Goal: Task Accomplishment & Management: Manage account settings

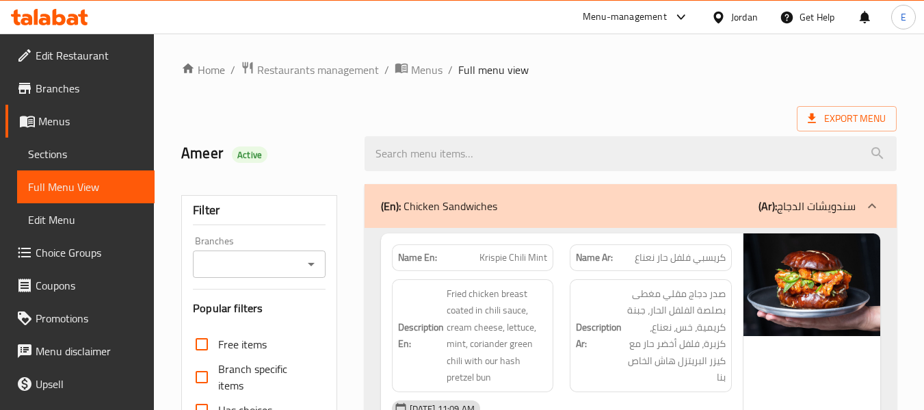
scroll to position [13208, 0]
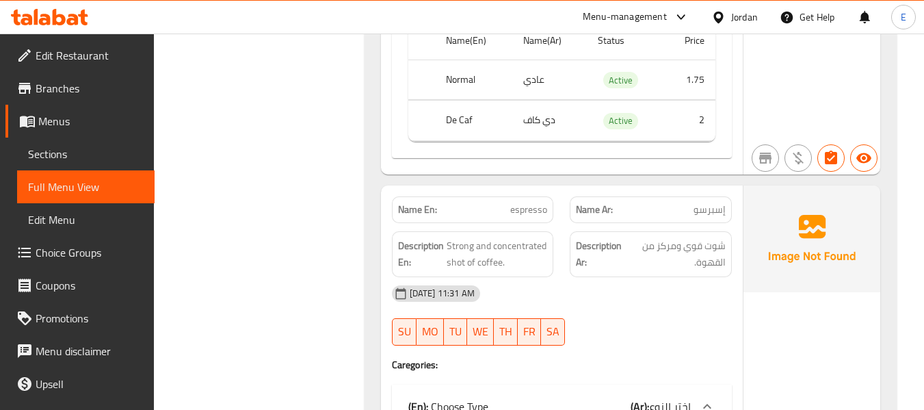
click at [737, 21] on div "Jordan" at bounding box center [744, 17] width 27 height 15
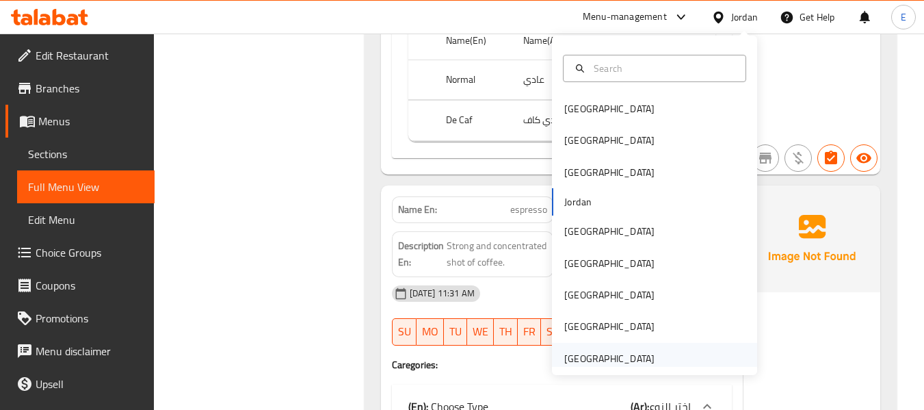
click at [617, 358] on div "[GEOGRAPHIC_DATA]" at bounding box center [609, 358] width 90 height 15
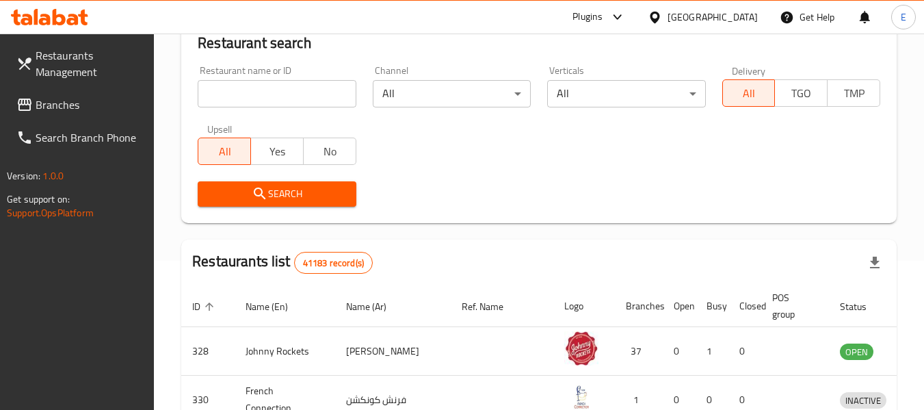
scroll to position [626, 0]
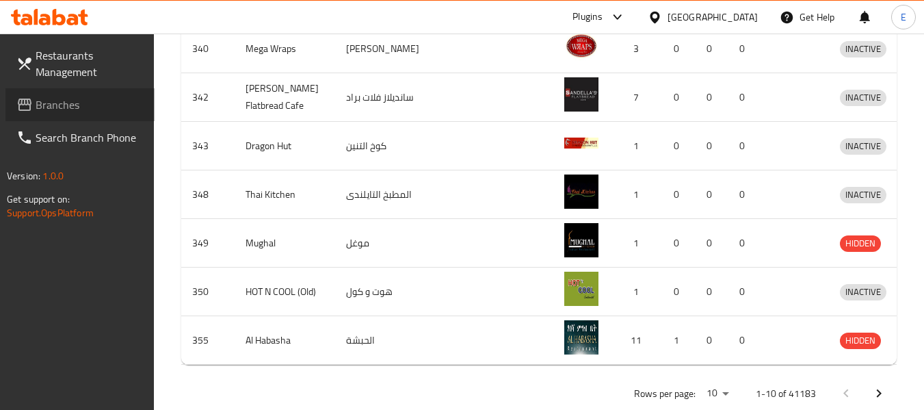
click at [55, 107] on span "Branches" at bounding box center [90, 104] width 108 height 16
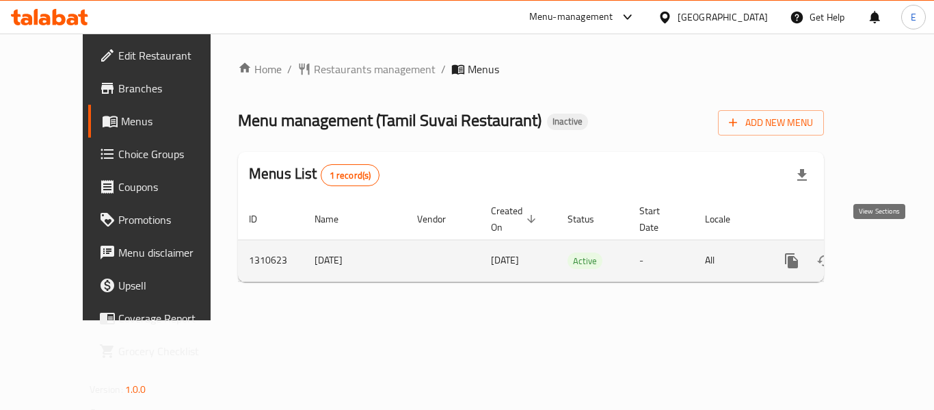
click at [885, 252] on icon "enhanced table" at bounding box center [890, 260] width 16 height 16
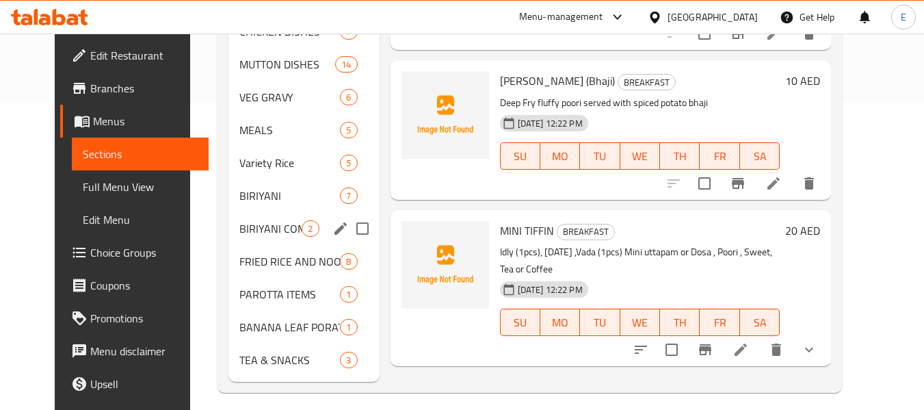
scroll to position [317, 0]
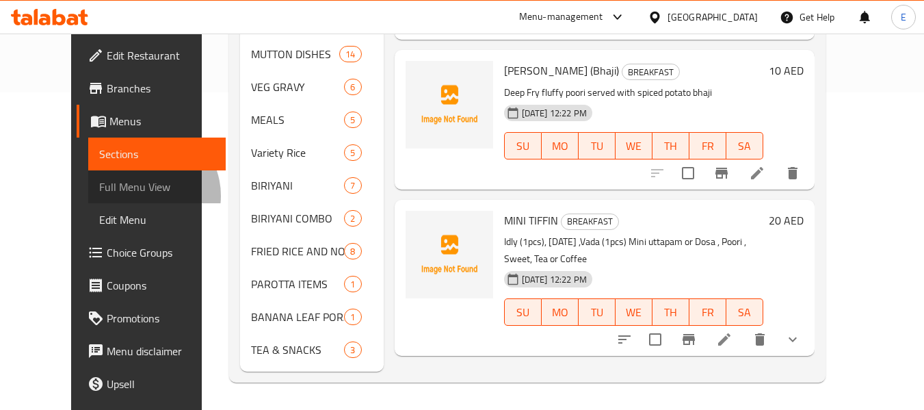
click at [99, 195] on span "Full Menu View" at bounding box center [157, 187] width 116 height 16
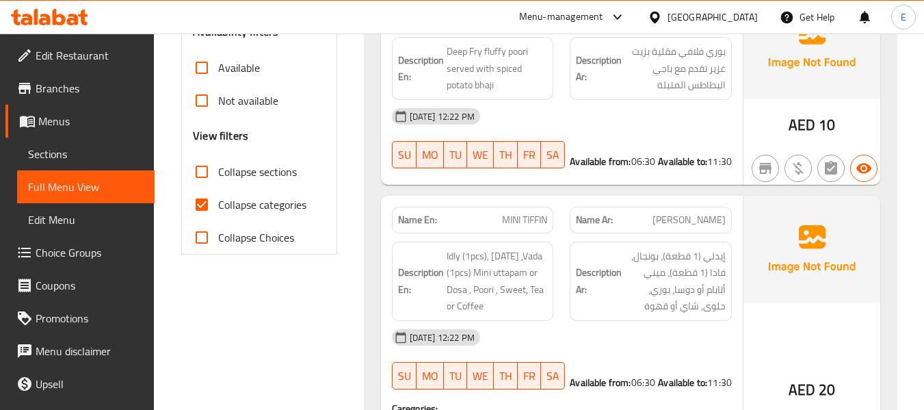
scroll to position [454, 0]
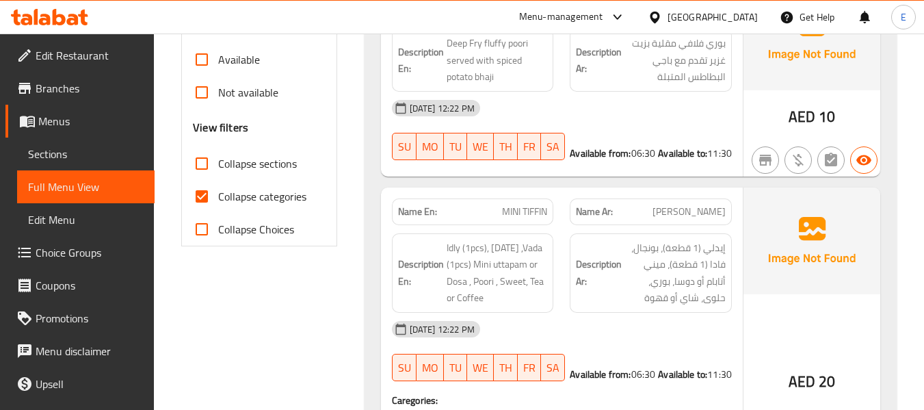
click at [199, 195] on input "Collapse categories" at bounding box center [201, 196] width 33 height 33
checkbox input "false"
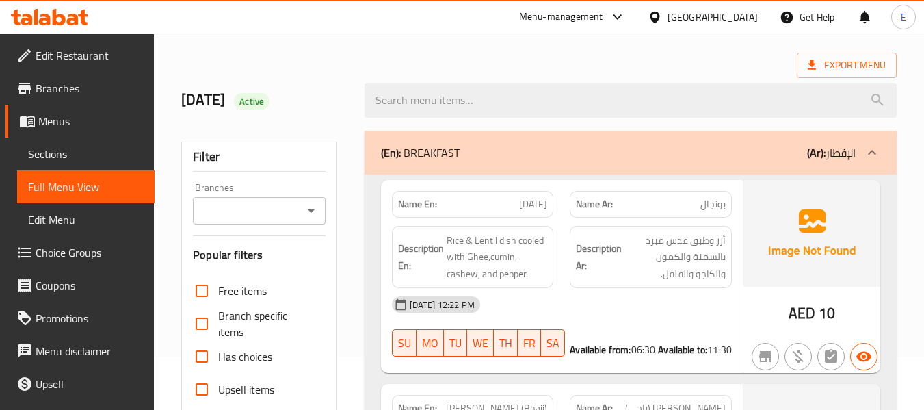
scroll to position [0, 0]
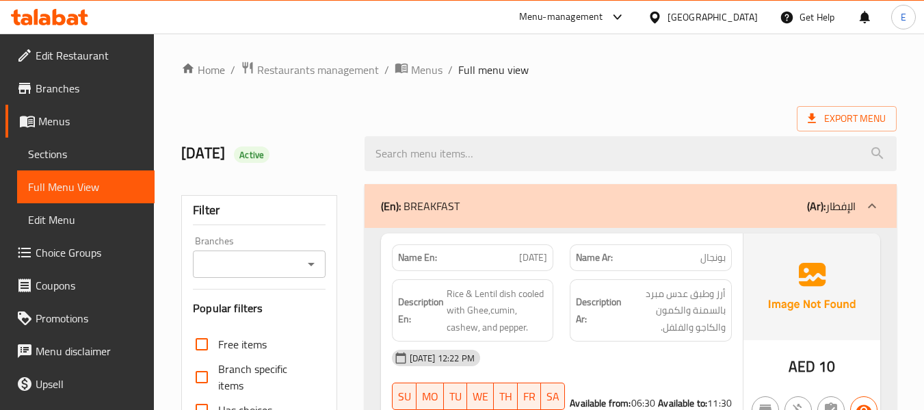
click at [740, 118] on div "Export Menu" at bounding box center [539, 118] width 716 height 25
click at [701, 68] on ol "Home / Restaurants management / Menus / Full menu view" at bounding box center [539, 70] width 716 height 18
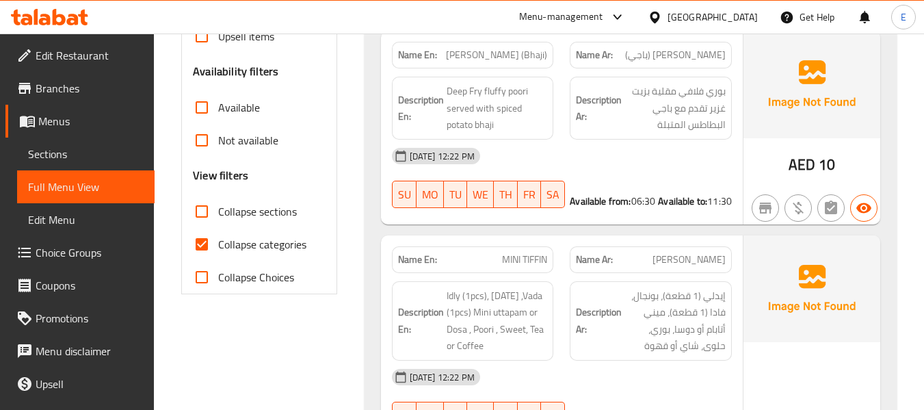
scroll to position [523, 0]
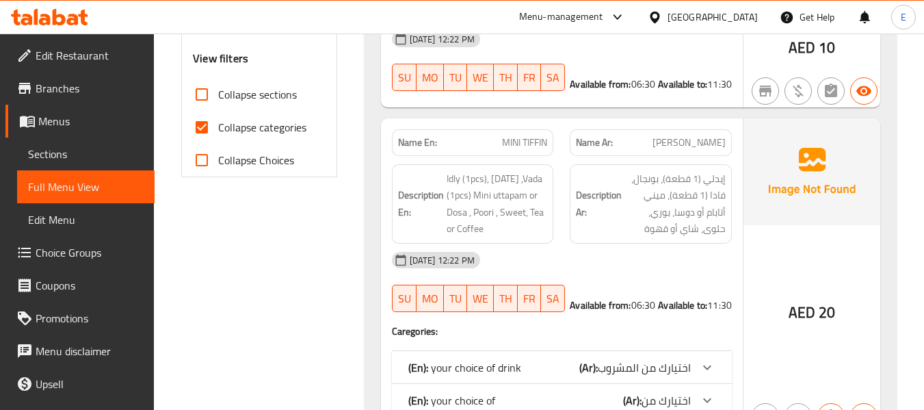
drag, startPoint x: 200, startPoint y: 134, endPoint x: 324, endPoint y: 118, distance: 125.6
click at [200, 134] on input "Collapse categories" at bounding box center [201, 127] width 33 height 33
checkbox input "false"
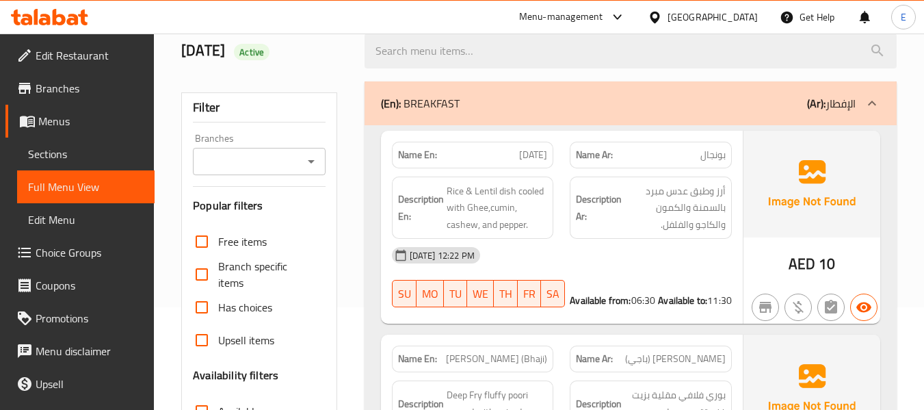
scroll to position [0, 0]
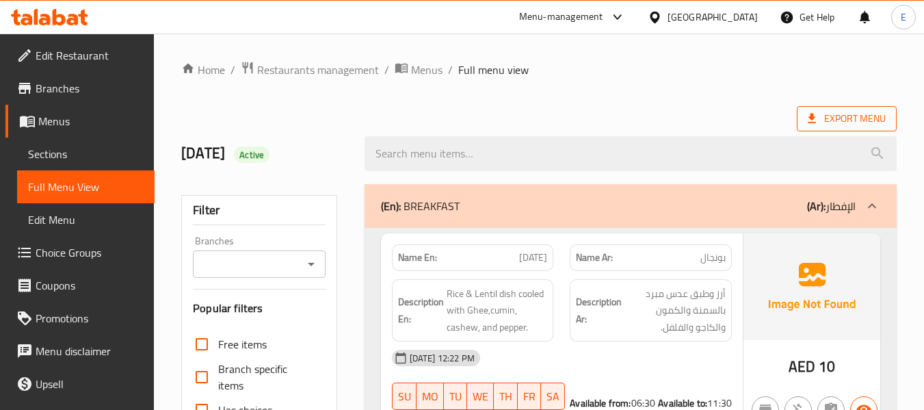
click at [813, 131] on span "Export Menu" at bounding box center [847, 118] width 100 height 25
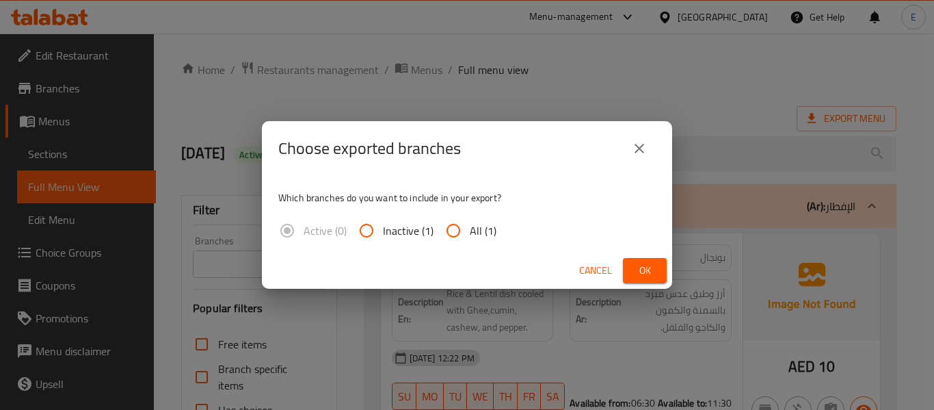
click at [458, 228] on input "All (1)" at bounding box center [453, 230] width 33 height 33
radio input "true"
click at [632, 270] on button "Ok" at bounding box center [645, 270] width 44 height 25
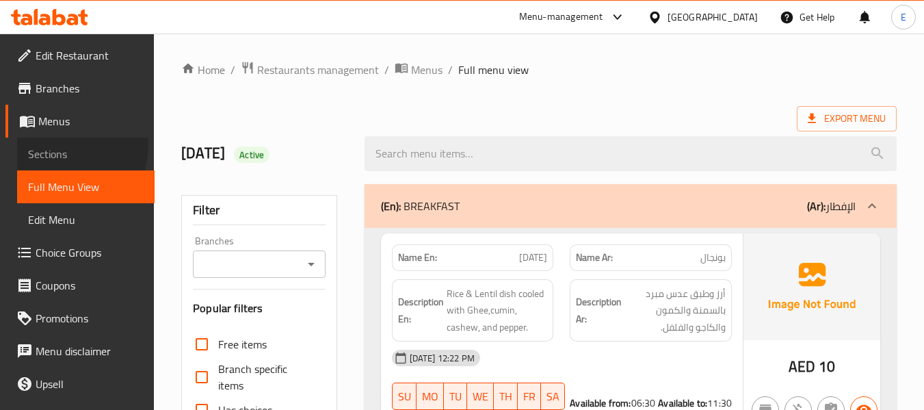
click at [35, 142] on link "Sections" at bounding box center [86, 154] width 138 height 33
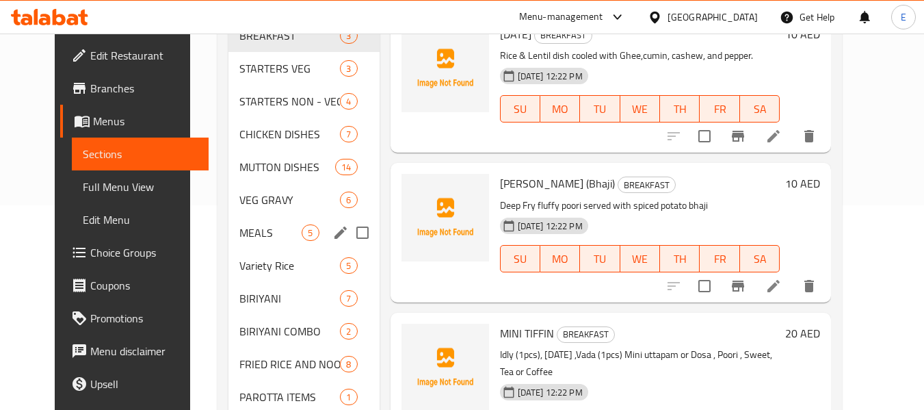
scroll to position [205, 0]
click at [239, 263] on span "Variety Rice" at bounding box center [289, 265] width 101 height 16
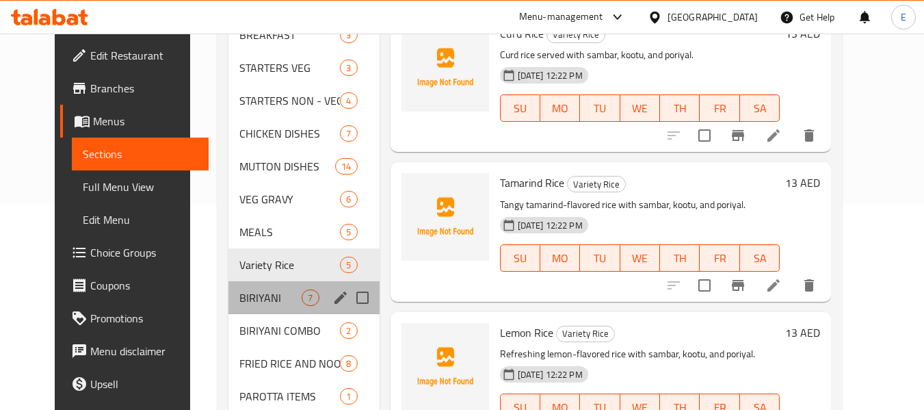
click at [230, 285] on div "BIRIYANI 7" at bounding box center [303, 297] width 150 height 33
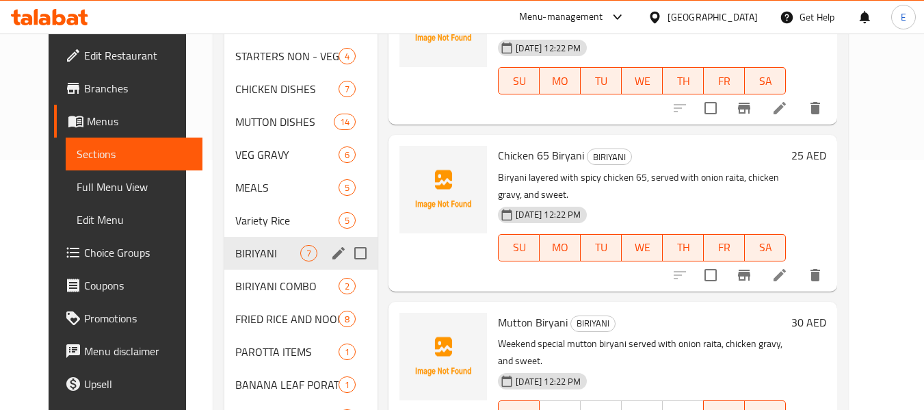
scroll to position [274, 0]
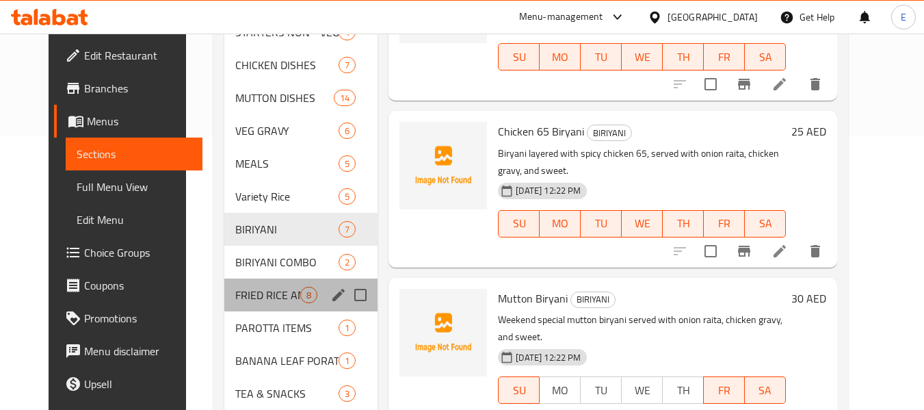
click at [230, 285] on div "FRIED RICE AND NOODLES 8" at bounding box center [300, 294] width 153 height 33
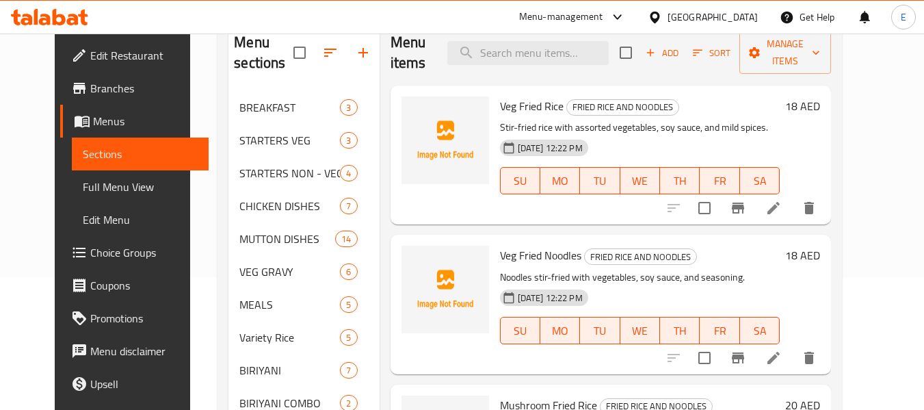
scroll to position [112, 0]
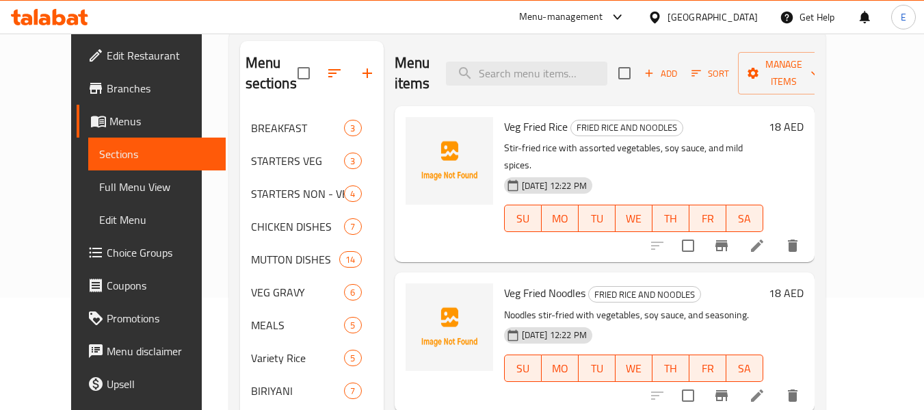
drag, startPoint x: 60, startPoint y: 194, endPoint x: 127, endPoint y: 197, distance: 67.1
click at [99, 194] on span "Full Menu View" at bounding box center [157, 187] width 116 height 16
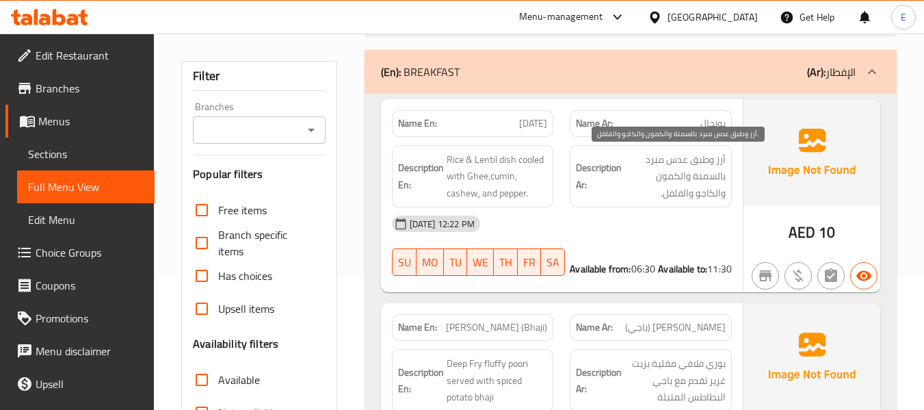
scroll to position [112, 0]
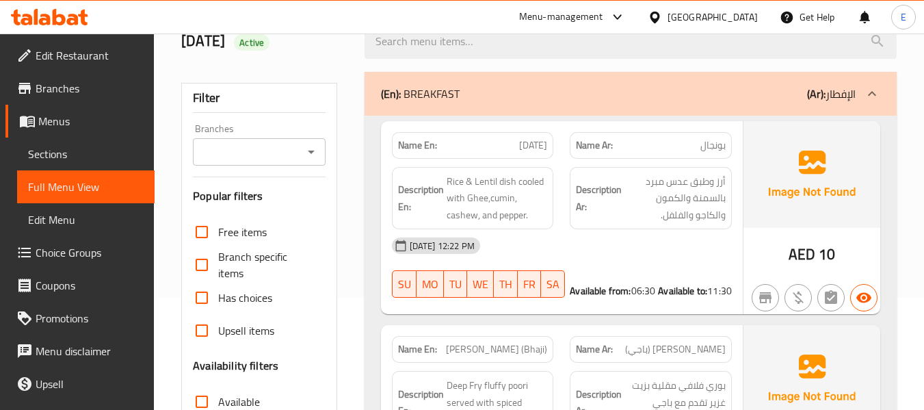
click at [701, 149] on span "بونجال" at bounding box center [713, 145] width 25 height 14
click at [519, 146] on p "Name En: Pongal" at bounding box center [473, 145] width 150 height 14
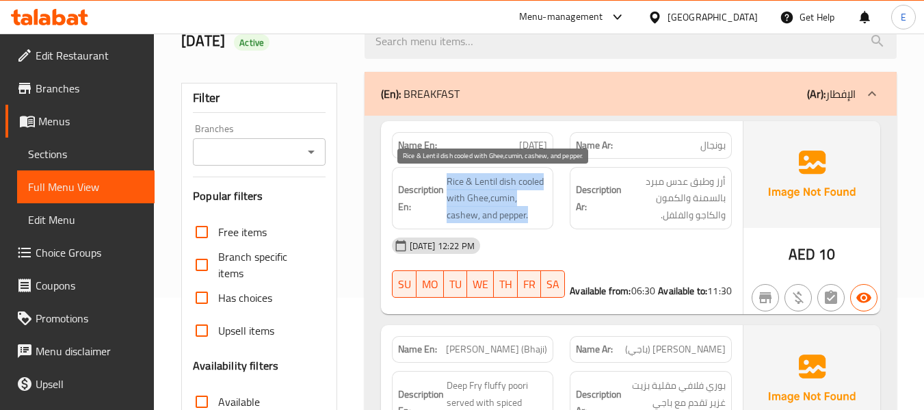
drag, startPoint x: 450, startPoint y: 173, endPoint x: 540, endPoint y: 215, distance: 99.8
click at [540, 215] on div "Description En: Rice & Lentil dish cooled with Ghee,cumin, cashew, and pepper." at bounding box center [473, 198] width 162 height 63
click at [540, 215] on span "Rice & Lentil dish cooled with Ghee,cumin, cashew, and pepper." at bounding box center [497, 198] width 101 height 51
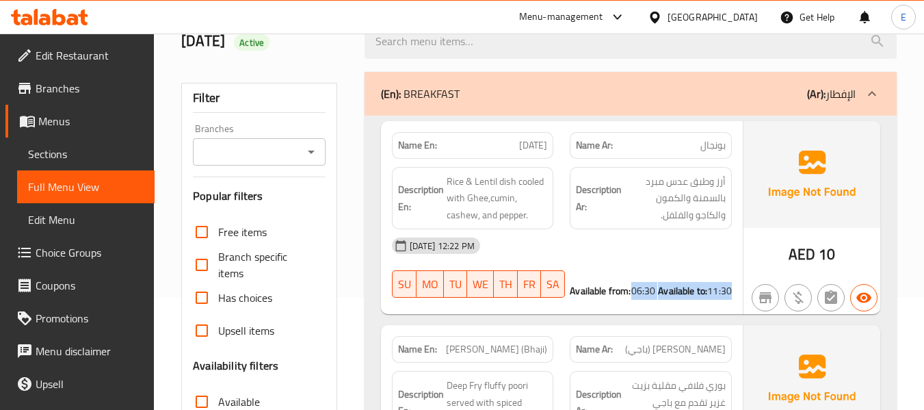
drag, startPoint x: 571, startPoint y: 283, endPoint x: 690, endPoint y: 294, distance: 119.5
click at [690, 294] on div "Available from: 06:30 Available to: 11:30" at bounding box center [651, 291] width 162 height 14
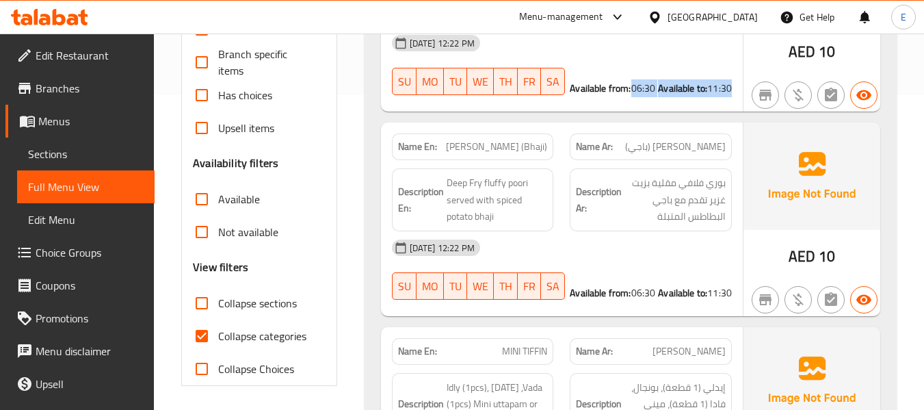
scroll to position [386, 0]
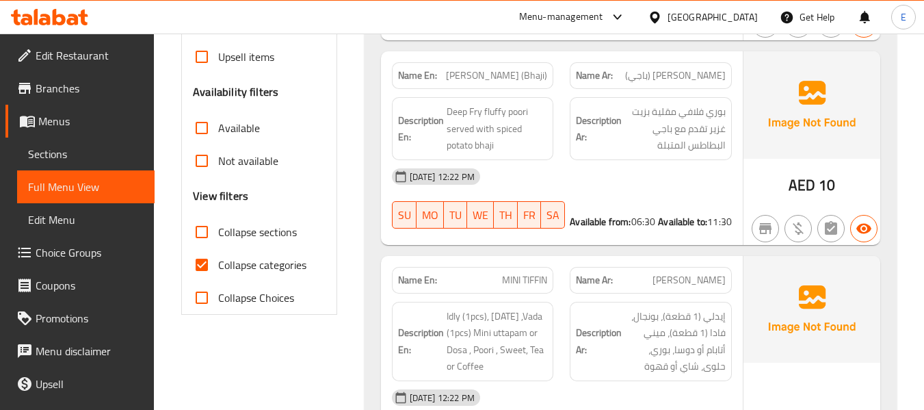
click at [507, 70] on span "Poori Masala (Bhaji)" at bounding box center [496, 75] width 101 height 14
click at [715, 68] on span "بوري ماسالا (باجي)" at bounding box center [675, 75] width 101 height 14
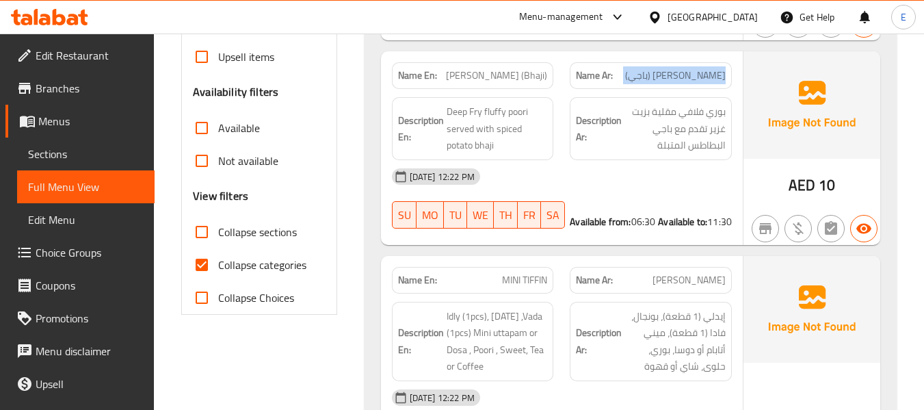
click at [715, 68] on span "بوري ماسالا (باجي)" at bounding box center [675, 75] width 101 height 14
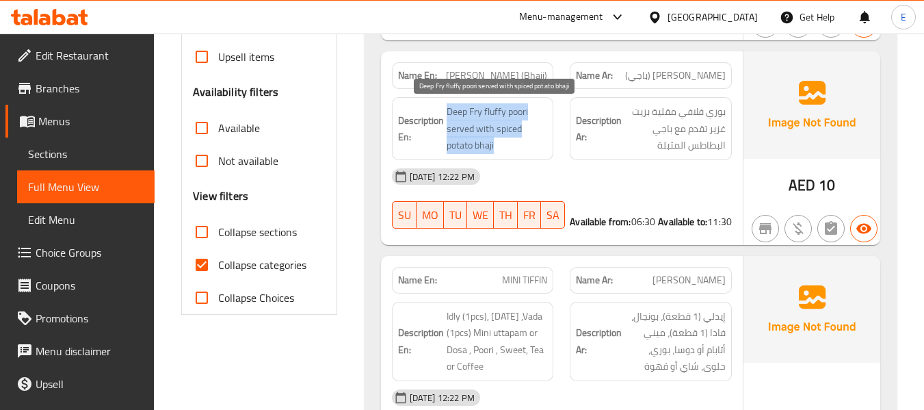
drag, startPoint x: 445, startPoint y: 100, endPoint x: 534, endPoint y: 144, distance: 99.1
click at [534, 144] on div "Description En: Deep Fry fluffy poori served with spiced potato bhaji" at bounding box center [473, 128] width 162 height 63
click at [534, 144] on span "Deep Fry fluffy poori served with spiced potato bhaji" at bounding box center [497, 128] width 101 height 51
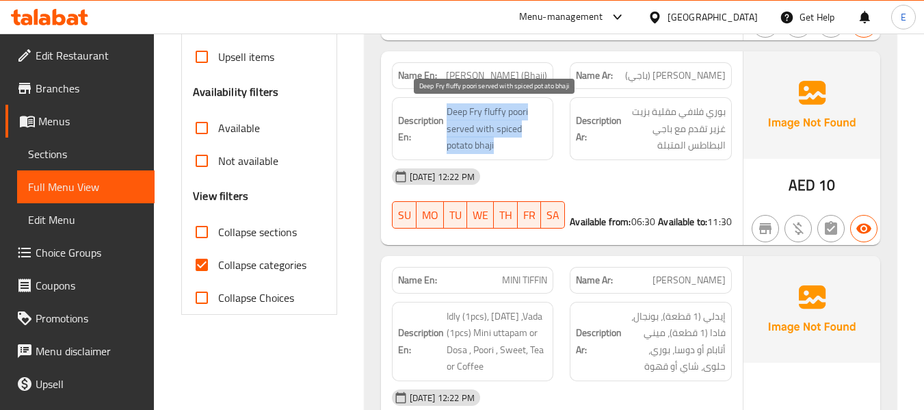
click at [534, 144] on span "Deep Fry fluffy poori served with spiced potato bhaji" at bounding box center [497, 128] width 101 height 51
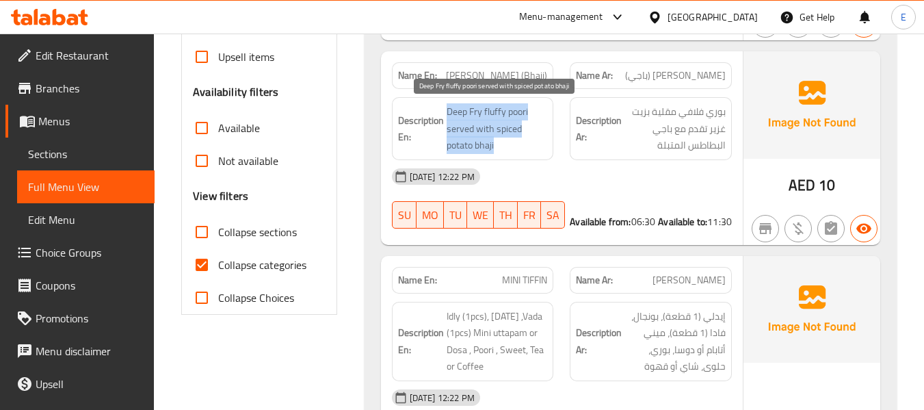
click at [534, 144] on span "Deep Fry fluffy poori served with spiced potato bhaji" at bounding box center [497, 128] width 101 height 51
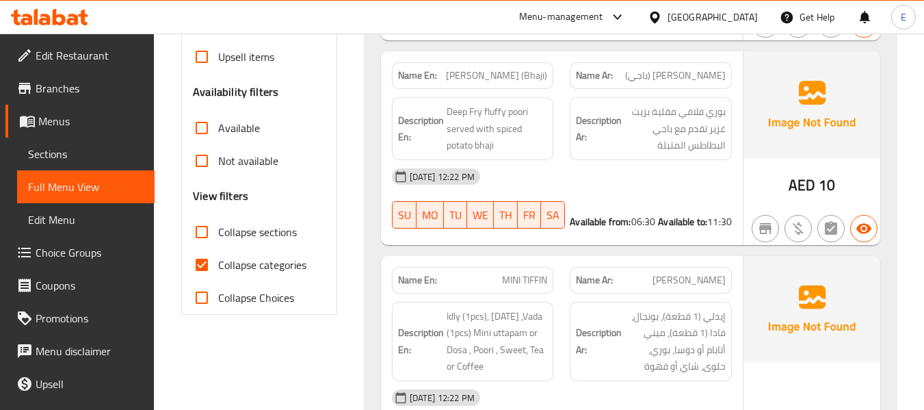
click at [674, 122] on span "بوري فلافي مقلية بزيت غزير تقدم مع باجي البطاطس المتبلة" at bounding box center [675, 128] width 101 height 51
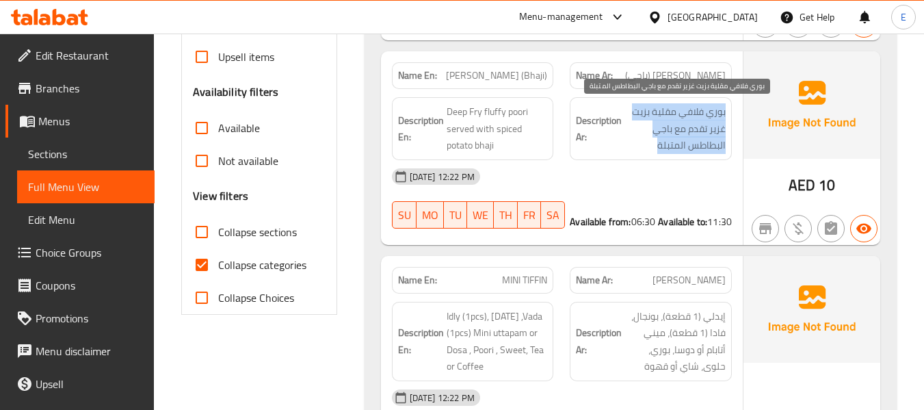
click at [674, 122] on span "بوري فلافي مقلية بزيت غزير تقدم مع باجي البطاطس المتبلة" at bounding box center [675, 128] width 101 height 51
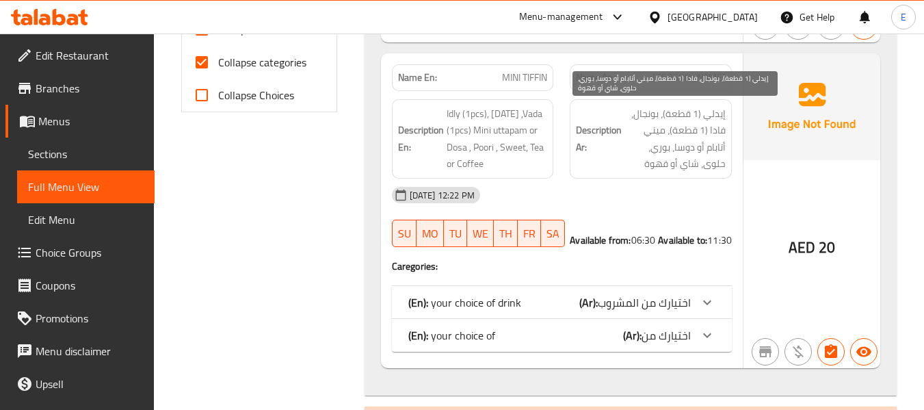
scroll to position [591, 0]
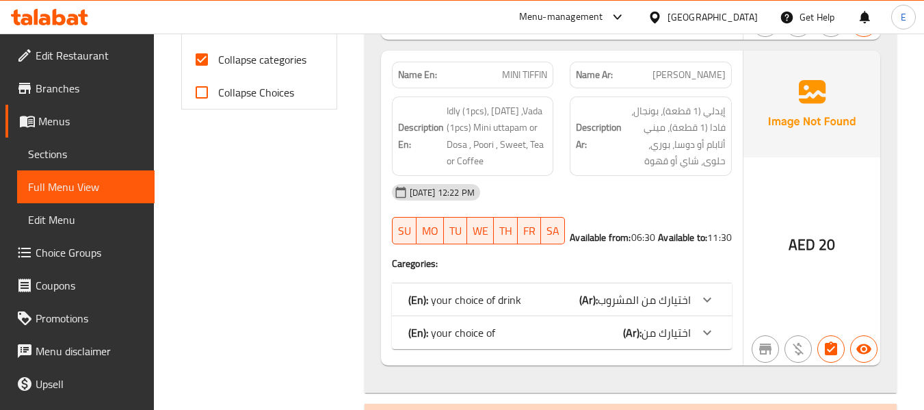
click at [203, 58] on input "Collapse categories" at bounding box center [201, 59] width 33 height 33
checkbox input "false"
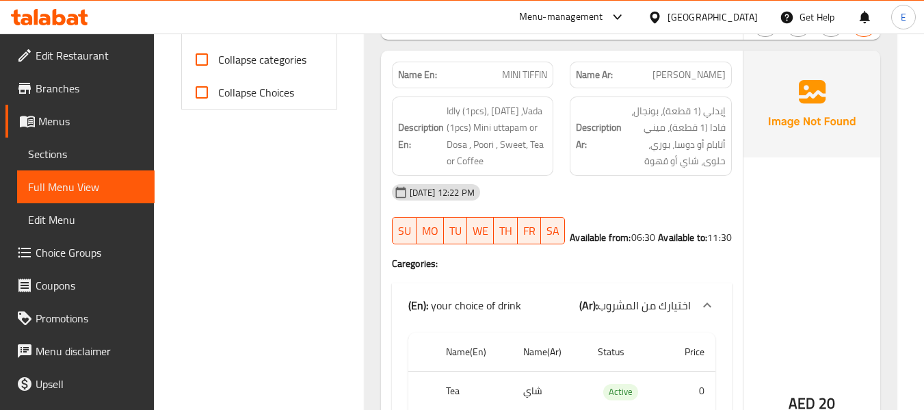
click at [714, 79] on span "ميني تيفين" at bounding box center [689, 75] width 73 height 14
click at [514, 79] on span "MINI TIFFIN" at bounding box center [524, 75] width 45 height 14
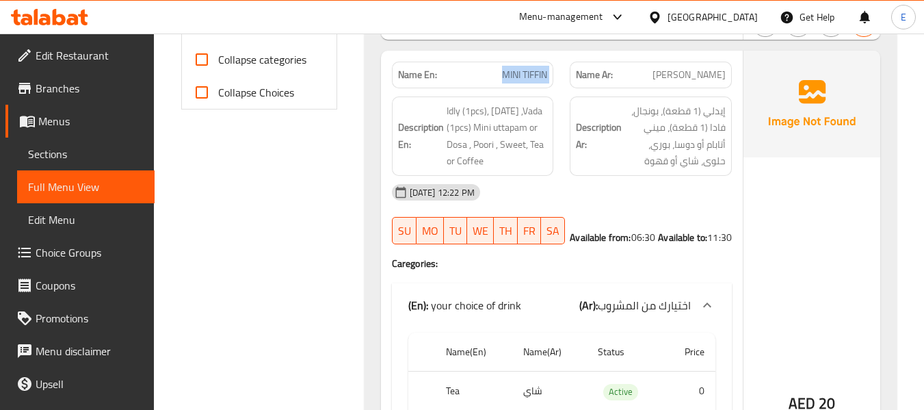
click at [514, 79] on span "MINI TIFFIN" at bounding box center [524, 75] width 45 height 14
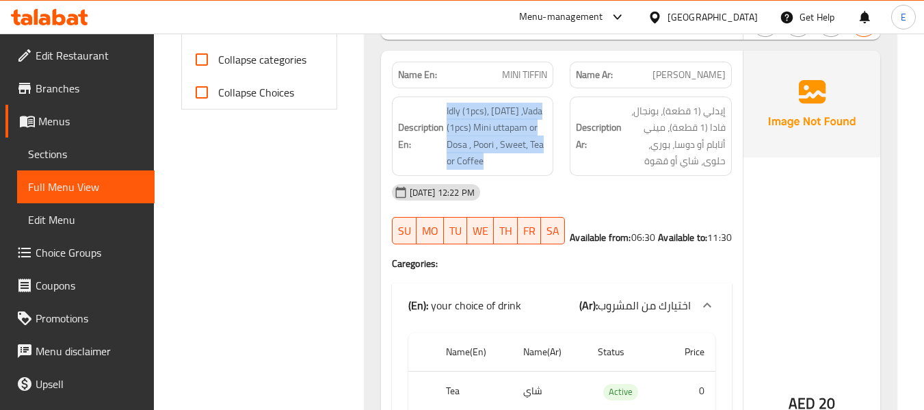
drag, startPoint x: 443, startPoint y: 108, endPoint x: 554, endPoint y: 157, distance: 121.9
click at [554, 157] on div "Description En: Idly (1pcs), Pongal ,Vada (1pcs) Mini uttapam or Dosa , Poori ,…" at bounding box center [473, 136] width 179 height 96
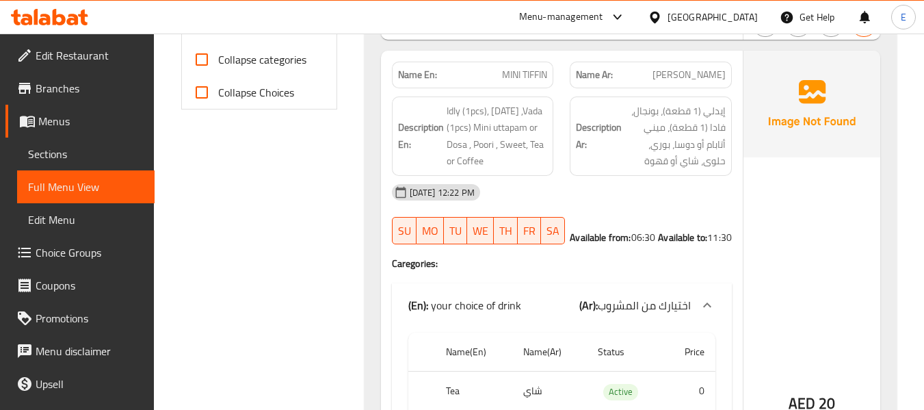
click at [554, 157] on div "Description En: Idly (1pcs), Pongal ,Vada (1pcs) Mini uttapam or Dosa , Poori ,…" at bounding box center [473, 136] width 179 height 96
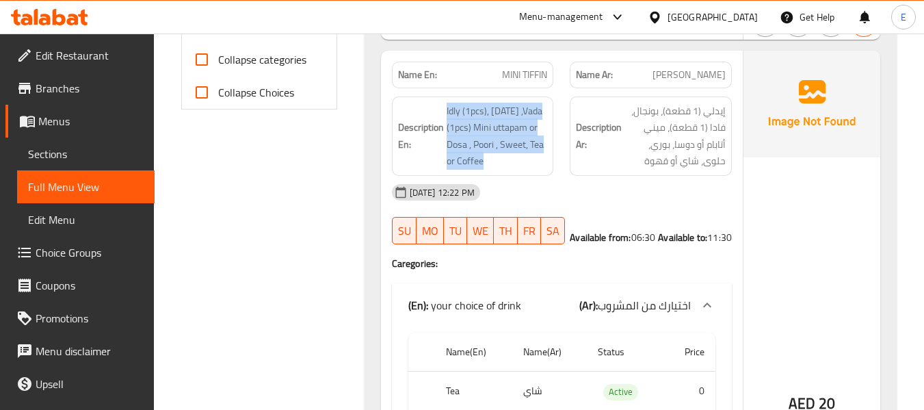
click at [554, 157] on div "Description En: Idly (1pcs), Pongal ,Vada (1pcs) Mini uttapam or Dosa , Poori ,…" at bounding box center [473, 136] width 179 height 96
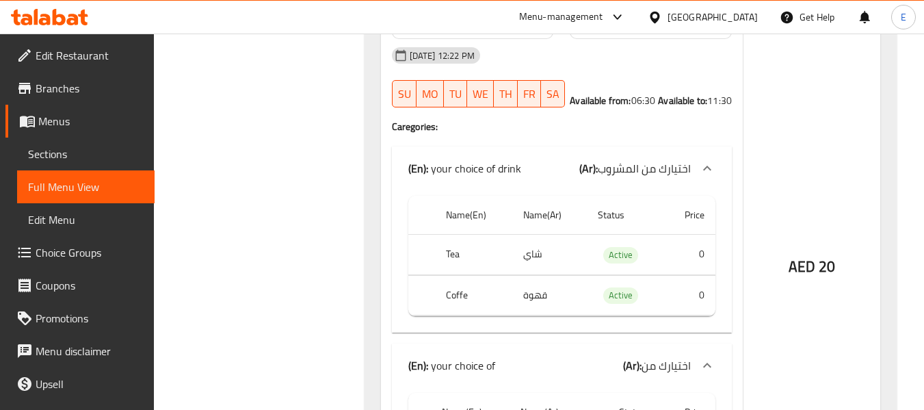
scroll to position [796, 0]
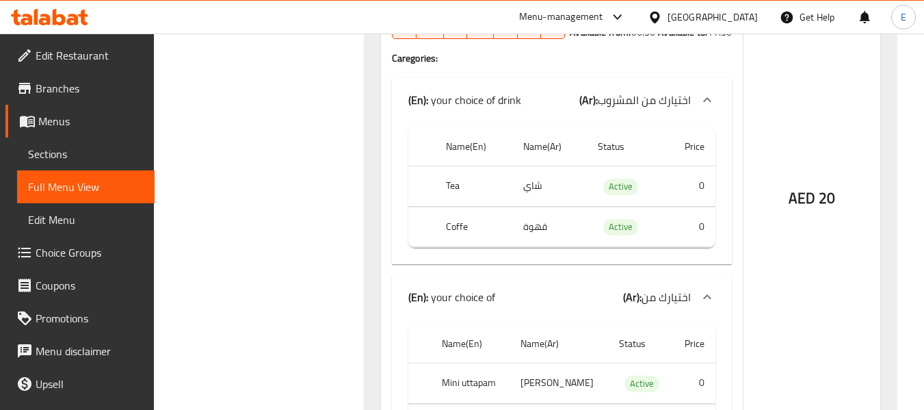
click at [526, 189] on td "شاي" at bounding box center [549, 186] width 75 height 40
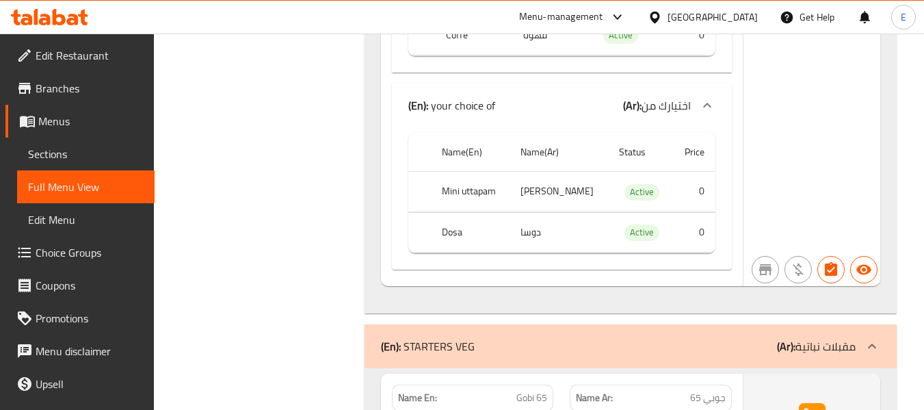
scroll to position [1002, 0]
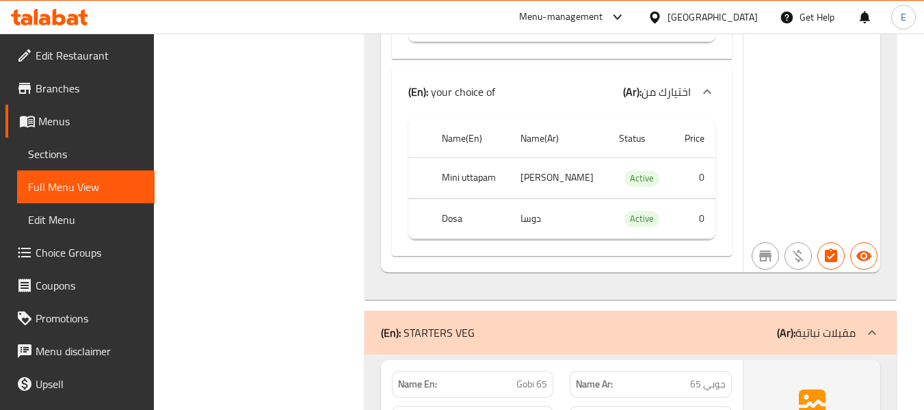
click at [566, 183] on td "ميني اوتابام" at bounding box center [559, 178] width 99 height 40
click at [452, 185] on th "Mini uttapam" at bounding box center [470, 178] width 79 height 40
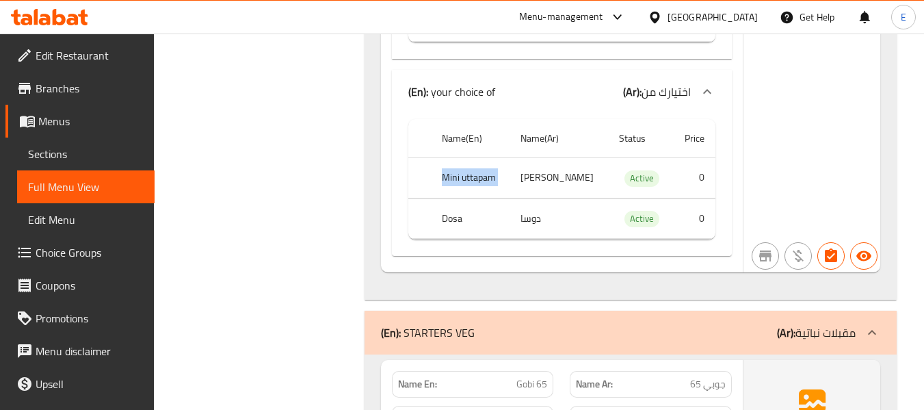
click at [452, 185] on th "Mini uttapam" at bounding box center [470, 178] width 79 height 40
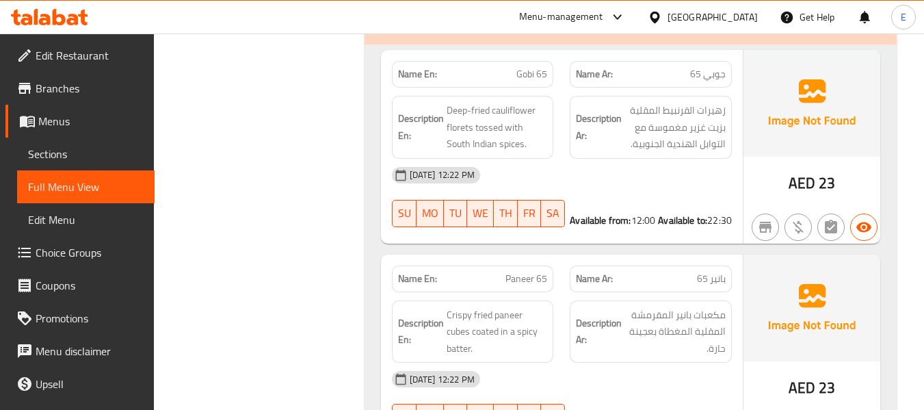
scroll to position [1344, 0]
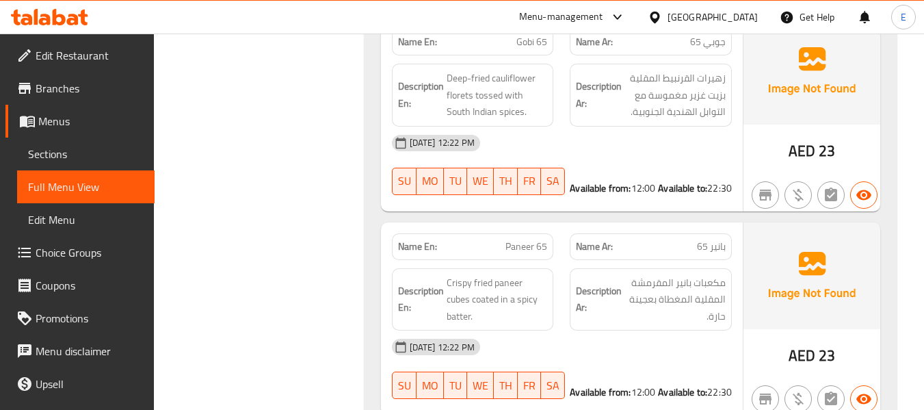
click at [824, 153] on span "23" at bounding box center [827, 151] width 16 height 27
click at [711, 48] on span "جوبي 65" at bounding box center [708, 42] width 36 height 14
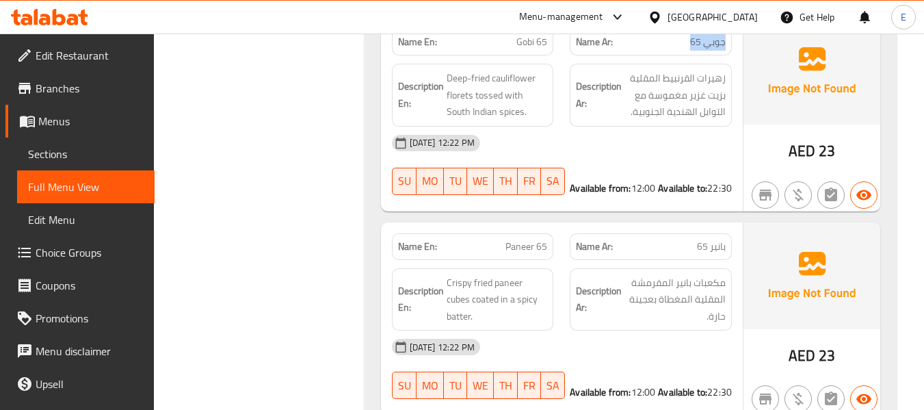
click at [711, 48] on span "جوبي 65" at bounding box center [708, 42] width 36 height 14
click at [531, 44] on span "Gobi 65" at bounding box center [531, 42] width 31 height 14
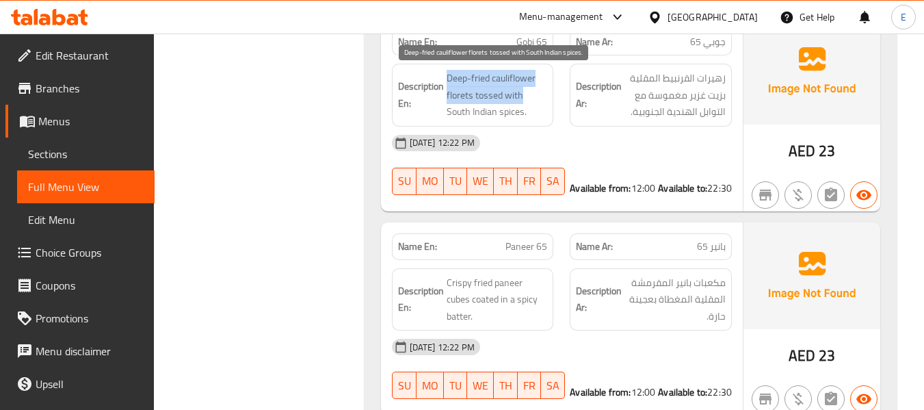
drag, startPoint x: 443, startPoint y: 66, endPoint x: 528, endPoint y: 102, distance: 92.0
click at [528, 102] on div "Description En: Deep-fried cauliflower florets tossed with South Indian spices." at bounding box center [473, 95] width 162 height 63
click at [528, 102] on span "Deep-fried cauliflower florets tossed with South Indian spices." at bounding box center [497, 95] width 101 height 51
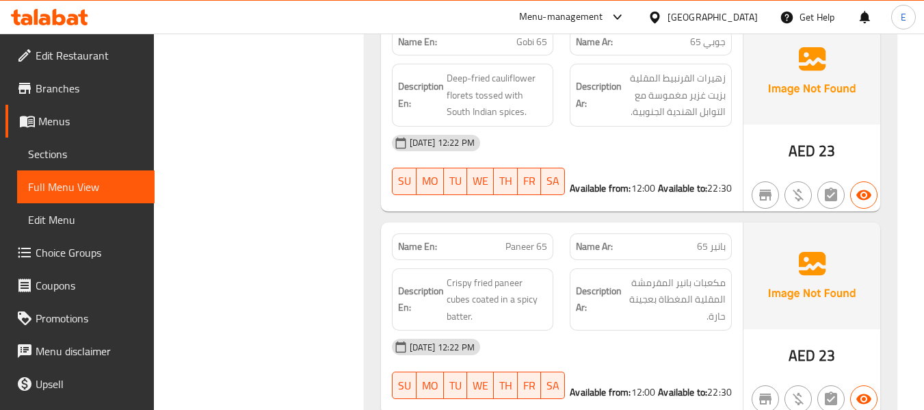
click at [677, 199] on div "Available from: 12:00 Available to: 22:30" at bounding box center [651, 188] width 179 height 30
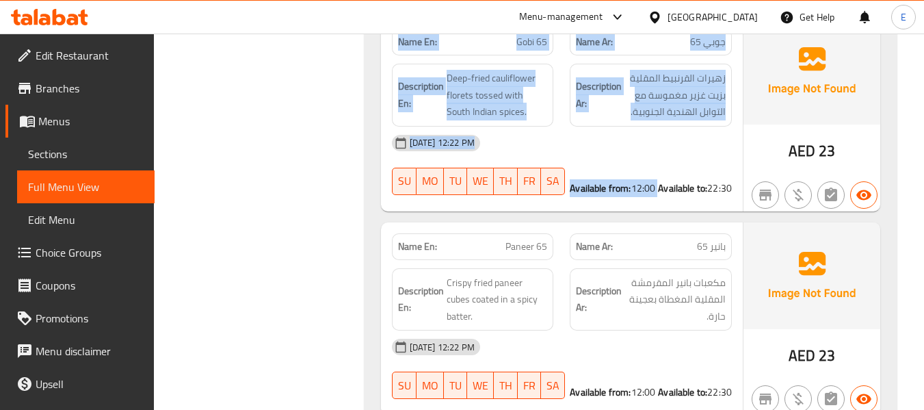
click at [677, 199] on div "Available from: 12:00 Available to: 22:30" at bounding box center [651, 188] width 179 height 30
click at [699, 179] on strong "Available to:" at bounding box center [682, 188] width 49 height 18
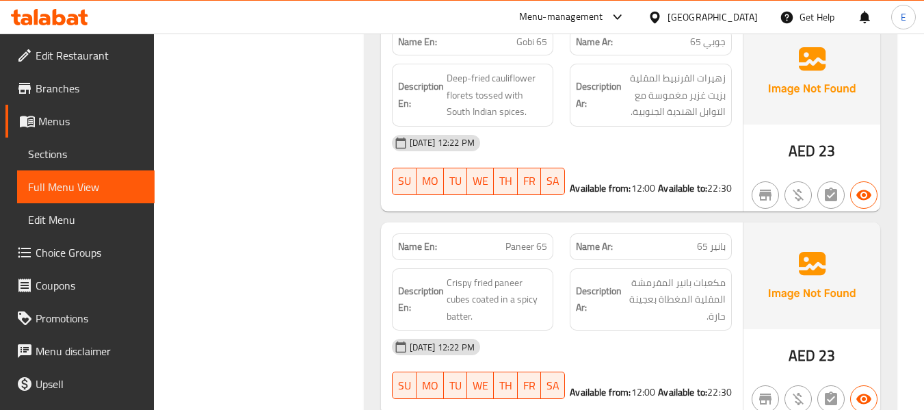
click at [699, 179] on strong "Available to:" at bounding box center [682, 188] width 49 height 18
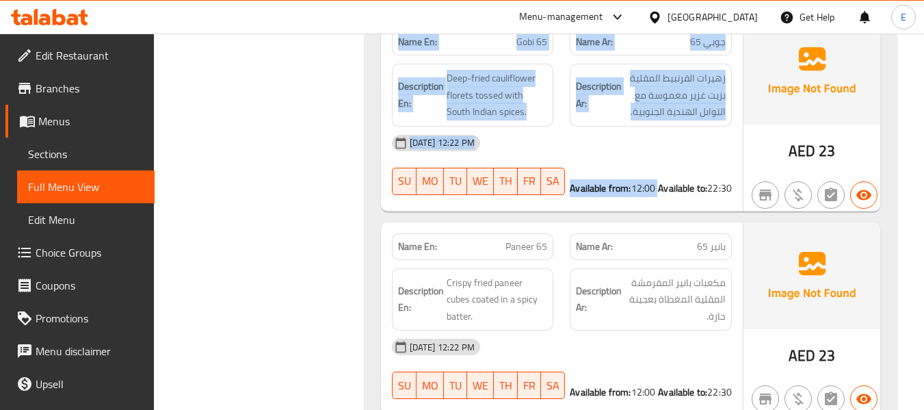
click at [699, 179] on strong "Available to:" at bounding box center [682, 188] width 49 height 18
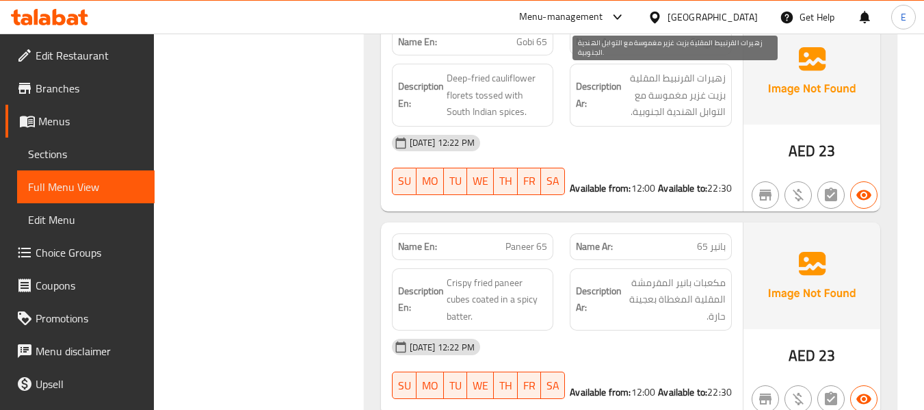
click at [662, 96] on span "زهيرات القرنبيط المقلية بزيت غزير مغموسة مع التوابل الهندية الجنوبية." at bounding box center [675, 95] width 101 height 51
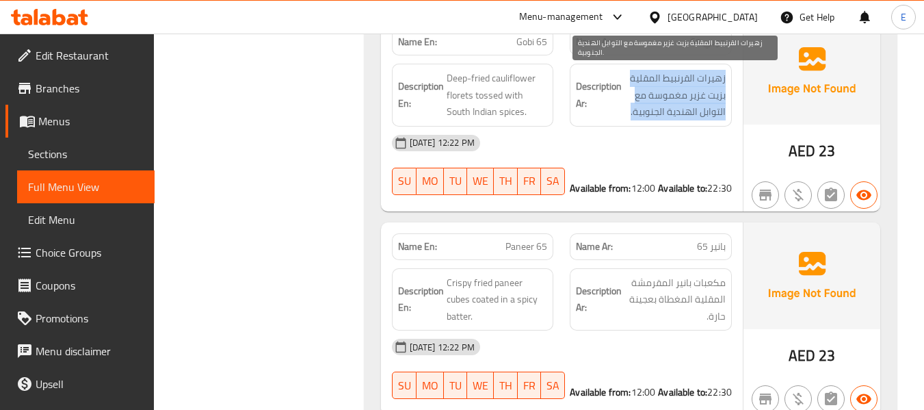
click at [662, 96] on span "زهيرات القرنبيط المقلية بزيت غزير مغموسة مع التوابل الهندية الجنوبية." at bounding box center [675, 95] width 101 height 51
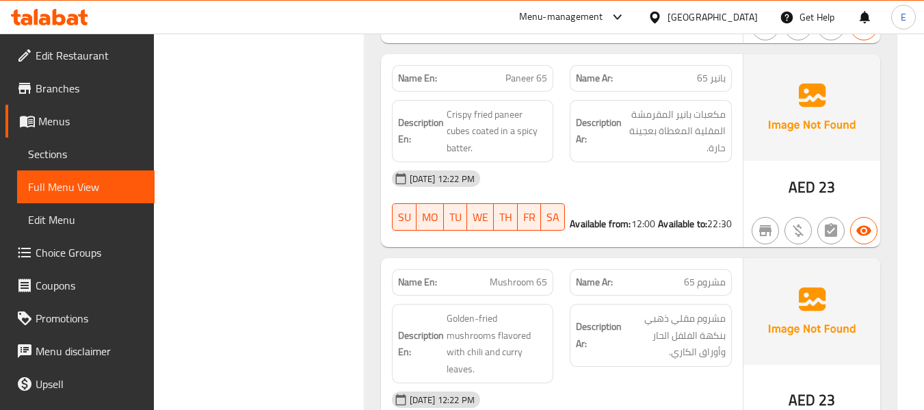
scroll to position [1480, 0]
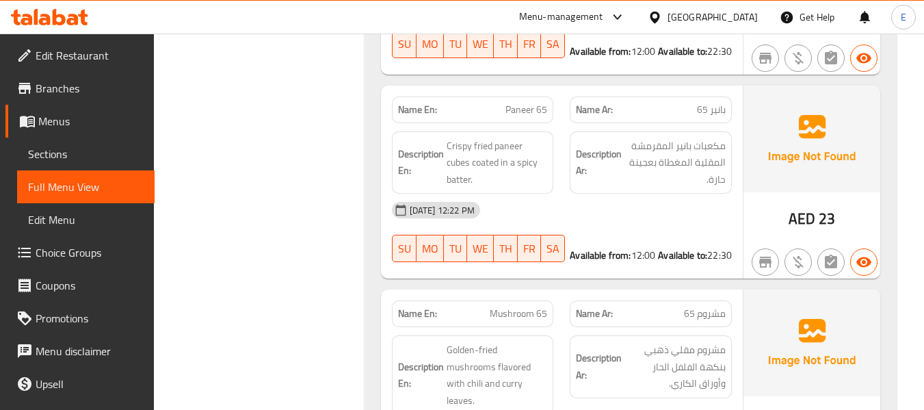
click at [714, 108] on span "بانير 65" at bounding box center [711, 110] width 29 height 14
click at [538, 105] on span "Paneer 65" at bounding box center [527, 110] width 42 height 14
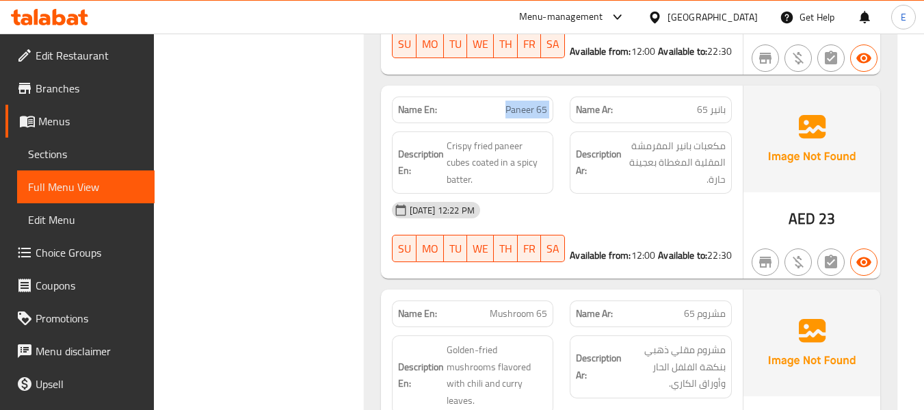
click at [538, 105] on span "Paneer 65" at bounding box center [527, 110] width 42 height 14
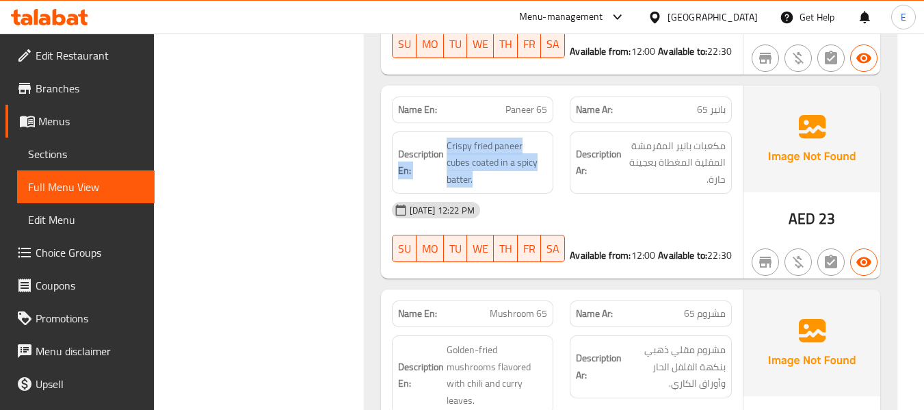
drag, startPoint x: 443, startPoint y: 144, endPoint x: 553, endPoint y: 155, distance: 110.0
click at [553, 155] on div "Description En: Crispy fried paneer cubes coated in a spicy batter." at bounding box center [473, 162] width 162 height 63
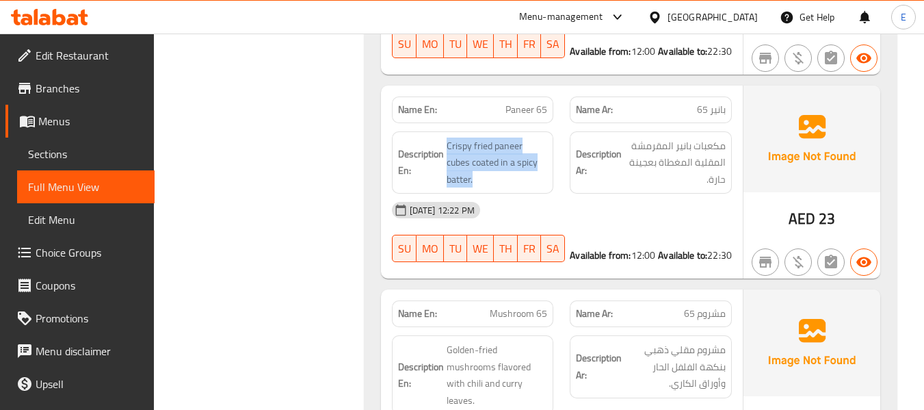
click at [553, 155] on div "Description En: Crispy fried paneer cubes coated in a spicy batter." at bounding box center [473, 162] width 162 height 63
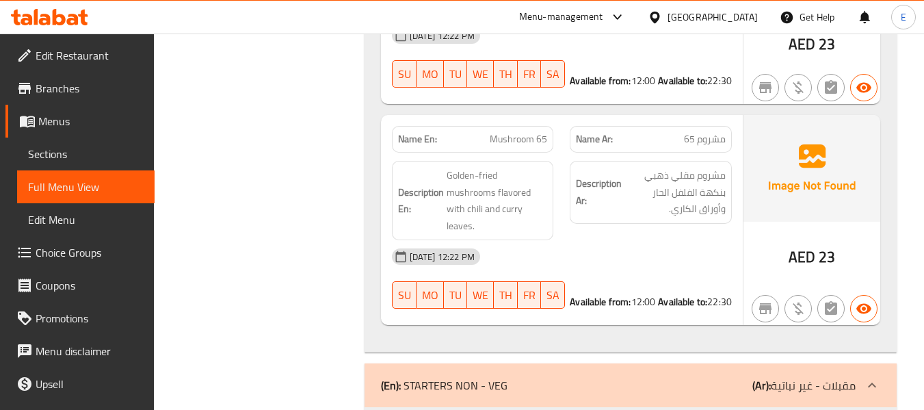
scroll to position [1686, 0]
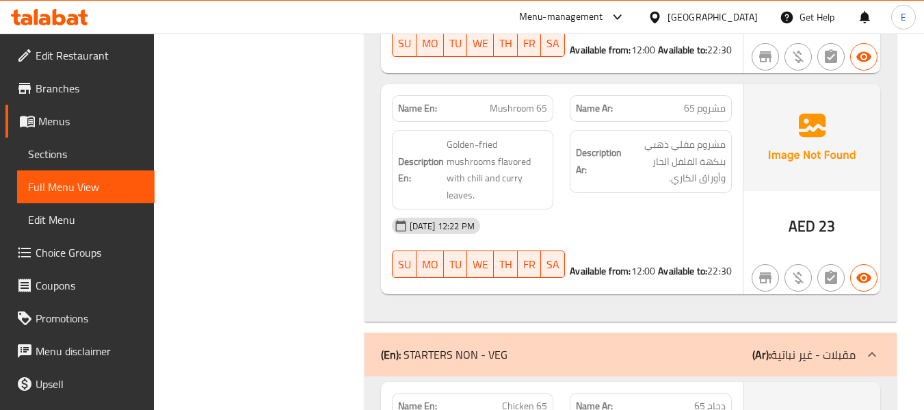
click at [701, 97] on div "Name Ar: مشروم 65" at bounding box center [651, 108] width 162 height 27
click at [474, 113] on p "Name En: Mushroom 65" at bounding box center [473, 108] width 150 height 14
click at [477, 112] on p "Name En: Mushroom 65" at bounding box center [473, 108] width 150 height 14
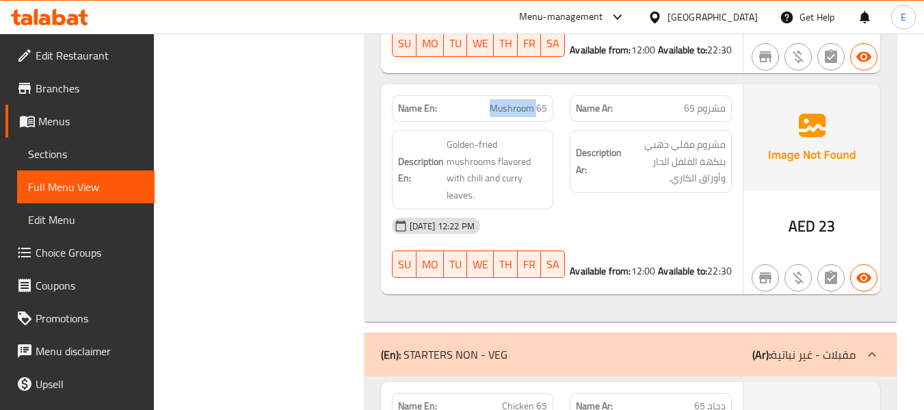
click at [477, 112] on p "Name En: Mushroom 65" at bounding box center [473, 108] width 150 height 14
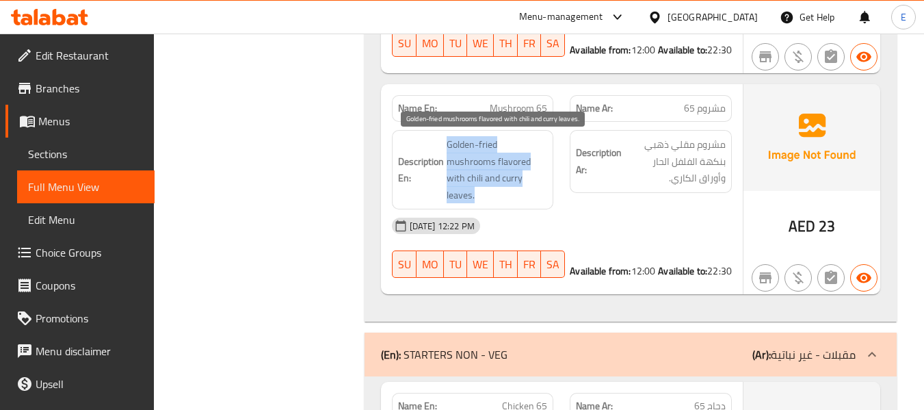
drag, startPoint x: 445, startPoint y: 138, endPoint x: 545, endPoint y: 174, distance: 107.1
click at [545, 174] on h6 "Description En: Golden-fried mushrooms flavored with chili and curry leaves." at bounding box center [473, 169] width 150 height 67
click at [545, 174] on span "Golden-fried mushrooms flavored with chili and curry leaves." at bounding box center [497, 169] width 101 height 67
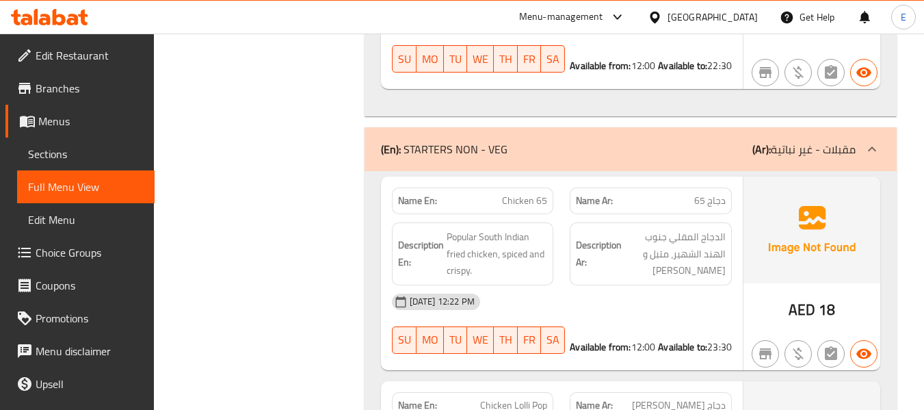
scroll to position [1959, 0]
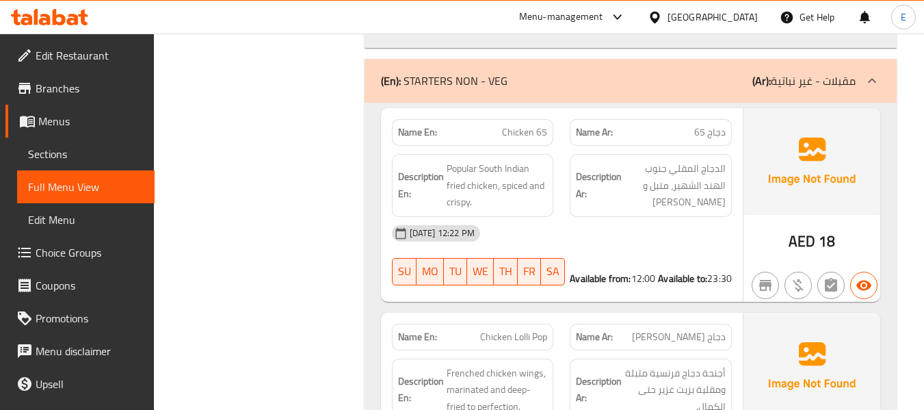
click at [698, 125] on span "دجاج 65" at bounding box center [709, 132] width 31 height 14
click at [526, 125] on span "Chicken 65" at bounding box center [524, 132] width 45 height 14
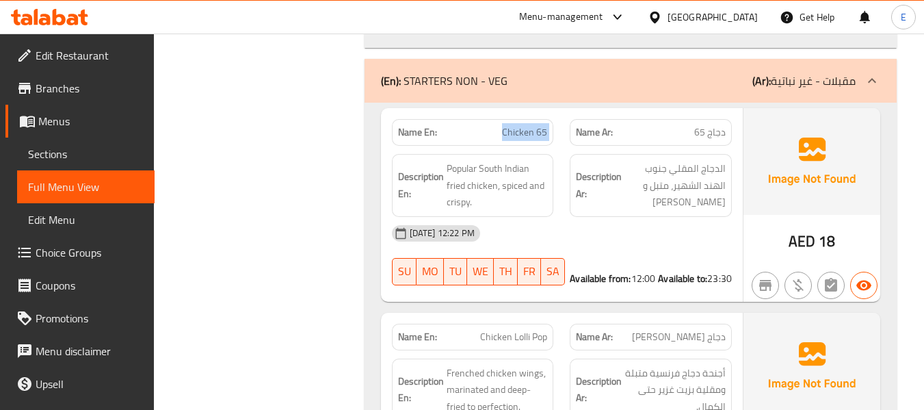
click at [526, 125] on span "Chicken 65" at bounding box center [524, 132] width 45 height 14
click at [527, 125] on span "Chicken 65" at bounding box center [524, 132] width 45 height 14
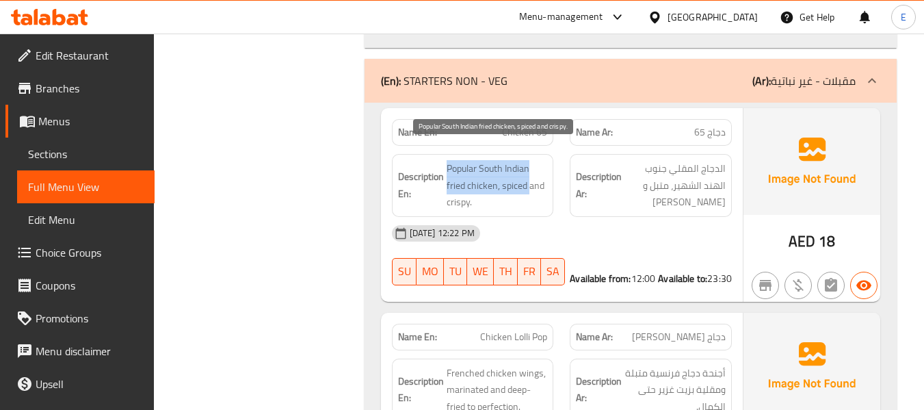
drag, startPoint x: 445, startPoint y: 147, endPoint x: 531, endPoint y: 176, distance: 90.2
click at [531, 176] on h6 "Description En: Popular South Indian fried chicken, spiced and crispy." at bounding box center [473, 185] width 150 height 51
click at [531, 176] on span "Popular South Indian fried chicken, spiced and crispy." at bounding box center [497, 185] width 101 height 51
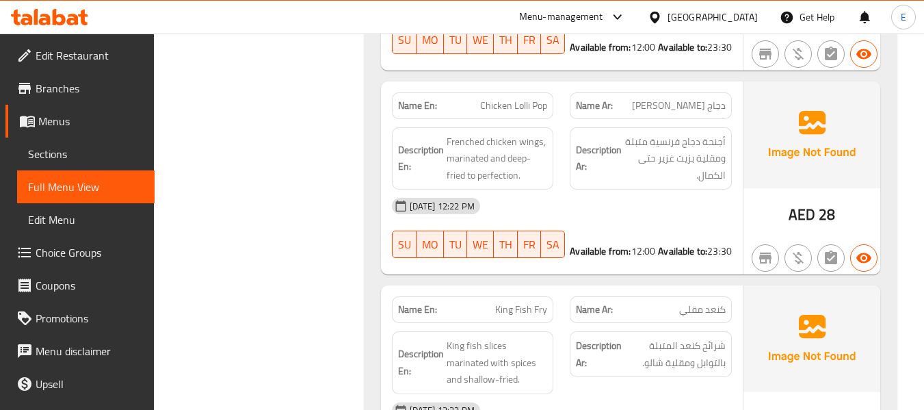
scroll to position [2233, 0]
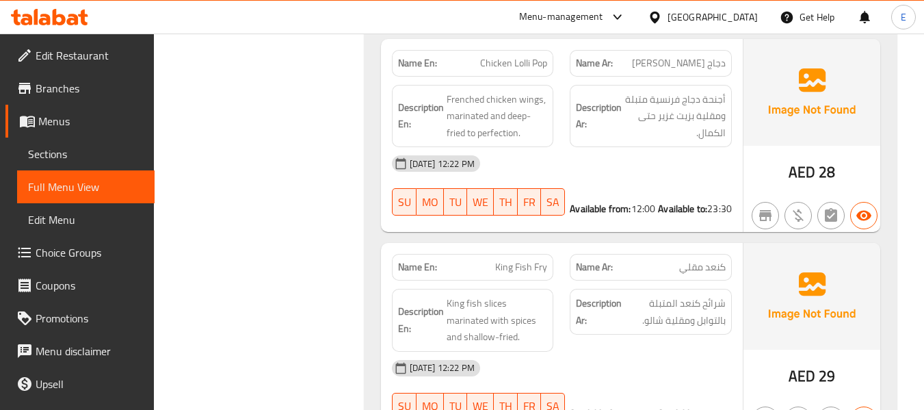
click at [700, 56] on span "دجاج لولي بوب" at bounding box center [679, 63] width 94 height 14
click at [507, 56] on span "Chicken Lolli Pop" at bounding box center [513, 63] width 67 height 14
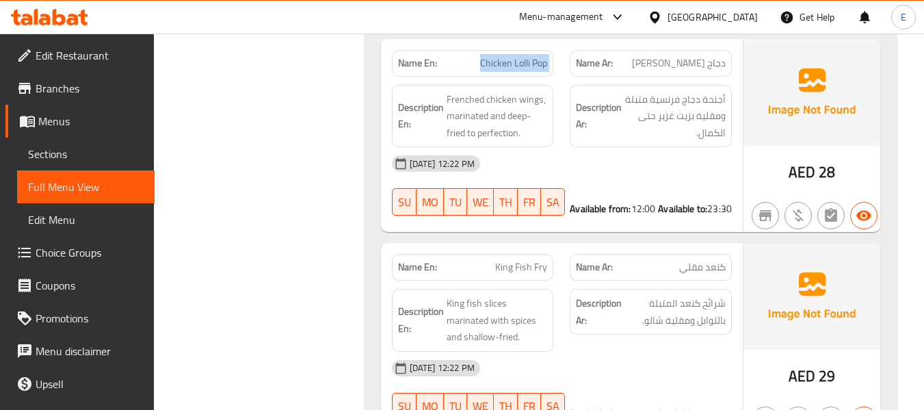
click at [507, 56] on span "Chicken Lolli Pop" at bounding box center [513, 63] width 67 height 14
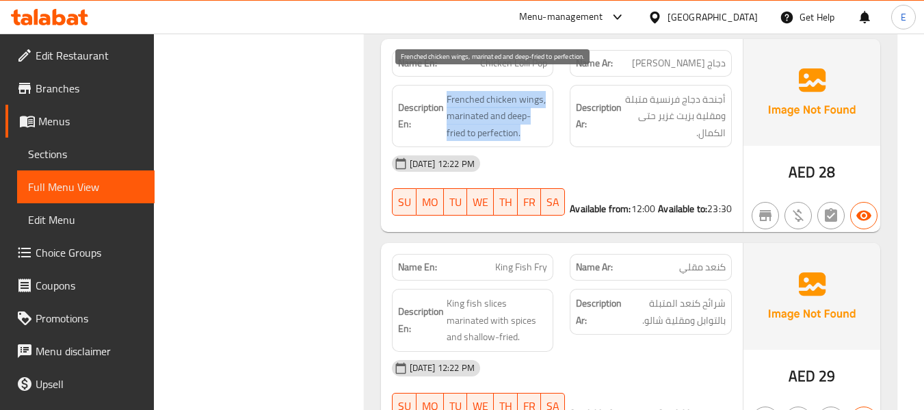
drag, startPoint x: 444, startPoint y: 78, endPoint x: 542, endPoint y: 117, distance: 105.9
click at [542, 117] on h6 "Description En: Frenched chicken wings, marinated and deep-fried to perfection." at bounding box center [473, 116] width 150 height 51
click at [542, 117] on span "Frenched chicken wings, marinated and deep-fried to perfection." at bounding box center [497, 116] width 101 height 51
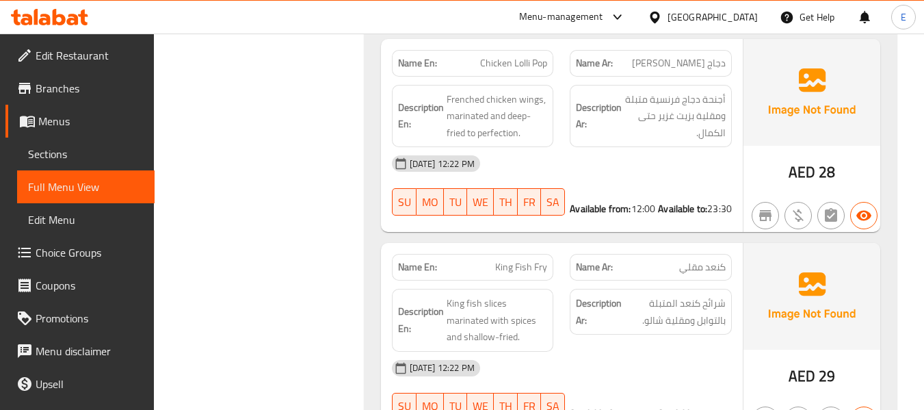
click at [520, 56] on span "Chicken Lolli Pop" at bounding box center [513, 63] width 67 height 14
click at [517, 106] on span "Frenched chicken wings, marinated and deep-fried to perfection." at bounding box center [497, 116] width 101 height 51
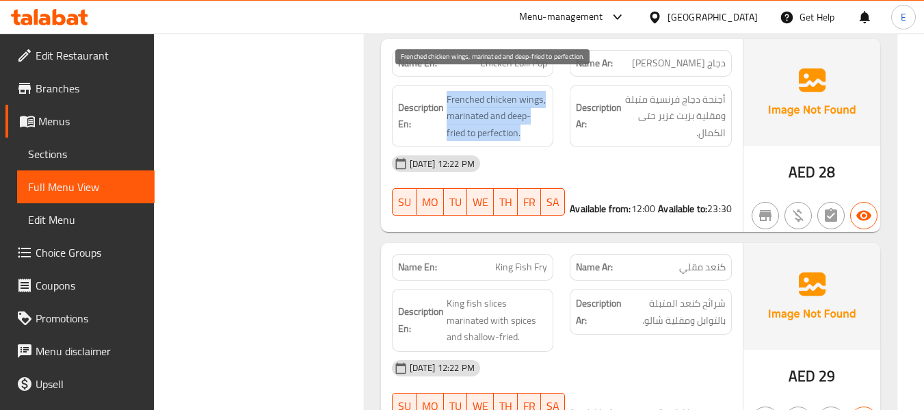
click at [517, 106] on span "Frenched chicken wings, marinated and deep-fried to perfection." at bounding box center [497, 116] width 101 height 51
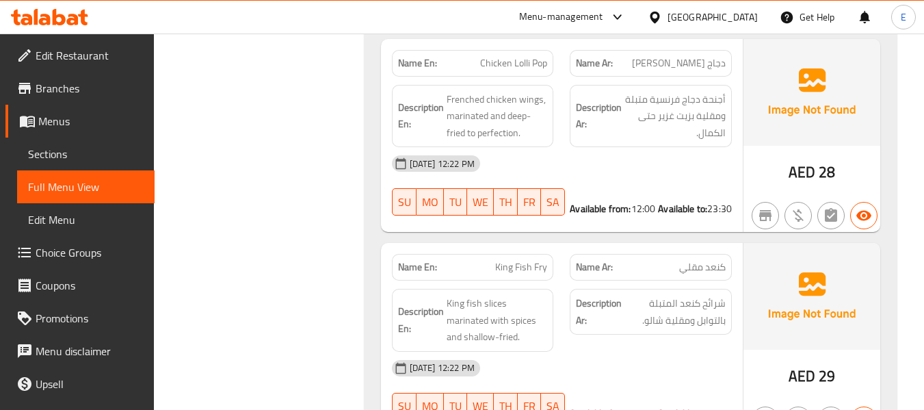
click at [521, 56] on span "Chicken Lolli Pop" at bounding box center [513, 63] width 67 height 14
click at [522, 56] on span "Chicken Lolli Pop" at bounding box center [513, 63] width 67 height 14
copy span "Chicken Lolli Pop"
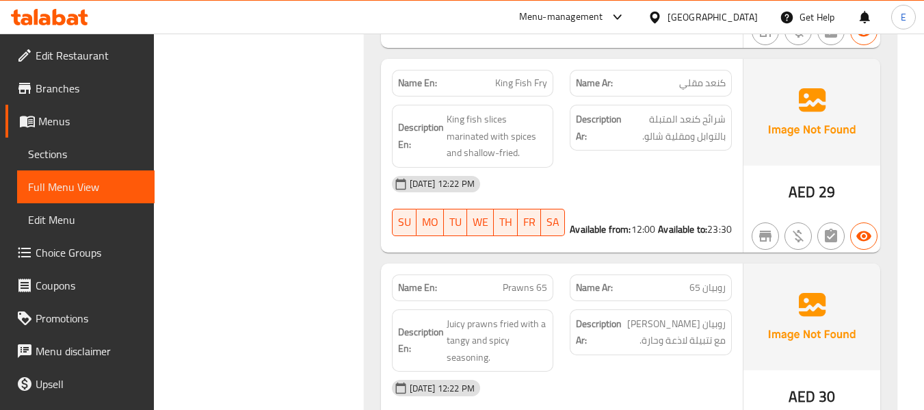
scroll to position [2438, 0]
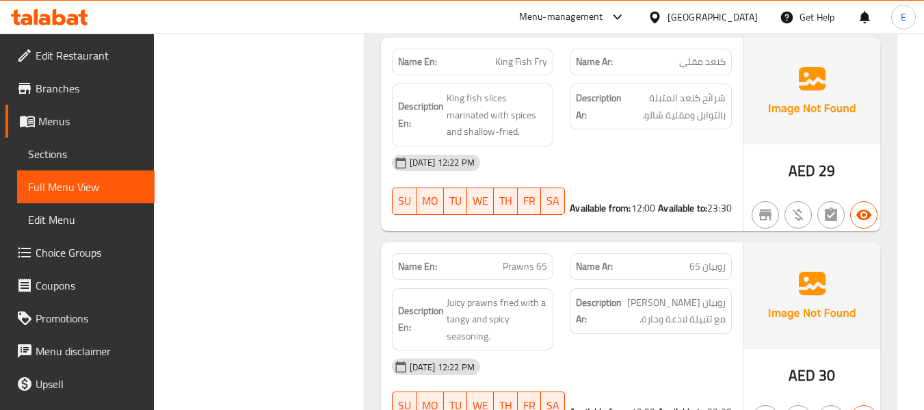
click at [505, 55] on span "King Fish Fry" at bounding box center [521, 62] width 52 height 14
click at [695, 55] on span "كنعد مقلي" at bounding box center [702, 62] width 47 height 14
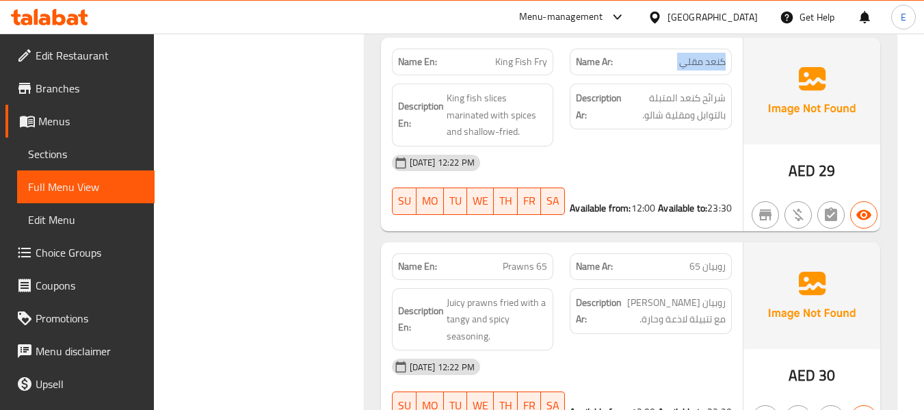
click at [696, 55] on span "كنعد مقلي" at bounding box center [702, 62] width 47 height 14
drag, startPoint x: 493, startPoint y: 43, endPoint x: 535, endPoint y: 44, distance: 41.7
click at [535, 55] on p "Name En: King Fish Fry" at bounding box center [473, 62] width 150 height 14
copy span "King Fish"
click at [672, 92] on span "شرائح كنعد المتبلة بالتوابل ومقلية شالو." at bounding box center [675, 107] width 101 height 34
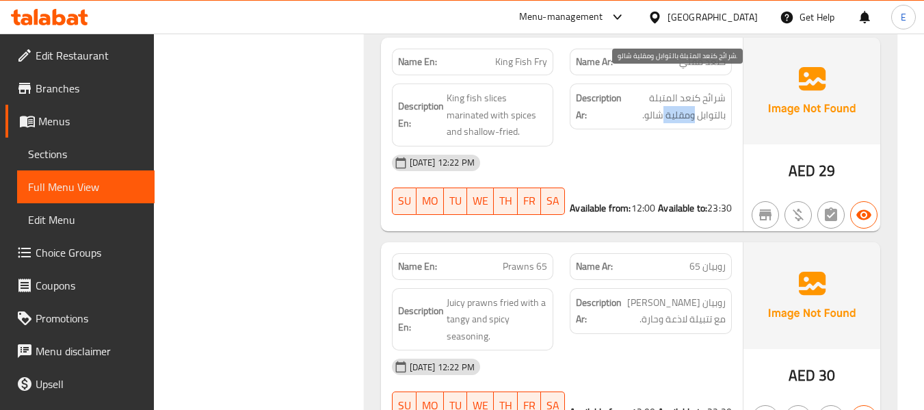
click at [672, 92] on span "شرائح كنعد المتبلة بالتوابل ومقلية شالو." at bounding box center [675, 107] width 101 height 34
click at [674, 146] on div "09-09-2025 12:22 PM" at bounding box center [562, 162] width 356 height 33
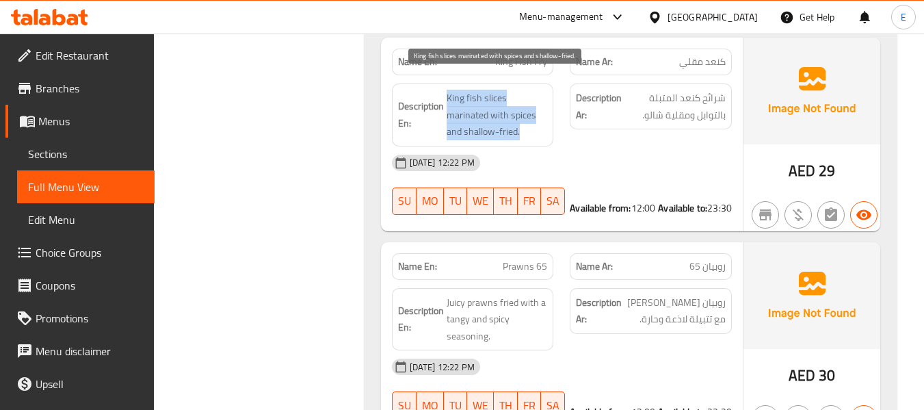
drag, startPoint x: 443, startPoint y: 74, endPoint x: 531, endPoint y: 109, distance: 94.5
click at [531, 109] on h6 "Description En: King fish slices marinated with spices and shallow-fried." at bounding box center [473, 115] width 150 height 51
click at [531, 109] on span "King fish slices marinated with spices and shallow-fried." at bounding box center [497, 115] width 101 height 51
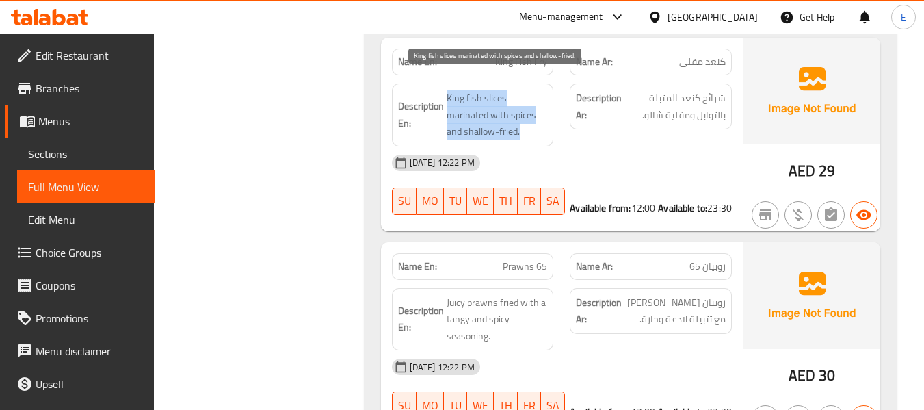
click at [531, 109] on span "King fish slices marinated with spices and shallow-fried." at bounding box center [497, 115] width 101 height 51
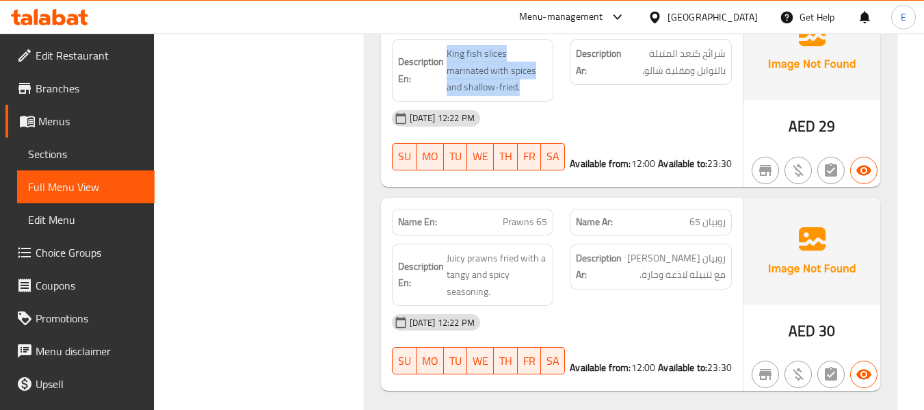
scroll to position [2506, 0]
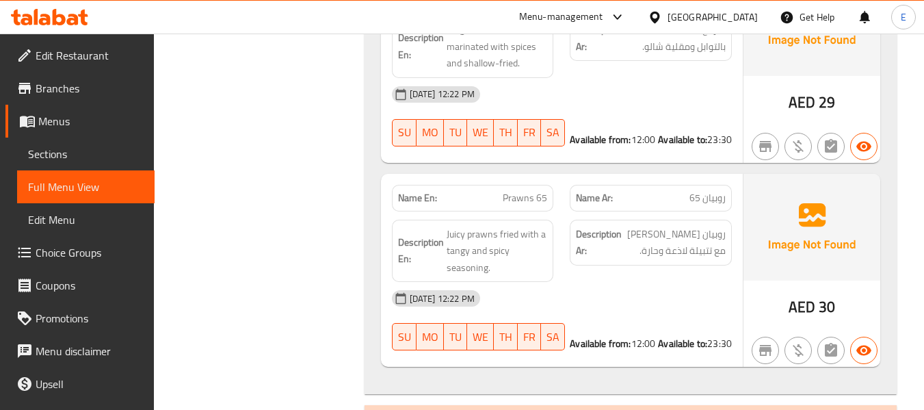
click at [517, 191] on span "Prawns 65" at bounding box center [525, 198] width 44 height 14
copy span "Prawns 65"
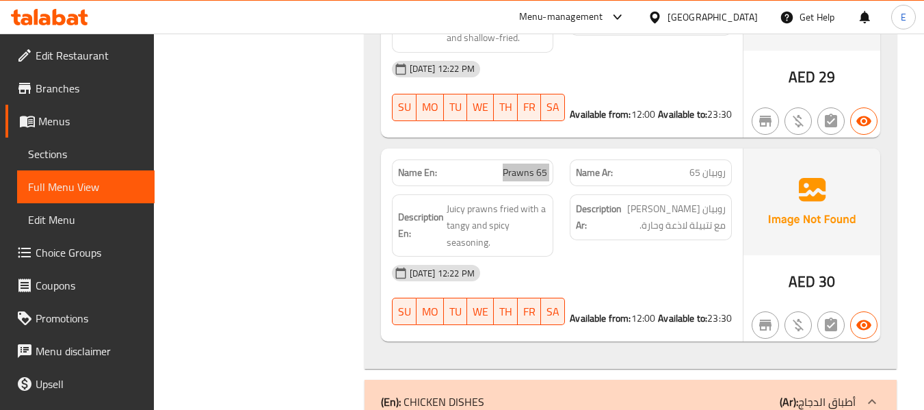
scroll to position [2575, 0]
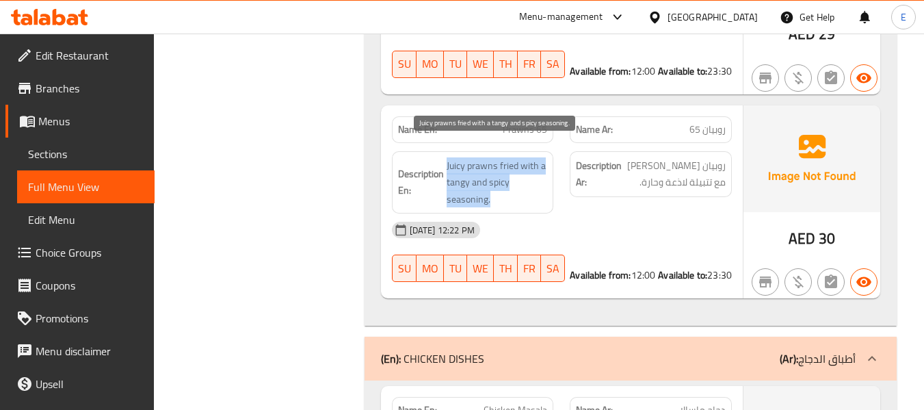
drag, startPoint x: 444, startPoint y: 143, endPoint x: 545, endPoint y: 184, distance: 108.6
click at [545, 184] on h6 "Description En: Juicy prawns fried with a tangy and spicy seasoning." at bounding box center [473, 182] width 150 height 51
click at [545, 184] on span "Juicy prawns fried with a tangy and spicy seasoning." at bounding box center [497, 182] width 101 height 51
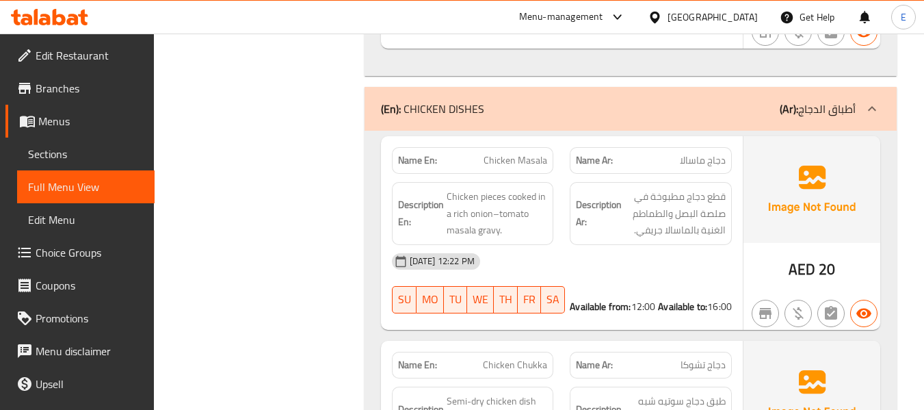
scroll to position [2849, 0]
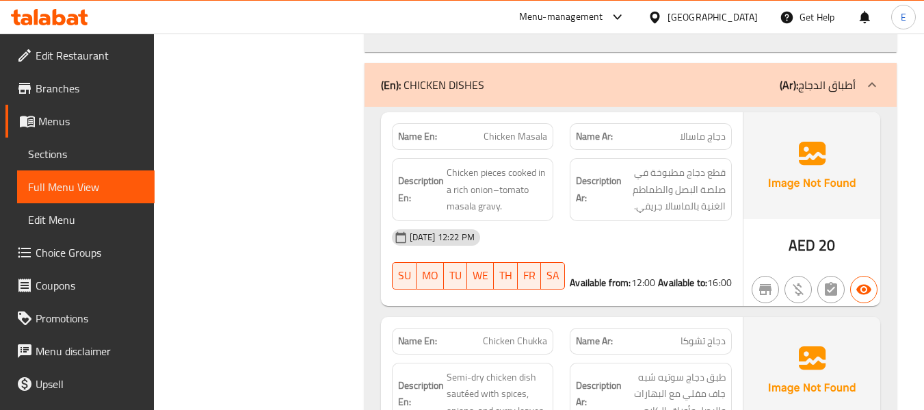
click at [716, 129] on span "دجاج ماسالا" at bounding box center [703, 136] width 46 height 14
click at [546, 129] on span "Chicken Masala" at bounding box center [516, 136] width 64 height 14
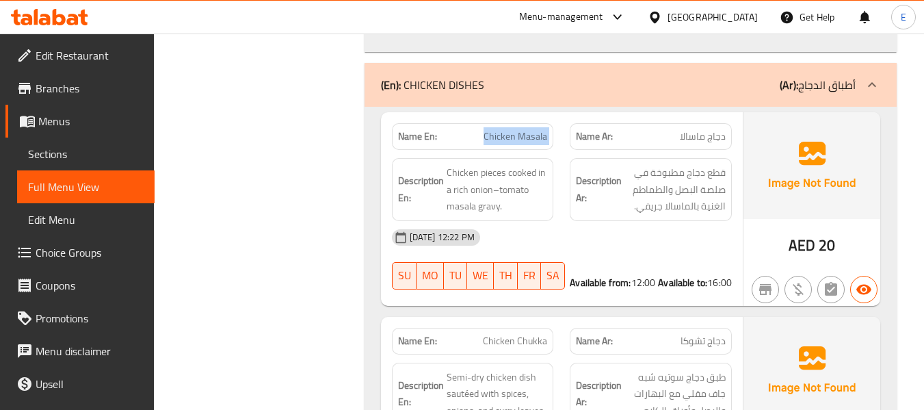
click at [546, 129] on span "Chicken Masala" at bounding box center [516, 136] width 64 height 14
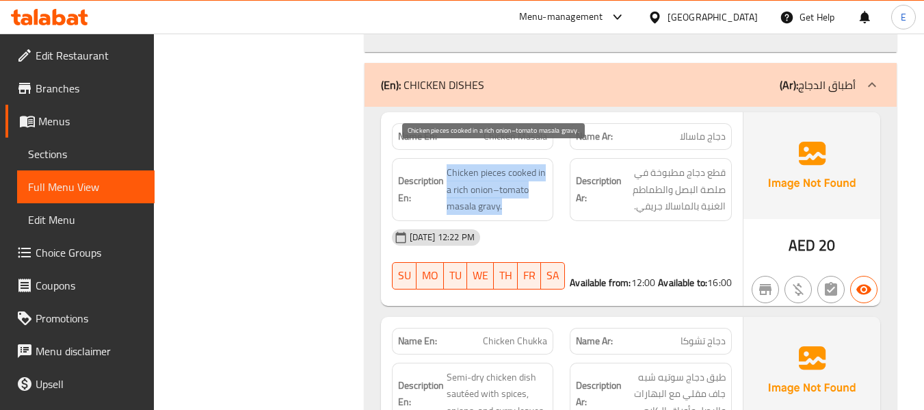
drag, startPoint x: 445, startPoint y: 150, endPoint x: 546, endPoint y: 188, distance: 107.6
click at [546, 188] on h6 "Description En: Chicken pieces cooked in a rich onion–tomato masala gravy." at bounding box center [473, 189] width 150 height 51
click at [546, 188] on span "Chicken pieces cooked in a rich onion–tomato masala gravy." at bounding box center [497, 189] width 101 height 51
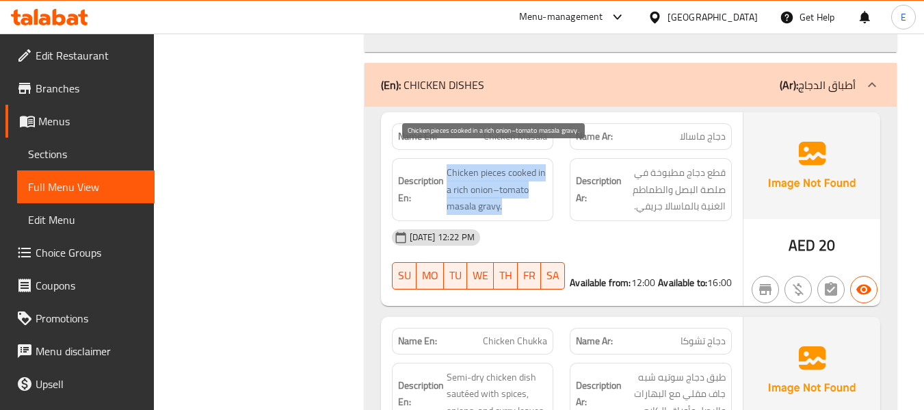
click at [546, 188] on span "Chicken pieces cooked in a rich onion–tomato masala gravy." at bounding box center [497, 189] width 101 height 51
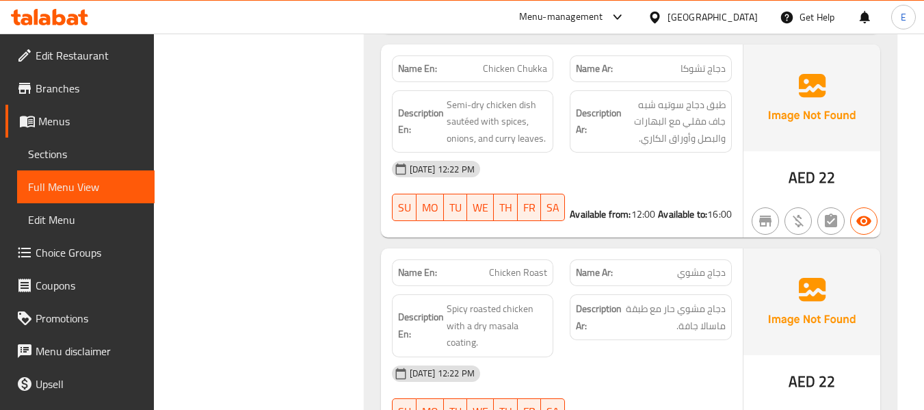
scroll to position [3122, 0]
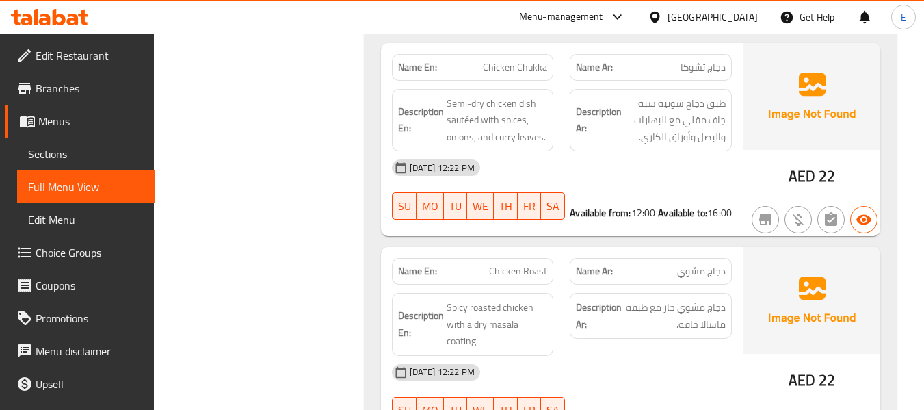
click at [497, 60] on span "Chicken Chukka" at bounding box center [515, 67] width 64 height 14
click at [706, 60] on span "دجاج تشوكا" at bounding box center [703, 67] width 45 height 14
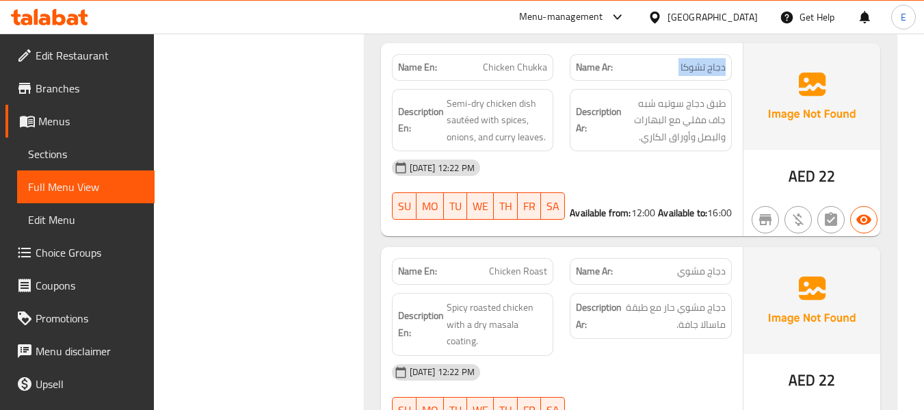
click at [707, 60] on span "دجاج تشوكا" at bounding box center [703, 67] width 45 height 14
click at [525, 60] on span "Chicken Chukka" at bounding box center [515, 67] width 64 height 14
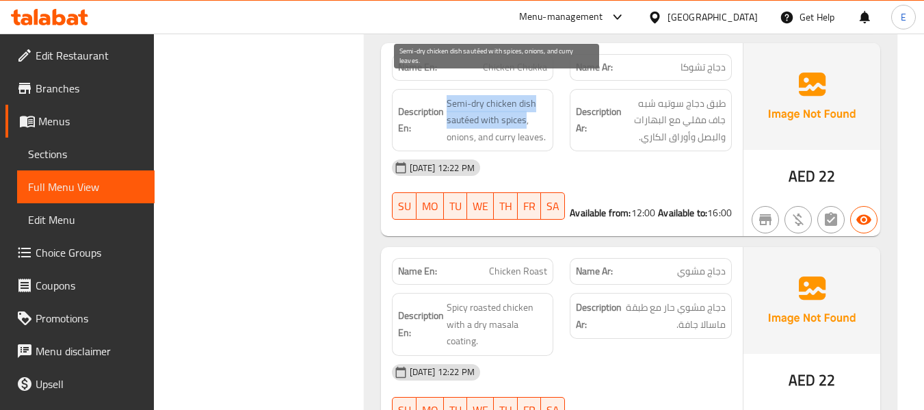
drag, startPoint x: 445, startPoint y: 80, endPoint x: 525, endPoint y: 100, distance: 83.1
click at [525, 100] on h6 "Description En: Semi-dry chicken dish sautéed with spices, onions, and curry le…" at bounding box center [473, 120] width 150 height 51
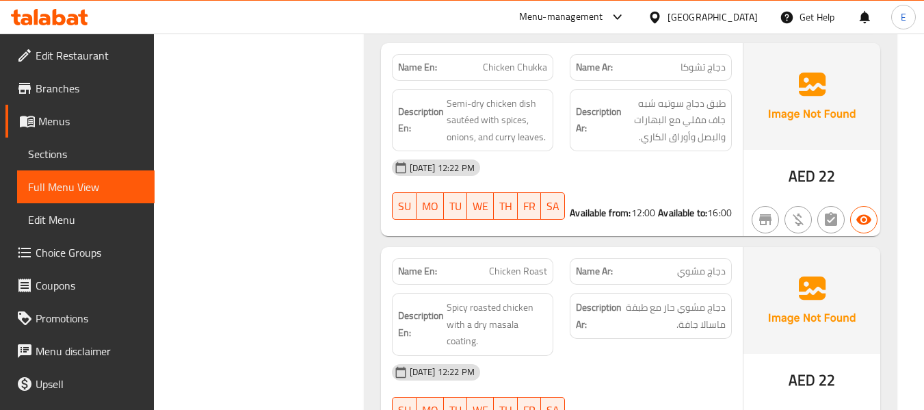
click at [597, 120] on h6 "Description Ar: طبق دجاج سوتيه شبه جاف مقلي مع البهارات والبصل وأوراق الكاري." at bounding box center [651, 120] width 150 height 51
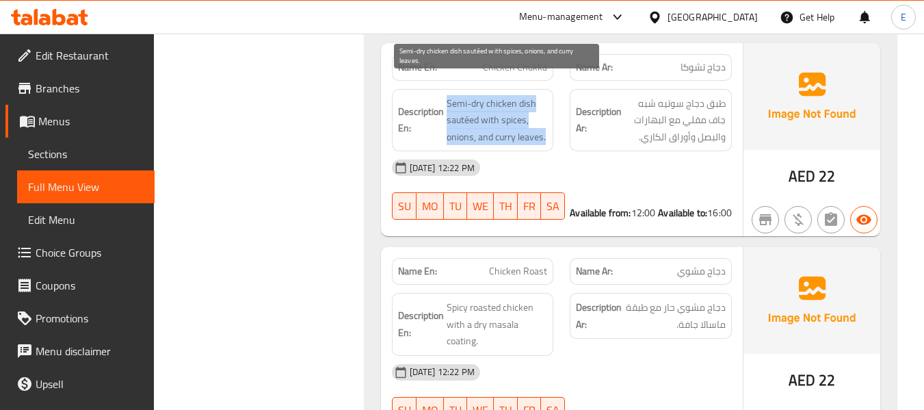
drag, startPoint x: 446, startPoint y: 78, endPoint x: 545, endPoint y: 119, distance: 107.3
click at [545, 119] on h6 "Description En: Semi-dry chicken dish sautéed with spices, onions, and curry le…" at bounding box center [473, 120] width 150 height 51
click at [545, 119] on span "Semi-dry chicken dish sautéed with spices, onions, and curry leaves." at bounding box center [497, 120] width 101 height 51
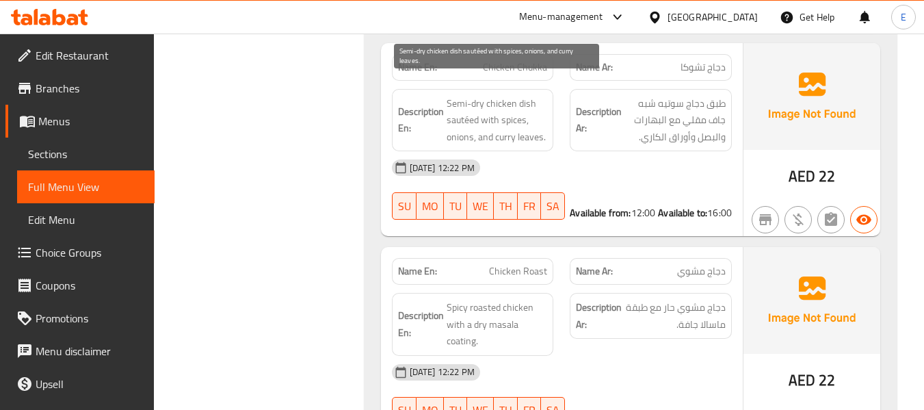
click at [545, 119] on span "Semi-dry chicken dish sautéed with spices, onions, and curry leaves." at bounding box center [497, 120] width 101 height 51
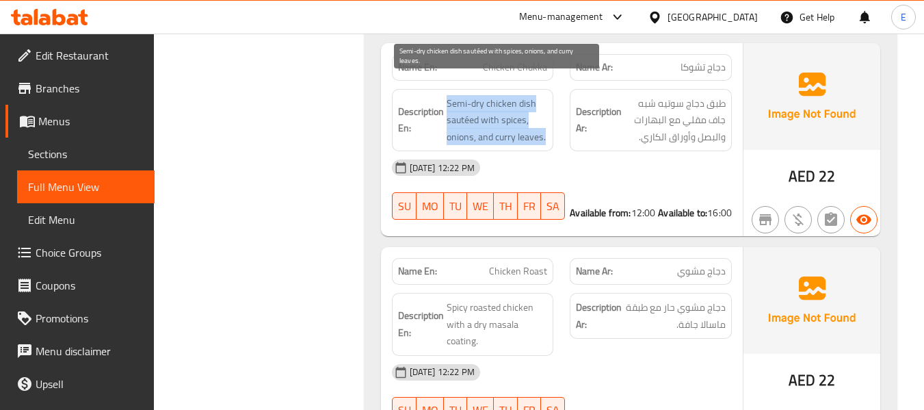
click at [545, 119] on span "Semi-dry chicken dish sautéed with spices, onions, and curry leaves." at bounding box center [497, 120] width 101 height 51
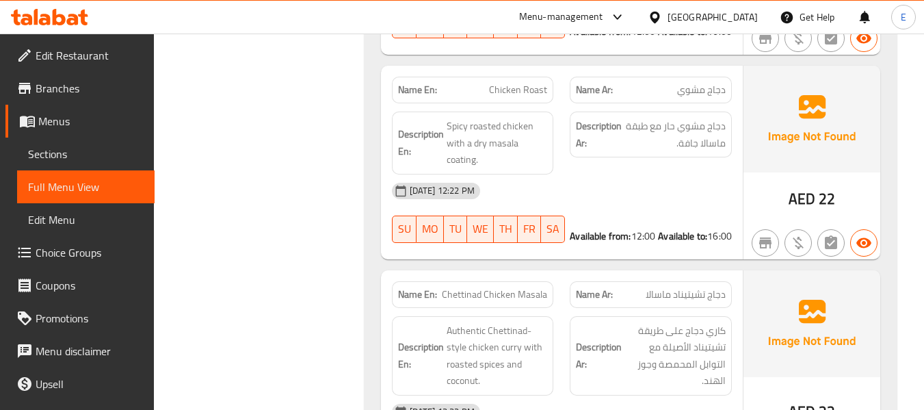
scroll to position [3327, 0]
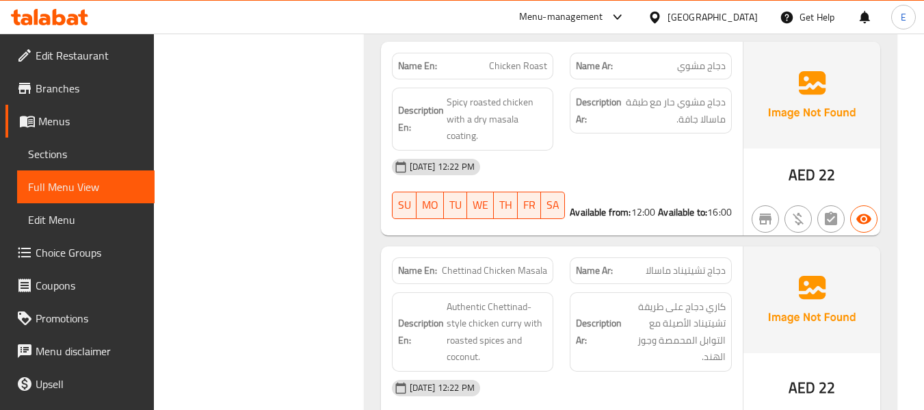
click at [704, 59] on span "دجاج مشوي" at bounding box center [701, 66] width 49 height 14
click at [506, 59] on span "Chicken Roast" at bounding box center [518, 66] width 58 height 14
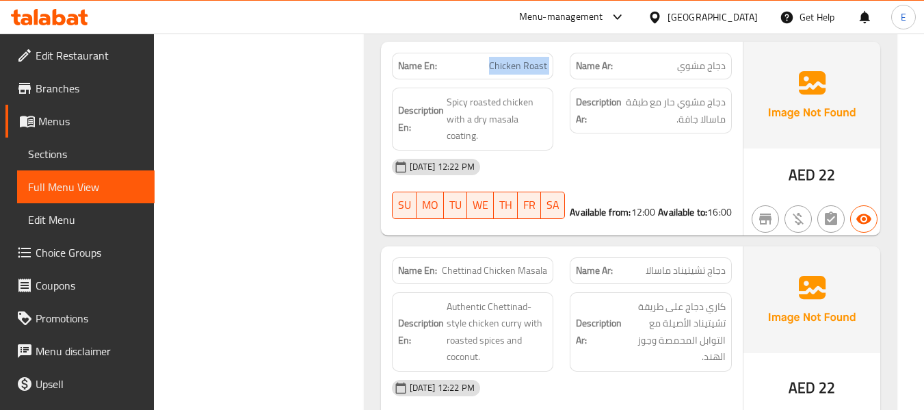
click at [506, 59] on span "Chicken Roast" at bounding box center [518, 66] width 58 height 14
click at [701, 59] on span "دجاج مشوي" at bounding box center [701, 66] width 49 height 14
click at [686, 127] on div "Description Ar: دجاج مشوي حار مع طبقة ماسالا جافة." at bounding box center [651, 118] width 179 height 79
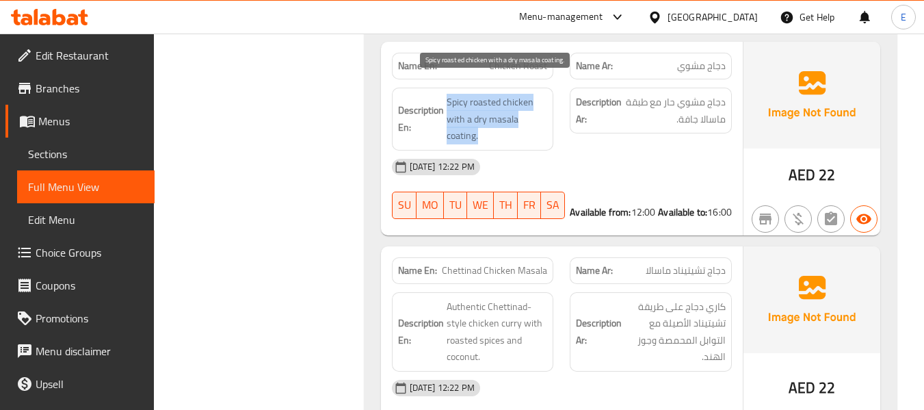
drag, startPoint x: 442, startPoint y: 79, endPoint x: 520, endPoint y: 117, distance: 86.9
click at [520, 117] on h6 "Description En: Spicy roasted chicken with a dry masala coating." at bounding box center [473, 119] width 150 height 51
click at [520, 117] on span "Spicy roasted chicken with a dry masala coating." at bounding box center [497, 119] width 101 height 51
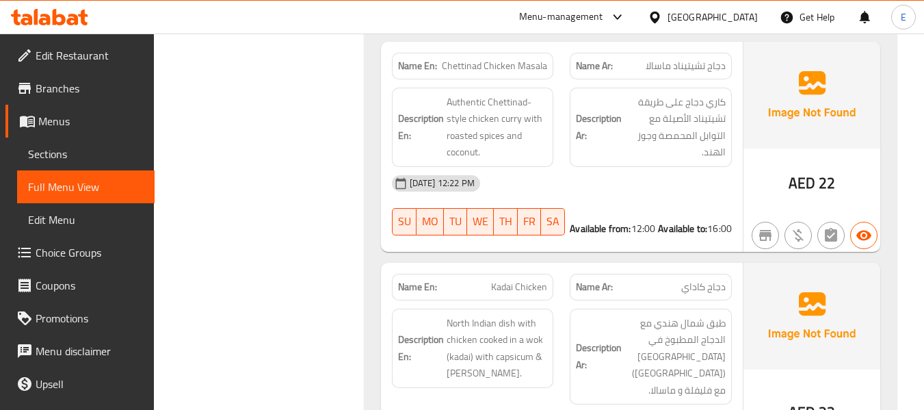
scroll to position [3533, 0]
click at [506, 58] on span "Chettinad Chicken Masala" at bounding box center [494, 65] width 105 height 14
click at [683, 58] on span "دجاج تشيتيناد ماسالا" at bounding box center [686, 65] width 80 height 14
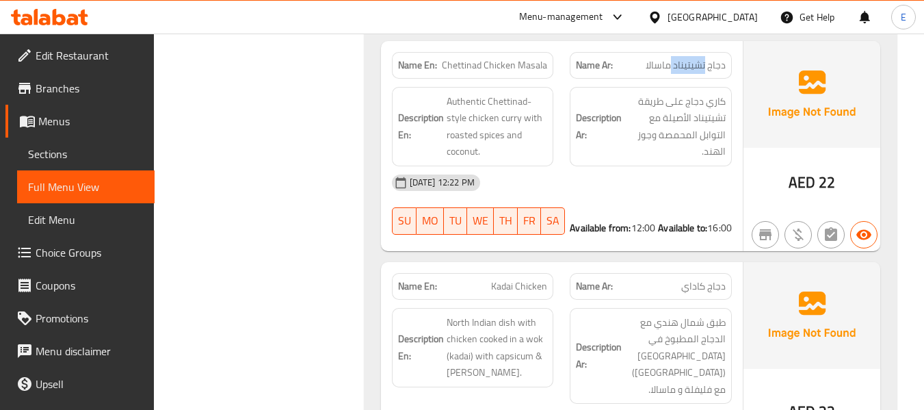
click at [683, 58] on span "دجاج تشيتيناد ماسالا" at bounding box center [686, 65] width 80 height 14
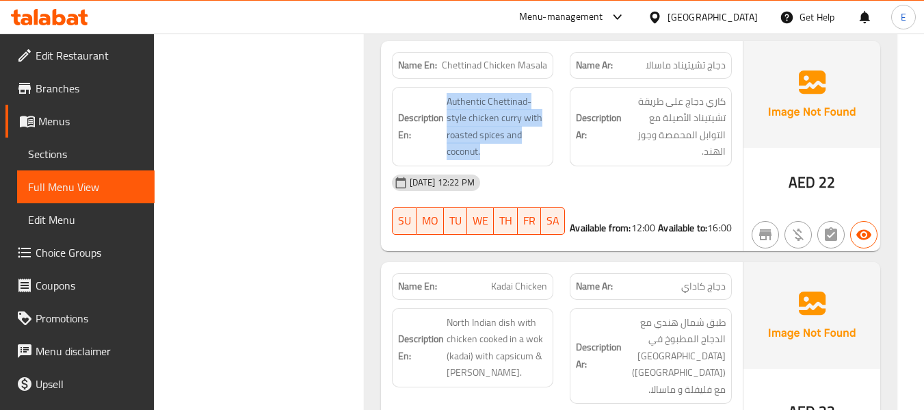
drag, startPoint x: 440, startPoint y: 79, endPoint x: 549, endPoint y: 128, distance: 119.1
click at [549, 128] on div "Description En: Authentic Chettinad-style chicken curry with roasted spices and…" at bounding box center [473, 126] width 162 height 79
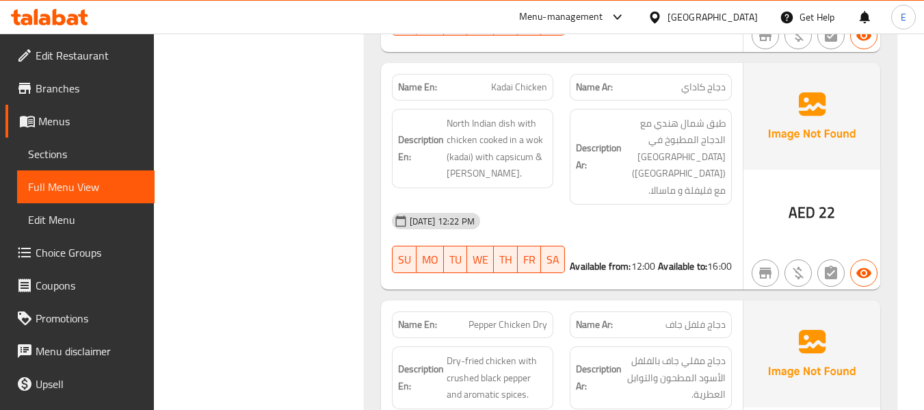
scroll to position [3738, 0]
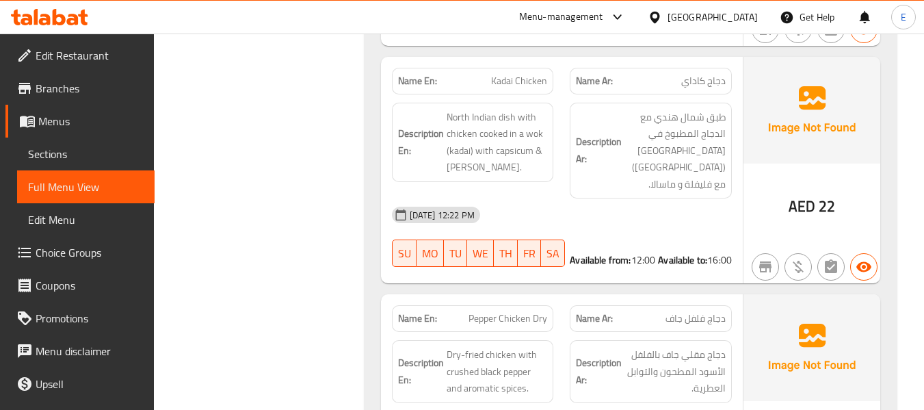
click at [705, 74] on span "دجاج كاداي" at bounding box center [703, 81] width 44 height 14
click at [549, 68] on div "Name En: Kadai Chicken" at bounding box center [473, 81] width 162 height 27
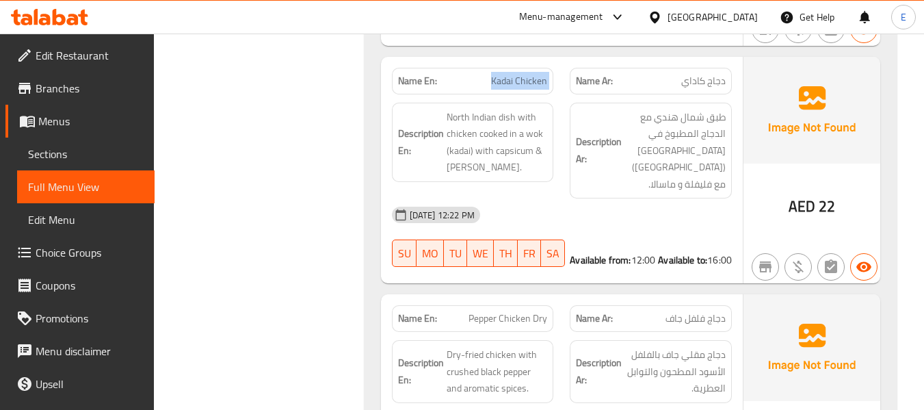
click at [549, 68] on div "Name En: Kadai Chicken" at bounding box center [473, 81] width 162 height 27
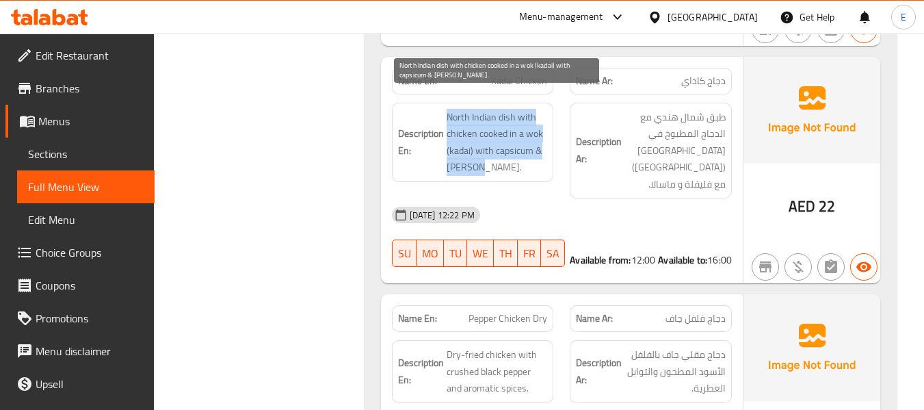
drag, startPoint x: 443, startPoint y: 92, endPoint x: 545, endPoint y: 144, distance: 113.8
click at [545, 144] on h6 "Description En: North Indian dish with chicken cooked in a wok (kadai) with cap…" at bounding box center [473, 142] width 150 height 67
click at [545, 144] on span "North Indian dish with chicken cooked in a wok (kadai) with capsicum & masala." at bounding box center [497, 142] width 101 height 67
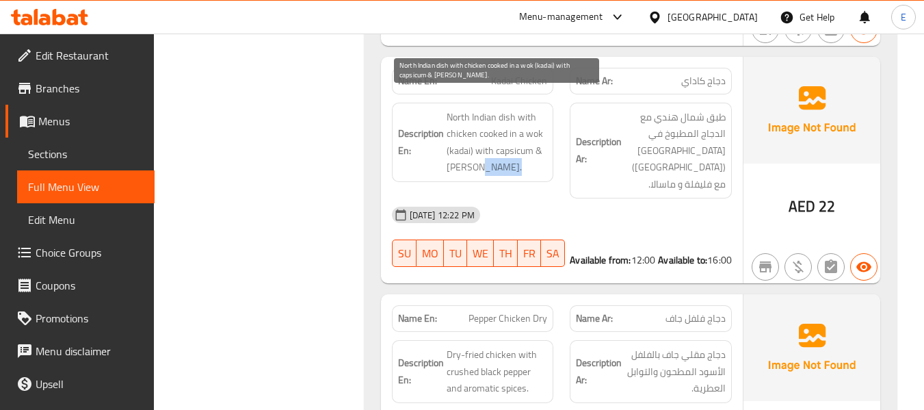
click at [545, 144] on span "North Indian dish with chicken cooked in a wok (kadai) with capsicum & masala." at bounding box center [497, 142] width 101 height 67
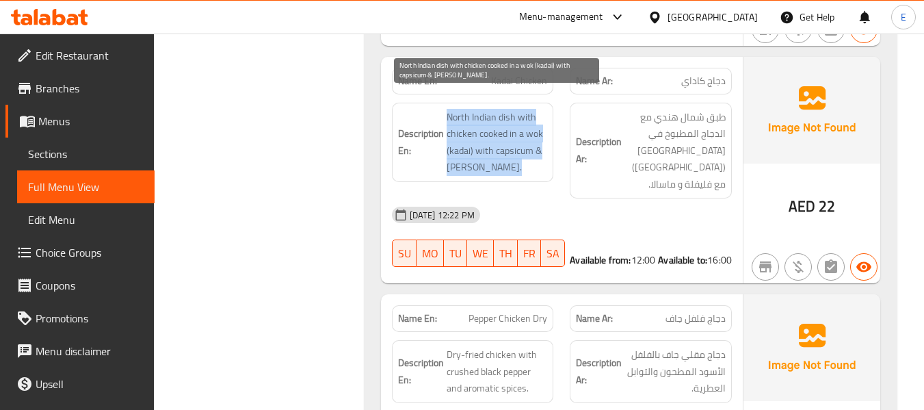
click at [545, 144] on span "North Indian dish with chicken cooked in a wok (kadai) with capsicum & masala." at bounding box center [497, 142] width 101 height 67
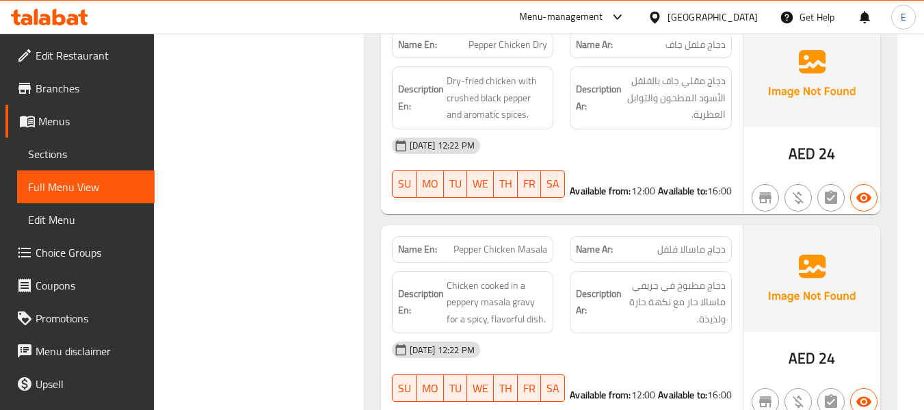
scroll to position [3943, 0]
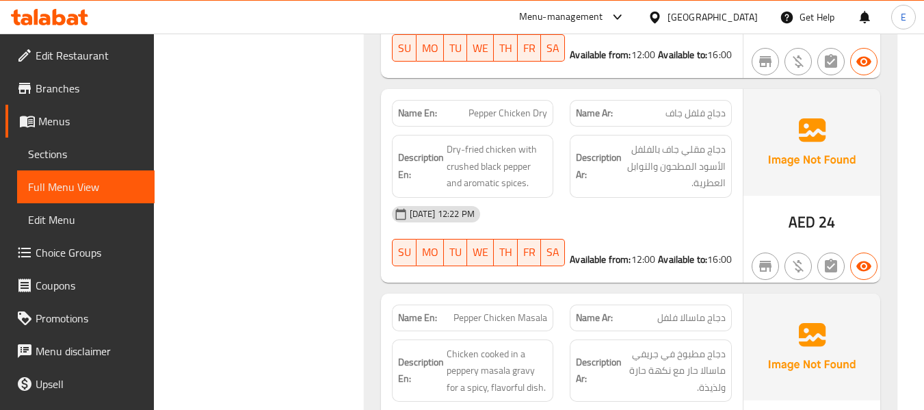
click at [510, 106] on span "Pepper Chicken Dry" at bounding box center [508, 113] width 79 height 14
click at [681, 106] on span "دجاج فلفل جاف" at bounding box center [696, 113] width 60 height 14
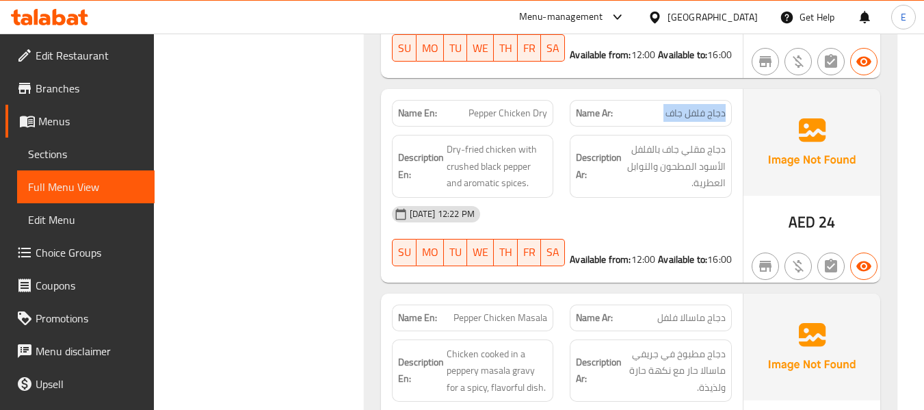
click at [681, 106] on span "دجاج فلفل جاف" at bounding box center [696, 113] width 60 height 14
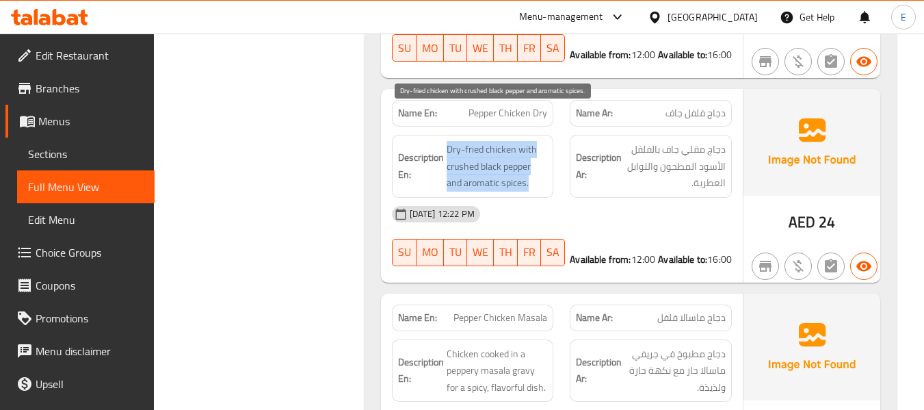
drag, startPoint x: 442, startPoint y: 107, endPoint x: 535, endPoint y: 152, distance: 103.1
click at [535, 152] on h6 "Description En: Dry-fried chicken with crushed black pepper and aromatic spices." at bounding box center [473, 166] width 150 height 51
click at [535, 152] on span "Dry-fried chicken with crushed black pepper and aromatic spices." at bounding box center [497, 166] width 101 height 51
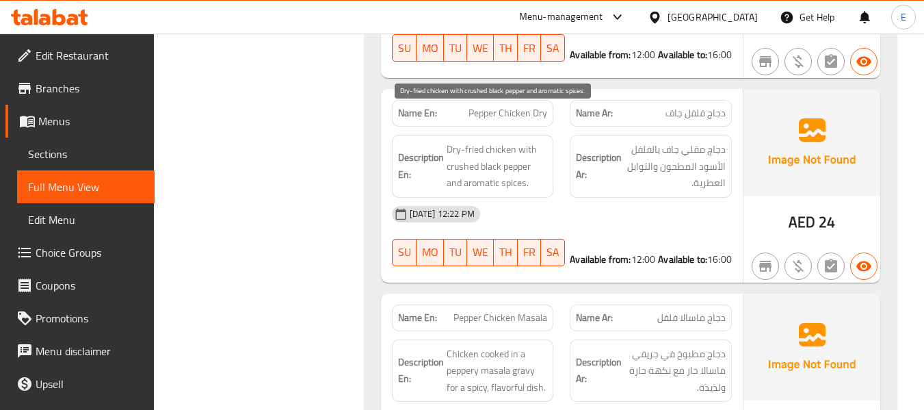
click at [535, 152] on span "Dry-fried chicken with crushed black pepper and aromatic spices." at bounding box center [497, 166] width 101 height 51
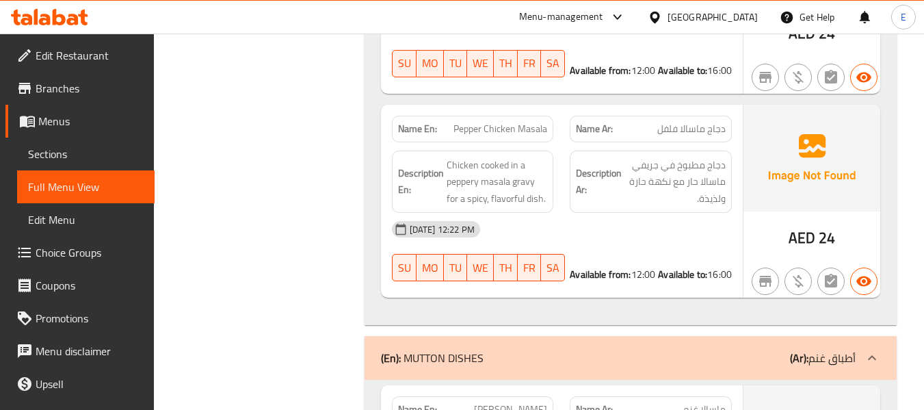
scroll to position [4148, 0]
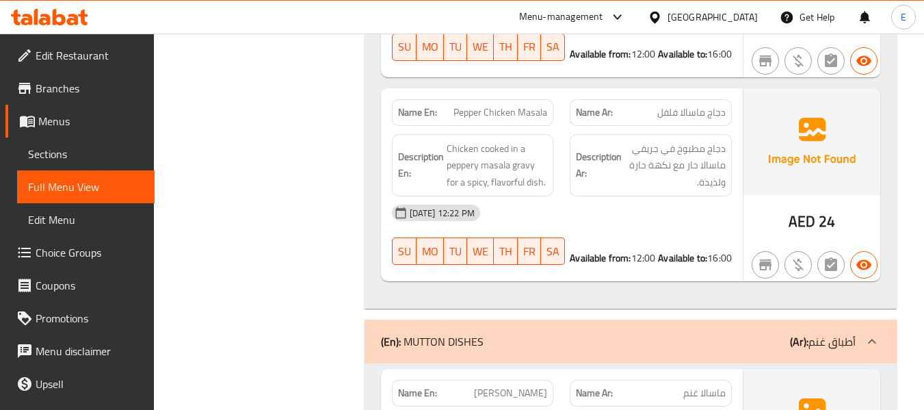
click at [543, 105] on span "Pepper Chicken Masala" at bounding box center [501, 112] width 94 height 14
click at [745, 88] on img at bounding box center [812, 141] width 137 height 107
click at [709, 105] on span "دجاج ماسالا فلفل" at bounding box center [691, 112] width 68 height 14
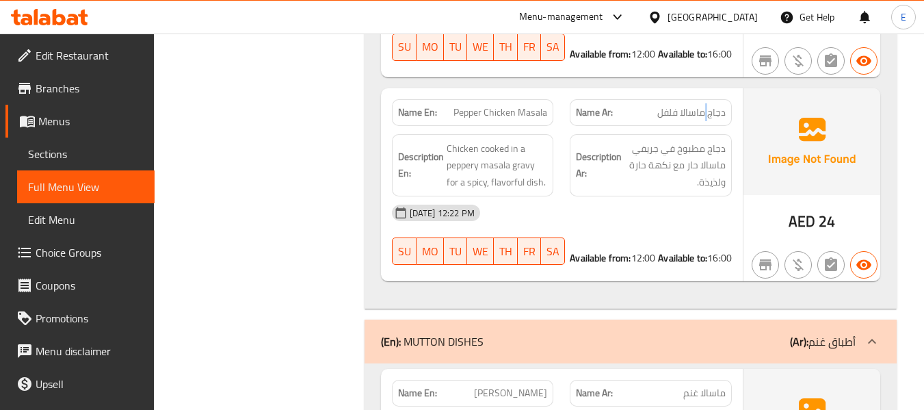
click at [709, 105] on span "دجاج ماسالا فلفل" at bounding box center [691, 112] width 68 height 14
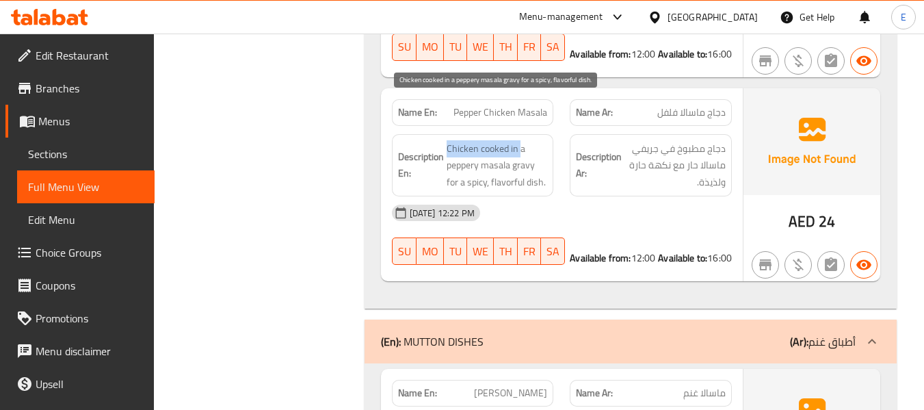
drag, startPoint x: 443, startPoint y: 109, endPoint x: 519, endPoint y: 107, distance: 75.9
click at [519, 140] on h6 "Description En: Chicken cooked in a peppery masala gravy for a spicy, flavorful…" at bounding box center [473, 165] width 150 height 51
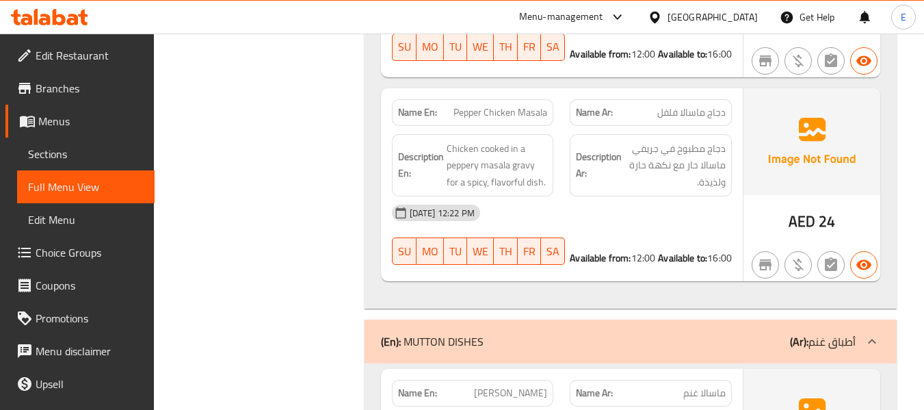
click at [701, 105] on span "دجاج ماسالا فلفل" at bounding box center [691, 112] width 68 height 14
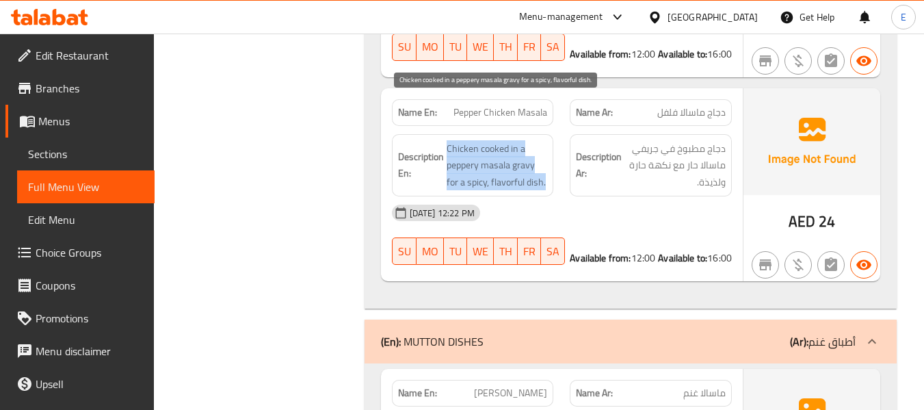
drag, startPoint x: 443, startPoint y: 105, endPoint x: 546, endPoint y: 153, distance: 113.2
click at [546, 153] on div "Description En: Chicken cooked in a peppery masala gravy for a spicy, flavorful…" at bounding box center [473, 165] width 162 height 63
click at [546, 153] on span "Chicken cooked in a peppery masala gravy for a spicy, flavorful dish." at bounding box center [497, 165] width 101 height 51
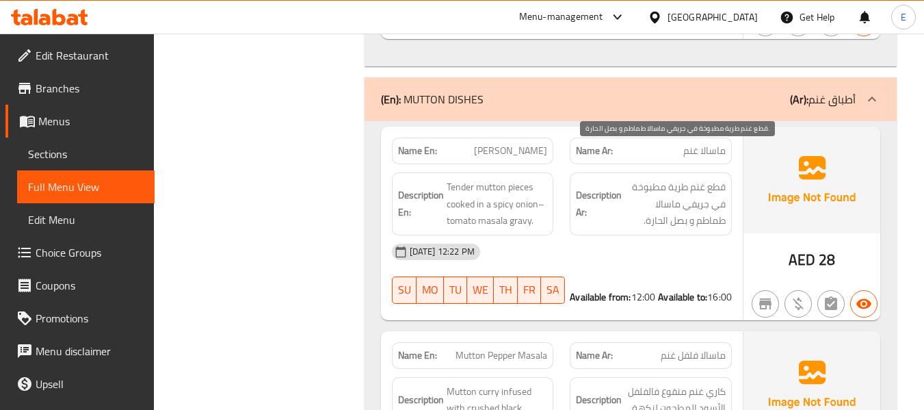
scroll to position [4422, 0]
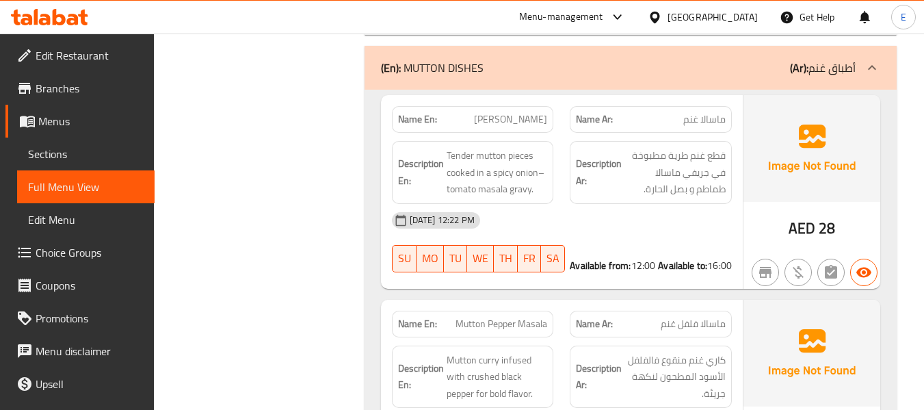
click at [514, 112] on span "Mutton Masala" at bounding box center [510, 119] width 73 height 14
click at [688, 112] on span "ماسالا غنم" at bounding box center [704, 119] width 42 height 14
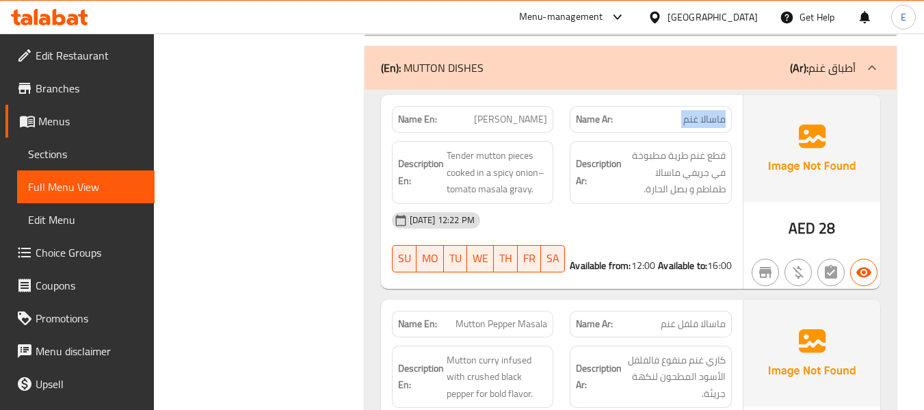
click at [688, 112] on span "ماسالا غنم" at bounding box center [704, 119] width 42 height 14
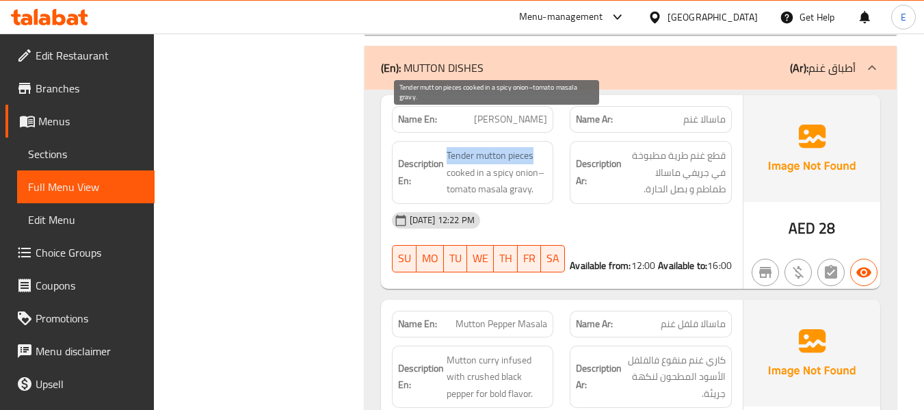
drag, startPoint x: 447, startPoint y: 114, endPoint x: 537, endPoint y: 121, distance: 90.6
click at [537, 147] on span "Tender mutton pieces cooked in a spicy onion–tomato masala gravy." at bounding box center [497, 172] width 101 height 51
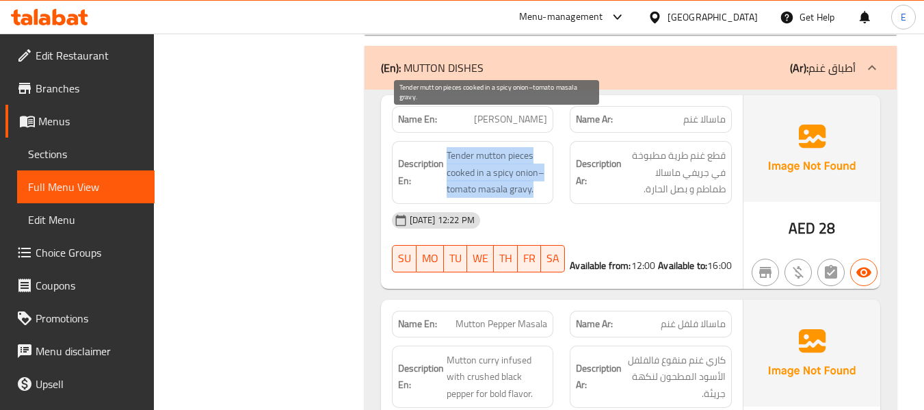
click at [537, 147] on span "Tender mutton pieces cooked in a spicy onion–tomato masala gravy." at bounding box center [497, 172] width 101 height 51
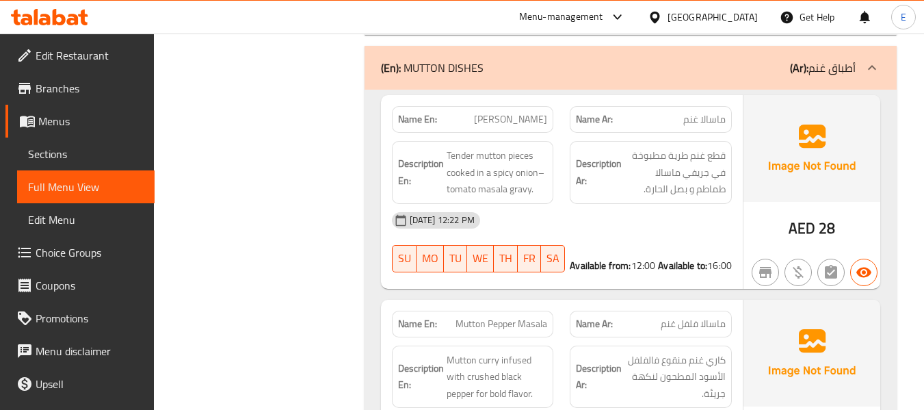
click at [606, 204] on div "09-09-2025 12:22 PM" at bounding box center [562, 220] width 356 height 33
click at [602, 204] on div "09-09-2025 12:22 PM" at bounding box center [562, 220] width 356 height 33
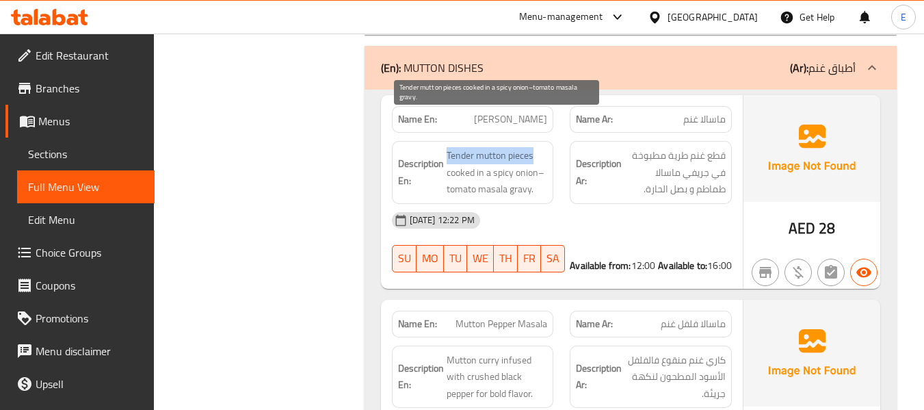
drag, startPoint x: 445, startPoint y: 118, endPoint x: 540, endPoint y: 116, distance: 95.1
click at [540, 147] on h6 "Description En: Tender mutton pieces cooked in a spicy onion–tomato masala grav…" at bounding box center [473, 172] width 150 height 51
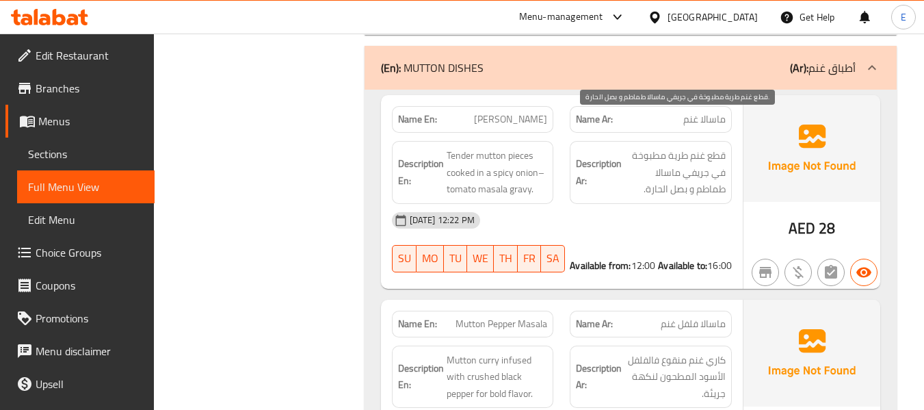
click at [649, 159] on span "قطع غنم طرية مطبوخة في جريفي ماسالا طماطم و بصل الحارة." at bounding box center [675, 172] width 101 height 51
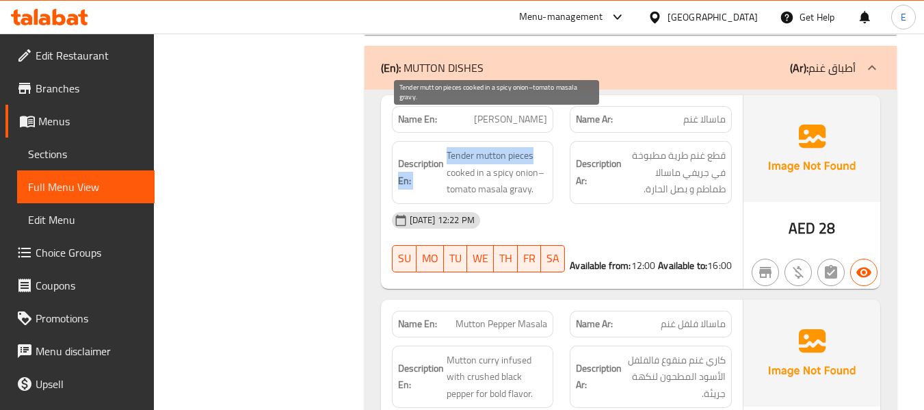
drag, startPoint x: 443, startPoint y: 120, endPoint x: 533, endPoint y: 125, distance: 90.4
click at [533, 147] on h6 "Description En: Tender mutton pieces cooked in a spicy onion–tomato masala grav…" at bounding box center [473, 172] width 150 height 51
click at [533, 147] on span "Tender mutton pieces cooked in a spicy onion–tomato masala gravy." at bounding box center [497, 172] width 101 height 51
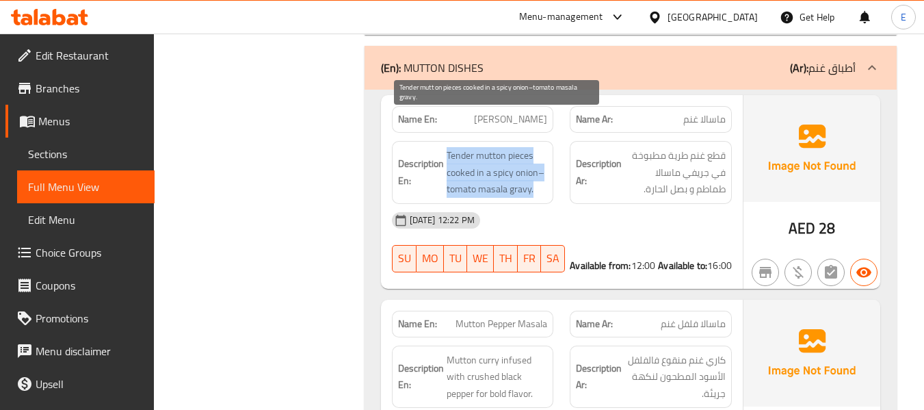
click at [533, 147] on span "Tender mutton pieces cooked in a spicy onion–tomato masala gravy." at bounding box center [497, 172] width 101 height 51
click at [517, 153] on span "Tender mutton pieces cooked in a spicy onion–tomato masala gravy." at bounding box center [497, 172] width 101 height 51
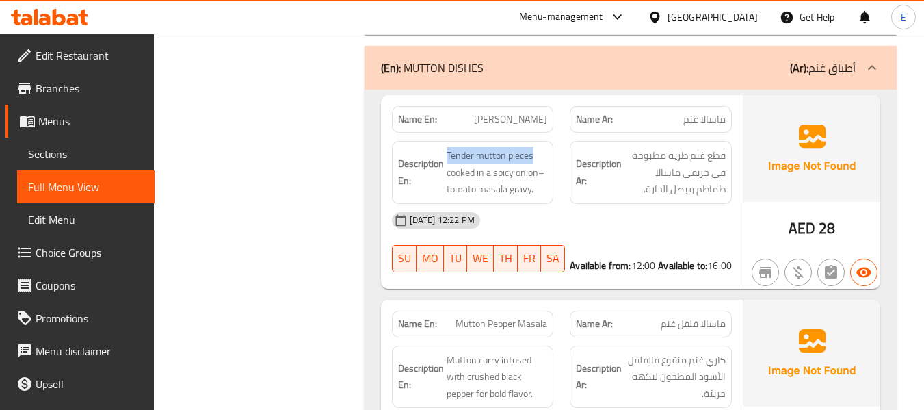
drag, startPoint x: 443, startPoint y: 109, endPoint x: 551, endPoint y: 114, distance: 108.2
click at [551, 141] on div "Description En: Tender mutton pieces cooked in a spicy onion–tomato masala grav…" at bounding box center [473, 172] width 162 height 63
click at [639, 204] on div "09-09-2025 12:22 PM" at bounding box center [562, 220] width 356 height 33
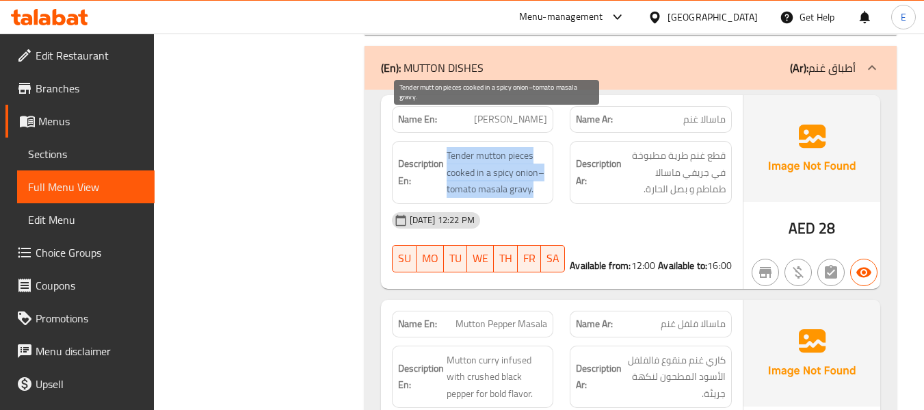
drag, startPoint x: 444, startPoint y: 117, endPoint x: 535, endPoint y: 148, distance: 96.1
click at [535, 148] on h6 "Description En: Tender mutton pieces cooked in a spicy onion–tomato masala grav…" at bounding box center [473, 172] width 150 height 51
click at [535, 148] on span "Tender mutton pieces cooked in a spicy onion–tomato masala gravy." at bounding box center [497, 172] width 101 height 51
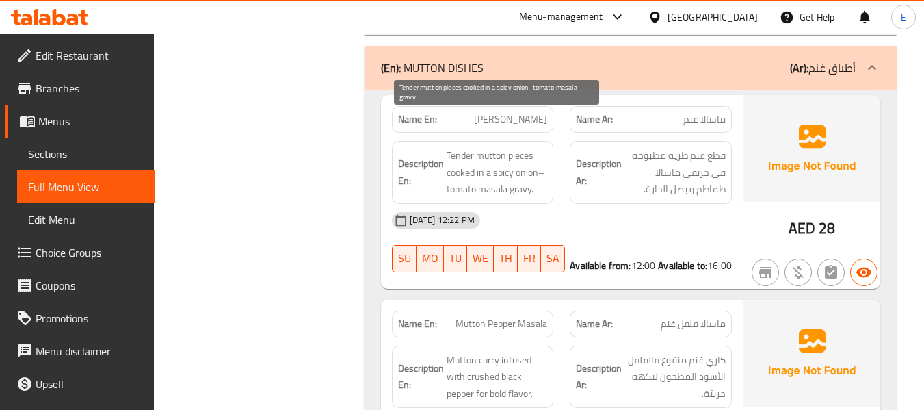
click at [535, 148] on span "Tender mutton pieces cooked in a spicy onion–tomato masala gravy." at bounding box center [497, 172] width 101 height 51
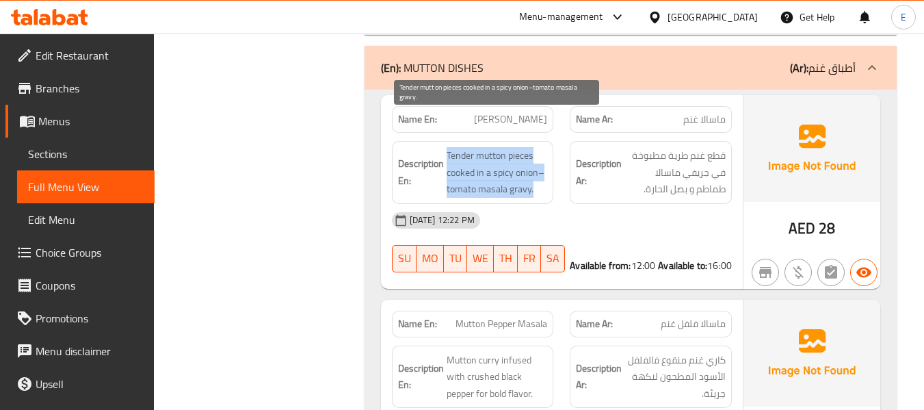
click at [535, 148] on span "Tender mutton pieces cooked in a spicy onion–tomato masala gravy." at bounding box center [497, 172] width 101 height 51
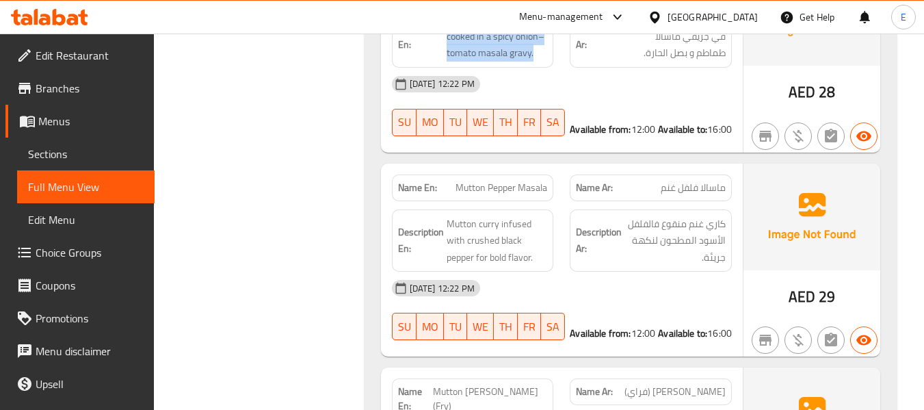
scroll to position [4559, 0]
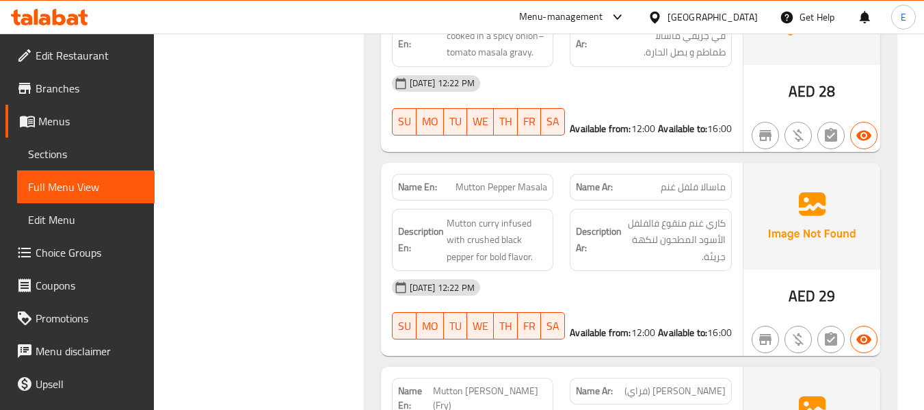
click at [815, 283] on span "AED" at bounding box center [802, 296] width 27 height 27
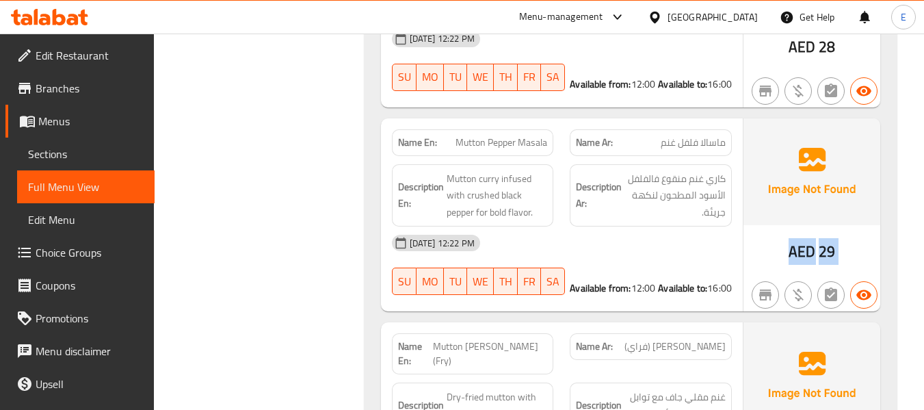
scroll to position [4627, 0]
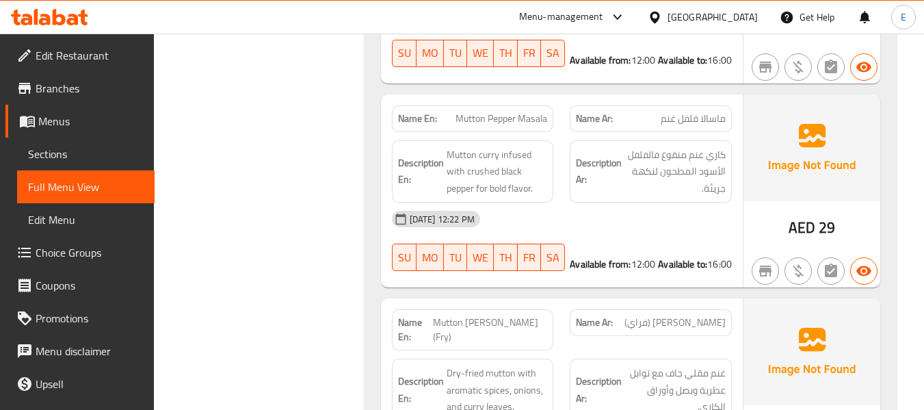
click at [714, 112] on span "ماسالا فلفل غنم" at bounding box center [693, 119] width 65 height 14
click at [506, 112] on span "Mutton Pepper Masala" at bounding box center [502, 119] width 92 height 14
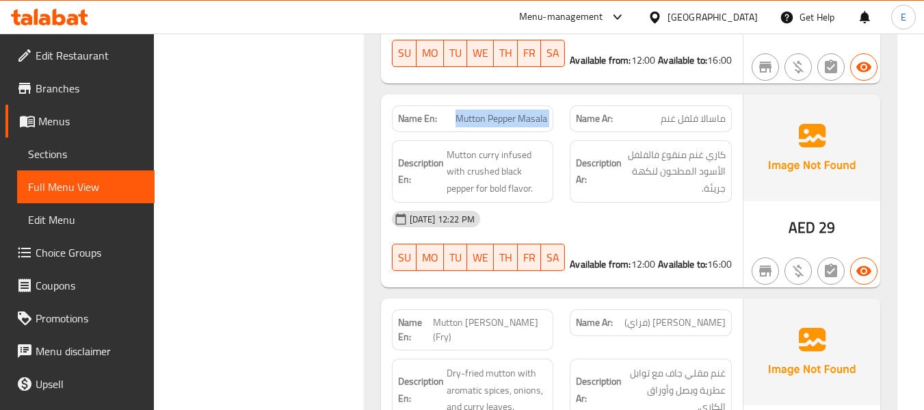
click at [506, 112] on span "Mutton Pepper Masala" at bounding box center [502, 119] width 92 height 14
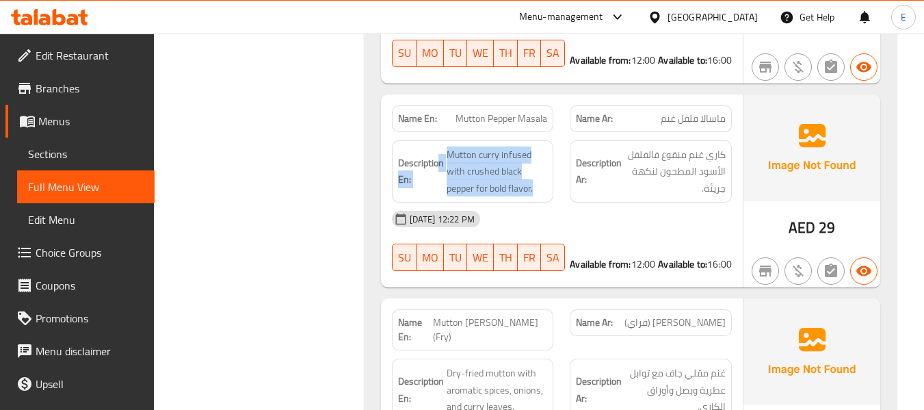
drag, startPoint x: 441, startPoint y: 116, endPoint x: 551, endPoint y: 156, distance: 117.1
click at [551, 156] on div "Description En: Mutton curry infused with crushed black pepper for bold flavor." at bounding box center [473, 171] width 162 height 63
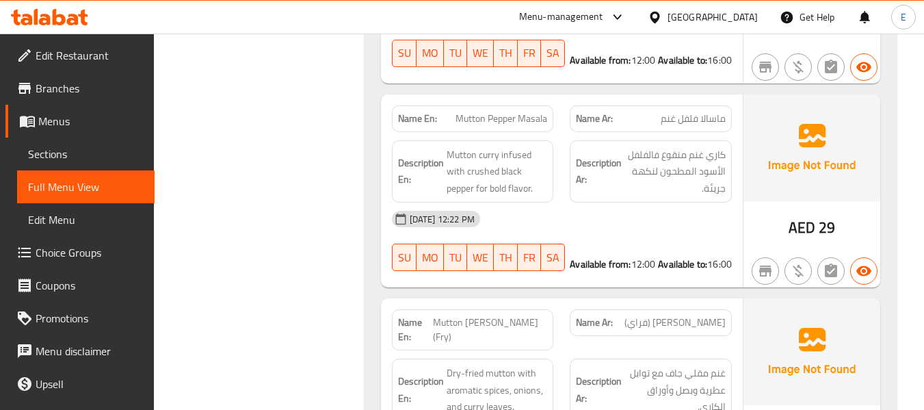
click at [551, 156] on div "Description En: Mutton curry infused with crushed black pepper for bold flavor." at bounding box center [473, 171] width 162 height 63
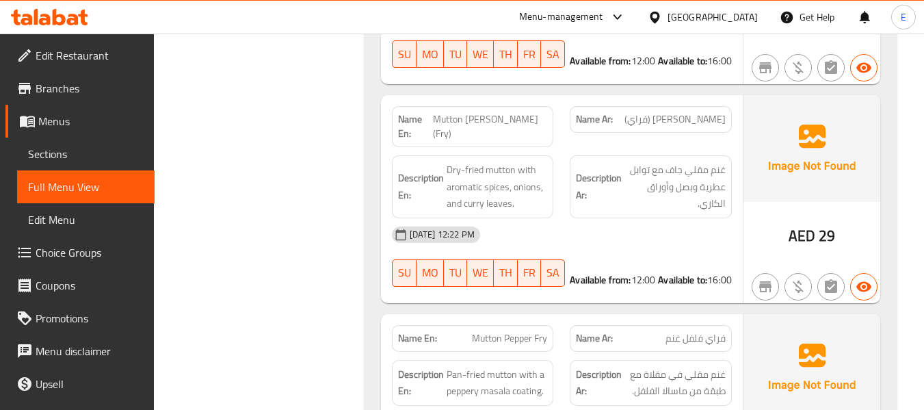
scroll to position [4832, 0]
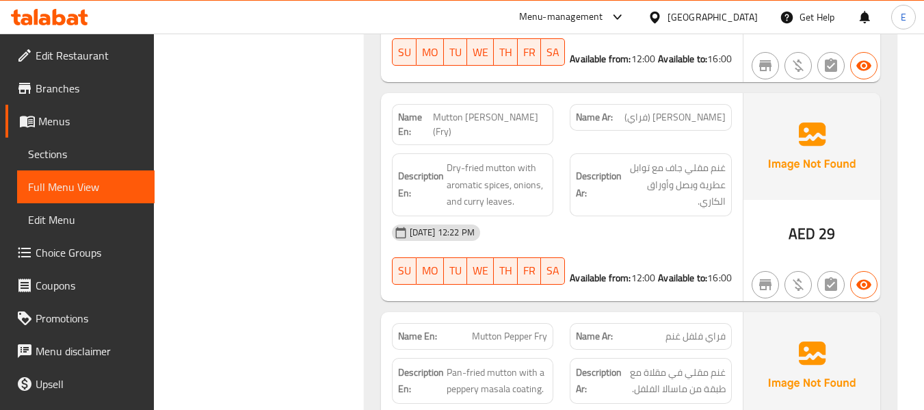
click at [809, 220] on span "AED" at bounding box center [802, 233] width 27 height 27
click at [521, 110] on span "Mutton Chukka Varuval (Fry)" at bounding box center [490, 124] width 114 height 29
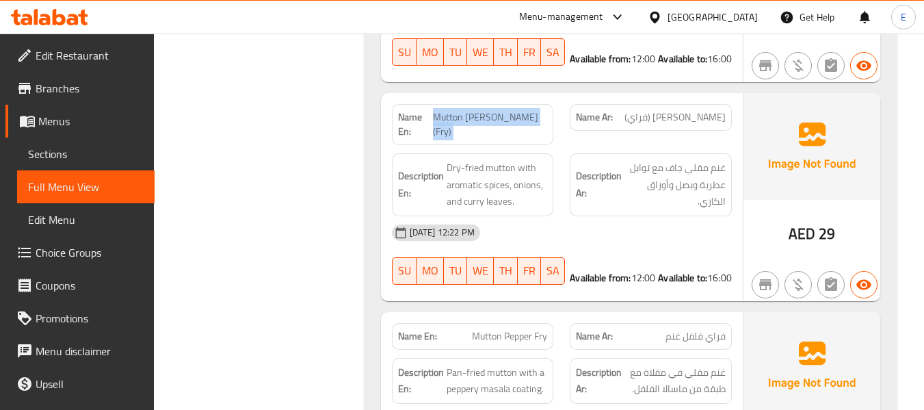
click at [521, 110] on span "Mutton Chukka Varuval (Fry)" at bounding box center [490, 124] width 114 height 29
click at [511, 111] on div "Name En: Mutton Chukka Varuval (Fry)" at bounding box center [473, 124] width 162 height 41
drag, startPoint x: 436, startPoint y: 81, endPoint x: 550, endPoint y: 95, distance: 114.4
click at [550, 104] on div "Name En: Mutton Chukka Varuval (Fry)" at bounding box center [473, 124] width 162 height 41
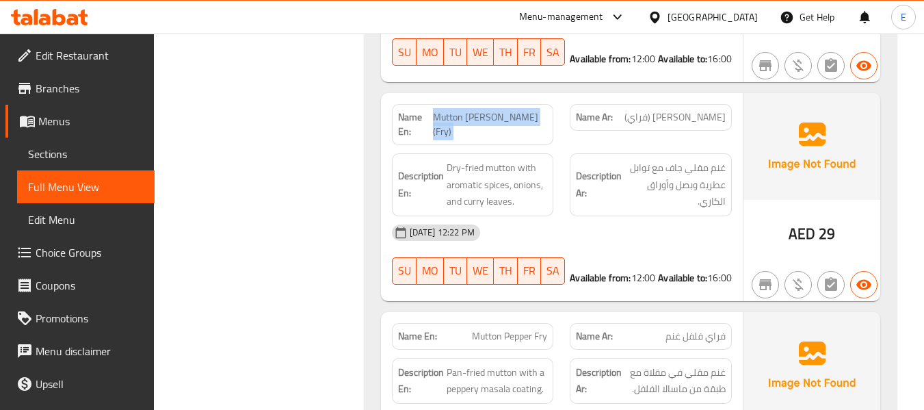
click at [550, 104] on div "Name En: Mutton Chukka Varuval (Fry)" at bounding box center [473, 124] width 162 height 41
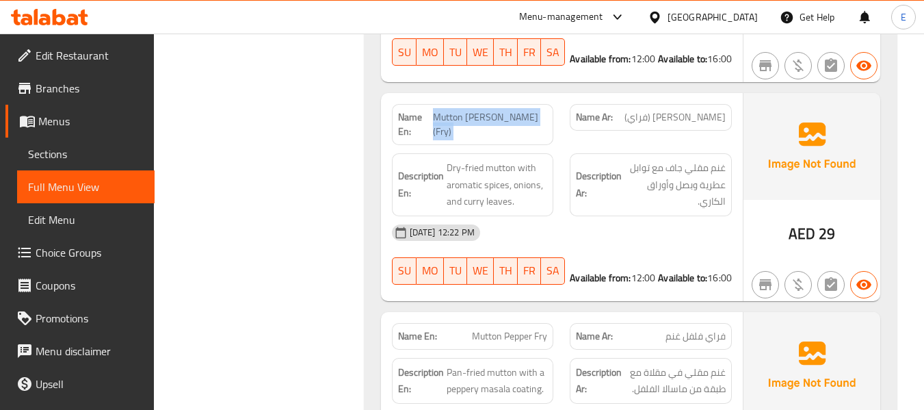
click at [550, 104] on div "Name En: Mutton Chukka Varuval (Fry)" at bounding box center [473, 124] width 162 height 41
click at [645, 216] on div "09-09-2025 12:22 PM" at bounding box center [562, 232] width 356 height 33
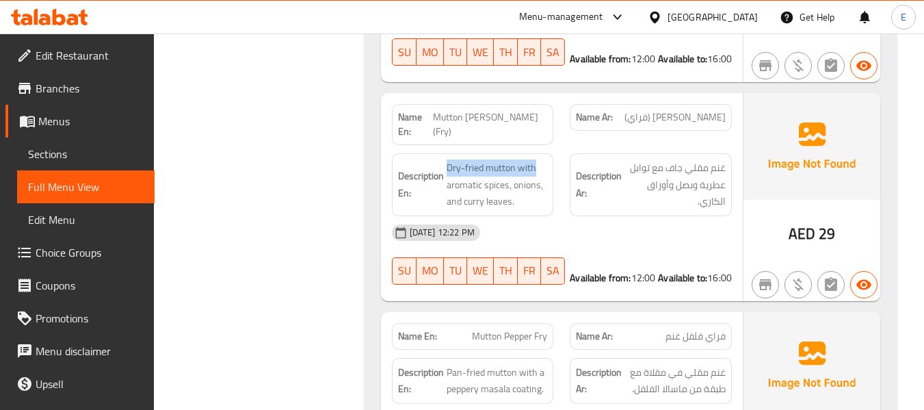
drag, startPoint x: 482, startPoint y: 129, endPoint x: 549, endPoint y: 128, distance: 66.4
click at [549, 153] on div "Description En: Dry-fried mutton with aromatic spices, onions, and curry leaves." at bounding box center [473, 184] width 162 height 63
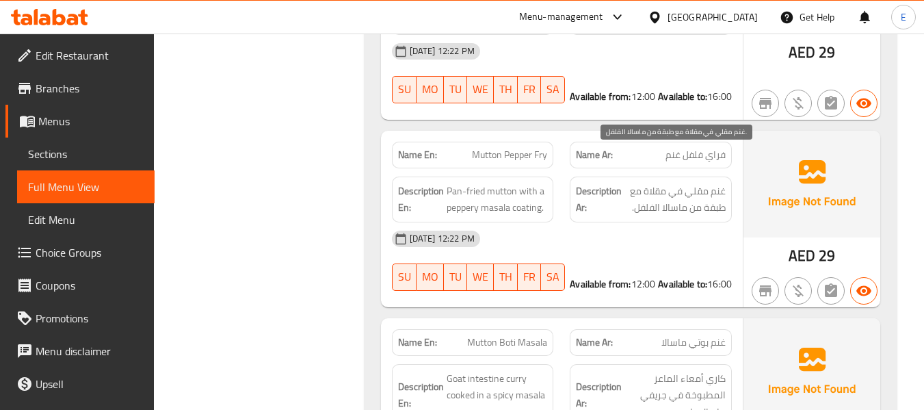
scroll to position [5038, 0]
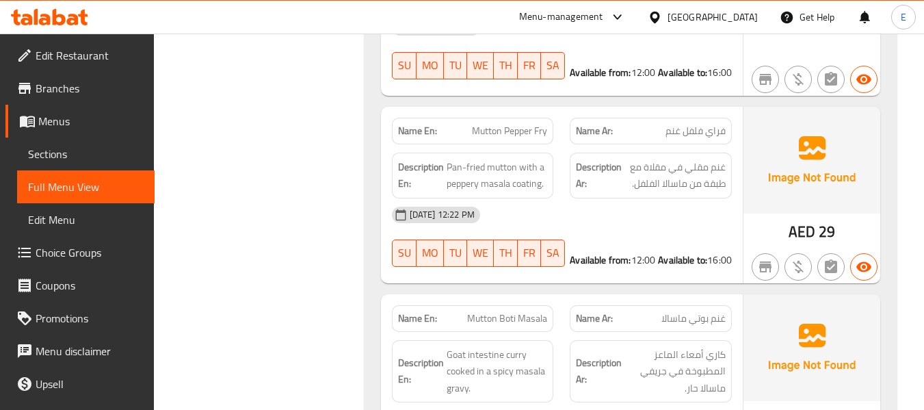
click at [501, 124] on span "Mutton Pepper Fry" at bounding box center [509, 131] width 75 height 14
click at [677, 124] on span "فراي فلفل غنم" at bounding box center [696, 131] width 60 height 14
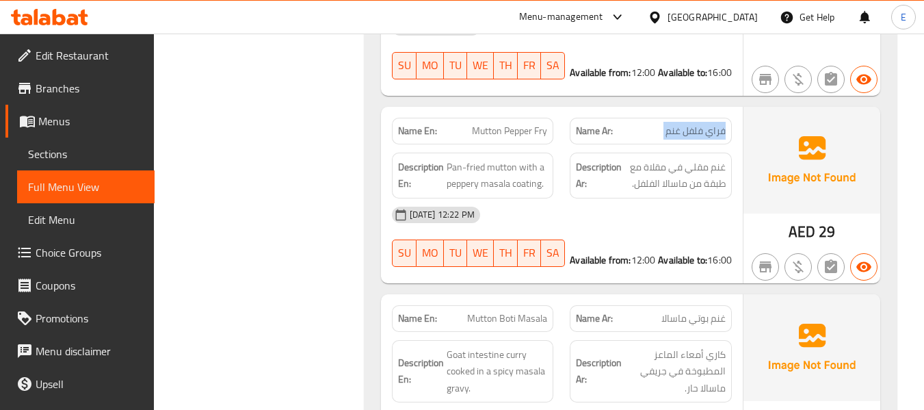
click at [677, 124] on span "فراي فلفل غنم" at bounding box center [696, 131] width 60 height 14
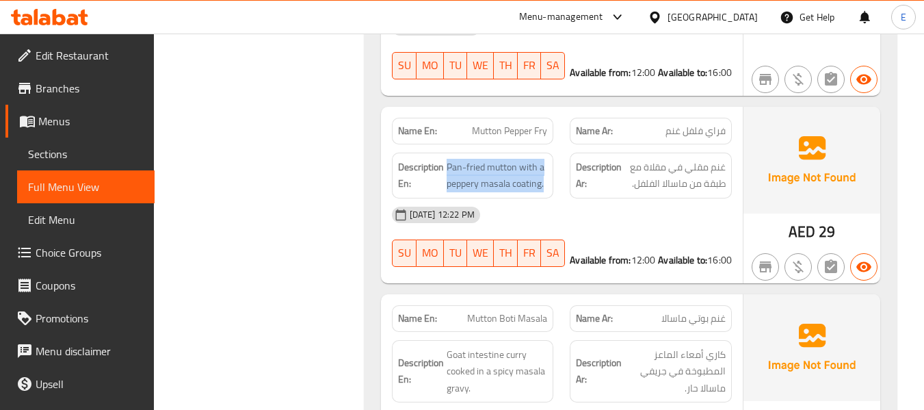
drag, startPoint x: 460, startPoint y: 133, endPoint x: 554, endPoint y: 146, distance: 95.2
click at [554, 146] on div "Description En: Pan-fried mutton with a peppery masala coating." at bounding box center [473, 175] width 179 height 62
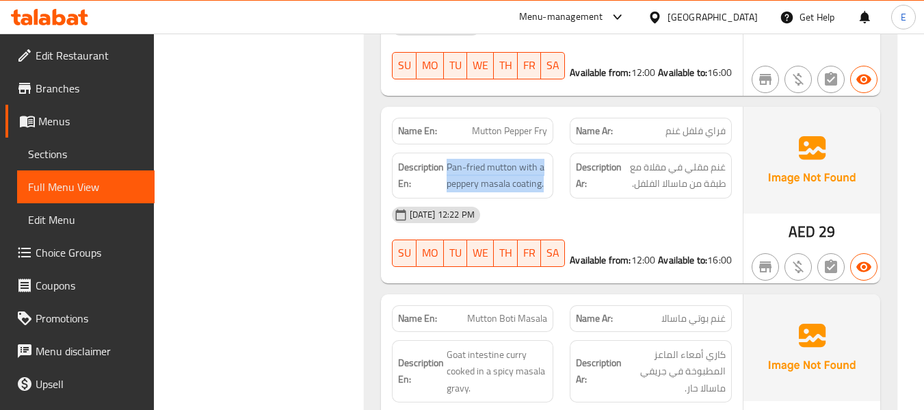
click at [554, 146] on div "Description En: Pan-fried mutton with a peppery masala coating." at bounding box center [473, 175] width 179 height 62
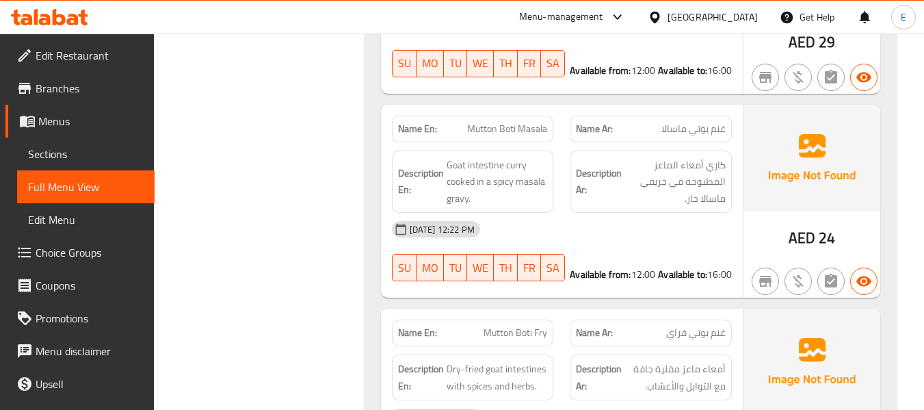
scroll to position [5243, 0]
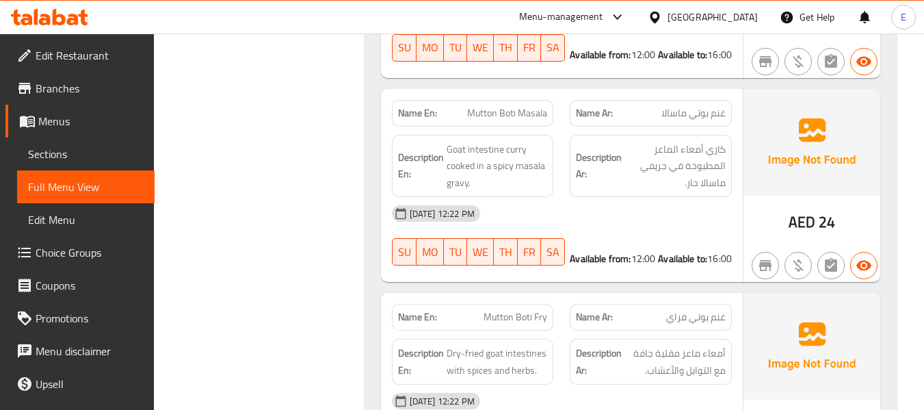
click at [526, 106] on span "Mutton Boti Masala" at bounding box center [507, 113] width 80 height 14
click at [690, 106] on span "غنم بوتي ماسالا" at bounding box center [694, 113] width 64 height 14
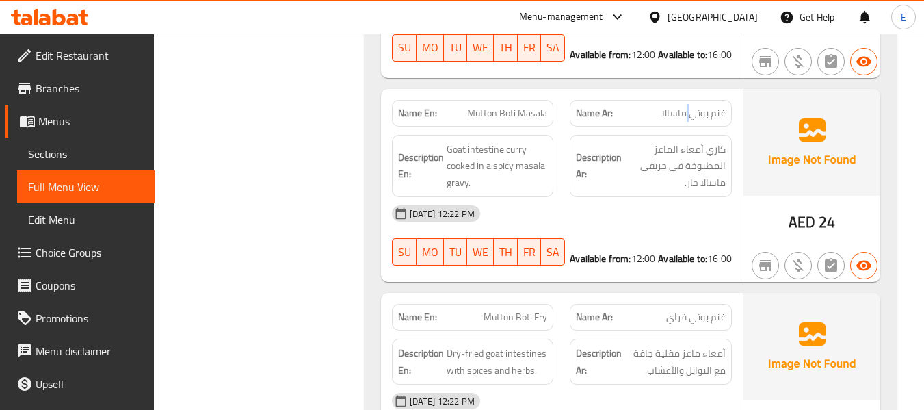
click at [690, 106] on span "غنم بوتي ماسالا" at bounding box center [694, 113] width 64 height 14
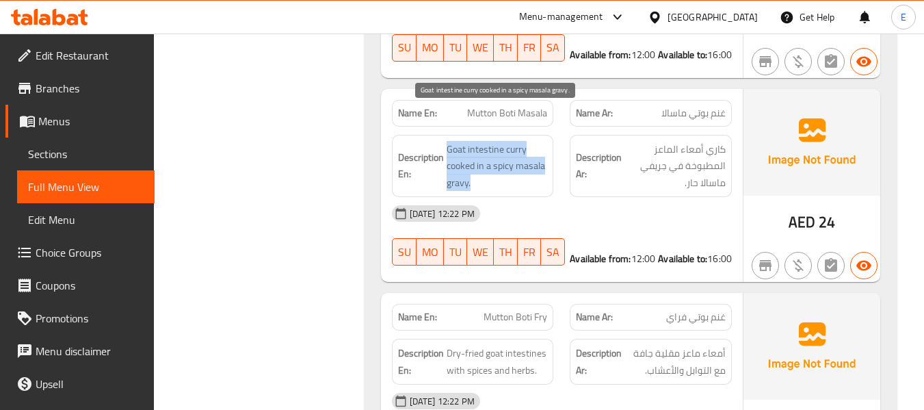
drag, startPoint x: 446, startPoint y: 115, endPoint x: 547, endPoint y: 148, distance: 106.6
click at [547, 148] on span "Goat intestine curry cooked in a spicy masala gravy." at bounding box center [497, 166] width 101 height 51
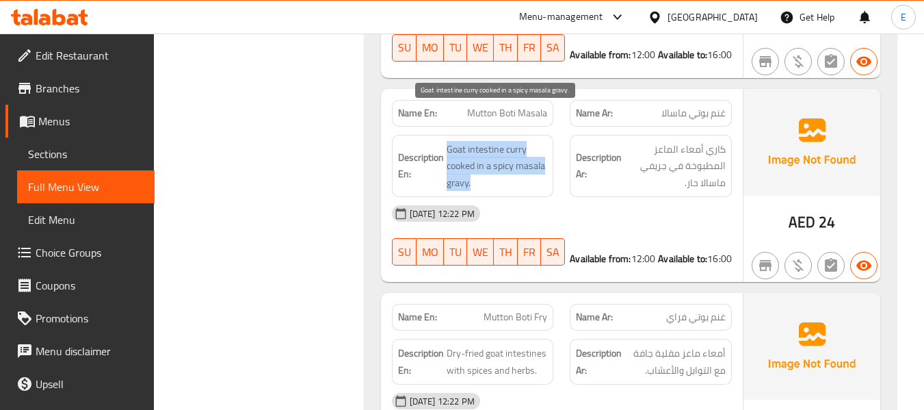
click at [547, 148] on span "Goat intestine curry cooked in a spicy masala gravy." at bounding box center [497, 166] width 101 height 51
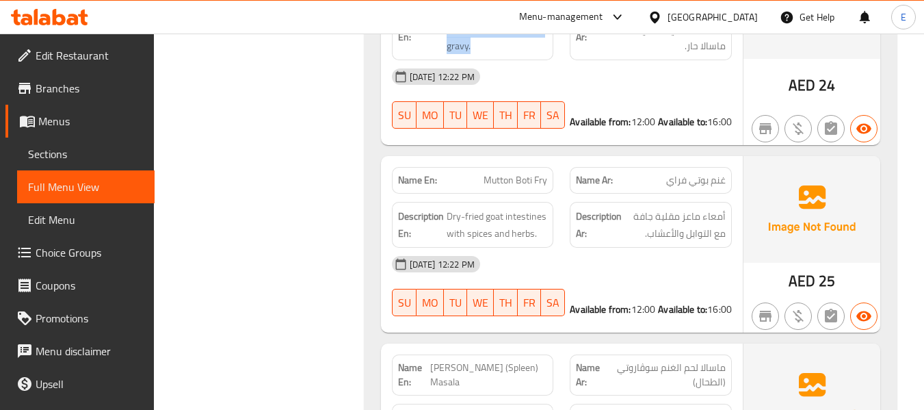
scroll to position [5448, 0]
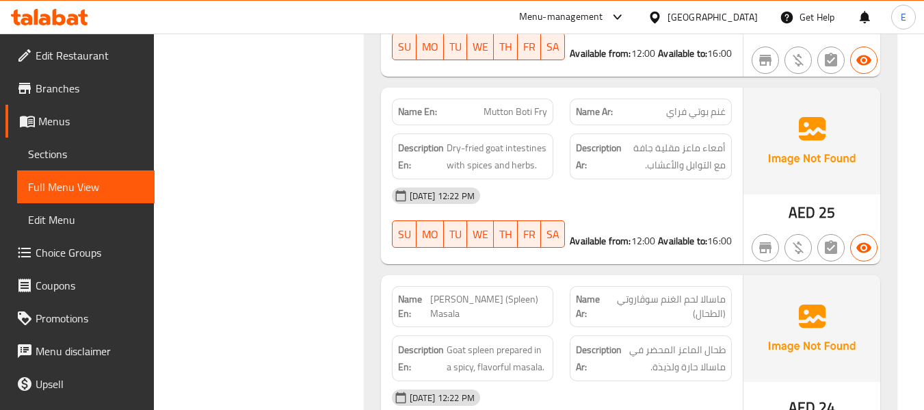
click at [714, 105] on span "غنم بوتي فراي" at bounding box center [696, 112] width 60 height 14
click at [508, 105] on span "Mutton Boti Fry" at bounding box center [516, 112] width 64 height 14
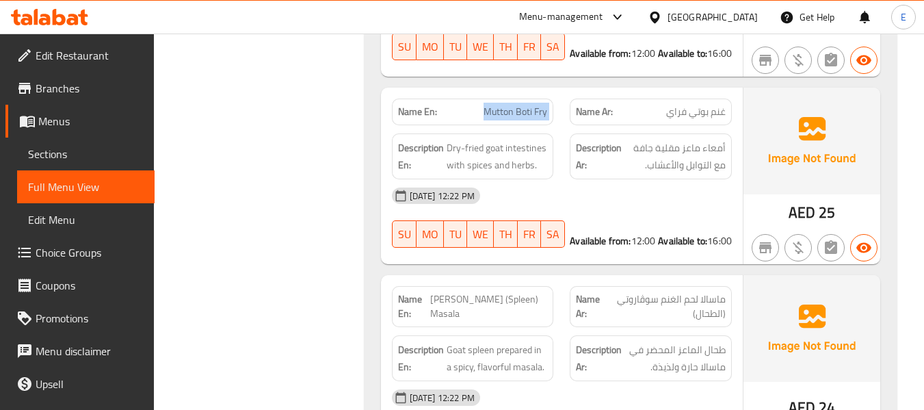
click at [508, 105] on span "Mutton Boti Fry" at bounding box center [516, 112] width 64 height 14
drag, startPoint x: 445, startPoint y: 116, endPoint x: 557, endPoint y: 116, distance: 111.5
click at [557, 125] on div "Description En: Dry-fried goat intestines with spices and herbs." at bounding box center [473, 156] width 179 height 62
drag, startPoint x: 576, startPoint y: 149, endPoint x: 508, endPoint y: 129, distance: 71.2
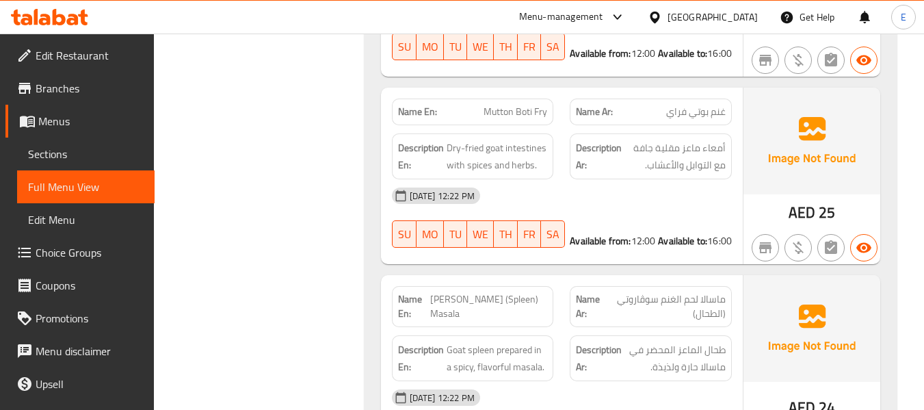
click at [575, 179] on div "09-09-2025 12:22 PM" at bounding box center [562, 195] width 356 height 33
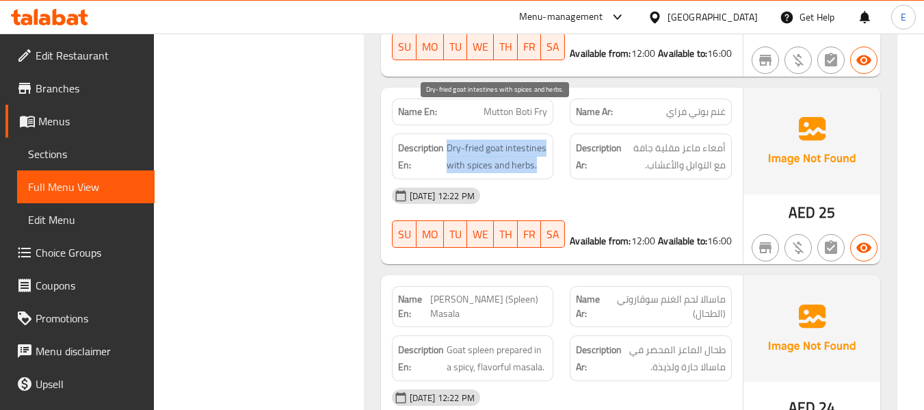
drag, startPoint x: 448, startPoint y: 112, endPoint x: 547, endPoint y: 134, distance: 101.1
click at [547, 140] on span "Dry-fried goat intestines with spices and herbs." at bounding box center [497, 157] width 101 height 34
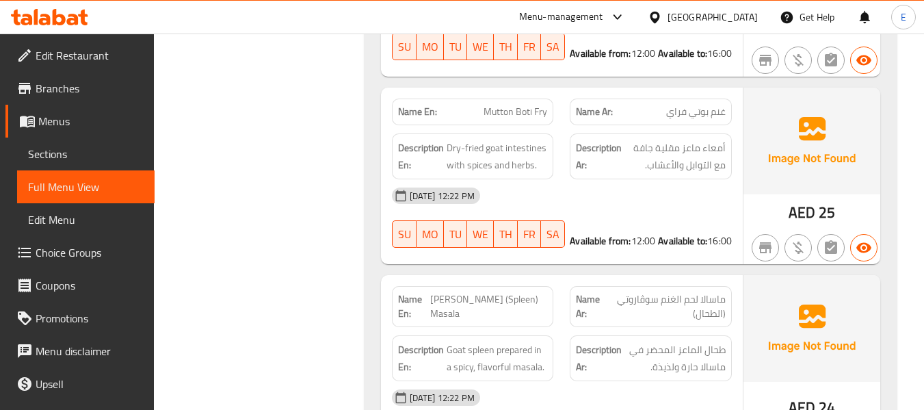
click at [524, 105] on span "Mutton Boti Fry" at bounding box center [516, 112] width 64 height 14
click at [695, 105] on span "غنم بوتي فراي" at bounding box center [696, 112] width 60 height 14
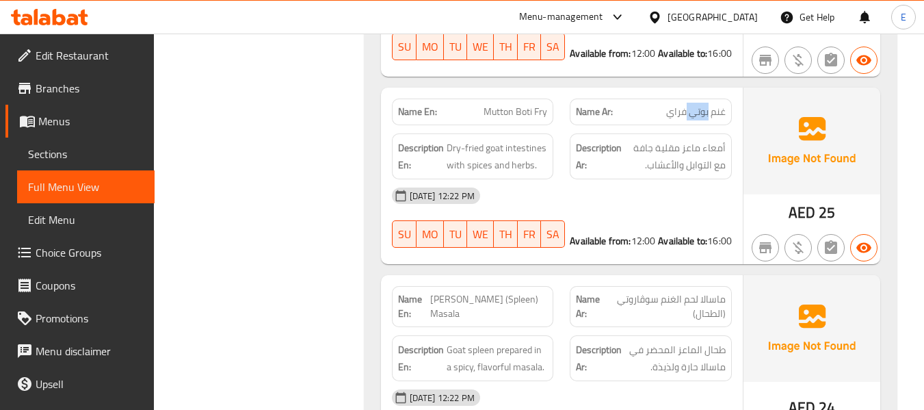
click at [696, 105] on span "غنم بوتي فراي" at bounding box center [696, 112] width 60 height 14
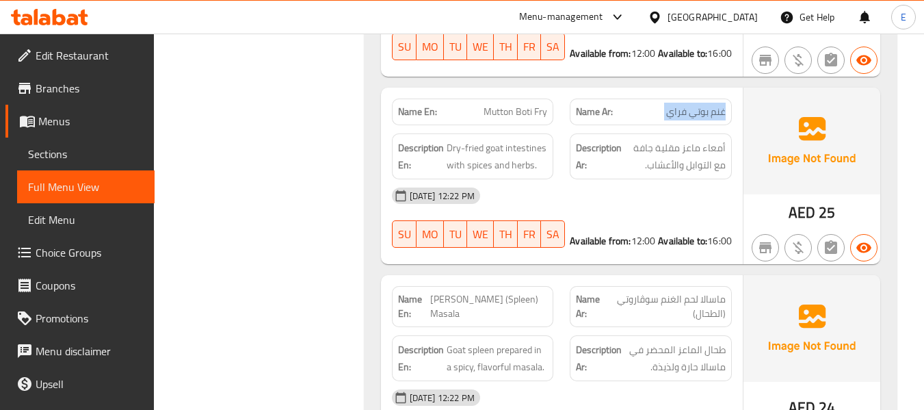
click at [696, 105] on span "غنم بوتي فراي" at bounding box center [696, 112] width 60 height 14
click at [508, 105] on span "Mutton Boti Fry" at bounding box center [516, 112] width 64 height 14
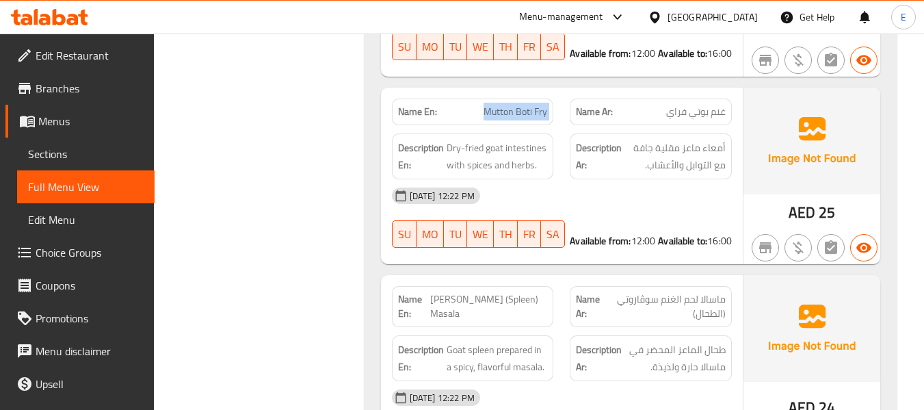
click at [508, 105] on span "Mutton Boti Fry" at bounding box center [516, 112] width 64 height 14
click at [675, 179] on div "09-09-2025 12:22 PM" at bounding box center [562, 195] width 356 height 33
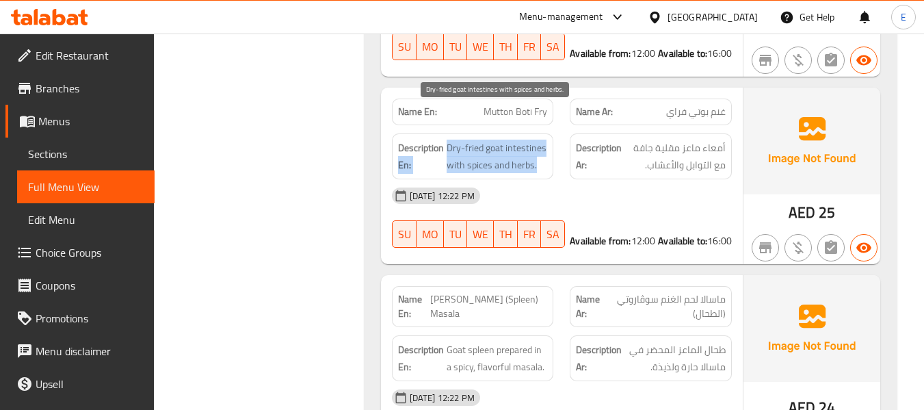
drag, startPoint x: 443, startPoint y: 114, endPoint x: 545, endPoint y: 133, distance: 103.0
click at [545, 140] on h6 "Description En: Dry-fried goat intestines with spices and herbs." at bounding box center [473, 157] width 150 height 34
click at [545, 140] on span "Dry-fried goat intestines with spices and herbs." at bounding box center [497, 157] width 101 height 34
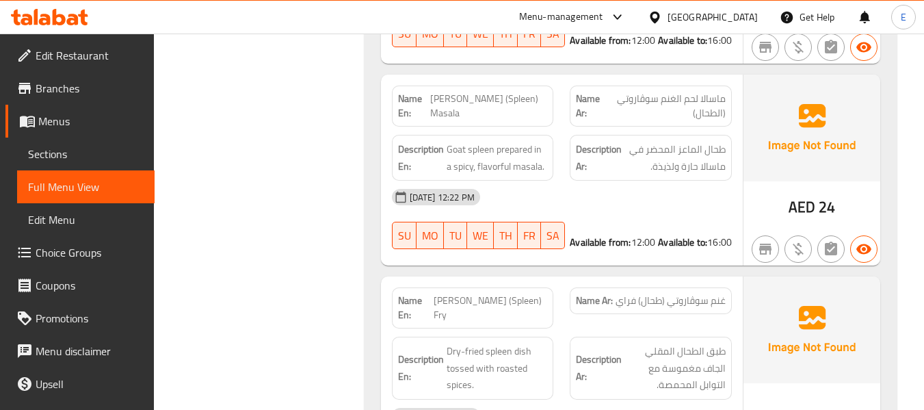
scroll to position [5653, 0]
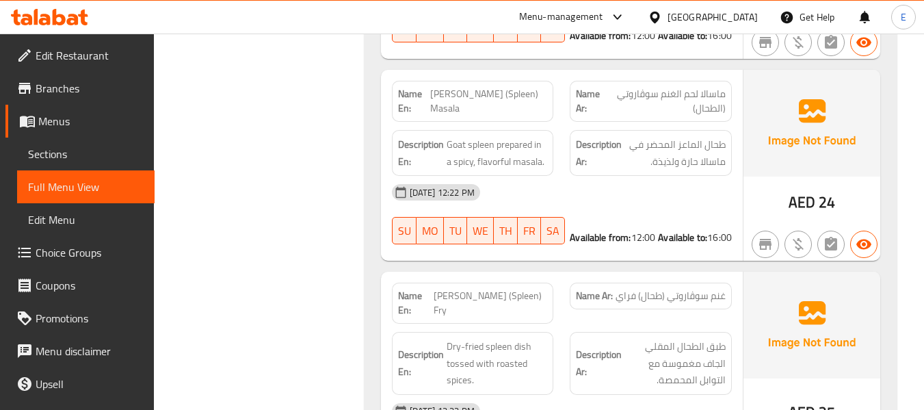
click at [509, 87] on span "Mutton Suvarotti (Spleen) Masala" at bounding box center [488, 101] width 117 height 29
click at [663, 87] on span "ماسالا لحم الغنم سوڤاروتي (الطحال)" at bounding box center [666, 101] width 119 height 29
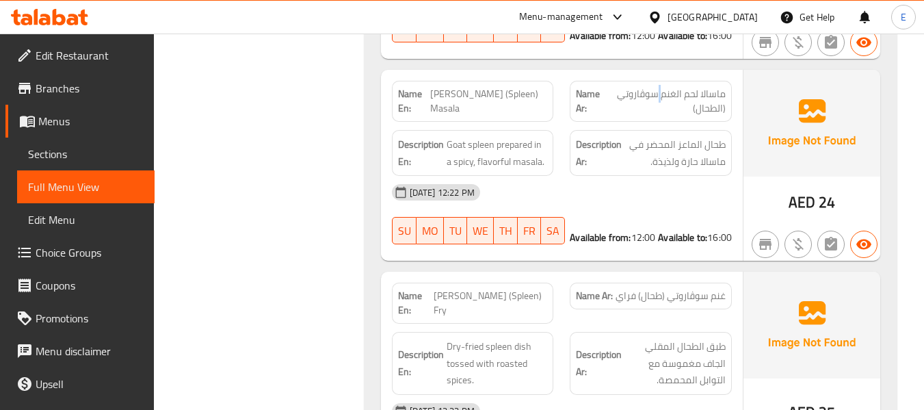
click at [663, 87] on span "ماسالا لحم الغنم سوڤاروتي (الطحال)" at bounding box center [666, 101] width 119 height 29
click at [508, 87] on span "Mutton Suvarotti (Spleen) Masala" at bounding box center [488, 101] width 117 height 29
drag, startPoint x: 434, startPoint y: 53, endPoint x: 499, endPoint y: 81, distance: 69.9
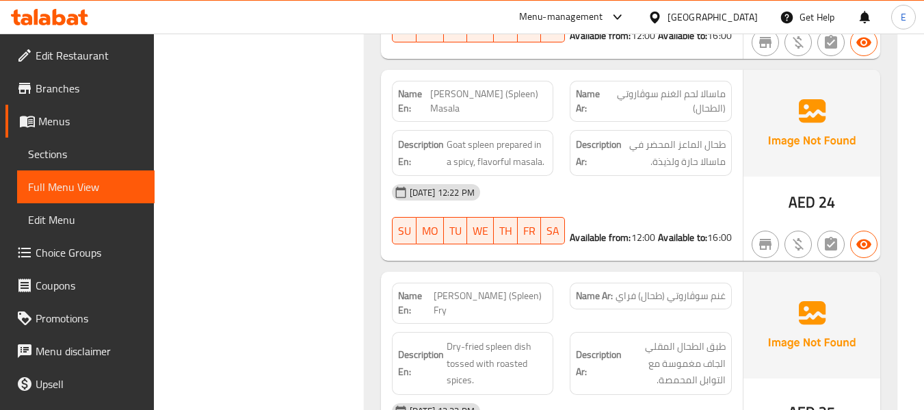
click at [499, 87] on span "Mutton Suvarotti (Spleen) Masala" at bounding box center [488, 101] width 117 height 29
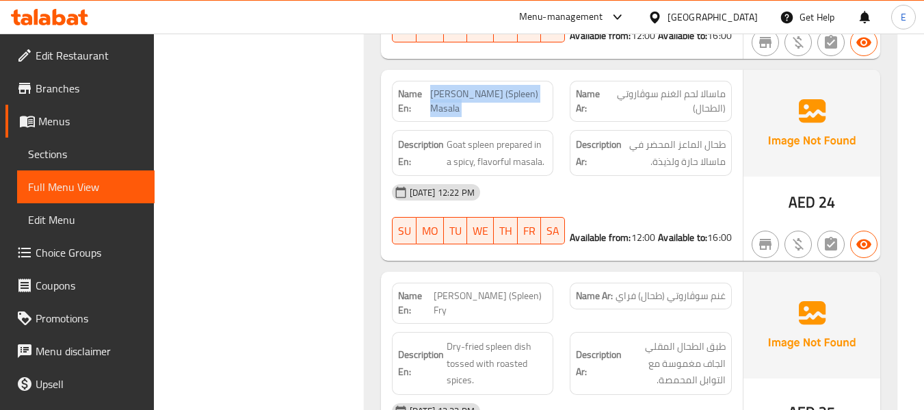
click at [499, 87] on span "Mutton Suvarotti (Spleen) Masala" at bounding box center [488, 101] width 117 height 29
click at [653, 87] on span "ماسالا لحم الغنم سوڤاروتي (الطحال)" at bounding box center [666, 101] width 119 height 29
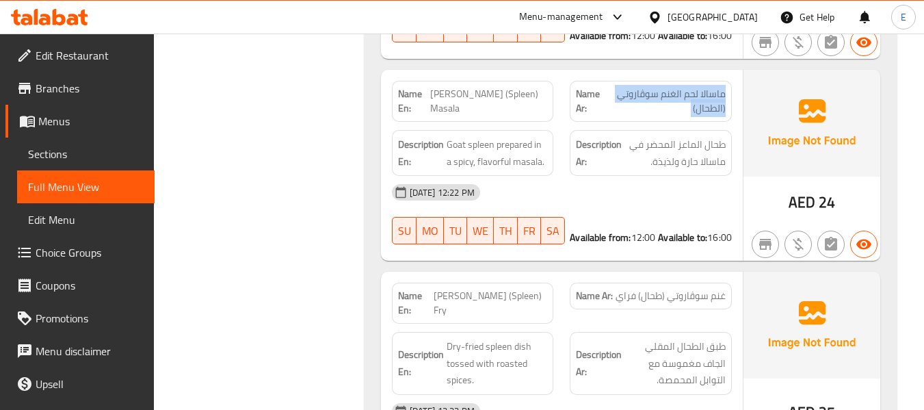
click at [653, 87] on span "ماسالا لحم الغنم سوڤاروتي (الطحال)" at bounding box center [666, 101] width 119 height 29
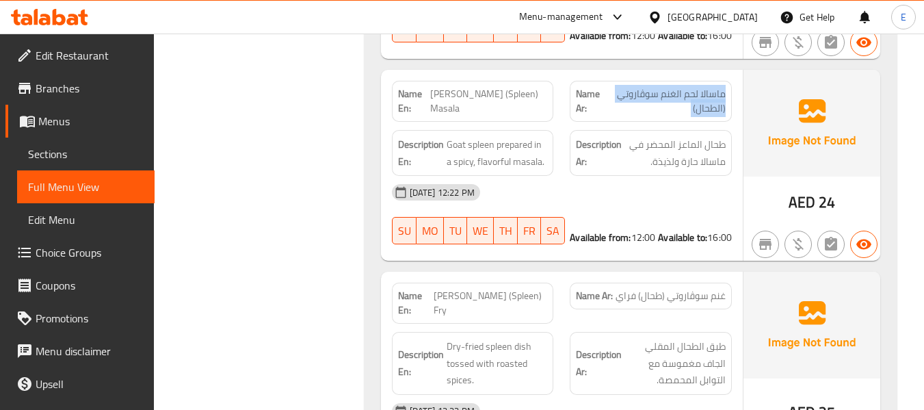
click at [653, 87] on span "ماسالا لحم الغنم سوڤاروتي (الطحال)" at bounding box center [666, 101] width 119 height 29
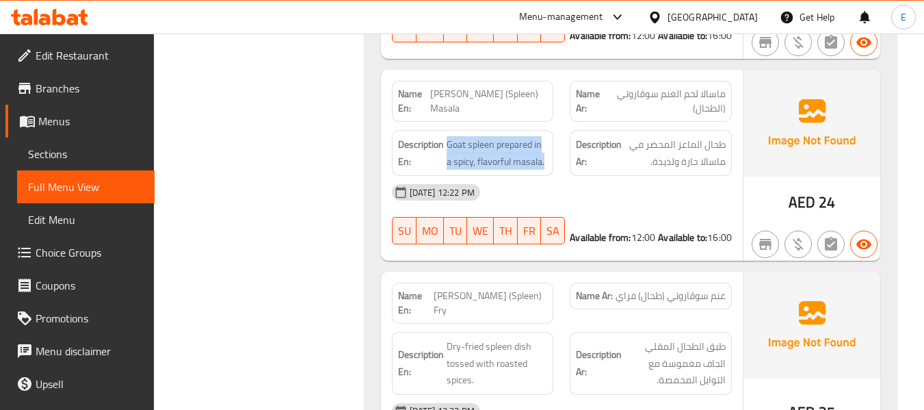
drag, startPoint x: 445, startPoint y: 110, endPoint x: 548, endPoint y: 128, distance: 104.1
click at [548, 130] on div "Description En: Goat spleen prepared in a spicy, flavorful masala." at bounding box center [473, 153] width 162 height 46
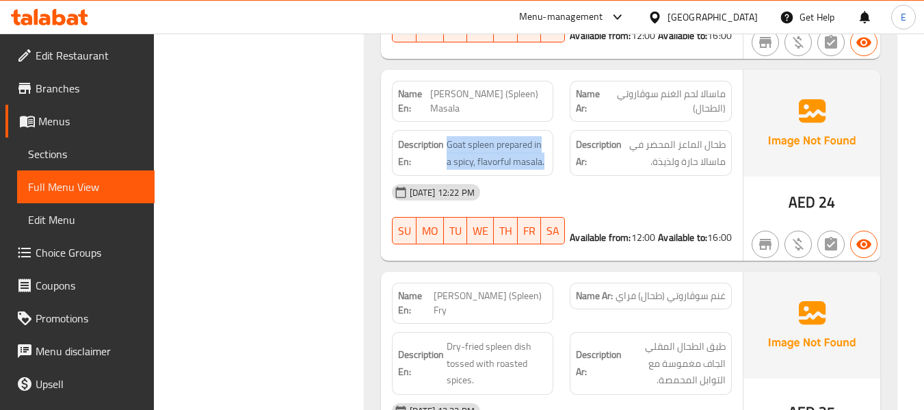
click at [548, 130] on div "Description En: Goat spleen prepared in a spicy, flavorful masala." at bounding box center [473, 153] width 162 height 46
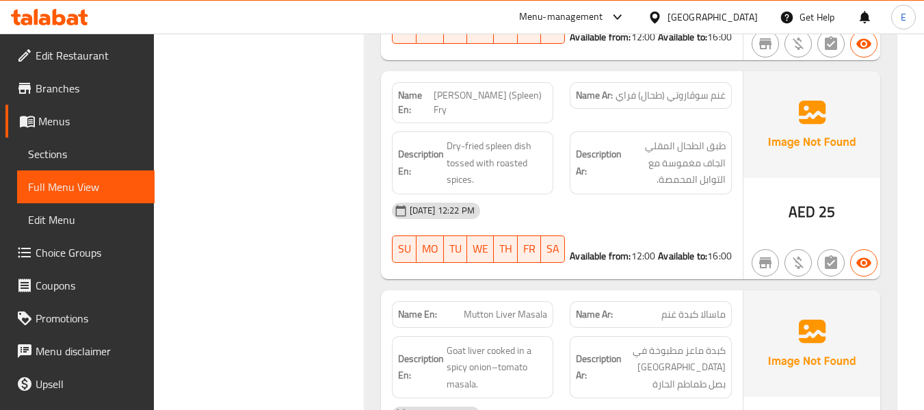
scroll to position [5859, 0]
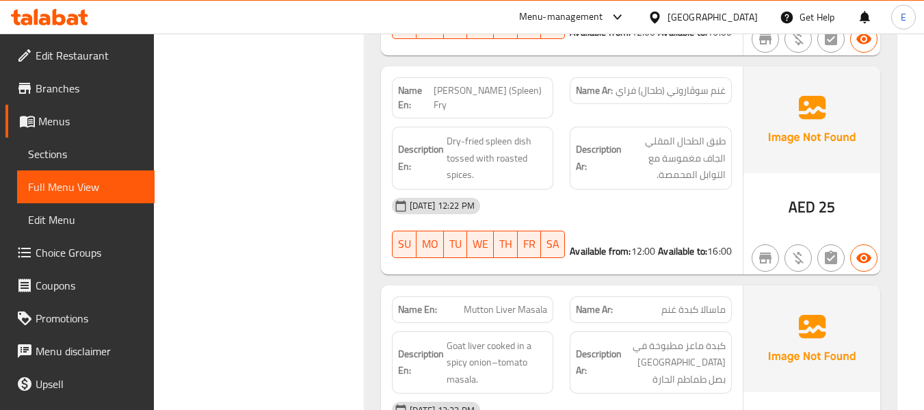
click at [810, 194] on span "AED" at bounding box center [802, 207] width 27 height 27
click at [516, 77] on div "Name En: Mutton Suvarotti (Spleen) Fry" at bounding box center [473, 97] width 162 height 41
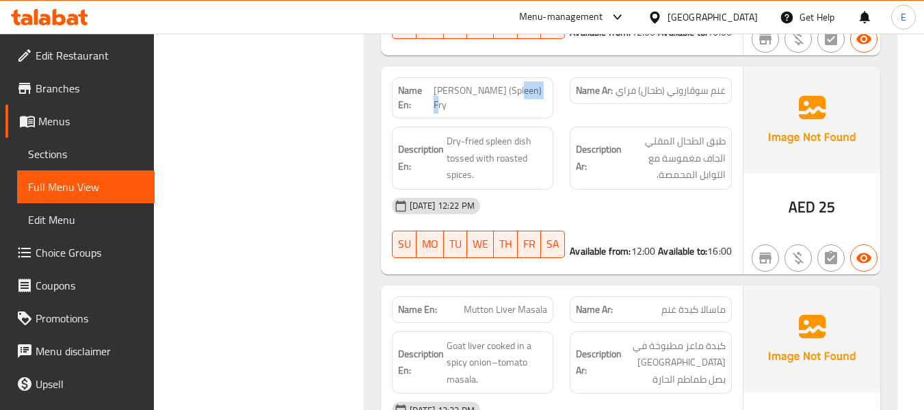
click at [516, 77] on div "Name En: Mutton Suvarotti (Spleen) Fry" at bounding box center [473, 97] width 162 height 41
click at [703, 83] on span "غنم سوڤاروتي (طحال) فراي" at bounding box center [671, 90] width 110 height 14
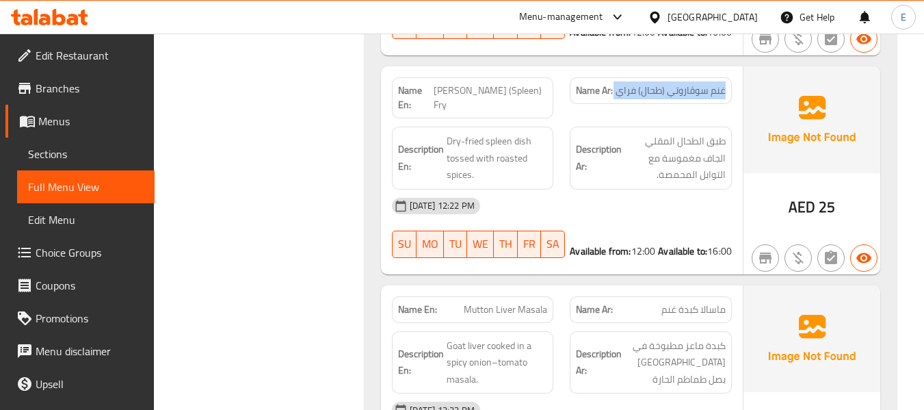
click at [703, 83] on span "غنم سوڤاروتي (طحال) فراي" at bounding box center [671, 90] width 110 height 14
click at [462, 83] on span "Mutton Suvarotti (Spleen) Fry" at bounding box center [491, 97] width 114 height 29
click at [469, 83] on span "Mutton Suvarotti (Spleen) Fry" at bounding box center [491, 97] width 114 height 29
click at [473, 83] on span "Mutton Suvarotti (Spleen) Fry" at bounding box center [491, 97] width 114 height 29
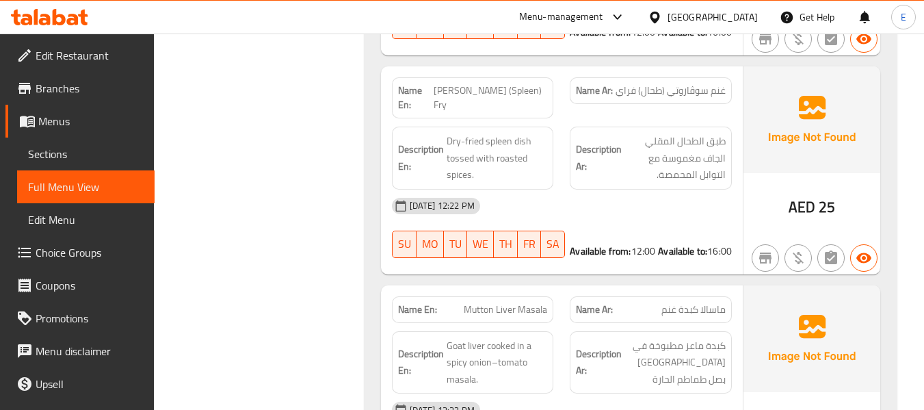
click at [473, 83] on span "Mutton Suvarotti (Spleen) Fry" at bounding box center [491, 97] width 114 height 29
click at [678, 189] on div "09-09-2025 12:22 PM" at bounding box center [562, 205] width 356 height 33
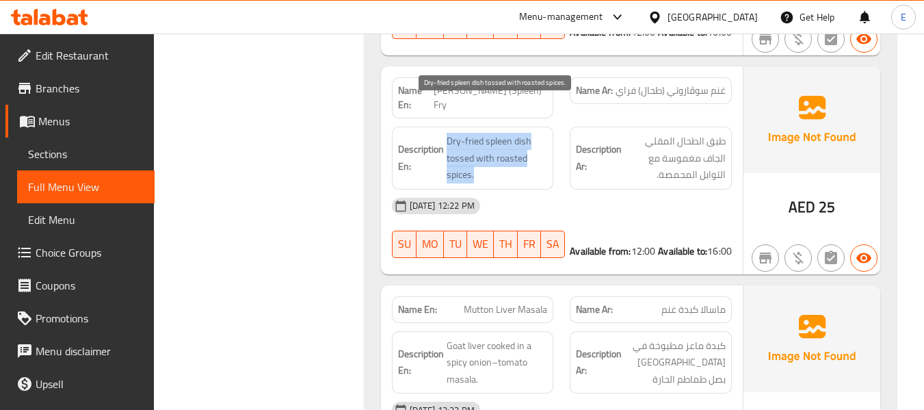
drag, startPoint x: 446, startPoint y: 103, endPoint x: 534, endPoint y: 137, distance: 94.0
click at [534, 137] on span "Dry-fried spleen dish tossed with roasted spices." at bounding box center [497, 158] width 101 height 51
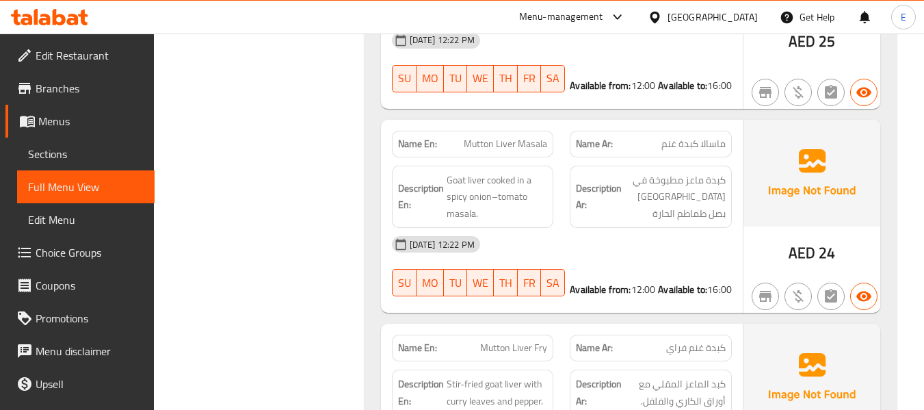
scroll to position [6064, 0]
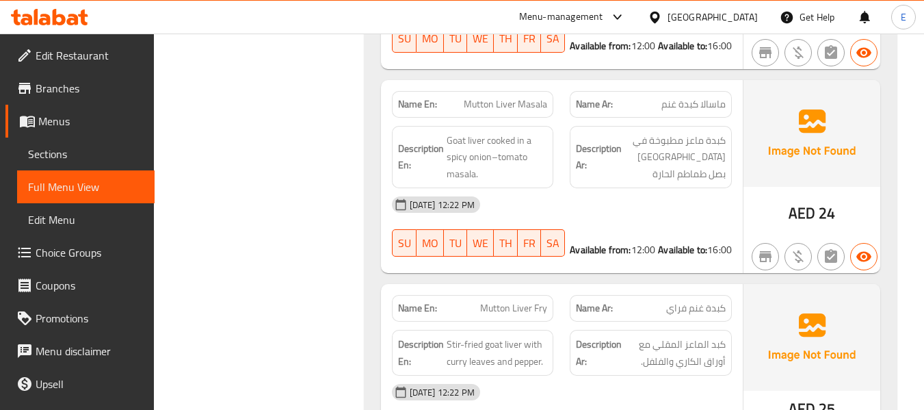
click at [819, 200] on span "24" at bounding box center [827, 213] width 16 height 27
click at [527, 97] on span "Mutton Liver Masala" at bounding box center [505, 104] width 83 height 14
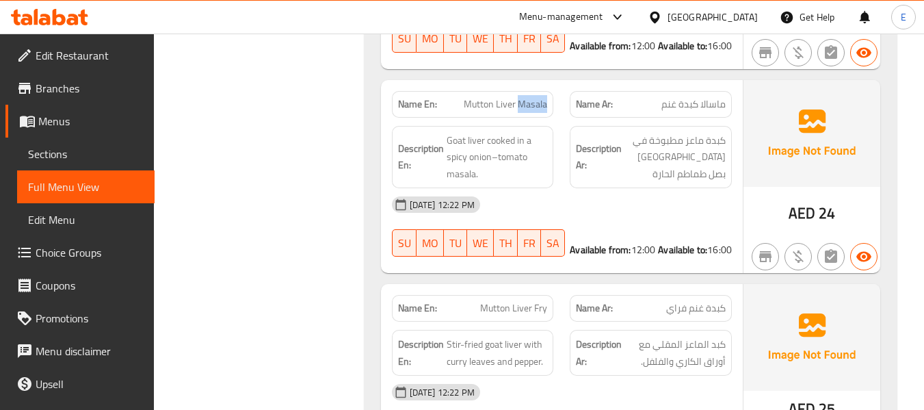
click at [527, 97] on span "Mutton Liver Masala" at bounding box center [505, 104] width 83 height 14
click at [707, 97] on span "ماسالا كبدة غنم" at bounding box center [694, 104] width 64 height 14
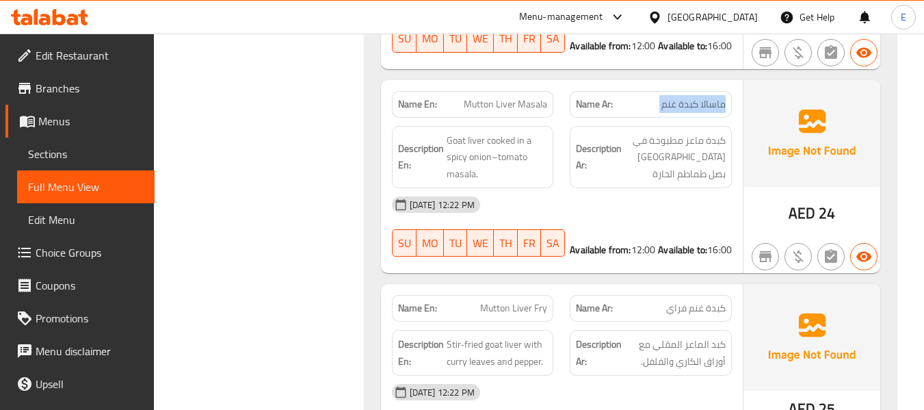
click at [707, 97] on span "ماسالا كبدة غنم" at bounding box center [694, 104] width 64 height 14
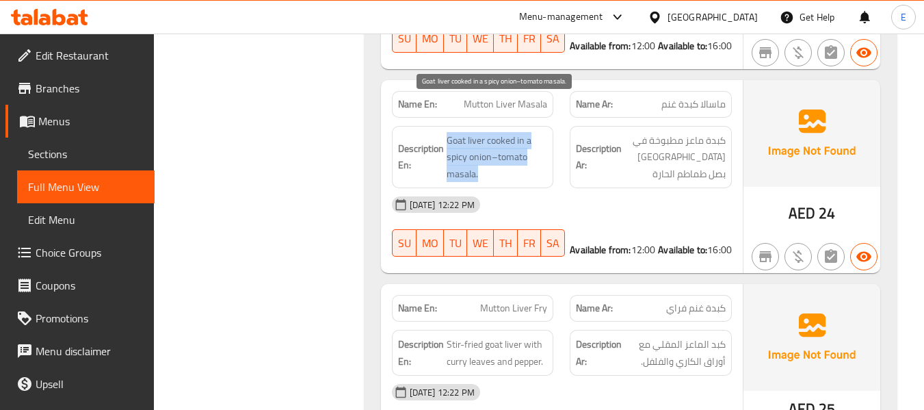
drag, startPoint x: 441, startPoint y: 96, endPoint x: 538, endPoint y: 139, distance: 106.0
click at [538, 139] on div "Description En: Goat liver cooked in a spicy onion–tomato masala." at bounding box center [473, 157] width 162 height 63
click at [538, 139] on span "Goat liver cooked in a spicy onion–tomato masala." at bounding box center [497, 157] width 101 height 51
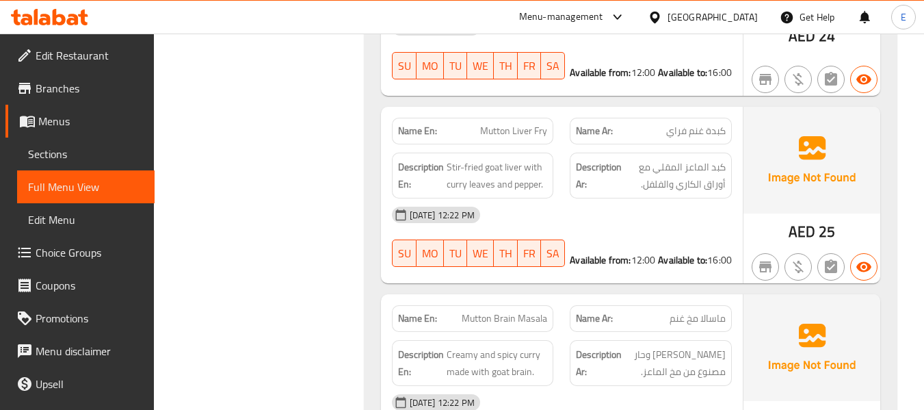
scroll to position [6269, 0]
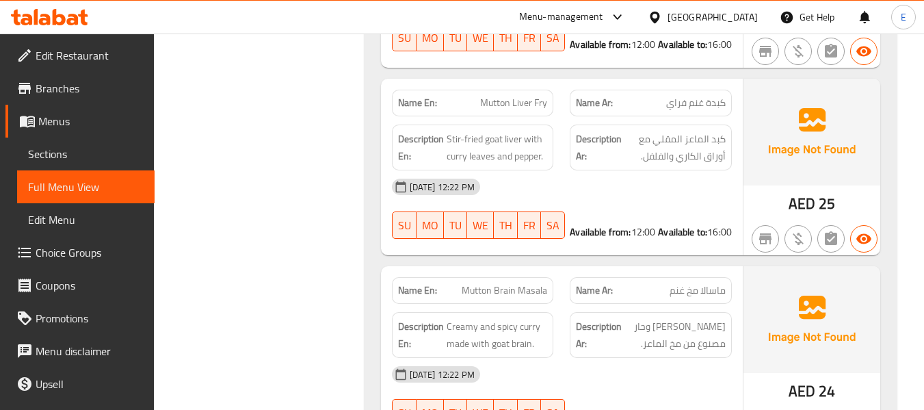
click at [497, 96] on span "Mutton Liver Fry" at bounding box center [513, 103] width 67 height 14
click at [702, 96] on span "كبدة غنم فراي" at bounding box center [696, 103] width 60 height 14
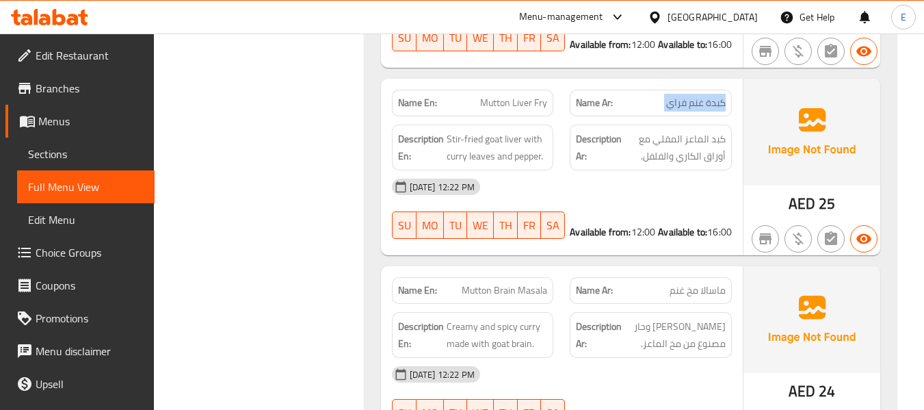
click at [702, 96] on span "كبدة غنم فراي" at bounding box center [696, 103] width 60 height 14
click at [659, 170] on div "09-09-2025 12:22 PM" at bounding box center [562, 186] width 356 height 33
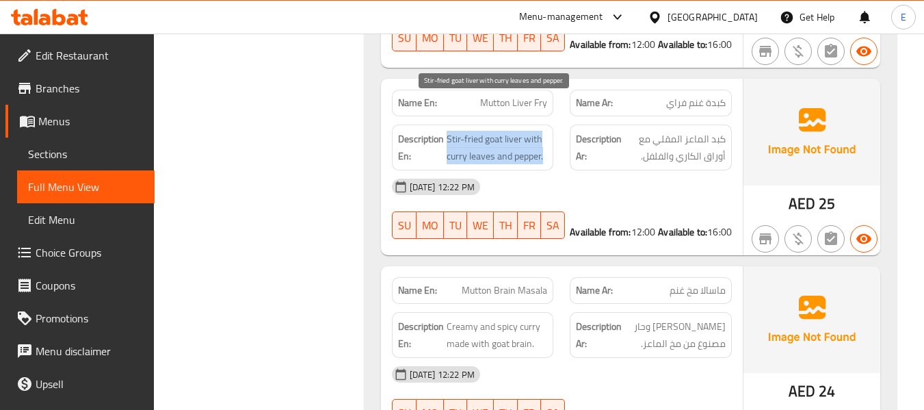
drag, startPoint x: 445, startPoint y: 105, endPoint x: 546, endPoint y: 121, distance: 102.5
click at [546, 131] on h6 "Description En: Stir-fried goat liver with curry leaves and pepper." at bounding box center [473, 148] width 150 height 34
click at [546, 131] on span "Stir-fried goat liver with curry leaves and pepper." at bounding box center [497, 148] width 101 height 34
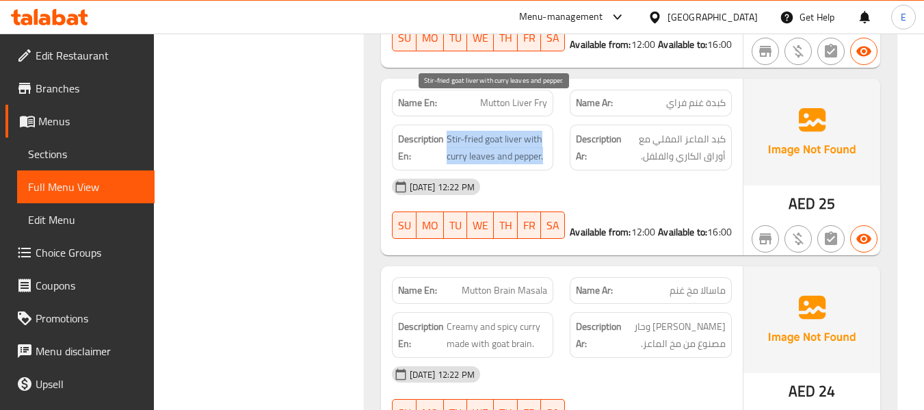
click at [546, 131] on span "Stir-fried goat liver with curry leaves and pepper." at bounding box center [497, 148] width 101 height 34
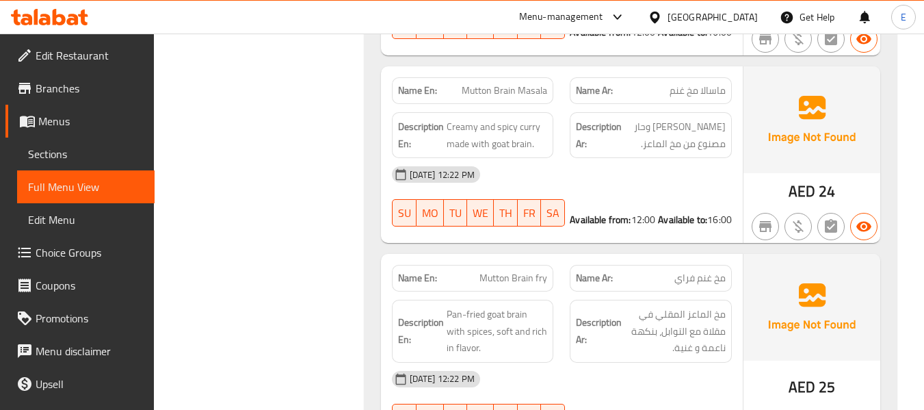
scroll to position [6474, 0]
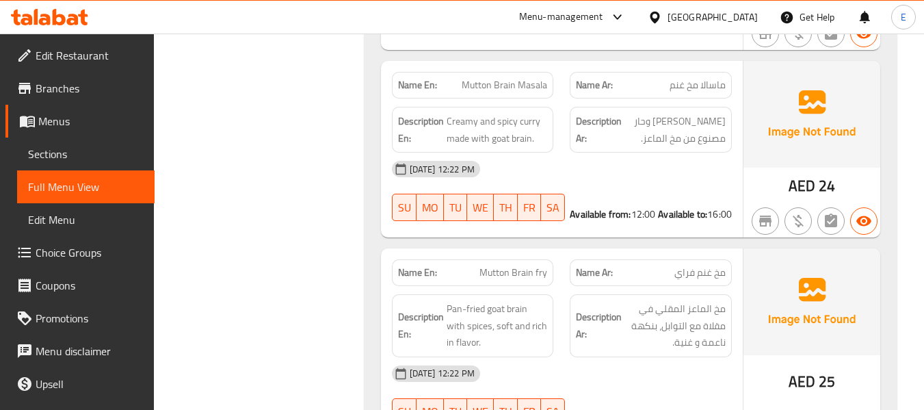
click at [707, 78] on span "ماسالا مخ غنم" at bounding box center [698, 85] width 56 height 14
click at [487, 78] on span "Mutton Brain Masala" at bounding box center [505, 85] width 86 height 14
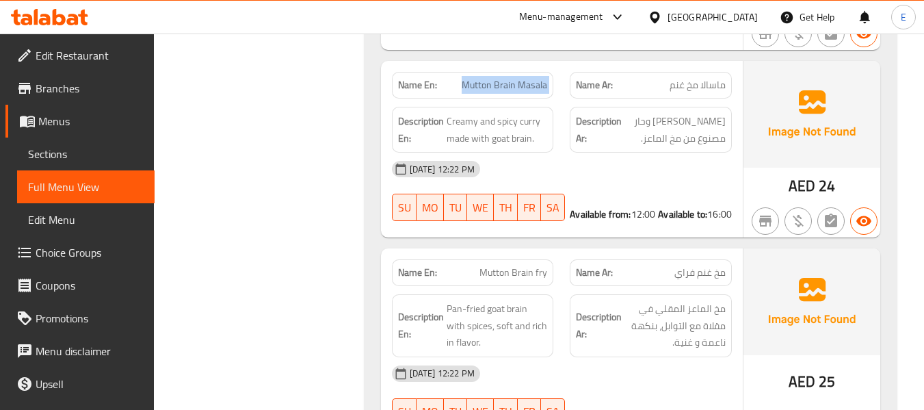
click at [487, 78] on span "Mutton Brain Masala" at bounding box center [505, 85] width 86 height 14
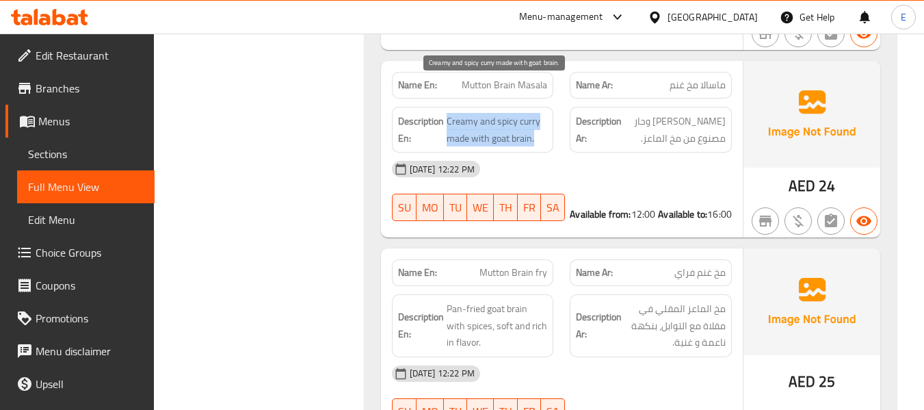
drag, startPoint x: 447, startPoint y: 91, endPoint x: 539, endPoint y: 102, distance: 93.0
click at [539, 113] on span "Creamy and spicy curry made with goat brain." at bounding box center [497, 130] width 101 height 34
click at [540, 113] on span "Creamy and spicy curry made with goat brain." at bounding box center [497, 130] width 101 height 34
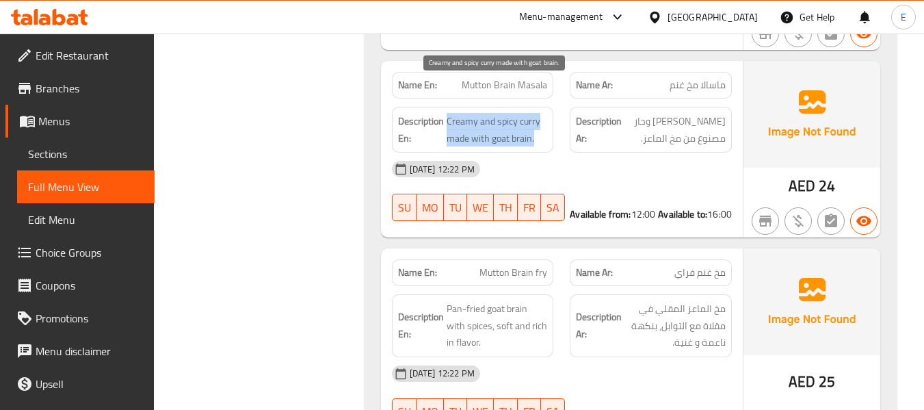
click at [540, 113] on span "Creamy and spicy curry made with goat brain." at bounding box center [497, 130] width 101 height 34
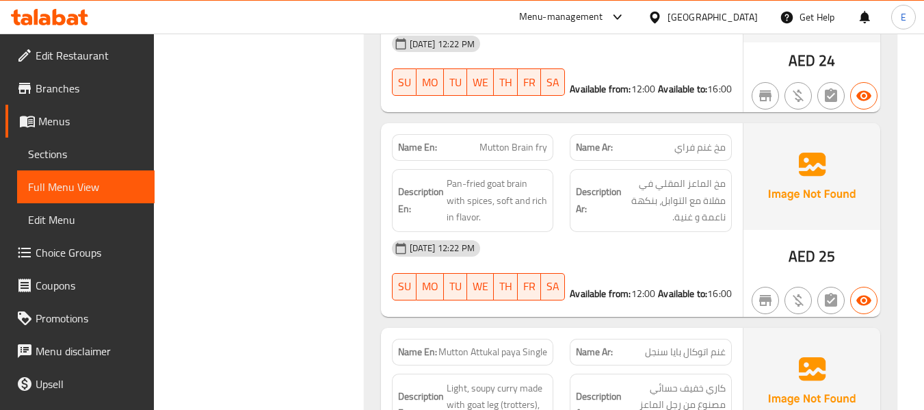
scroll to position [6611, 0]
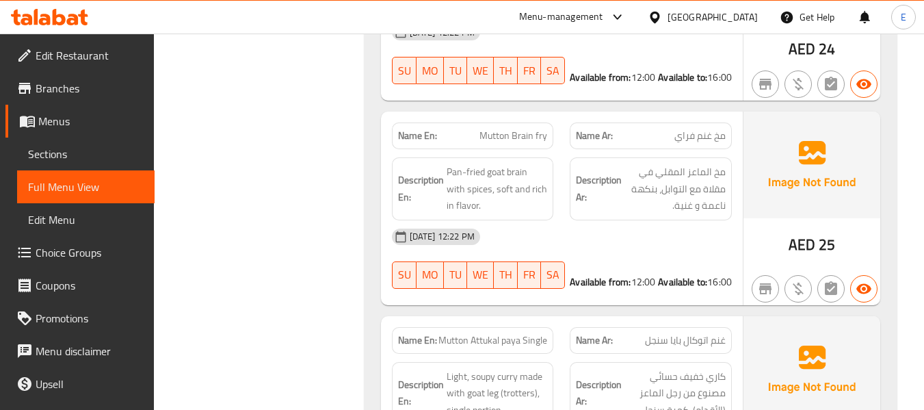
click at [519, 122] on div "Name En: Mutton Brain fry" at bounding box center [473, 135] width 162 height 27
click at [521, 122] on div "Name En: Mutton Brain fry" at bounding box center [473, 135] width 162 height 27
click at [693, 122] on div "Name Ar: مخ غنم فراي" at bounding box center [651, 135] width 162 height 27
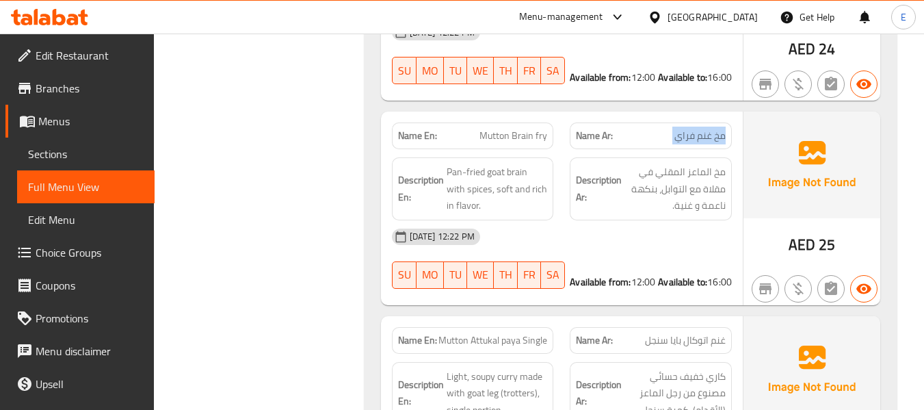
click at [693, 122] on div "Name Ar: مخ غنم فراي" at bounding box center [651, 135] width 162 height 27
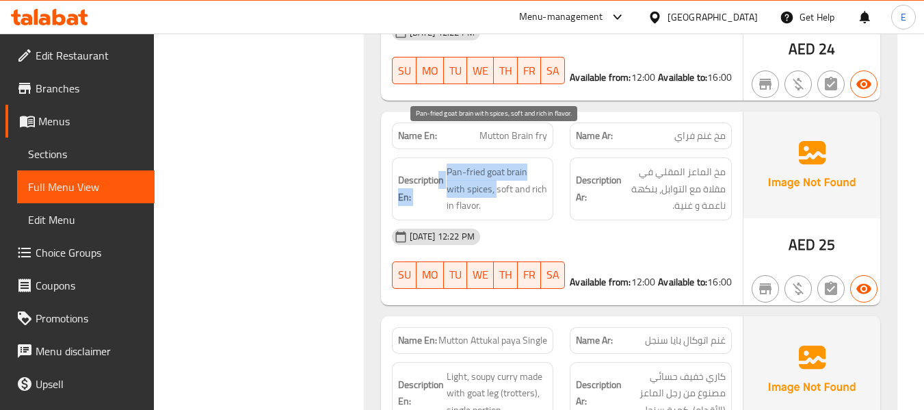
drag, startPoint x: 436, startPoint y: 134, endPoint x: 475, endPoint y: 155, distance: 43.8
click at [475, 163] on h6 "Description En: Pan-fried goat brain with spices, soft and rich in flavor." at bounding box center [473, 188] width 150 height 51
click at [475, 163] on span "Pan-fried goat brain with spices, soft and rich in flavor." at bounding box center [497, 188] width 101 height 51
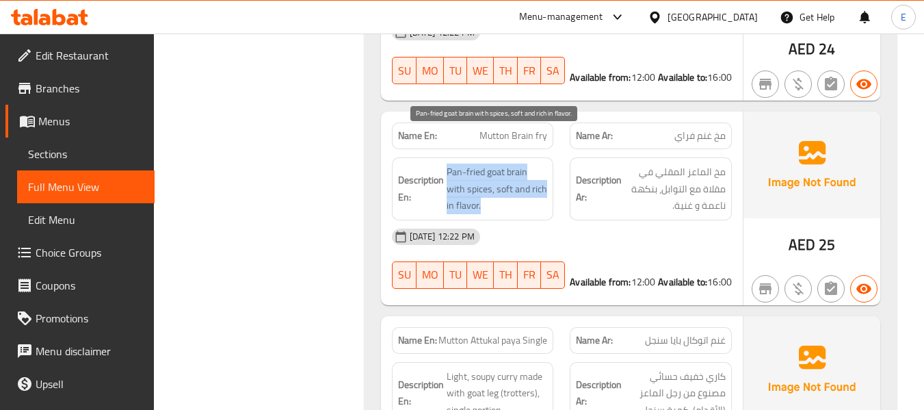
click at [475, 163] on span "Pan-fried goat brain with spices, soft and rich in flavor." at bounding box center [497, 188] width 101 height 51
click at [506, 183] on div "Description En: Pan-fried goat brain with spices, soft and rich in flavor." at bounding box center [473, 188] width 162 height 63
drag, startPoint x: 447, startPoint y: 131, endPoint x: 534, endPoint y: 168, distance: 94.4
click at [534, 168] on span "Pan-fried goat brain with spices, soft and rich in flavor." at bounding box center [497, 188] width 101 height 51
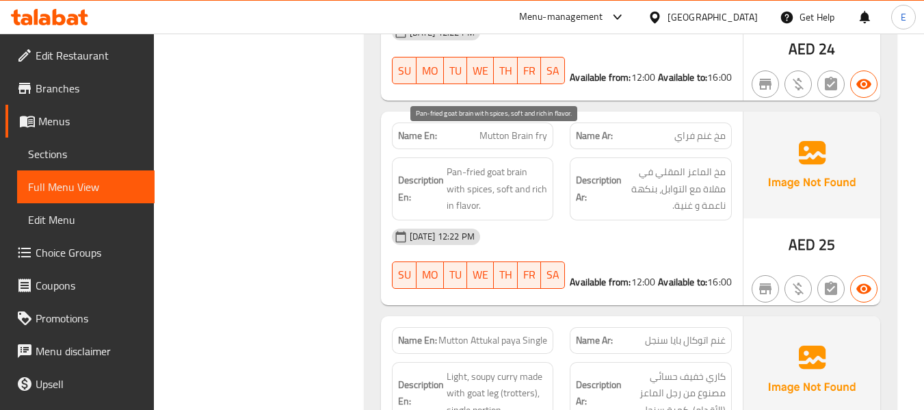
click at [534, 168] on span "Pan-fried goat brain with spices, soft and rich in flavor." at bounding box center [497, 188] width 101 height 51
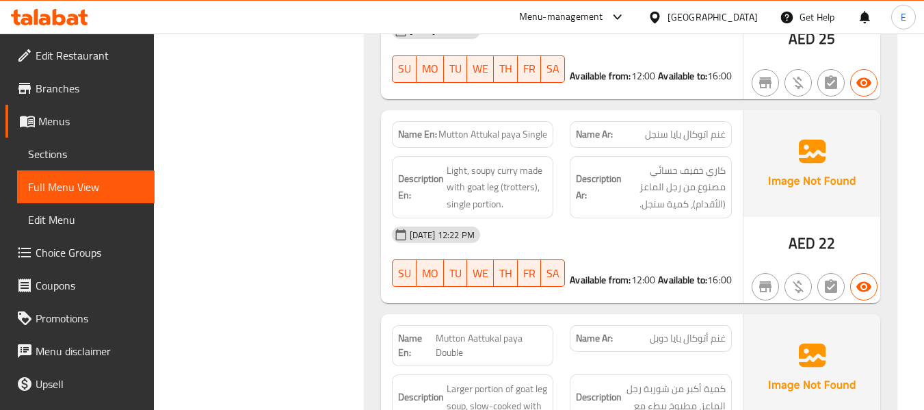
scroll to position [6816, 0]
click at [482, 128] on span "Mutton Attukal paya Single" at bounding box center [492, 135] width 109 height 14
click at [669, 128] on span "غنم اتوكال بايا سنجل" at bounding box center [685, 135] width 81 height 14
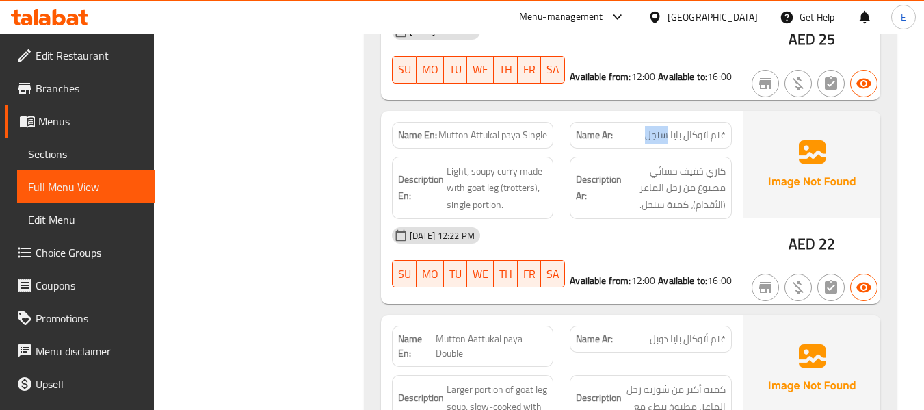
click at [669, 128] on span "غنم اتوكال بايا سنجل" at bounding box center [685, 135] width 81 height 14
click at [505, 122] on div "Name En: Mutton Attukal paya Single" at bounding box center [473, 135] width 162 height 27
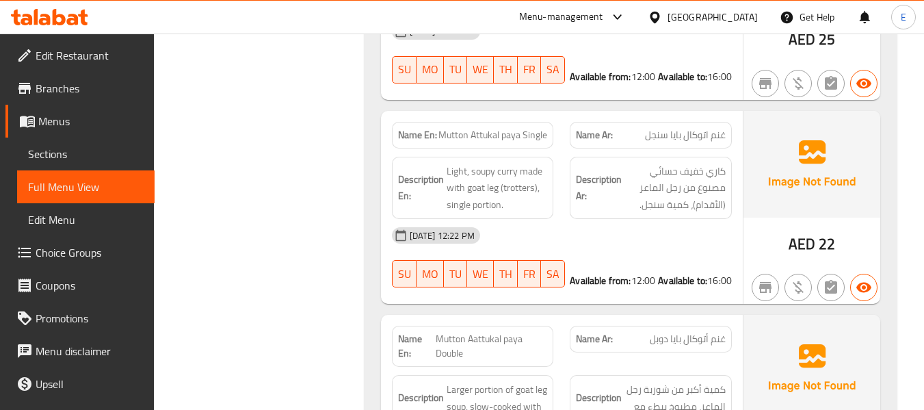
click at [691, 128] on span "غنم اتوكال بايا سنجل" at bounding box center [685, 135] width 81 height 14
click at [492, 128] on span "Mutton Attukal paya Single" at bounding box center [492, 135] width 109 height 14
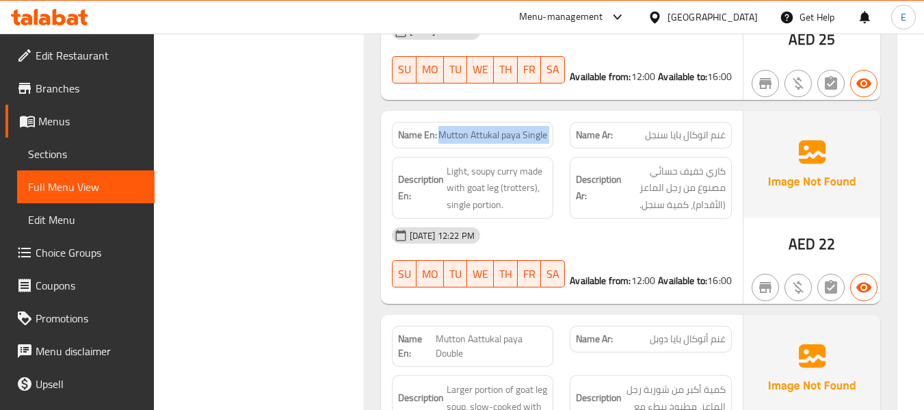
click at [492, 128] on span "Mutton Attukal paya Single" at bounding box center [492, 135] width 109 height 14
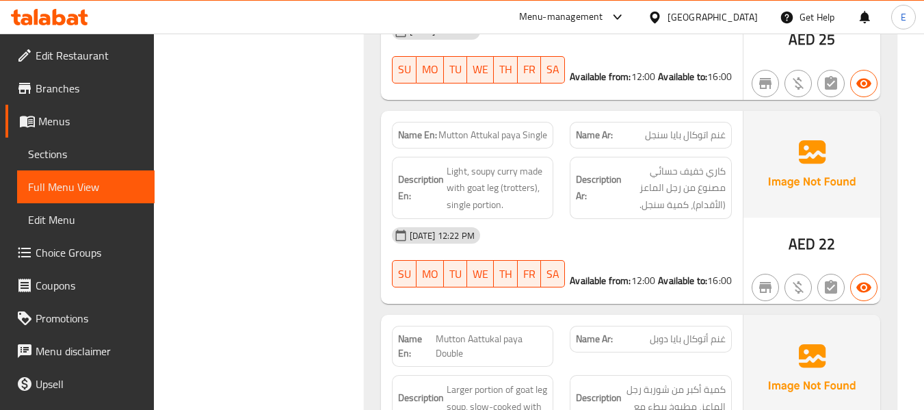
click at [698, 122] on div "Name Ar: غنم اتوكال بايا سنجل" at bounding box center [651, 135] width 162 height 27
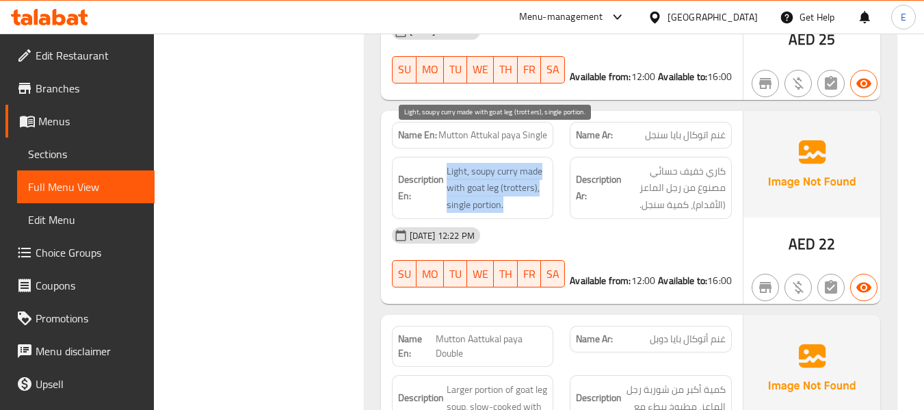
drag, startPoint x: 448, startPoint y: 135, endPoint x: 541, endPoint y: 168, distance: 98.7
click at [541, 168] on span "Light, soupy curry made with goat leg (trotters), single portion." at bounding box center [497, 188] width 101 height 51
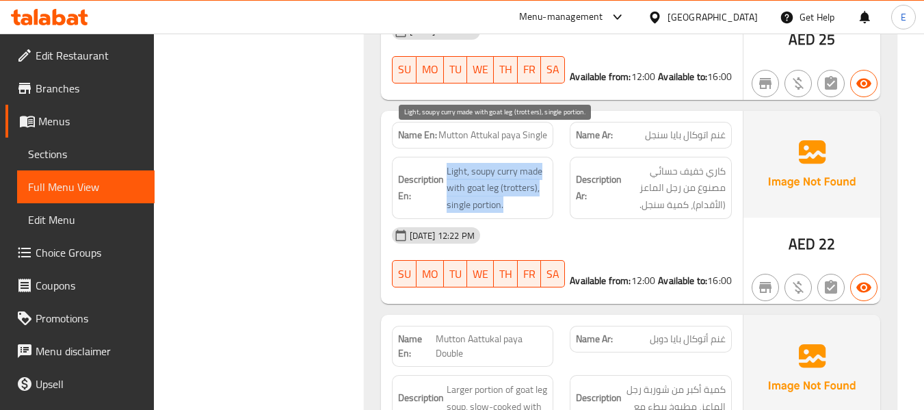
click at [541, 168] on span "Light, soupy curry made with goat leg (trotters), single portion." at bounding box center [497, 188] width 101 height 51
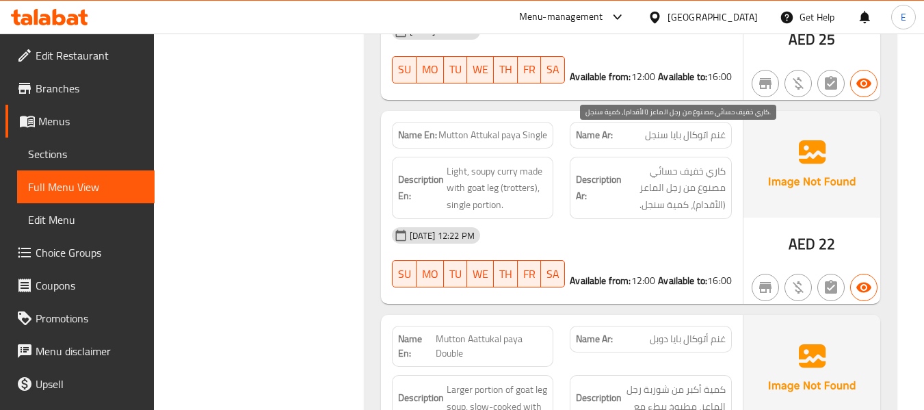
click at [661, 170] on span "كاري خفيف حسائي مصنوع من رجل الماعز (الأقدام)، كمية سنجل." at bounding box center [675, 188] width 101 height 51
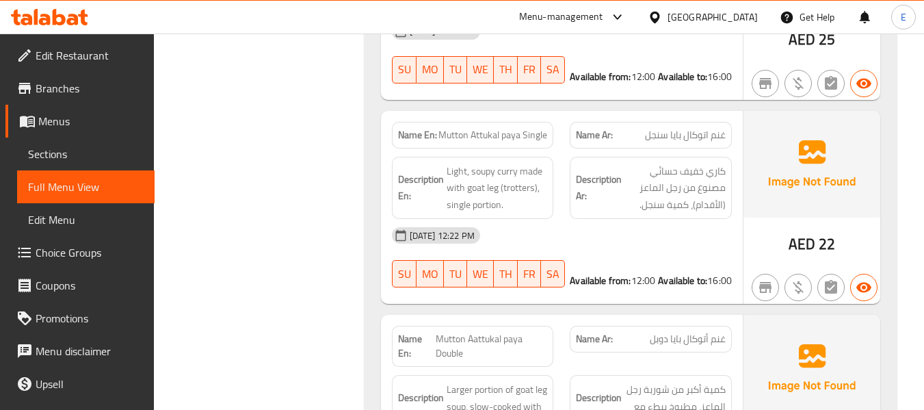
click at [551, 166] on div "Description En: Light, soupy curry made with goat leg (trotters), single portio…" at bounding box center [473, 188] width 162 height 63
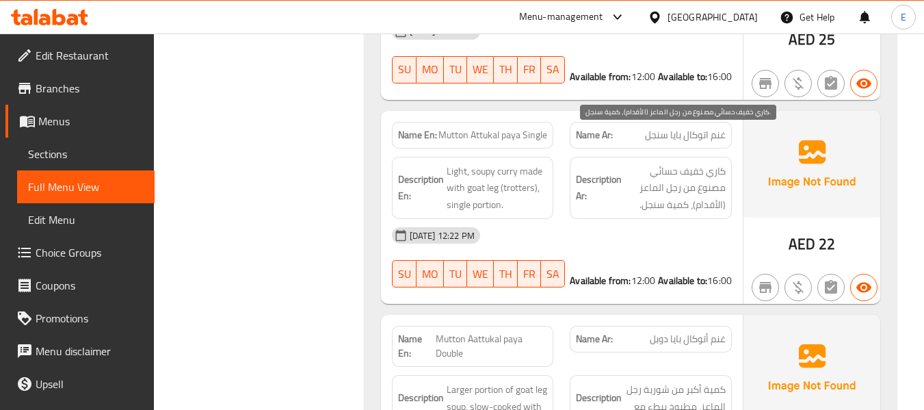
click at [658, 163] on span "كاري خفيف حسائي مصنوع من رجل الماعز (الأقدام)، كمية سنجل." at bounding box center [675, 188] width 101 height 51
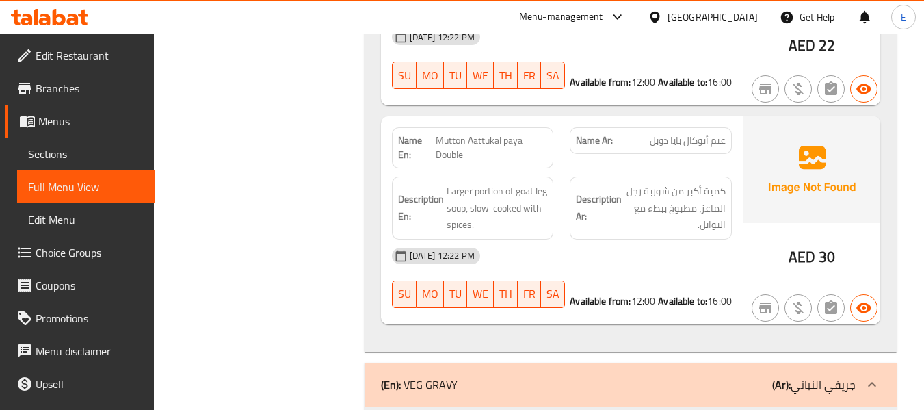
scroll to position [7021, 0]
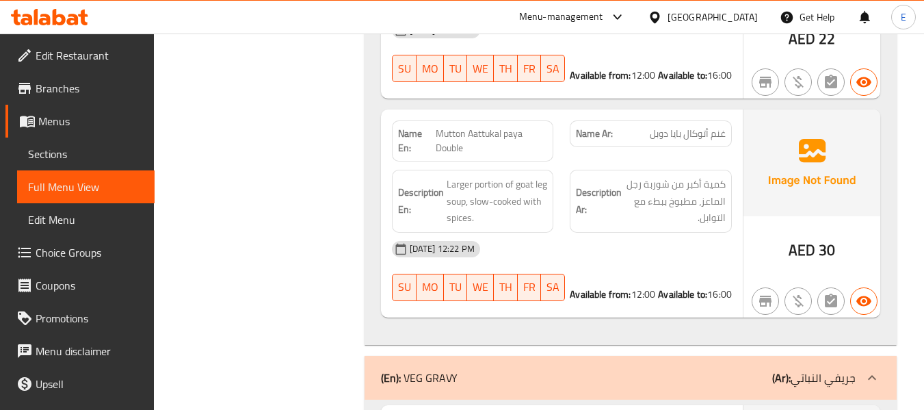
click at [820, 237] on span "30" at bounding box center [827, 250] width 16 height 27
click at [504, 127] on span "Mutton Aattukal paya Double" at bounding box center [492, 141] width 112 height 29
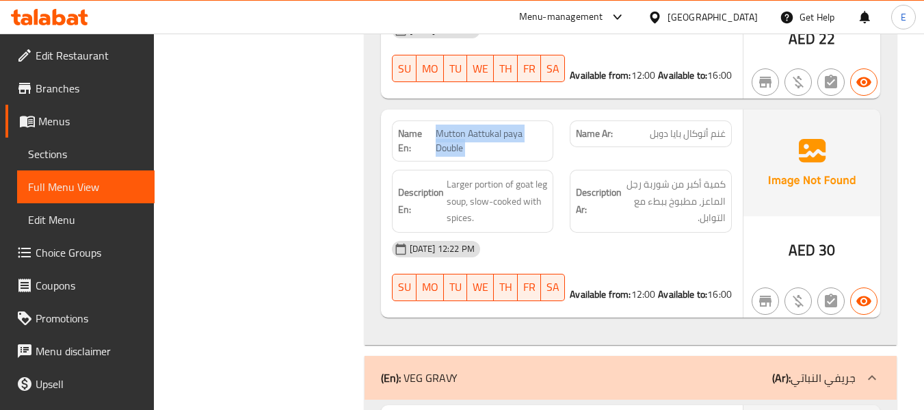
click at [504, 127] on span "Mutton Aattukal paya Double" at bounding box center [492, 141] width 112 height 29
click at [668, 120] on div "Name Ar: غنم أتوكال بايا دوبل" at bounding box center [651, 133] width 162 height 27
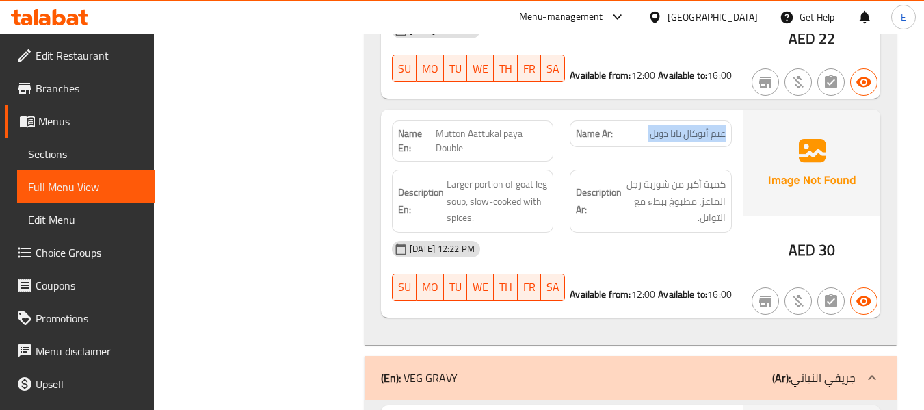
click at [668, 120] on div "Name Ar: غنم أتوكال بايا دوبل" at bounding box center [651, 133] width 162 height 27
click at [438, 127] on span "Mutton Aattukal paya Double" at bounding box center [492, 141] width 112 height 29
drag, startPoint x: 436, startPoint y: 101, endPoint x: 523, endPoint y: 102, distance: 86.2
click at [523, 127] on span "Mutton Aattukal paya Double" at bounding box center [492, 141] width 112 height 29
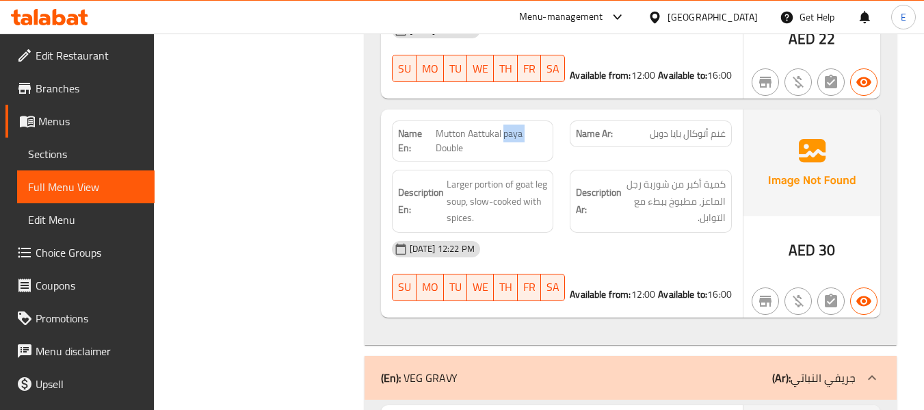
click at [523, 127] on span "Mutton Aattukal paya Double" at bounding box center [492, 141] width 112 height 29
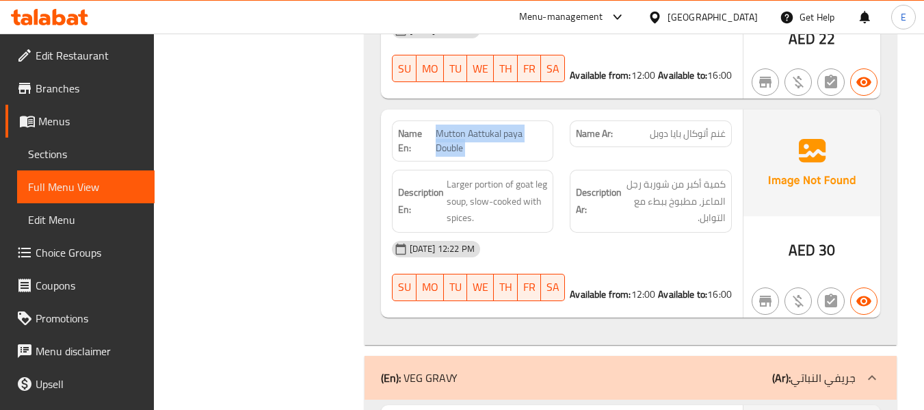
click at [523, 127] on span "Mutton Aattukal paya Double" at bounding box center [492, 141] width 112 height 29
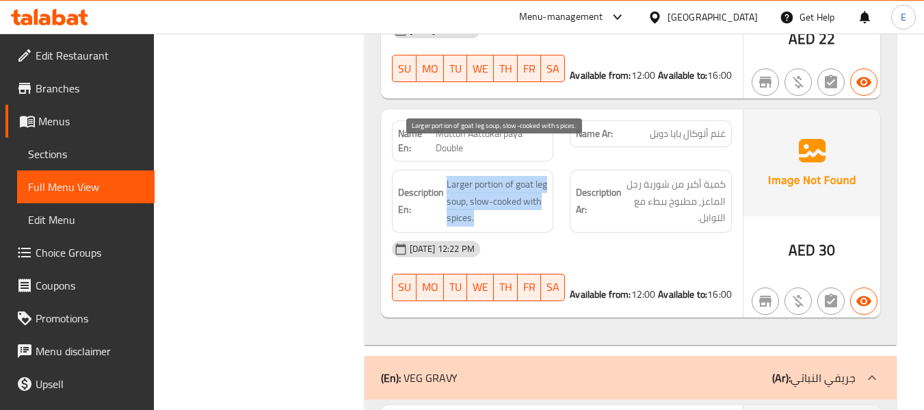
drag, startPoint x: 447, startPoint y: 148, endPoint x: 541, endPoint y: 179, distance: 98.9
click at [541, 179] on span "Larger portion of goat leg soup, slow-cooked with spices." at bounding box center [497, 201] width 101 height 51
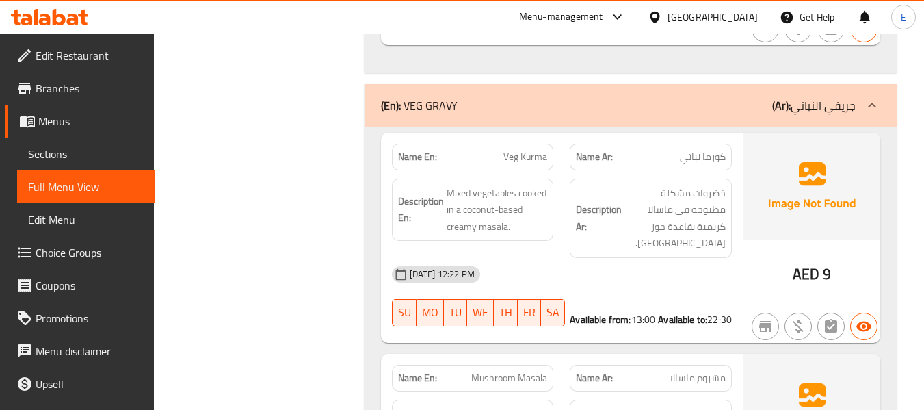
scroll to position [7295, 0]
click at [808, 259] on span "AED" at bounding box center [806, 272] width 27 height 27
click at [705, 148] on span "كورما نباتي" at bounding box center [703, 155] width 46 height 14
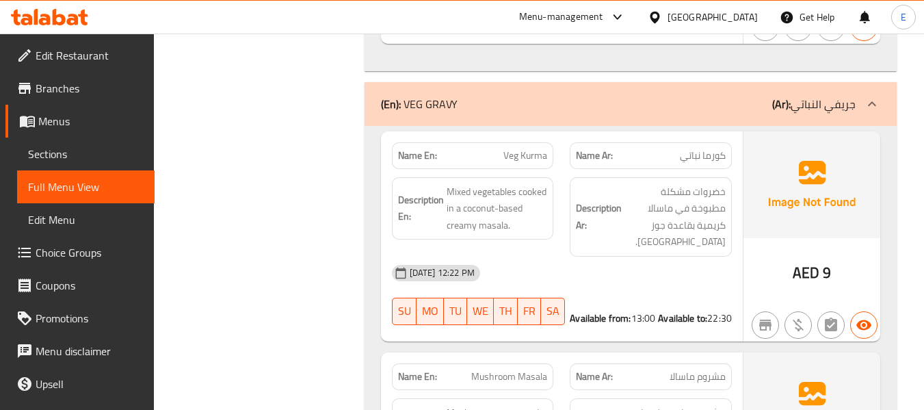
click at [705, 148] on span "كورما نباتي" at bounding box center [703, 155] width 46 height 14
click at [519, 148] on span "Veg Kurma" at bounding box center [525, 155] width 44 height 14
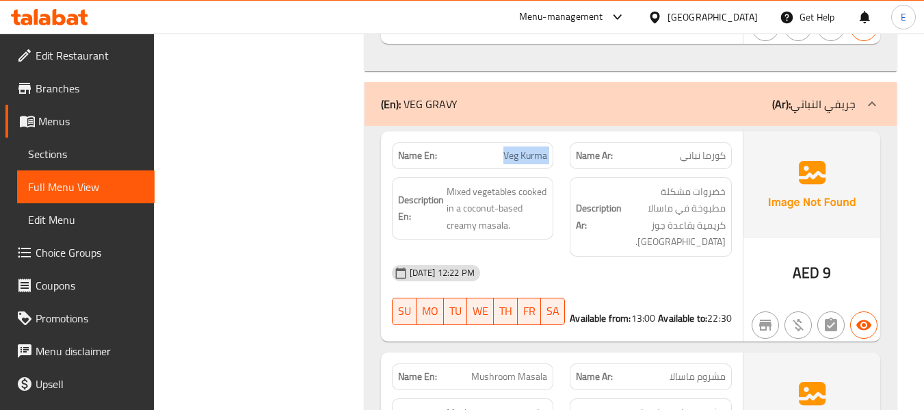
click at [519, 148] on span "Veg Kurma" at bounding box center [525, 155] width 44 height 14
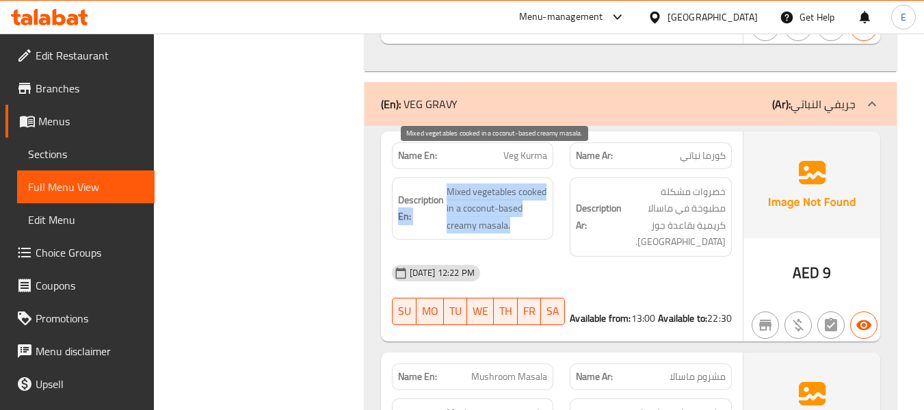
drag, startPoint x: 443, startPoint y: 157, endPoint x: 544, endPoint y: 189, distance: 105.6
click at [544, 189] on h6 "Description En: Mixed vegetables cooked in a coconut-based creamy masala." at bounding box center [473, 208] width 150 height 51
click at [544, 189] on span "Mixed vegetables cooked in a coconut-based creamy masala." at bounding box center [497, 208] width 101 height 51
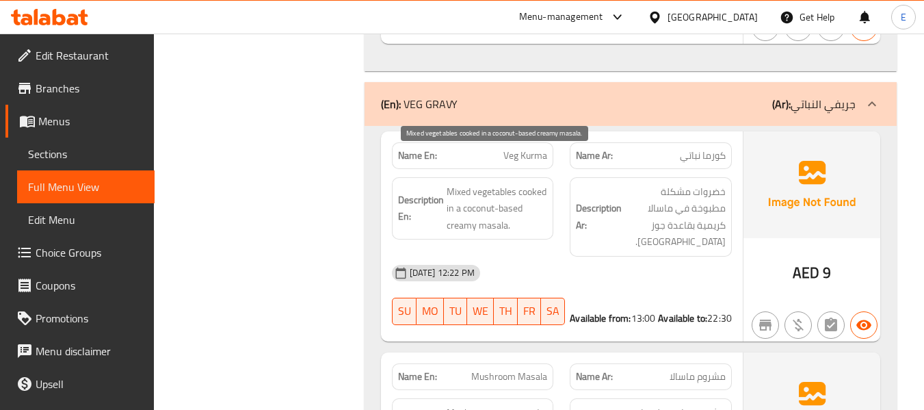
click at [544, 189] on span "Mixed vegetables cooked in a coconut-based creamy masala." at bounding box center [497, 208] width 101 height 51
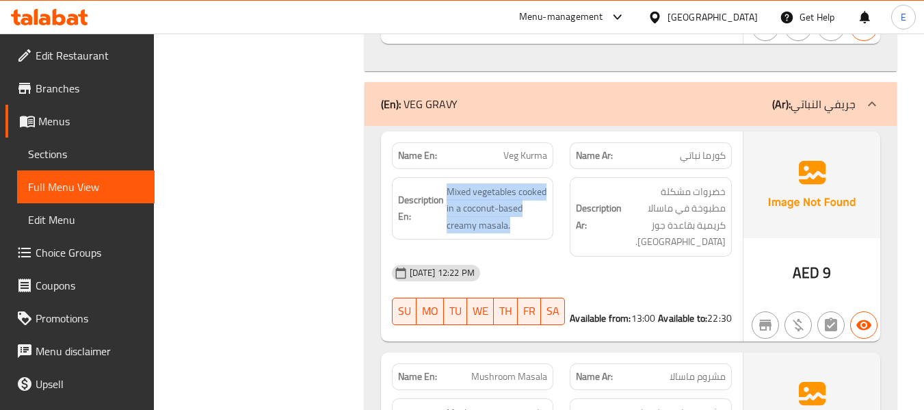
drag, startPoint x: 446, startPoint y: 155, endPoint x: 538, endPoint y: 205, distance: 104.7
click at [538, 205] on div "Description En: Mixed vegetables cooked in a coconut-based creamy masala." at bounding box center [473, 208] width 162 height 63
click at [538, 197] on span "Mixed vegetables cooked in a coconut-based creamy masala." at bounding box center [497, 208] width 101 height 51
click at [540, 197] on span "Mixed vegetables cooked in a coconut-based creamy masala." at bounding box center [497, 208] width 101 height 51
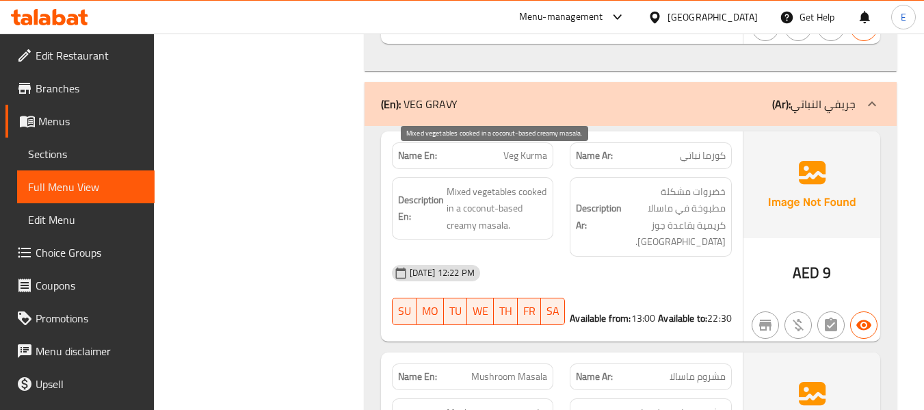
click at [540, 197] on span "Mixed vegetables cooked in a coconut-based creamy masala." at bounding box center [497, 208] width 101 height 51
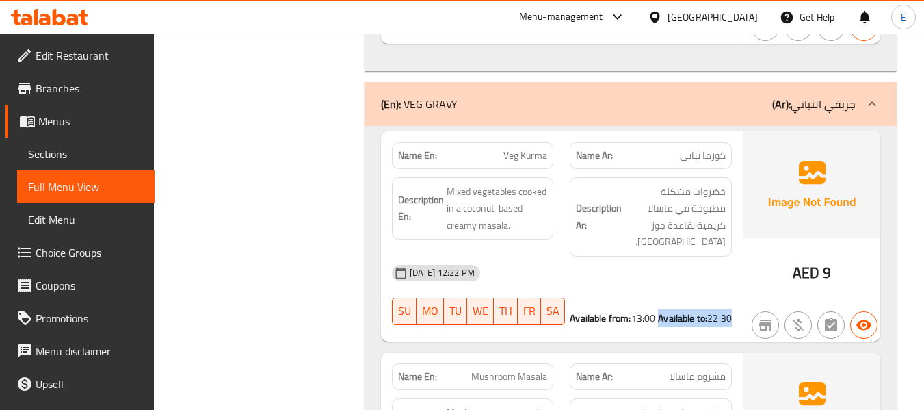
drag, startPoint x: 651, startPoint y: 267, endPoint x: 696, endPoint y: 267, distance: 45.1
click at [696, 311] on div "Available from: 13:00 Available to: 22:30" at bounding box center [651, 318] width 162 height 14
click at [724, 142] on div "Name Ar: كورما نباتي" at bounding box center [651, 155] width 162 height 27
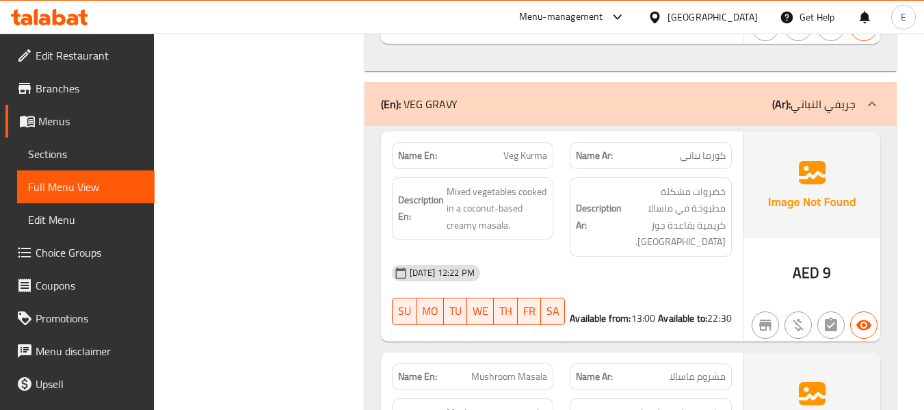
click at [493, 148] on p "Name En: Veg Kurma" at bounding box center [473, 155] width 150 height 14
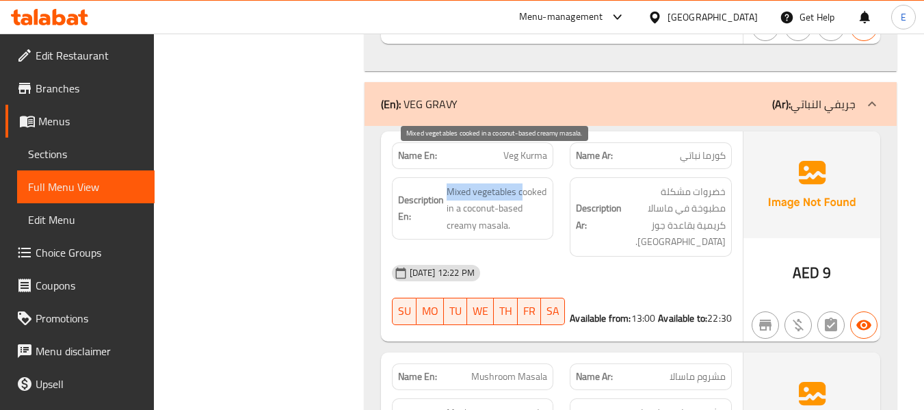
drag, startPoint x: 444, startPoint y: 150, endPoint x: 521, endPoint y: 155, distance: 76.8
click at [521, 183] on h6 "Description En: Mixed vegetables cooked in a coconut-based creamy masala." at bounding box center [473, 208] width 150 height 51
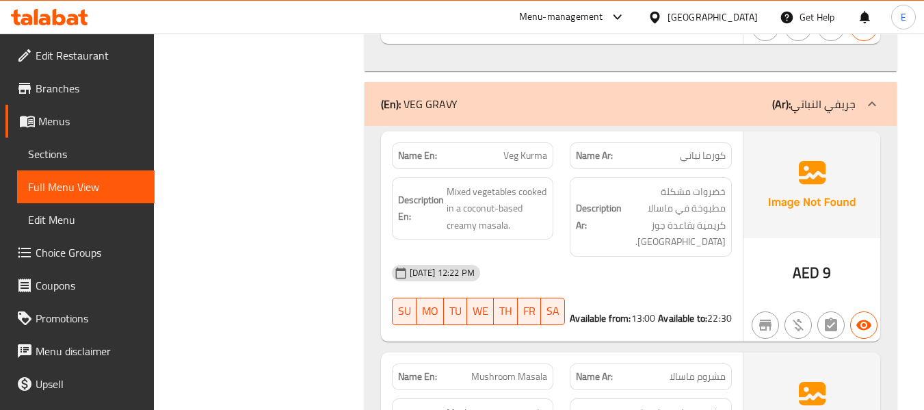
click at [720, 142] on div "Name Ar: كورما نباتي" at bounding box center [651, 155] width 162 height 27
click at [532, 148] on span "Veg Kurma" at bounding box center [525, 155] width 44 height 14
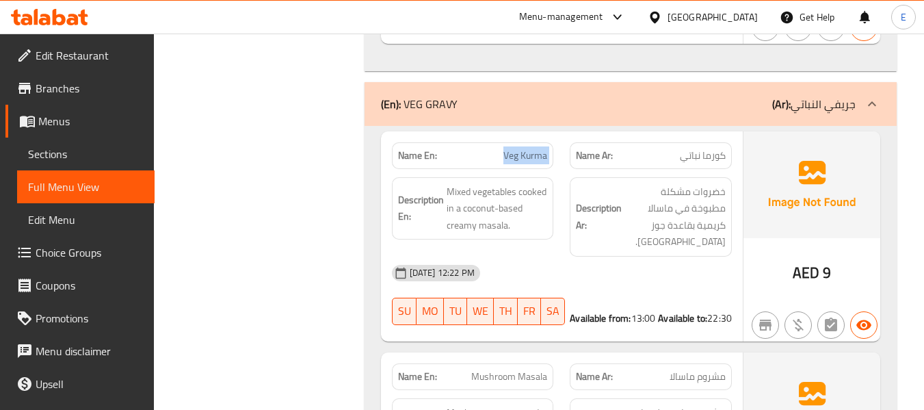
click at [532, 148] on span "Veg Kurma" at bounding box center [525, 155] width 44 height 14
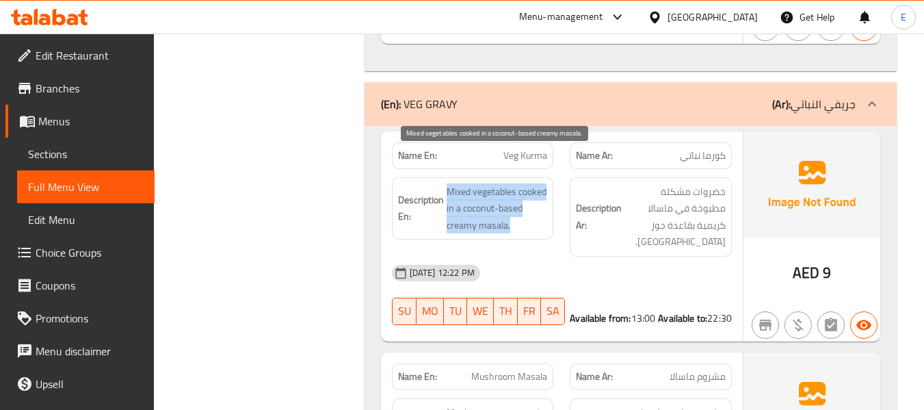
drag, startPoint x: 442, startPoint y: 148, endPoint x: 538, endPoint y: 196, distance: 107.1
click at [538, 196] on div "Description En: Mixed vegetables cooked in a coconut-based creamy masala." at bounding box center [473, 208] width 162 height 63
click at [538, 196] on span "Mixed vegetables cooked in a coconut-based creamy masala." at bounding box center [497, 208] width 101 height 51
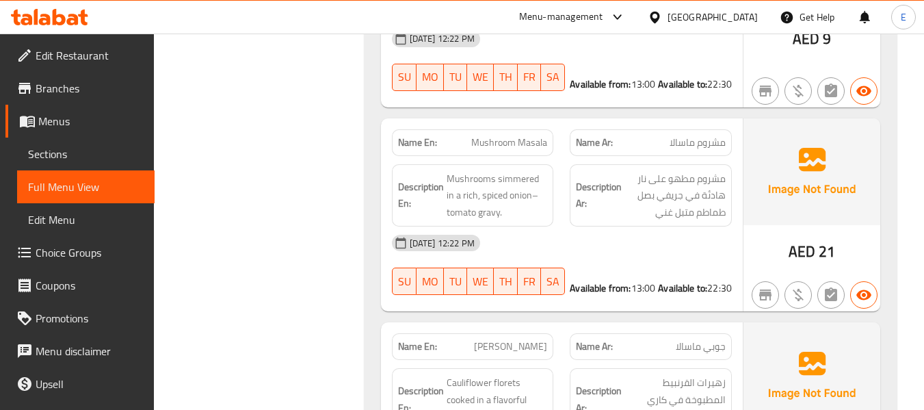
scroll to position [7569, 0]
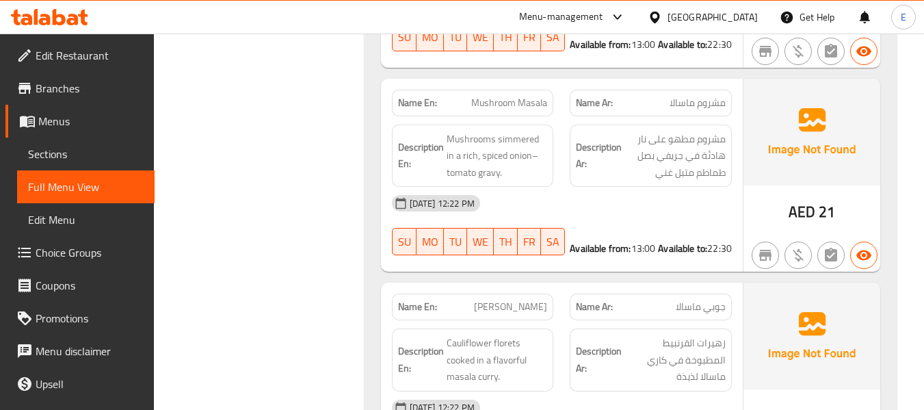
click at [688, 90] on div "Name Ar: مشروم ماسالا" at bounding box center [651, 103] width 162 height 27
click at [542, 96] on span "Mushroom Masala" at bounding box center [509, 103] width 76 height 14
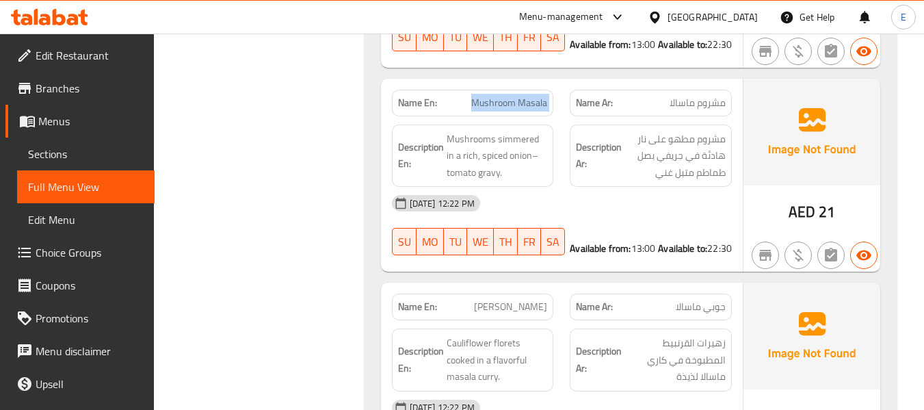
click at [542, 96] on span "Mushroom Masala" at bounding box center [509, 103] width 76 height 14
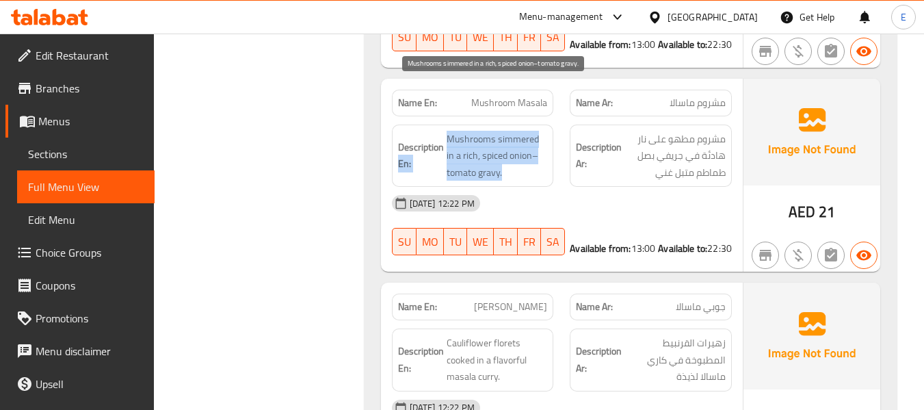
drag, startPoint x: 442, startPoint y: 86, endPoint x: 539, endPoint y: 122, distance: 103.7
click at [539, 131] on h6 "Description En: Mushrooms simmered in a rich, spiced onion–tomato gravy." at bounding box center [473, 156] width 150 height 51
click at [539, 131] on span "Mushrooms simmered in a rich, spiced onion–tomato gravy." at bounding box center [497, 156] width 101 height 51
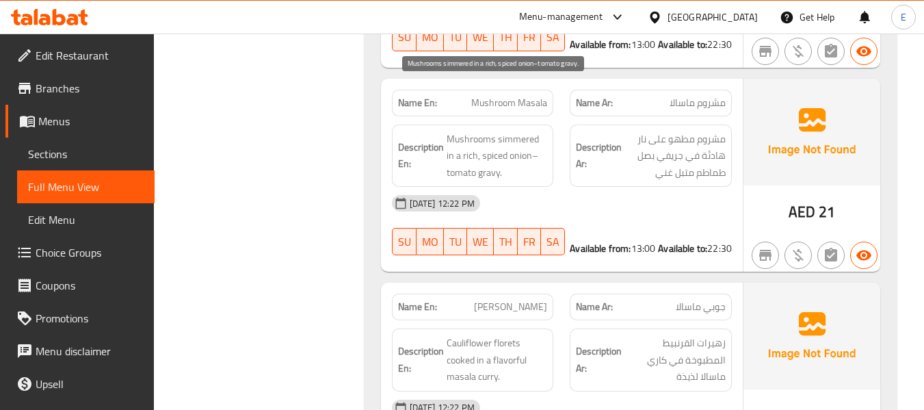
click at [539, 131] on span "Mushrooms simmered in a rich, spiced onion–tomato gravy." at bounding box center [497, 156] width 101 height 51
drag, startPoint x: 449, startPoint y: 81, endPoint x: 545, endPoint y: 122, distance: 103.9
click at [545, 131] on span "Mushrooms simmered in a rich, spiced onion–tomato gravy." at bounding box center [497, 156] width 101 height 51
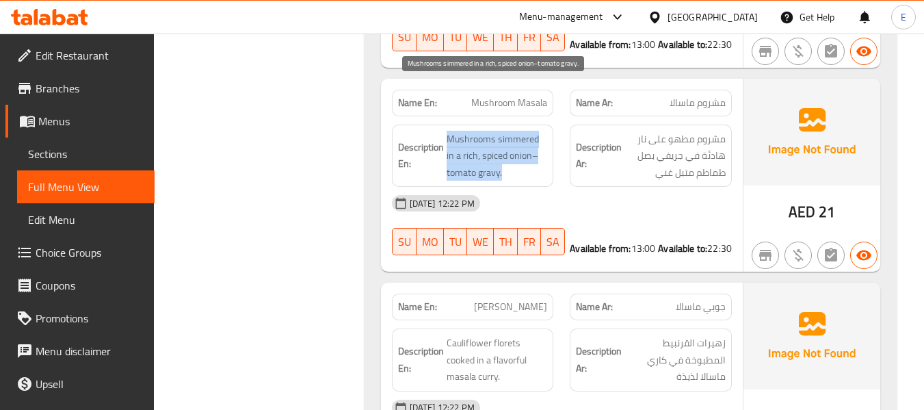
click at [545, 131] on span "Mushrooms simmered in a rich, spiced onion–tomato gravy." at bounding box center [497, 156] width 101 height 51
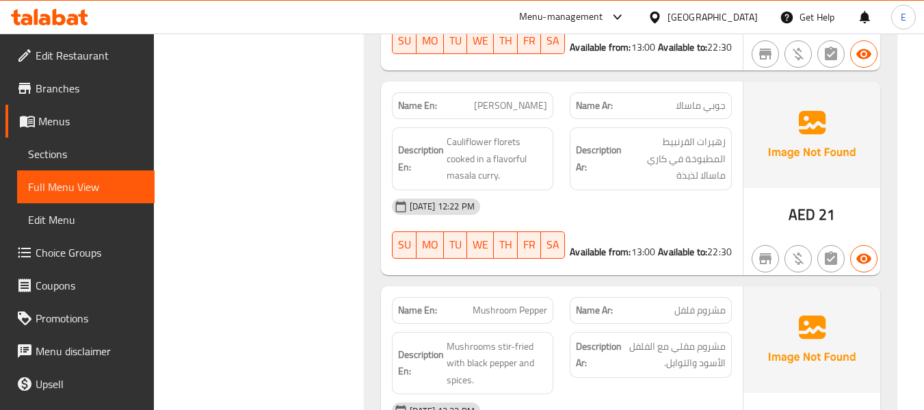
scroll to position [7774, 0]
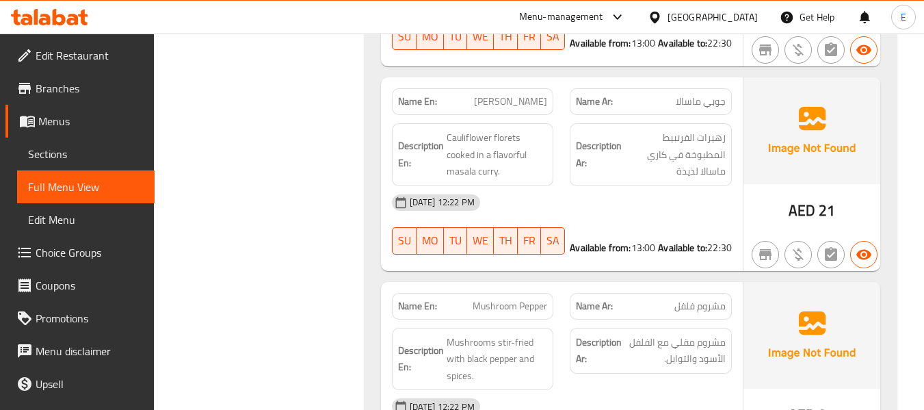
click at [693, 94] on span "جوبي ماسالا" at bounding box center [701, 101] width 50 height 14
click at [497, 94] on p "Name En: Gobi Masala" at bounding box center [473, 101] width 150 height 14
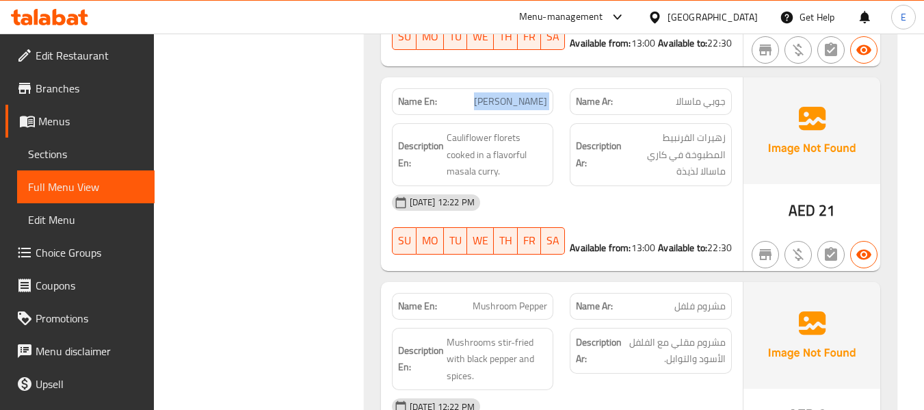
click at [497, 94] on p "Name En: Gobi Masala" at bounding box center [473, 101] width 150 height 14
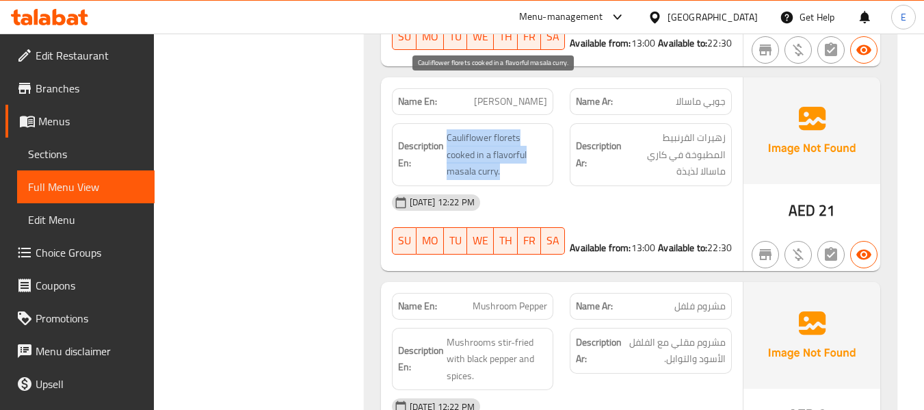
drag, startPoint x: 442, startPoint y: 78, endPoint x: 539, endPoint y: 121, distance: 106.3
click at [539, 123] on div "Description En: Cauliflower florets cooked in a flavorful masala curry." at bounding box center [473, 154] width 162 height 63
click at [539, 129] on span "Cauliflower florets cooked in a flavorful masala curry." at bounding box center [497, 154] width 101 height 51
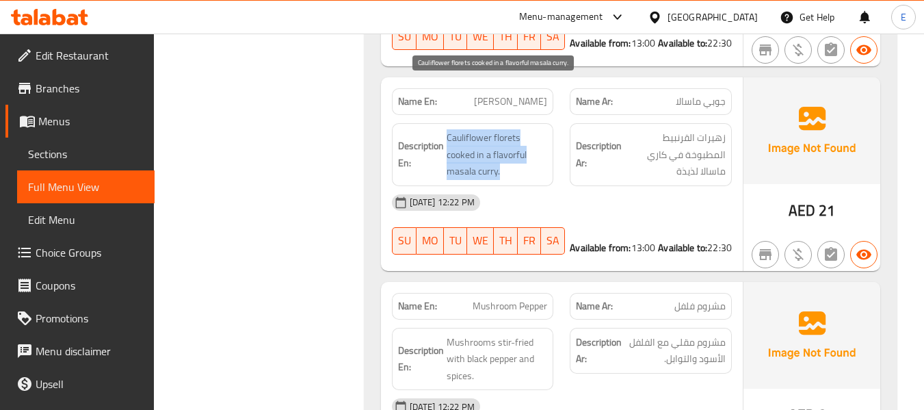
click at [539, 129] on span "Cauliflower florets cooked in a flavorful masala curry." at bounding box center [497, 154] width 101 height 51
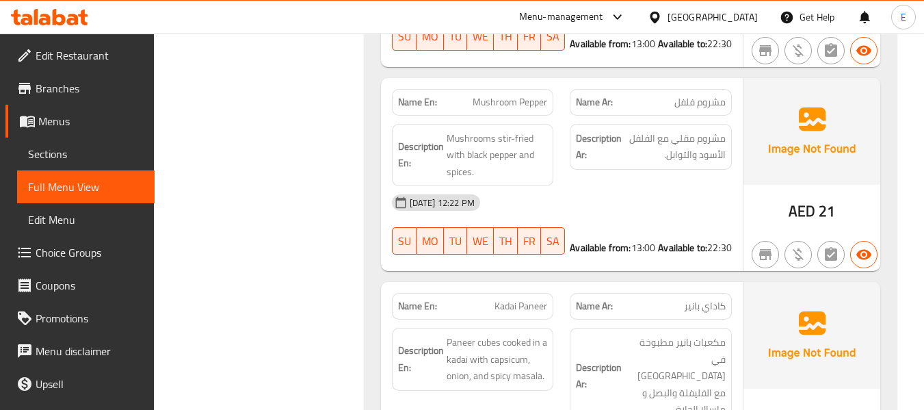
scroll to position [7979, 0]
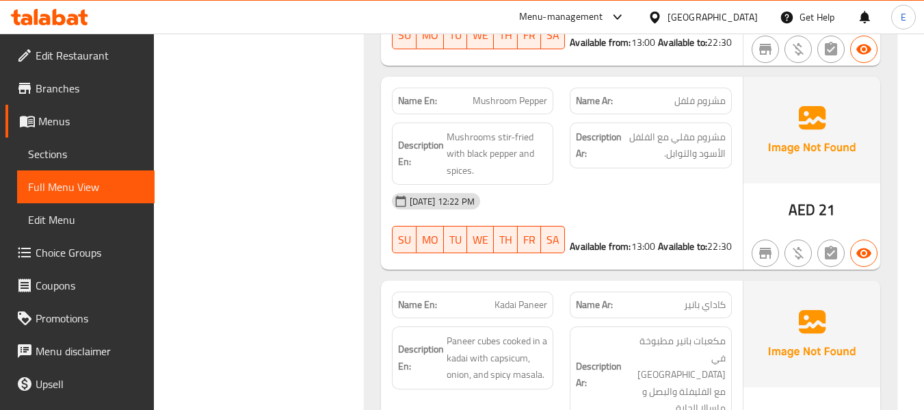
click at [699, 94] on span "مشروم فلفل" at bounding box center [700, 101] width 51 height 14
click at [519, 94] on span "Mushroom Pepper" at bounding box center [510, 101] width 75 height 14
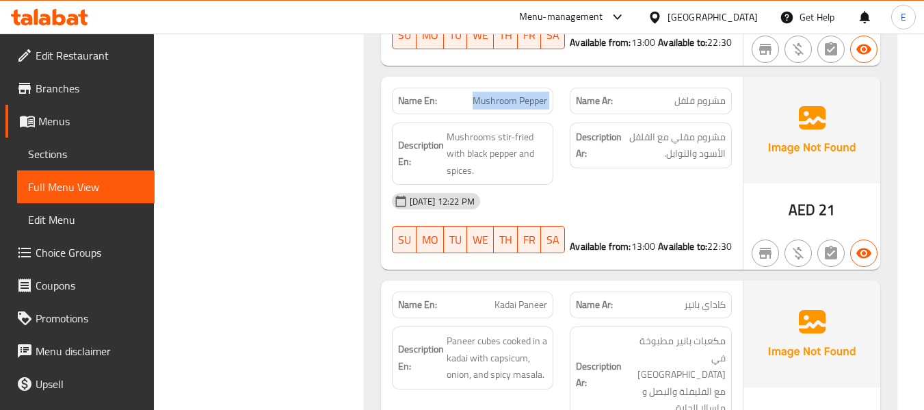
click at [519, 94] on span "Mushroom Pepper" at bounding box center [510, 101] width 75 height 14
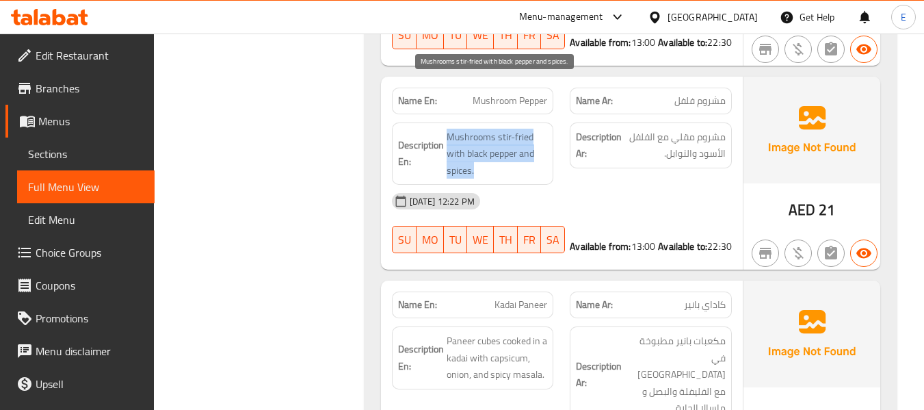
drag, startPoint x: 444, startPoint y: 77, endPoint x: 533, endPoint y: 118, distance: 97.7
click at [533, 122] on div "Description En: Mushrooms stir-fried with black pepper and spices." at bounding box center [473, 153] width 162 height 63
click at [533, 129] on span "Mushrooms stir-fried with black pepper and spices." at bounding box center [497, 154] width 101 height 51
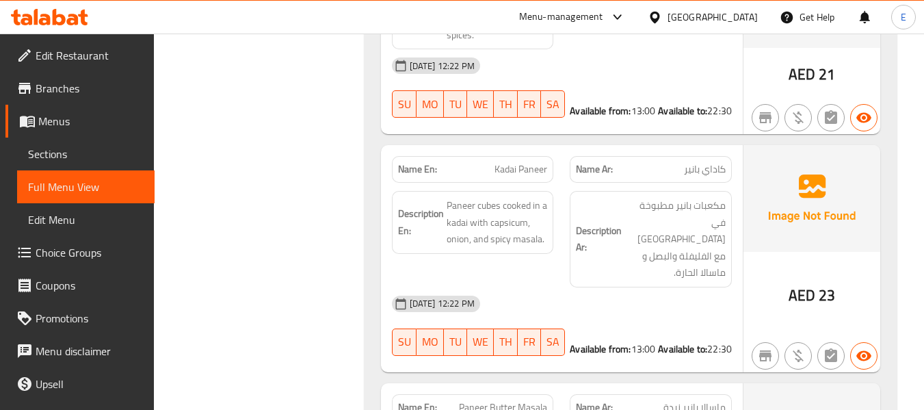
scroll to position [8116, 0]
click at [809, 280] on span "AED" at bounding box center [802, 293] width 27 height 27
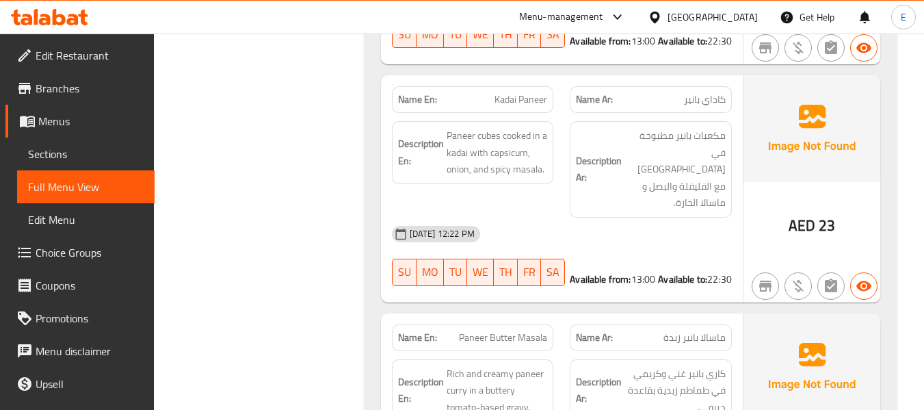
click at [707, 92] on span "كاداي بانير" at bounding box center [705, 99] width 42 height 14
click at [495, 92] on span "Kadai Paneer" at bounding box center [521, 99] width 53 height 14
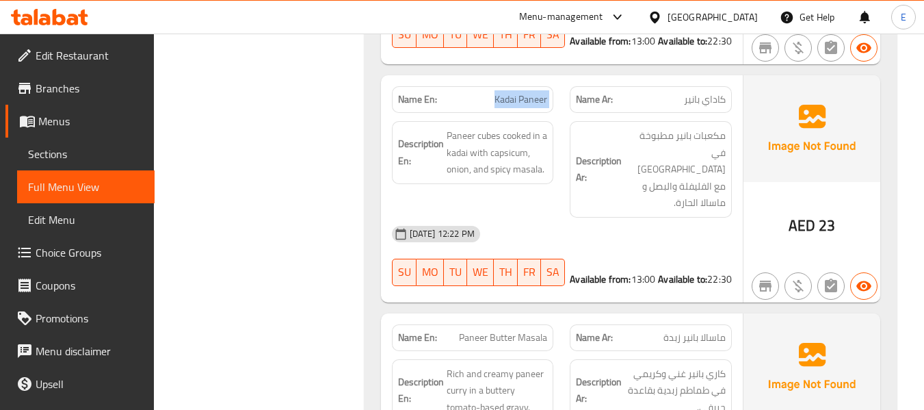
click at [495, 92] on span "Kadai Paneer" at bounding box center [521, 99] width 53 height 14
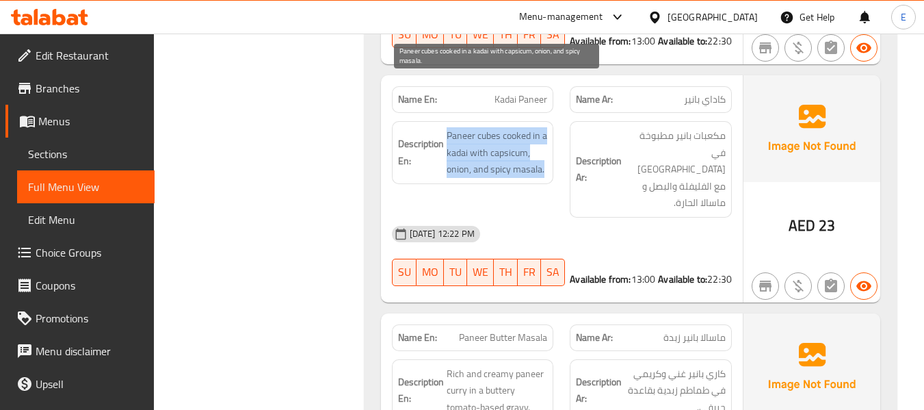
drag, startPoint x: 445, startPoint y: 83, endPoint x: 543, endPoint y: 114, distance: 103.0
click at [543, 127] on h6 "Description En: Paneer cubes cooked in a kadai with capsicum, onion, and spicy …" at bounding box center [473, 152] width 150 height 51
click at [543, 127] on span "Paneer cubes cooked in a kadai with capsicum, onion, and spicy masala." at bounding box center [497, 152] width 101 height 51
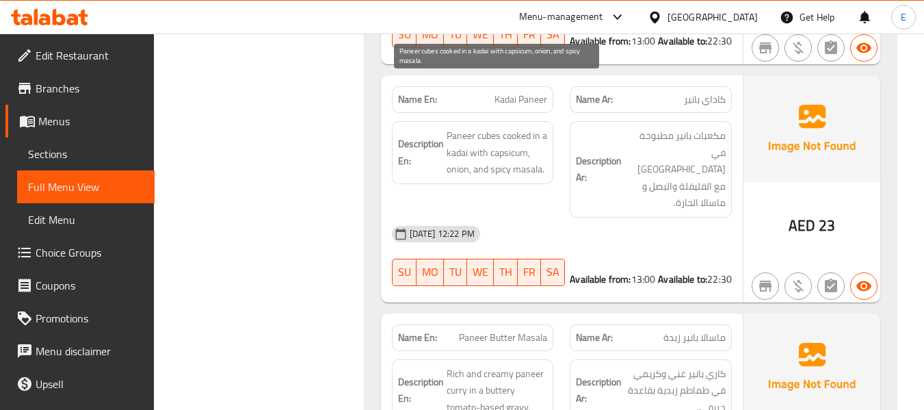
click at [543, 127] on span "Paneer cubes cooked in a kadai with capsicum, onion, and spicy masala." at bounding box center [497, 152] width 101 height 51
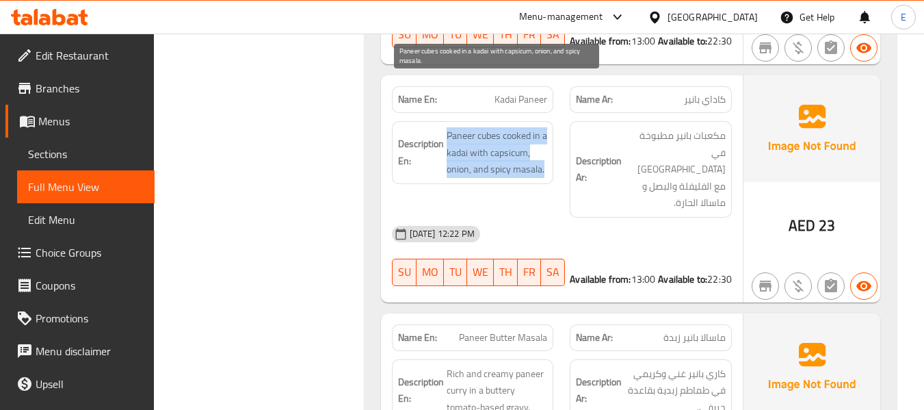
click at [543, 127] on span "Paneer cubes cooked in a kadai with capsicum, onion, and spicy masala." at bounding box center [497, 152] width 101 height 51
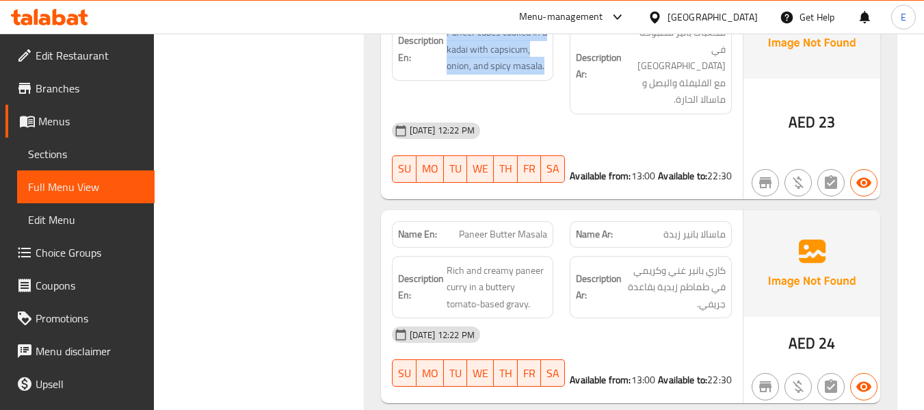
scroll to position [8321, 0]
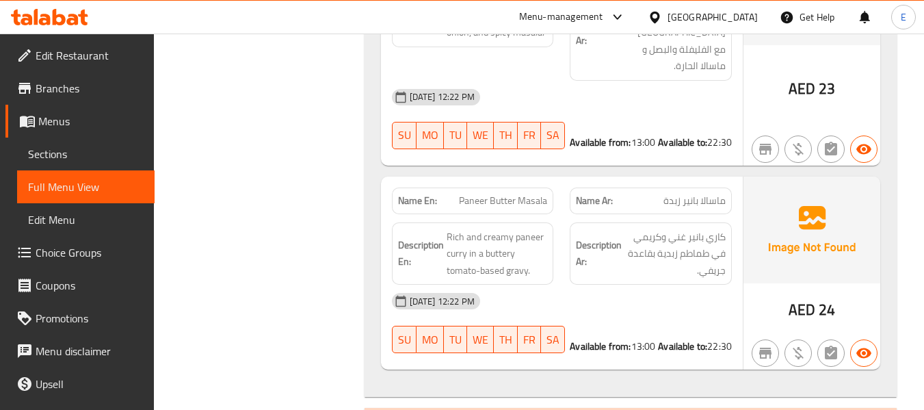
click at [798, 296] on span "AED" at bounding box center [802, 309] width 27 height 27
click at [705, 194] on span "ماسالا بانير زبدة" at bounding box center [695, 201] width 62 height 14
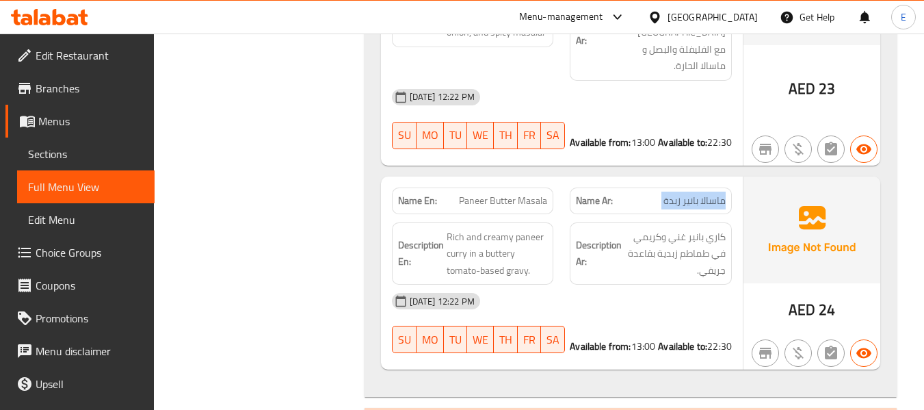
click at [705, 194] on span "ماسالا بانير زبدة" at bounding box center [695, 201] width 62 height 14
click at [499, 194] on span "Paneer Butter Masala" at bounding box center [503, 201] width 88 height 14
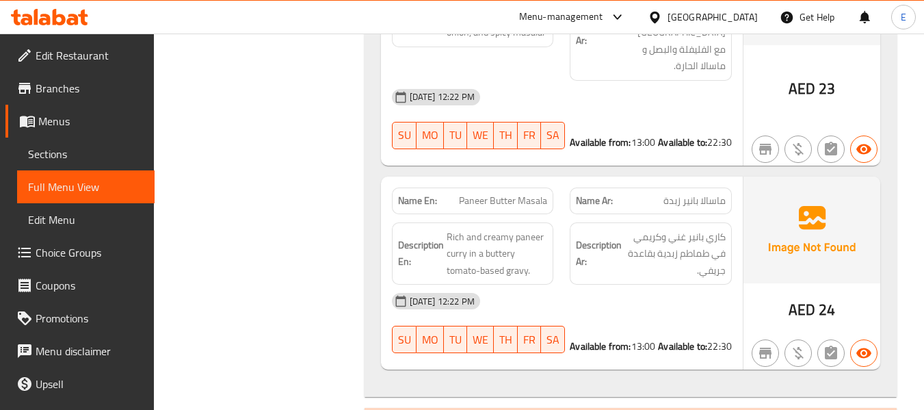
click at [680, 194] on span "ماسالا بانير زبدة" at bounding box center [695, 201] width 62 height 14
click at [663, 285] on div "09-09-2025 12:22 PM" at bounding box center [562, 301] width 356 height 33
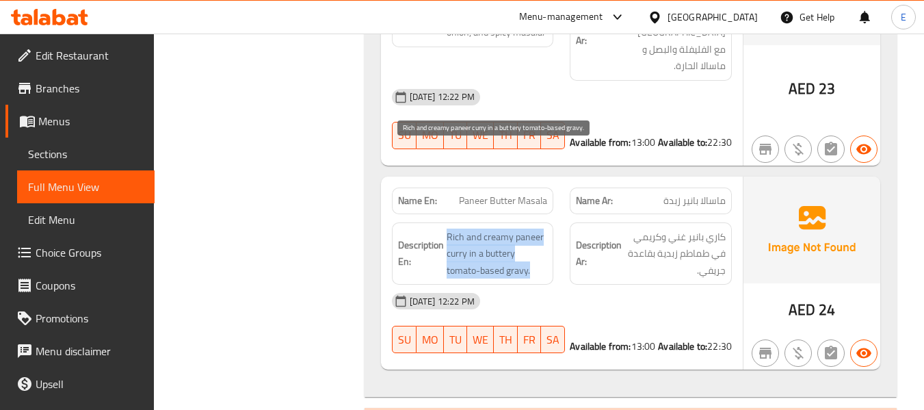
drag, startPoint x: 436, startPoint y: 142, endPoint x: 545, endPoint y: 186, distance: 116.6
click at [545, 222] on div "Description En: Rich and creamy paneer curry in a buttery tomato-based gravy." at bounding box center [473, 253] width 162 height 63
click at [545, 228] on span "Rich and creamy paneer curry in a buttery tomato-based gravy." at bounding box center [497, 253] width 101 height 51
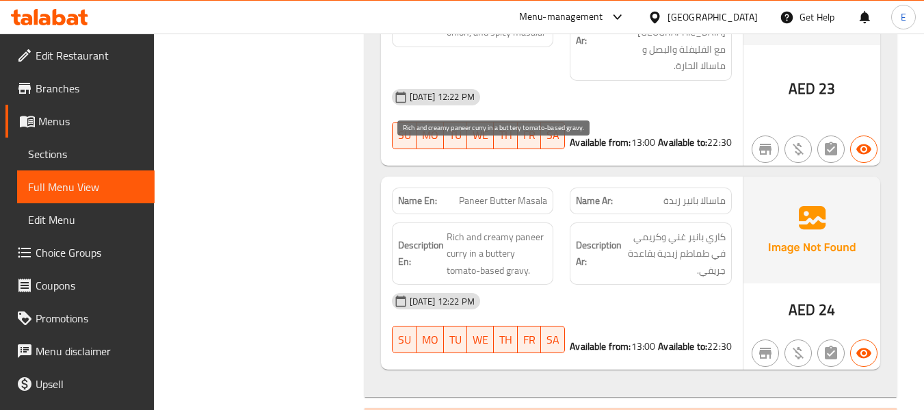
click at [545, 228] on span "Rich and creamy paneer curry in a buttery tomato-based gravy." at bounding box center [497, 253] width 101 height 51
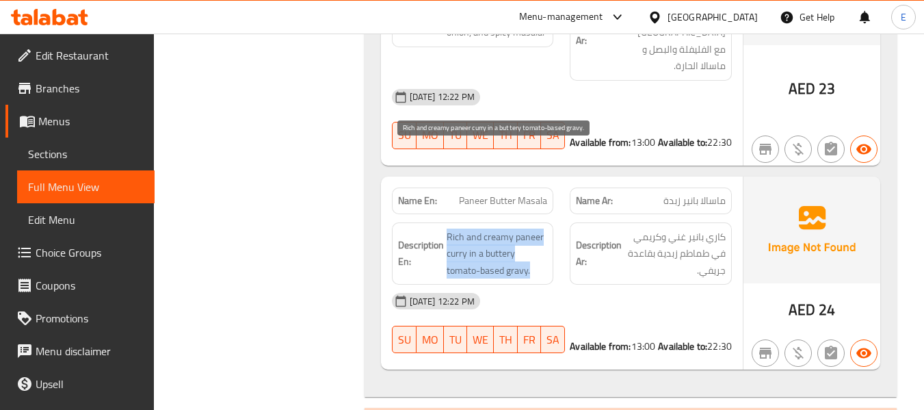
click at [545, 228] on span "Rich and creamy paneer curry in a buttery tomato-based gravy." at bounding box center [497, 253] width 101 height 51
drag, startPoint x: 444, startPoint y: 144, endPoint x: 539, endPoint y: 180, distance: 101.5
click at [539, 222] on div "Description En: Rich and creamy paneer curry in a buttery tomato-based gravy." at bounding box center [473, 253] width 162 height 63
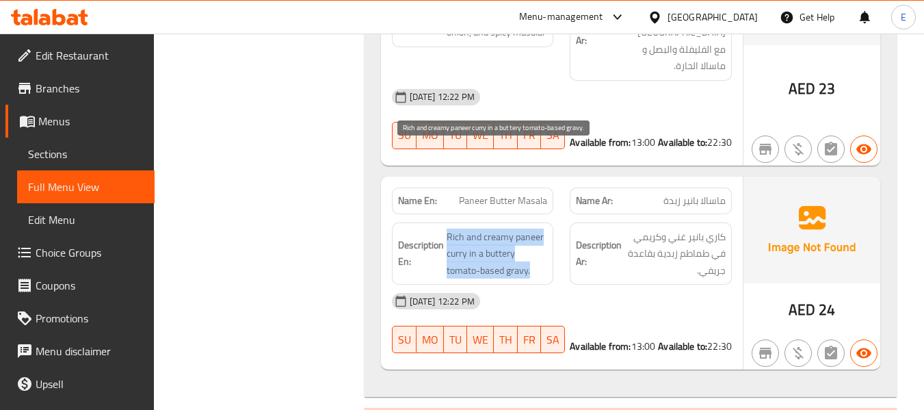
click at [539, 228] on span "Rich and creamy paneer curry in a buttery tomato-based gravy." at bounding box center [497, 253] width 101 height 51
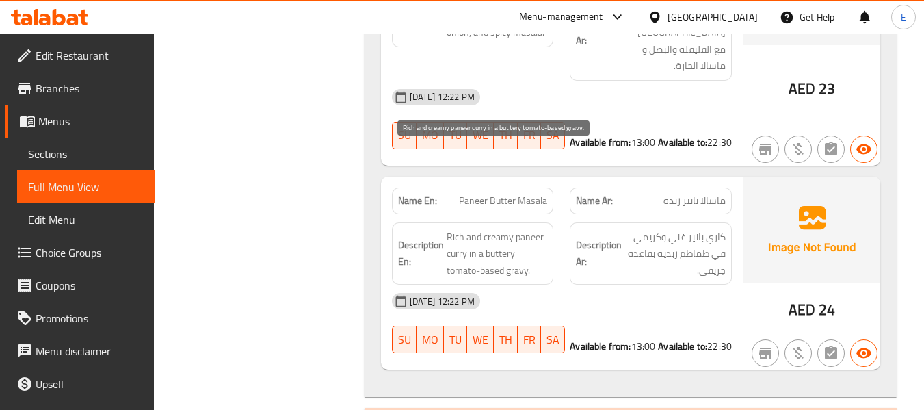
click at [539, 228] on span "Rich and creamy paneer curry in a buttery tomato-based gravy." at bounding box center [497, 253] width 101 height 51
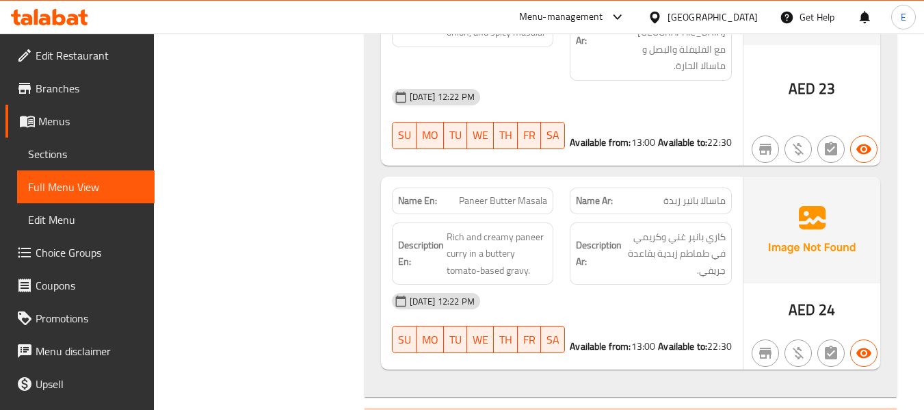
click at [513, 194] on span "Paneer Butter Masala" at bounding box center [503, 201] width 88 height 14
copy span "Paneer Butter Masala"
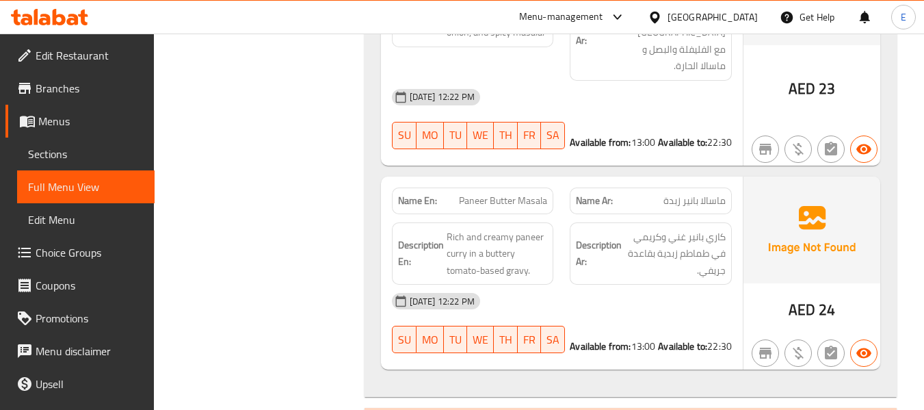
click at [688, 194] on span "ماسالا بانير زبدة" at bounding box center [695, 201] width 62 height 14
click at [486, 194] on span "Paneer Butter Masala" at bounding box center [503, 201] width 88 height 14
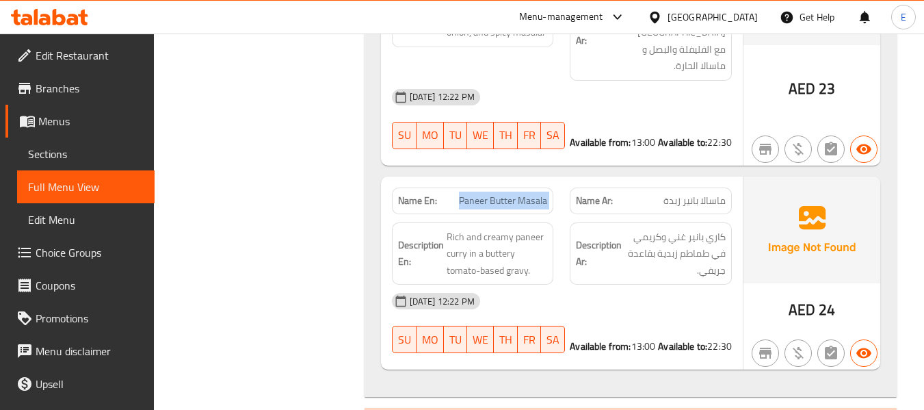
click at [486, 194] on span "Paneer Butter Masala" at bounding box center [503, 201] width 88 height 14
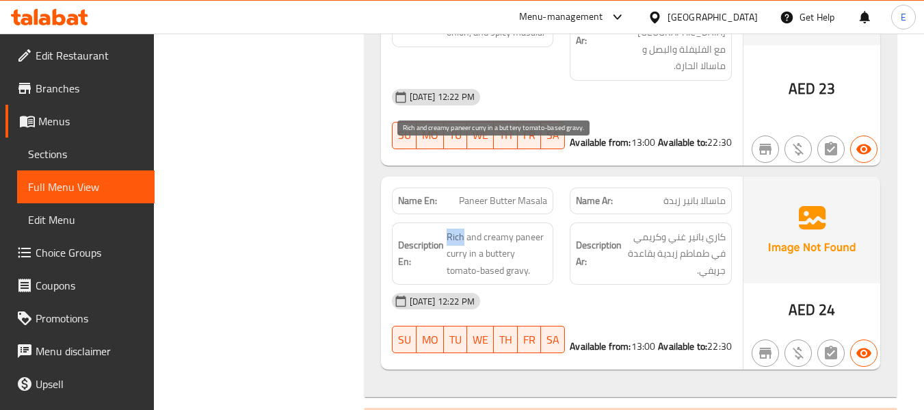
drag, startPoint x: 442, startPoint y: 145, endPoint x: 462, endPoint y: 161, distance: 25.3
click at [462, 228] on h6 "Description En: Rich and creamy paneer curry in a buttery tomato-based gravy." at bounding box center [473, 253] width 150 height 51
click at [462, 228] on span "Rich and creamy paneer curry in a buttery tomato-based gravy." at bounding box center [497, 253] width 101 height 51
drag, startPoint x: 447, startPoint y: 146, endPoint x: 525, endPoint y: 183, distance: 86.9
click at [525, 228] on span "Rich and creamy paneer curry in a buttery tomato-based gravy." at bounding box center [497, 253] width 101 height 51
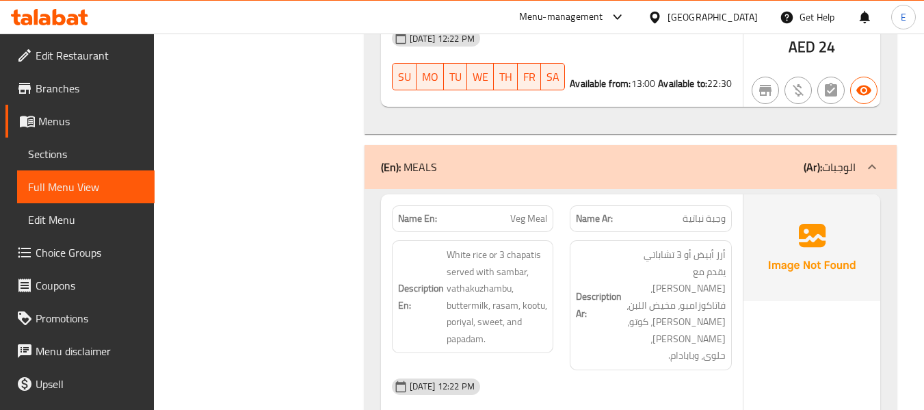
scroll to position [8595, 0]
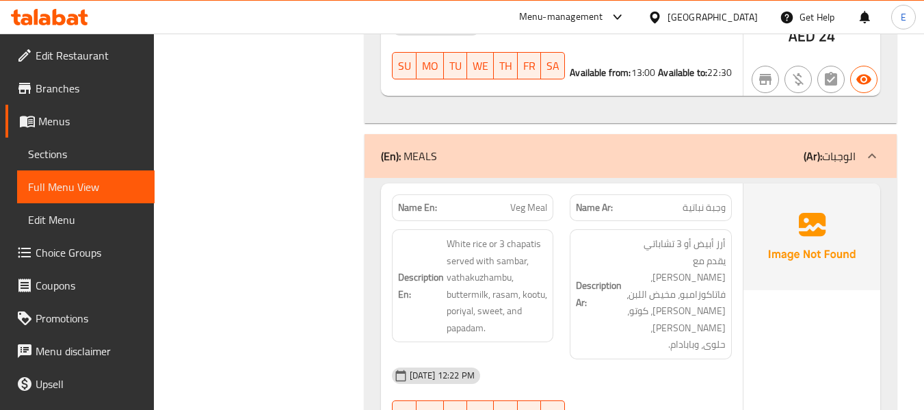
click at [696, 200] on span "وجبة نباتية" at bounding box center [704, 207] width 43 height 14
click at [551, 194] on div "Name En: Veg Meal" at bounding box center [473, 207] width 162 height 27
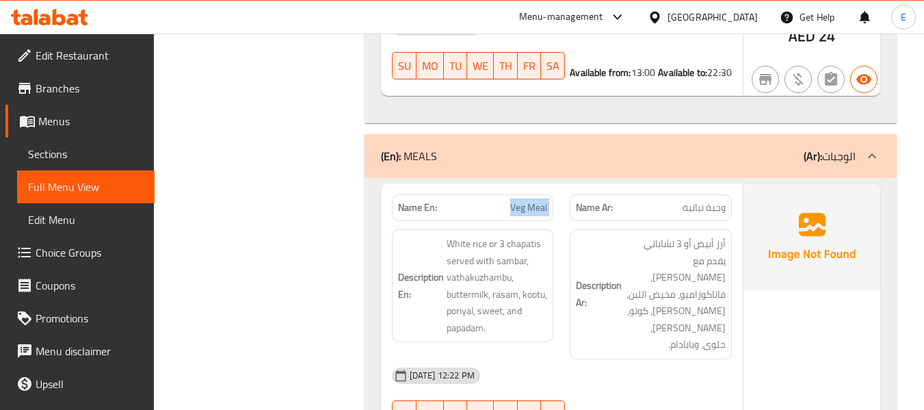
click at [551, 194] on div "Name En: Veg Meal" at bounding box center [473, 207] width 162 height 27
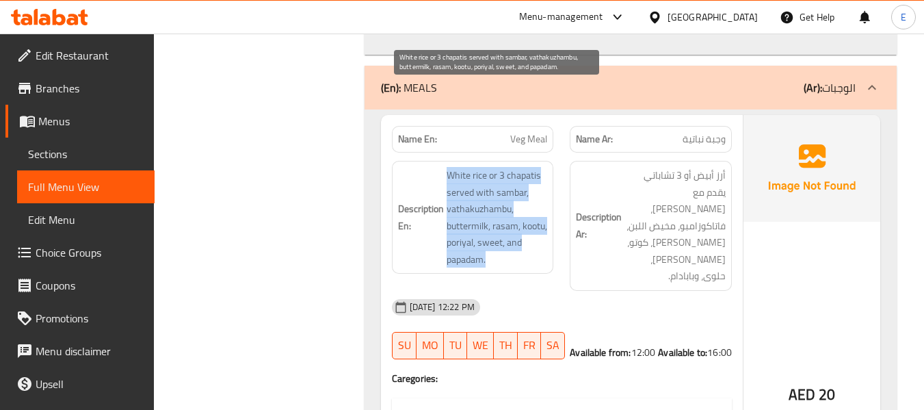
drag, startPoint x: 443, startPoint y: 89, endPoint x: 538, endPoint y: 172, distance: 126.6
click at [538, 172] on h6 "Description En: White rice or 3 chapatis served with sambar, vathakuzhambu, but…" at bounding box center [473, 217] width 150 height 101
click at [538, 172] on span "White rice or 3 chapatis served with sambar, vathakuzhambu, buttermilk, rasam, …" at bounding box center [497, 217] width 101 height 101
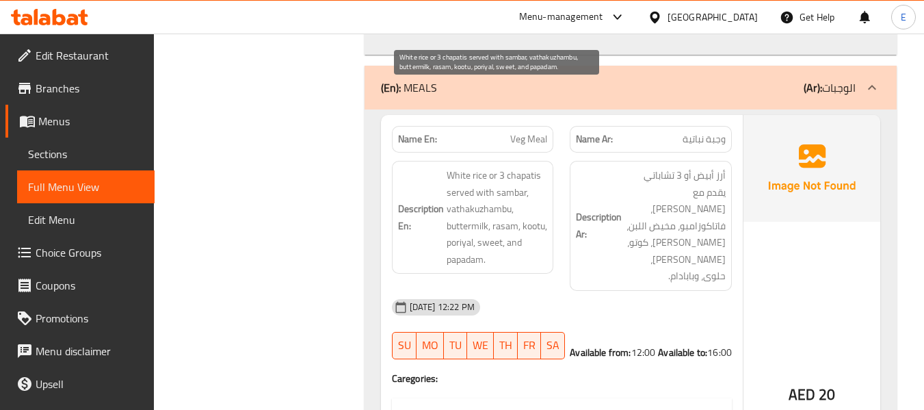
click at [538, 172] on span "White rice or 3 chapatis served with sambar, vathakuzhambu, buttermilk, rasam, …" at bounding box center [497, 217] width 101 height 101
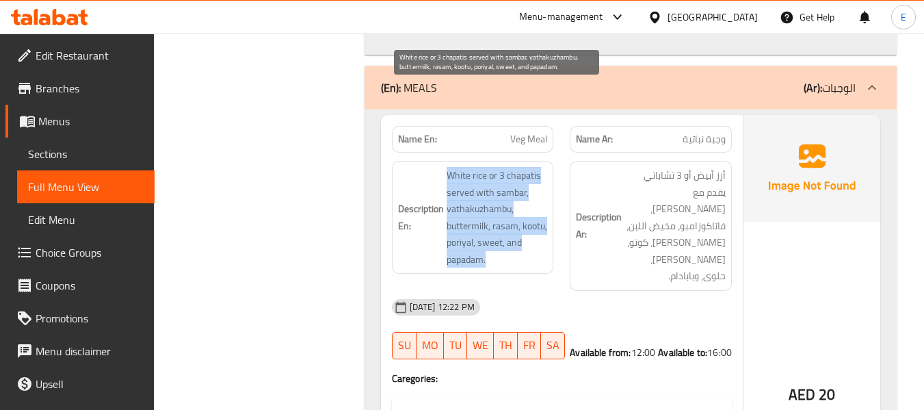
click at [538, 172] on span "White rice or 3 chapatis served with sambar, vathakuzhambu, buttermilk, rasam, …" at bounding box center [497, 217] width 101 height 101
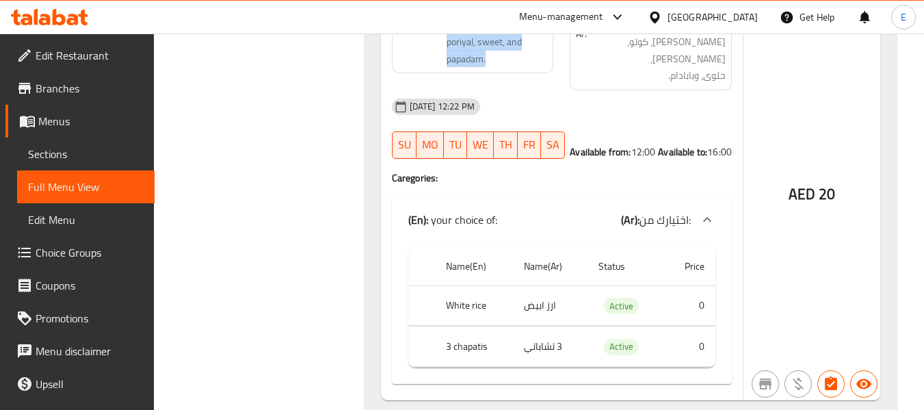
scroll to position [8868, 0]
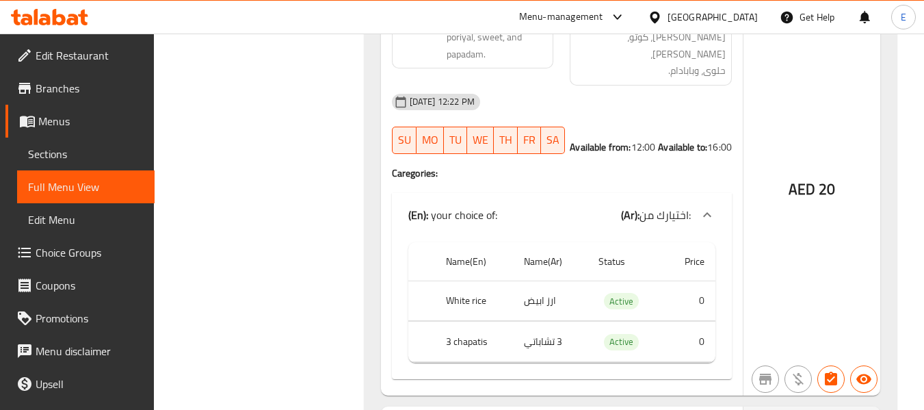
click at [555, 280] on td "ارز ابيض" at bounding box center [550, 300] width 74 height 40
click at [453, 280] on th "White rice" at bounding box center [474, 300] width 78 height 40
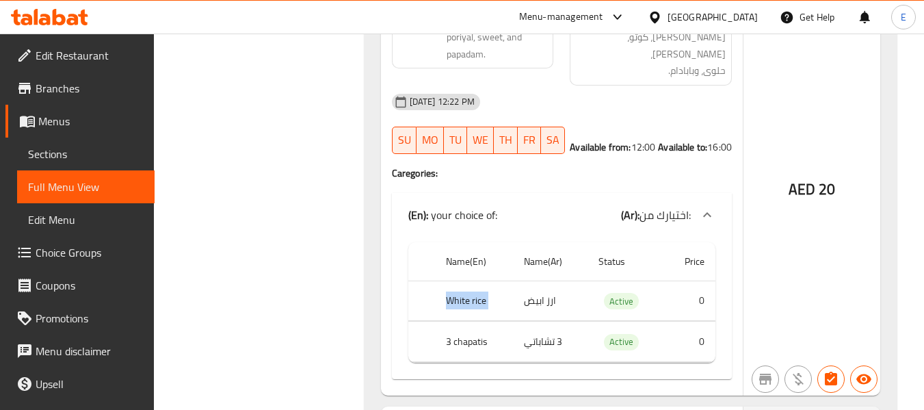
click at [453, 280] on th "White rice" at bounding box center [474, 300] width 78 height 40
click at [539, 322] on td "3 تشاباتي" at bounding box center [550, 342] width 74 height 40
click at [486, 322] on th "3 chapatis" at bounding box center [474, 342] width 78 height 40
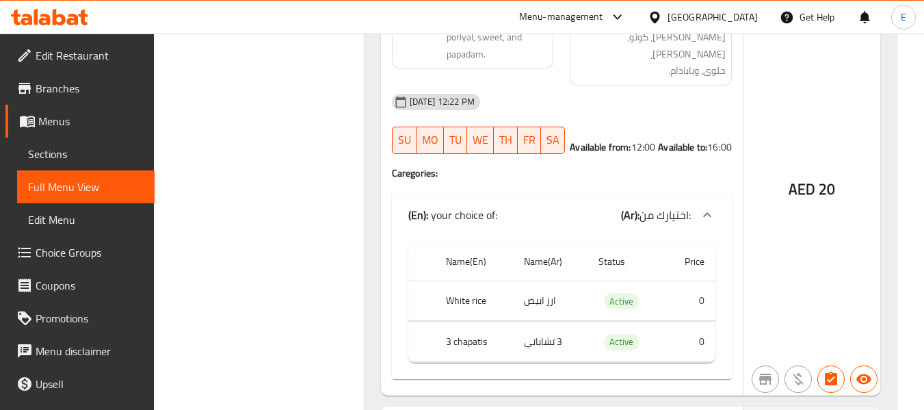
click at [486, 322] on th "3 chapatis" at bounding box center [474, 342] width 78 height 40
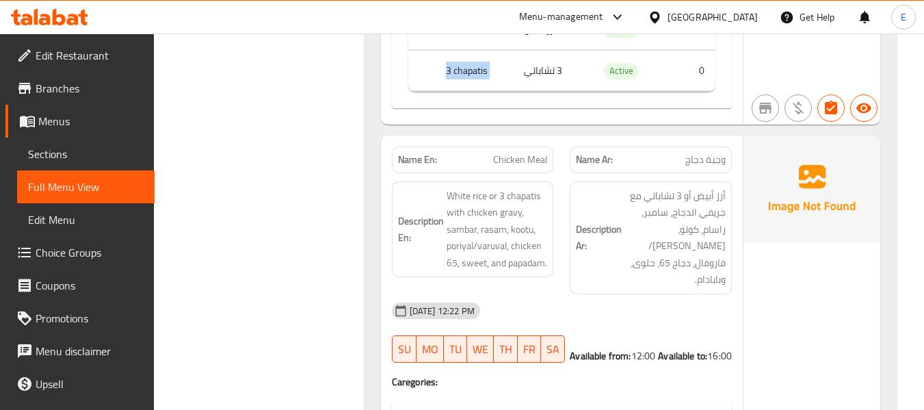
scroll to position [9142, 0]
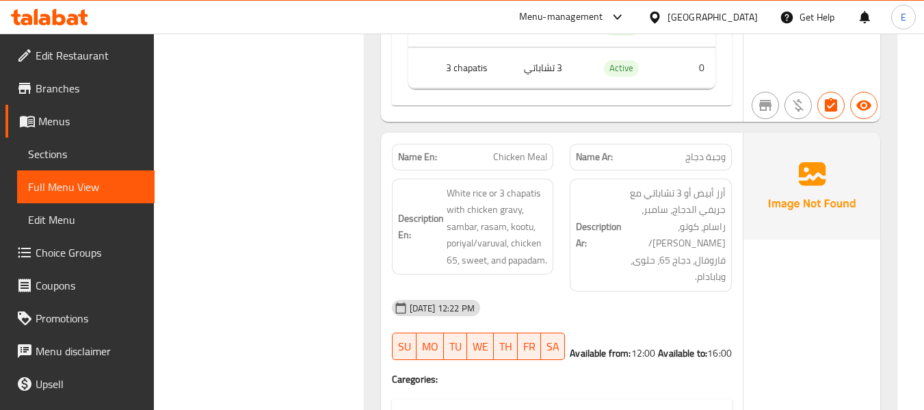
click at [546, 144] on div "Name En: Chicken Meal" at bounding box center [473, 157] width 162 height 27
click at [519, 150] on span "Chicken Meal" at bounding box center [520, 157] width 54 height 14
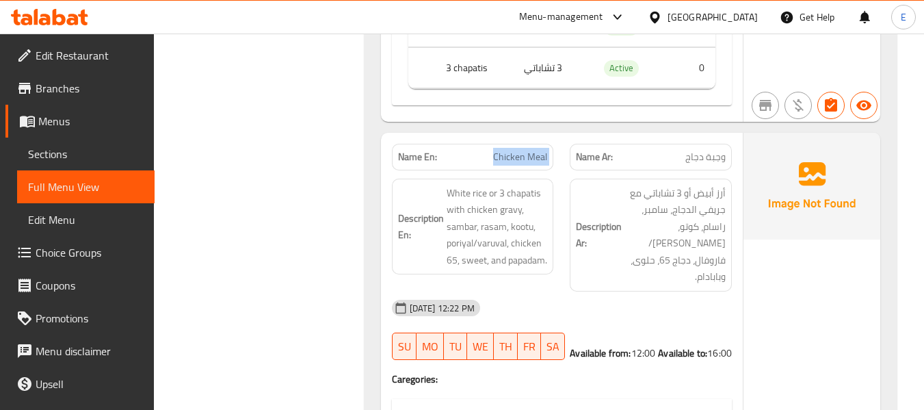
click at [519, 150] on span "Chicken Meal" at bounding box center [520, 157] width 54 height 14
click at [710, 150] on span "وجبة دجاج" at bounding box center [705, 157] width 40 height 14
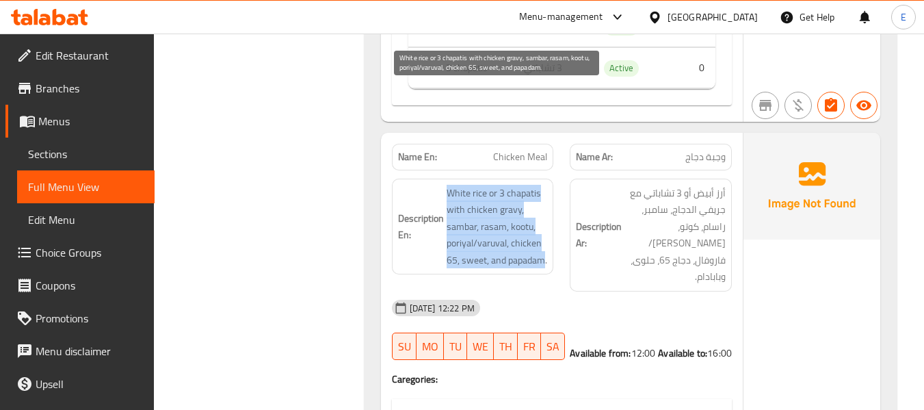
drag, startPoint x: 442, startPoint y: 93, endPoint x: 542, endPoint y: 161, distance: 120.7
click at [542, 185] on h6 "Description En: White rice or 3 chapatis with chicken gravy, sambar, rasam, koo…" at bounding box center [473, 227] width 150 height 84
click at [542, 185] on span "White rice or 3 chapatis with chicken gravy, sambar, rasam, kootu, poriyal/varu…" at bounding box center [497, 227] width 101 height 84
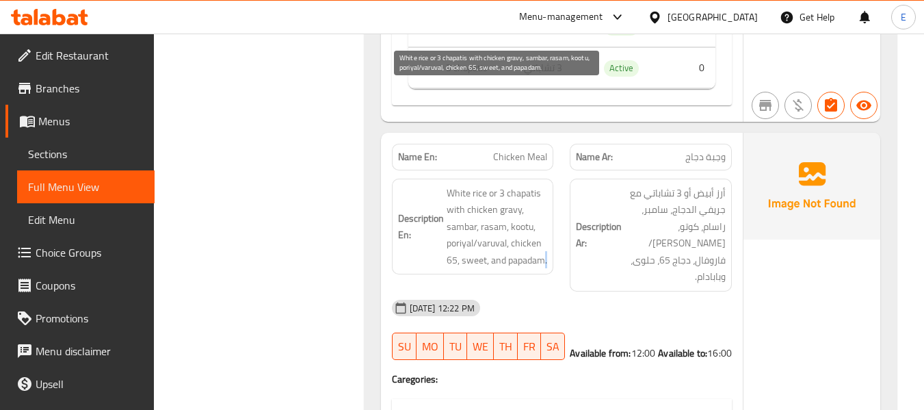
click at [542, 185] on span "White rice or 3 chapatis with chicken gravy, sambar, rasam, kootu, poriyal/varu…" at bounding box center [497, 227] width 101 height 84
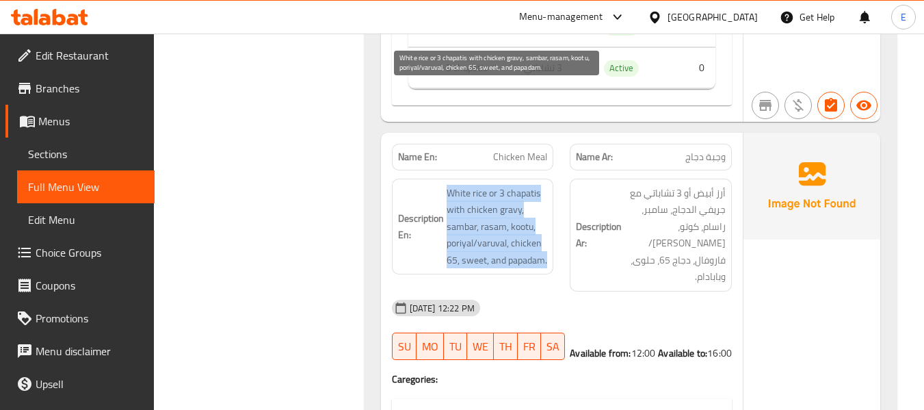
click at [542, 185] on span "White rice or 3 chapatis with chicken gravy, sambar, rasam, kootu, poriyal/varu…" at bounding box center [497, 227] width 101 height 84
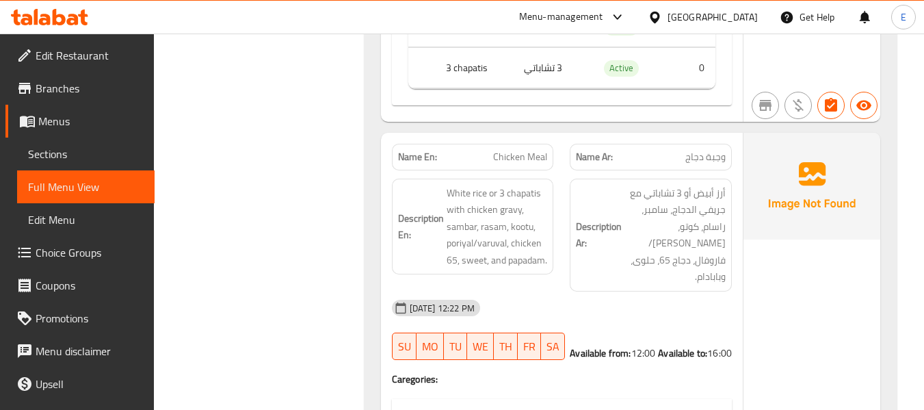
click at [309, 196] on div "Filter Branches Branches Popular filters Free items Branch specific items Has c…" at bounding box center [264, 406] width 183 height 18745
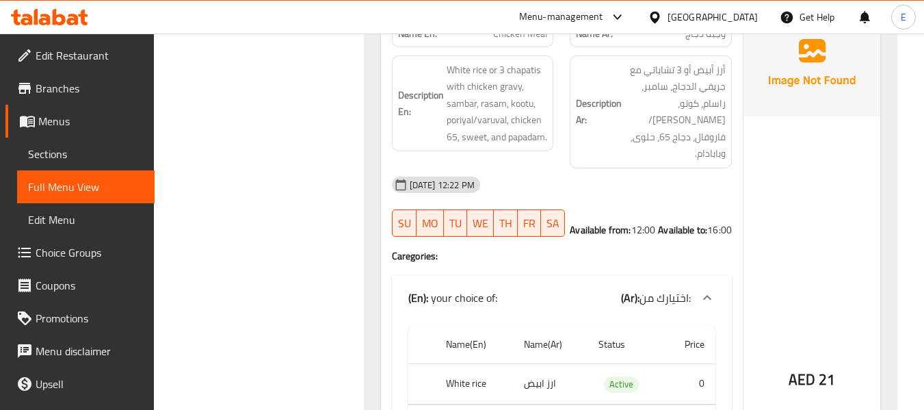
scroll to position [9279, 0]
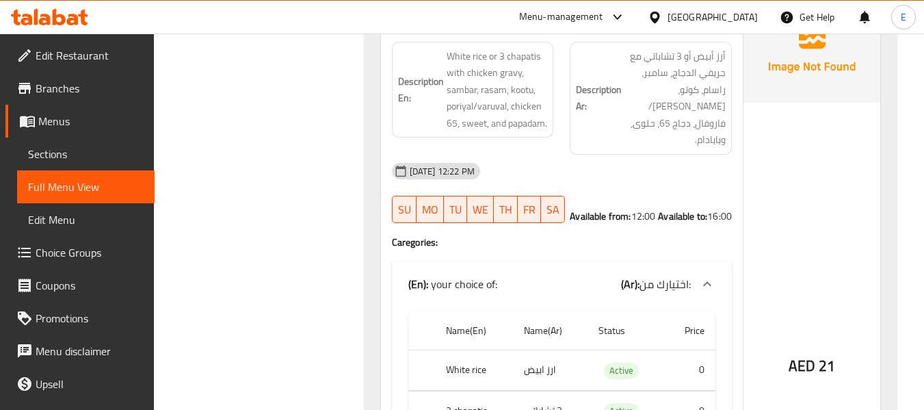
click at [529, 350] on td "ارز ابيض" at bounding box center [550, 370] width 74 height 40
click at [473, 350] on th "White rice" at bounding box center [474, 370] width 78 height 40
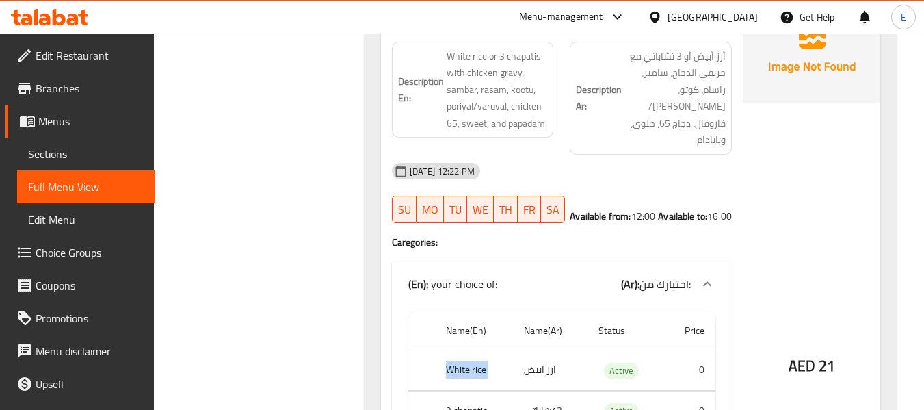
click at [473, 350] on th "White rice" at bounding box center [474, 370] width 78 height 40
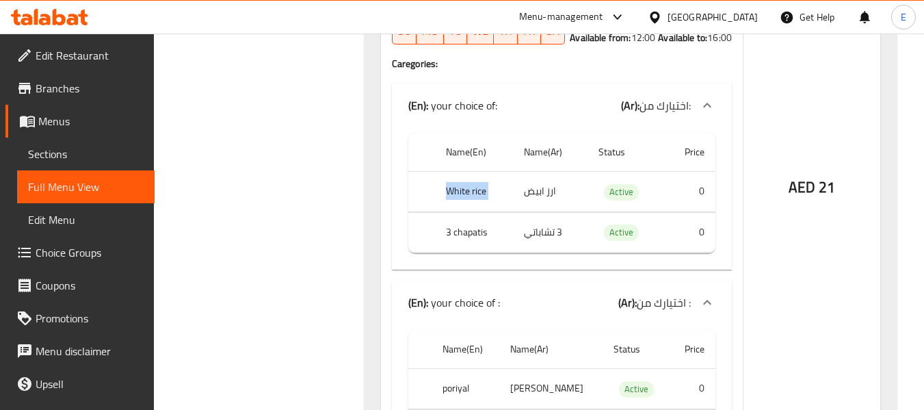
scroll to position [9484, 0]
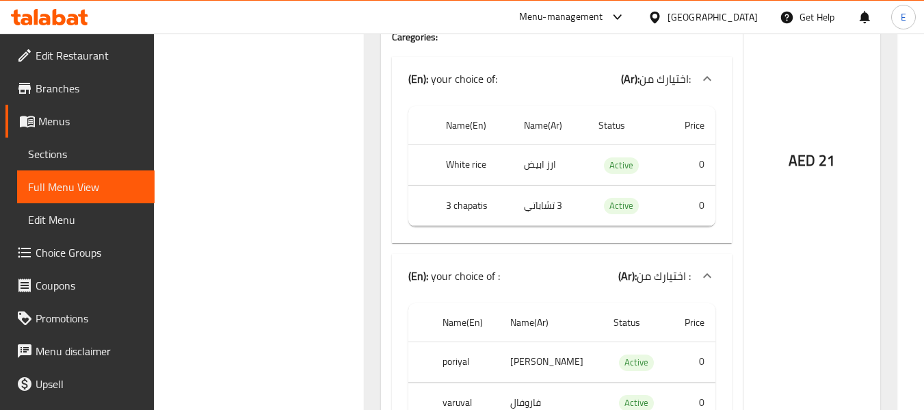
click at [532, 342] on td "بوريال" at bounding box center [550, 362] width 103 height 40
click at [537, 382] on td "فاروفال" at bounding box center [550, 402] width 103 height 40
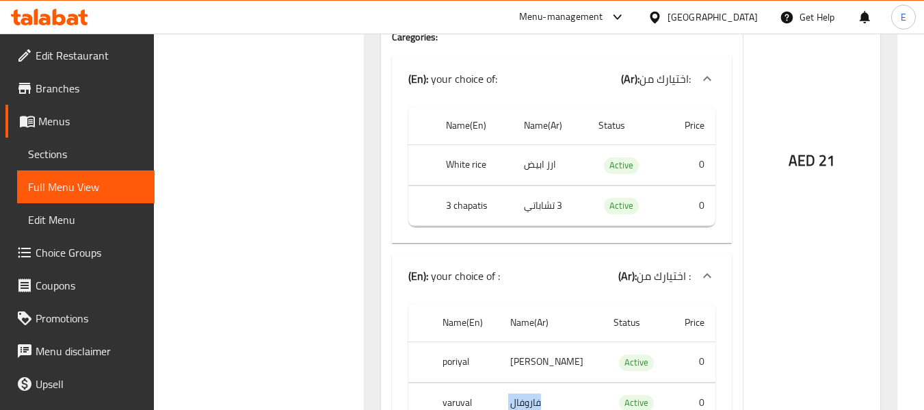
click at [537, 382] on td "فاروفال" at bounding box center [550, 402] width 103 height 40
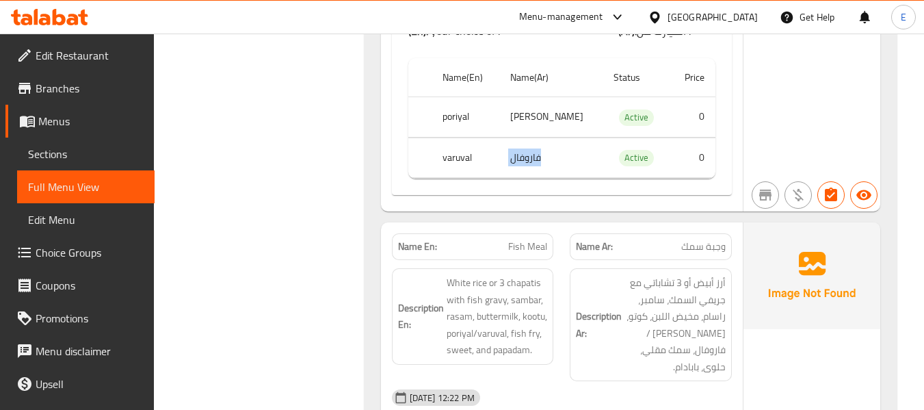
scroll to position [9758, 0]
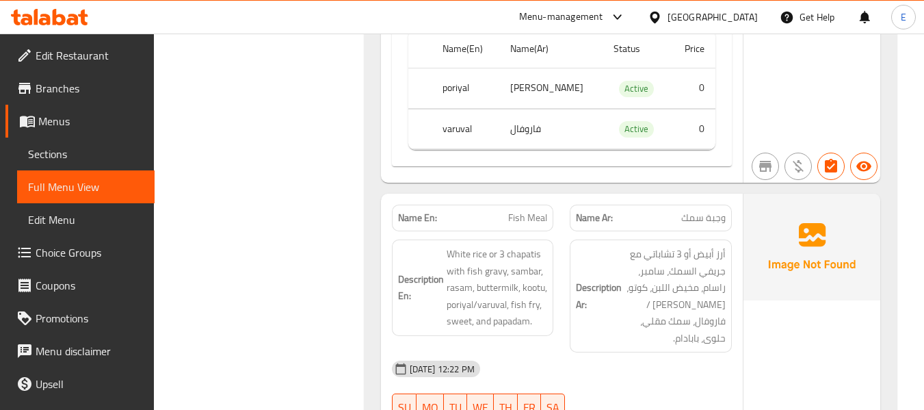
click at [702, 211] on span "وجبة سمك" at bounding box center [703, 218] width 44 height 14
click at [508, 211] on p "Name En: Fish Meal" at bounding box center [473, 218] width 150 height 14
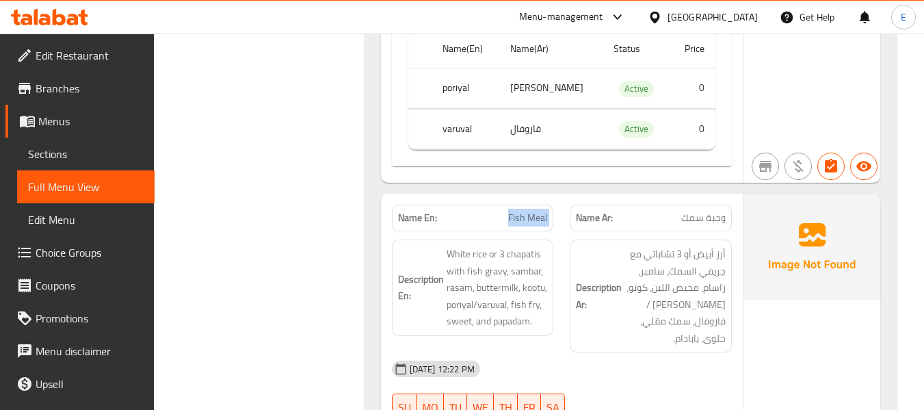
click at [508, 211] on p "Name En: Fish Meal" at bounding box center [473, 218] width 150 height 14
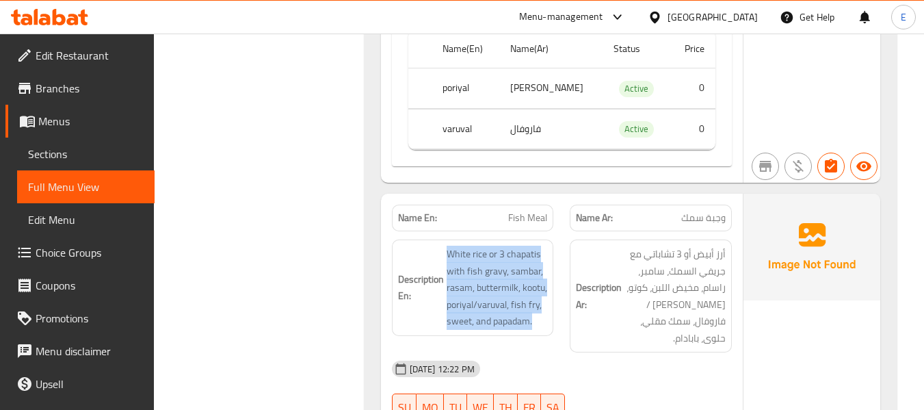
drag, startPoint x: 443, startPoint y: 131, endPoint x: 549, endPoint y: 205, distance: 129.2
click at [549, 239] on div "Description En: White rice or 3 chapatis with fish gravy, sambar, rasam, butter…" at bounding box center [473, 287] width 162 height 96
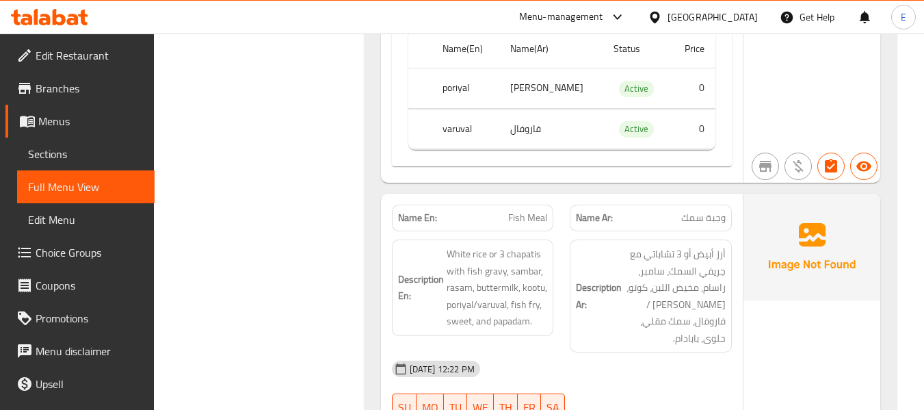
click at [549, 239] on div "Description En: White rice or 3 chapatis with fish gravy, sambar, rasam, butter…" at bounding box center [473, 287] width 162 height 96
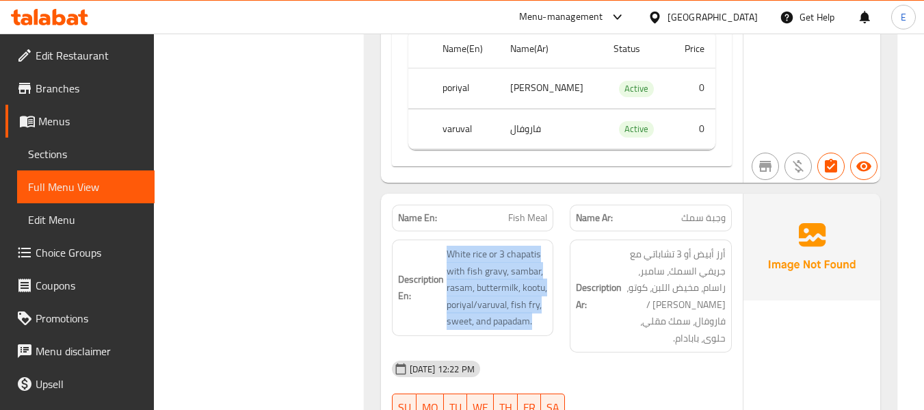
click at [549, 239] on div "Description En: White rice or 3 chapatis with fish gravy, sambar, rasam, butter…" at bounding box center [473, 287] width 162 height 96
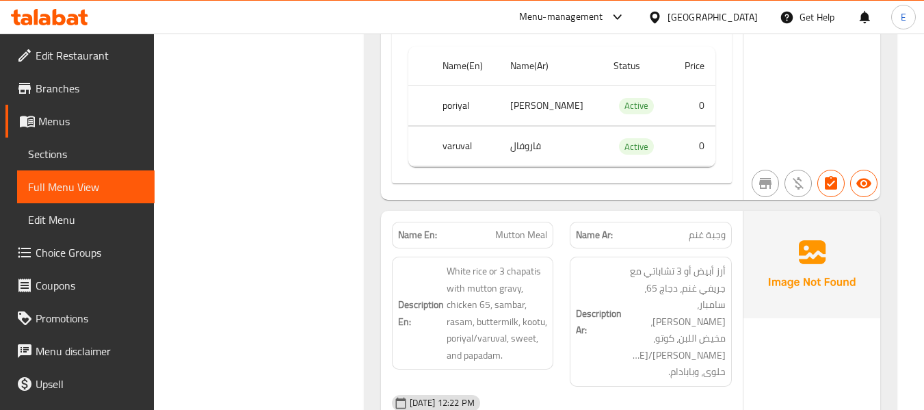
scroll to position [10442, 0]
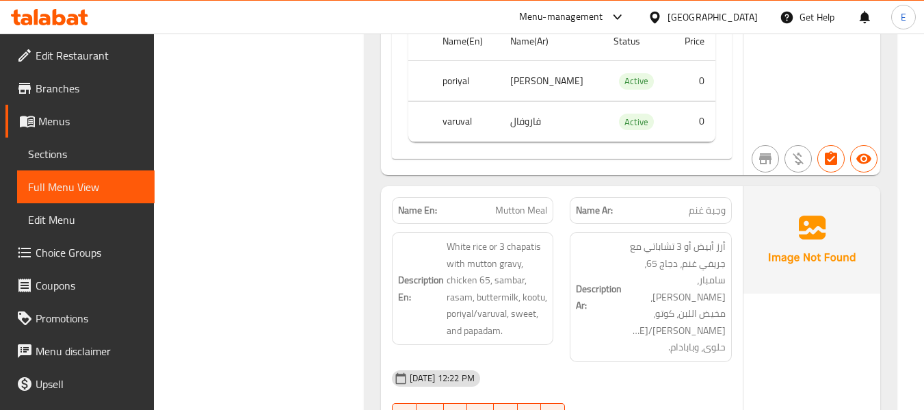
click at [704, 203] on span "وجبة غنم" at bounding box center [707, 210] width 37 height 14
click at [502, 203] on span "Mutton Meal" at bounding box center [521, 210] width 52 height 14
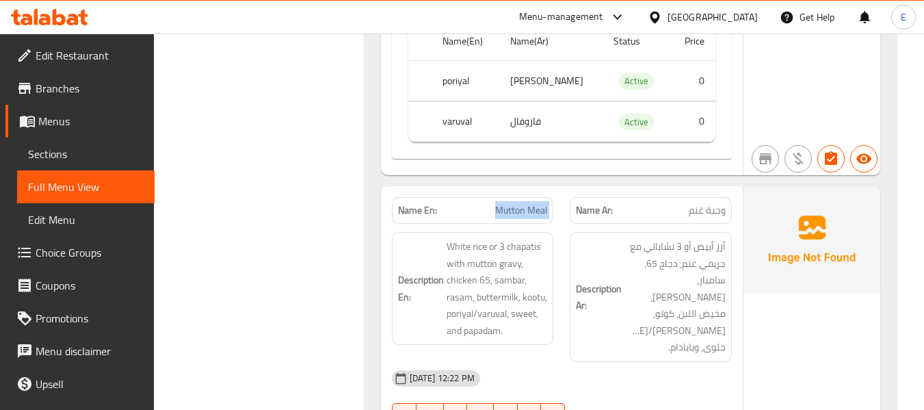
click at [502, 203] on span "Mutton Meal" at bounding box center [521, 210] width 52 height 14
click at [704, 203] on span "وجبة غنم" at bounding box center [707, 210] width 37 height 14
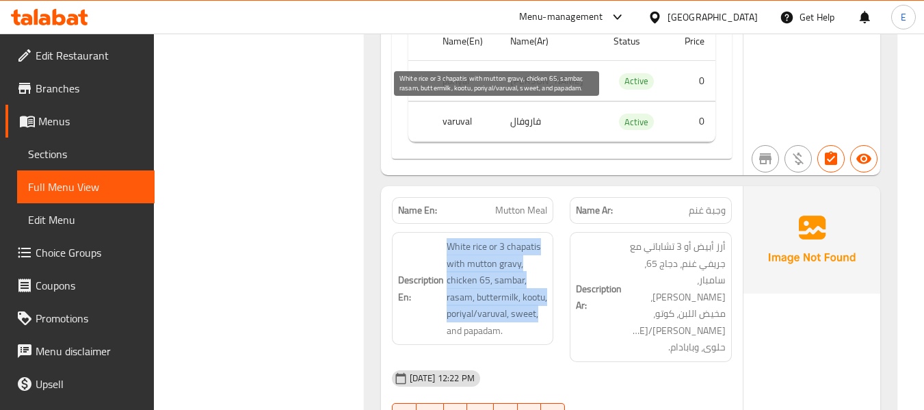
drag, startPoint x: 449, startPoint y: 109, endPoint x: 543, endPoint y: 187, distance: 122.0
click at [543, 238] on h6 "Description En: White rice or 3 chapatis with mutton gravy, chicken 65, sambar,…" at bounding box center [473, 288] width 150 height 101
click at [543, 238] on span "White rice or 3 chapatis with mutton gravy, chicken 65, sambar, rasam, buttermi…" at bounding box center [497, 288] width 101 height 101
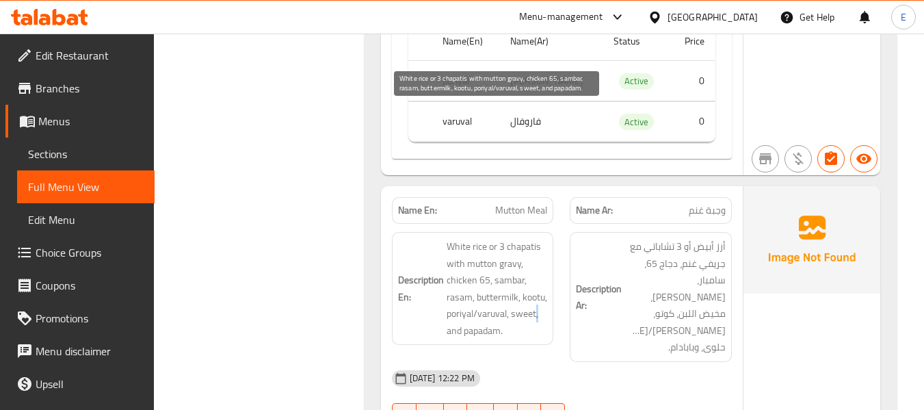
click at [543, 238] on span "White rice or 3 chapatis with mutton gravy, chicken 65, sambar, rasam, buttermi…" at bounding box center [497, 288] width 101 height 101
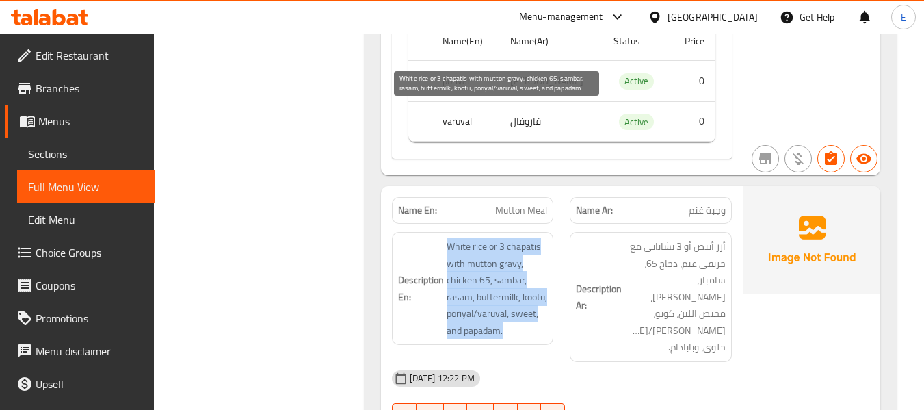
click at [543, 238] on span "White rice or 3 chapatis with mutton gravy, chicken 65, sambar, rasam, buttermi…" at bounding box center [497, 288] width 101 height 101
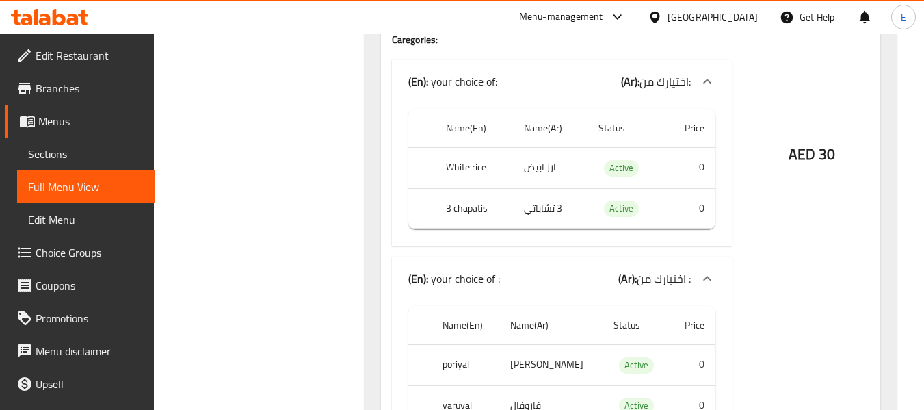
scroll to position [10852, 0]
click at [542, 344] on td "بوريال" at bounding box center [550, 364] width 103 height 40
click at [480, 344] on th "poriyal" at bounding box center [466, 364] width 68 height 40
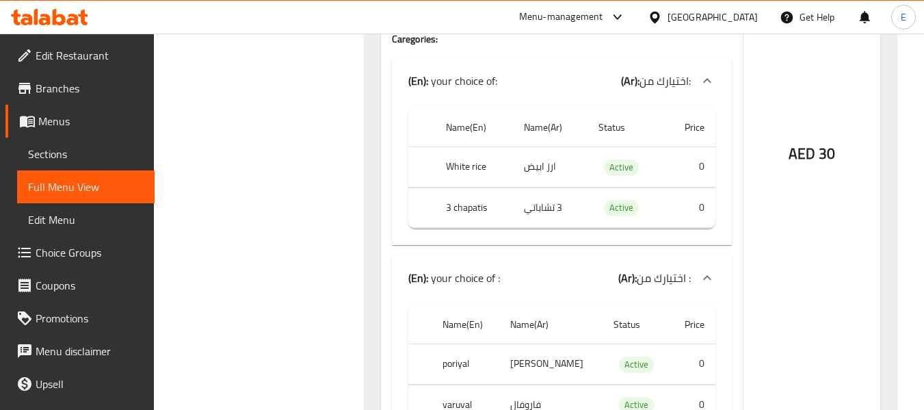
click at [480, 344] on th "poriyal" at bounding box center [466, 364] width 68 height 40
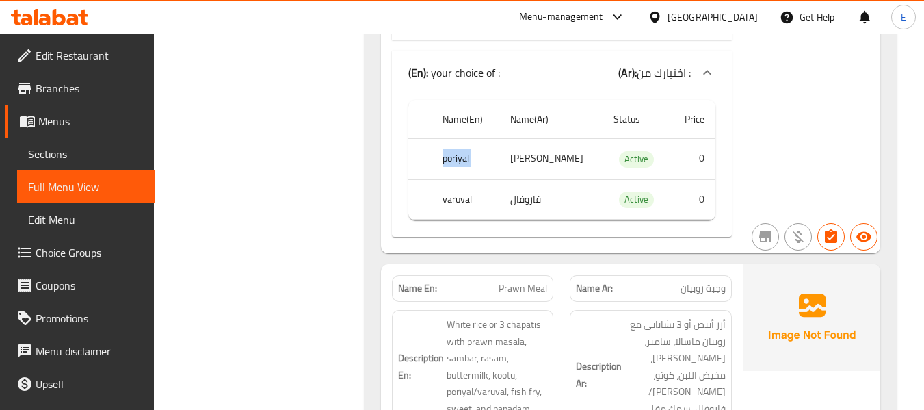
scroll to position [11126, 0]
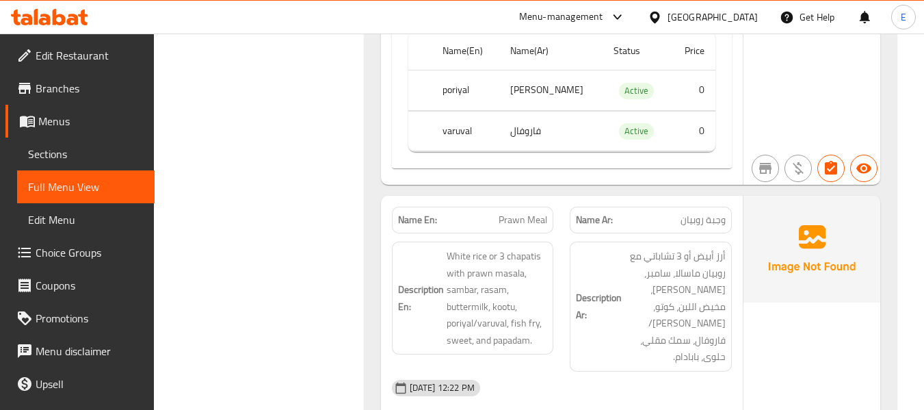
click at [705, 213] on span "وجبة روبيان" at bounding box center [703, 220] width 45 height 14
click at [547, 213] on span "Prawn Meal" at bounding box center [523, 220] width 49 height 14
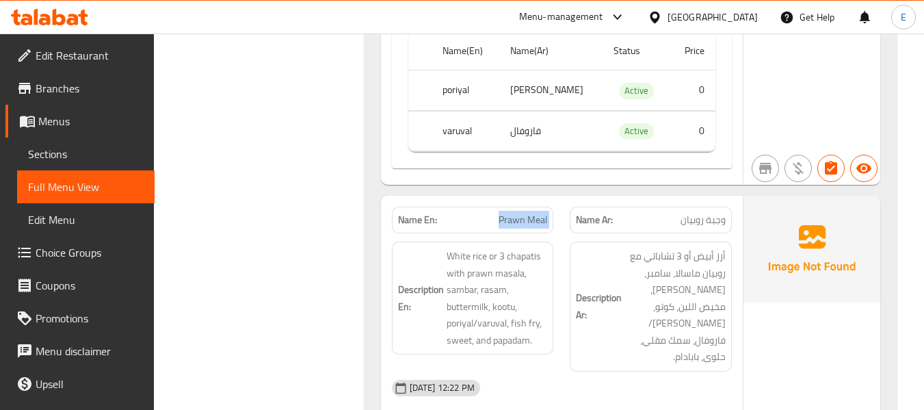
click at [547, 213] on span "Prawn Meal" at bounding box center [523, 220] width 49 height 14
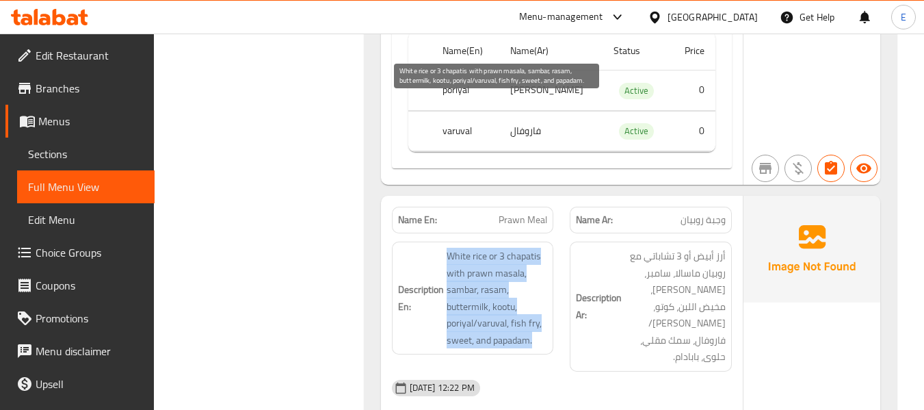
drag, startPoint x: 443, startPoint y: 102, endPoint x: 542, endPoint y: 187, distance: 130.0
click at [542, 248] on h6 "Description En: White rice or 3 chapatis with prawn masala, sambar, rasam, butt…" at bounding box center [473, 298] width 150 height 101
click at [542, 248] on span "White rice or 3 chapatis with prawn masala, sambar, rasam, buttermilk, kootu, p…" at bounding box center [497, 298] width 101 height 101
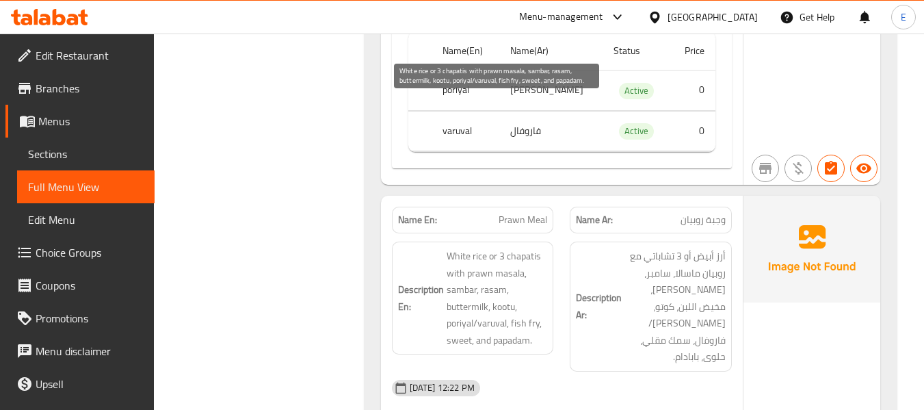
click at [542, 248] on span "White rice or 3 chapatis with prawn masala, sambar, rasam, buttermilk, kootu, p…" at bounding box center [497, 298] width 101 height 101
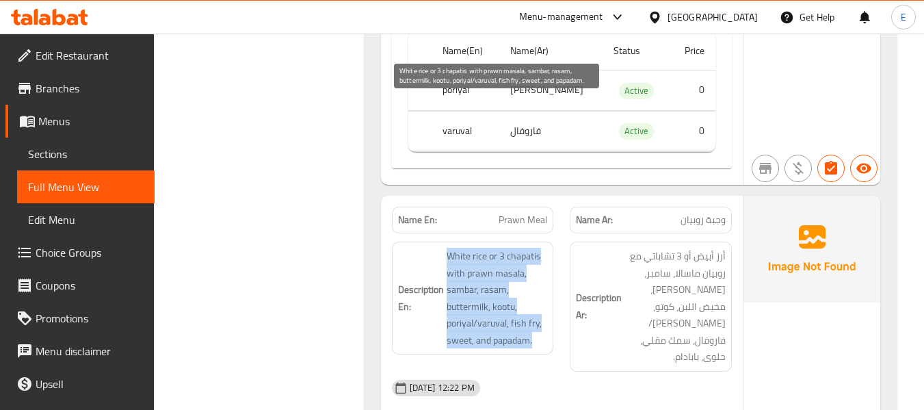
click at [542, 248] on span "White rice or 3 chapatis with prawn masala, sambar, rasam, buttermilk, kootu, p…" at bounding box center [497, 298] width 101 height 101
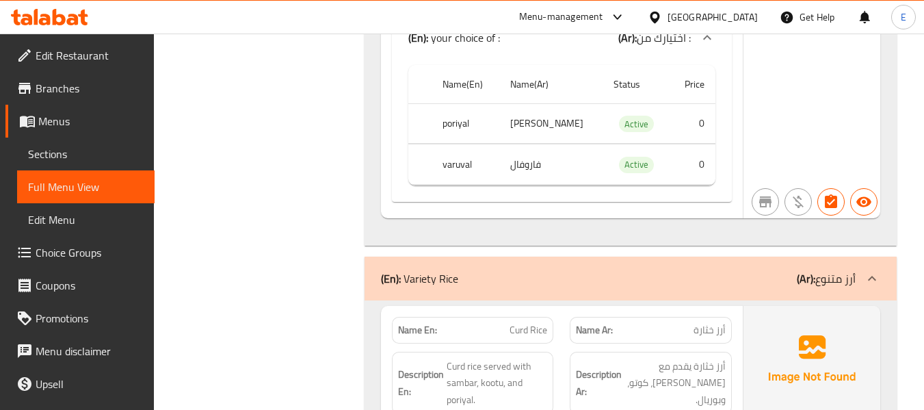
scroll to position [11810, 0]
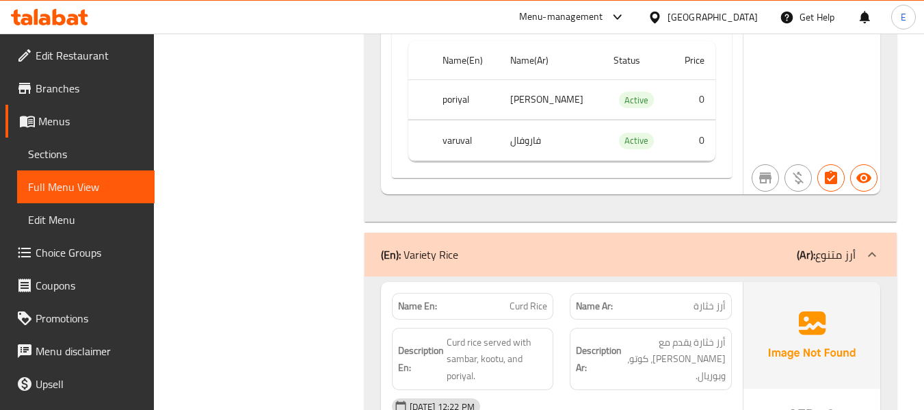
click at [813, 402] on span "AED" at bounding box center [802, 415] width 27 height 27
click at [705, 299] on span "أرز خثارة" at bounding box center [710, 306] width 32 height 14
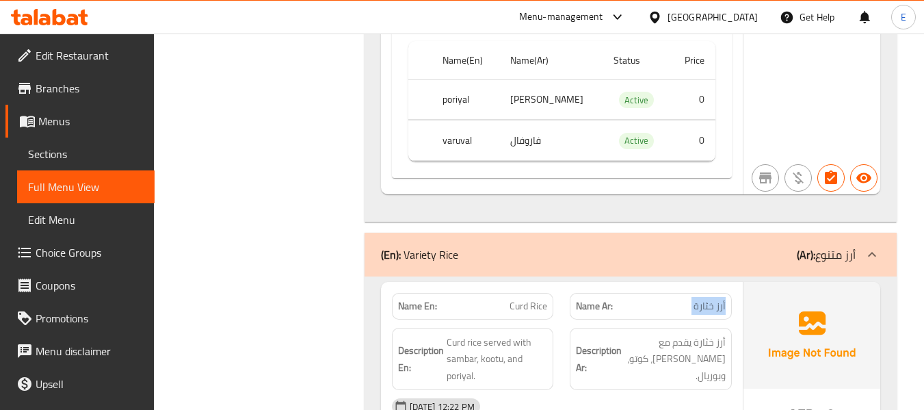
click at [705, 299] on span "أرز خثارة" at bounding box center [710, 306] width 32 height 14
click at [529, 299] on span "Curd Rice" at bounding box center [529, 306] width 38 height 14
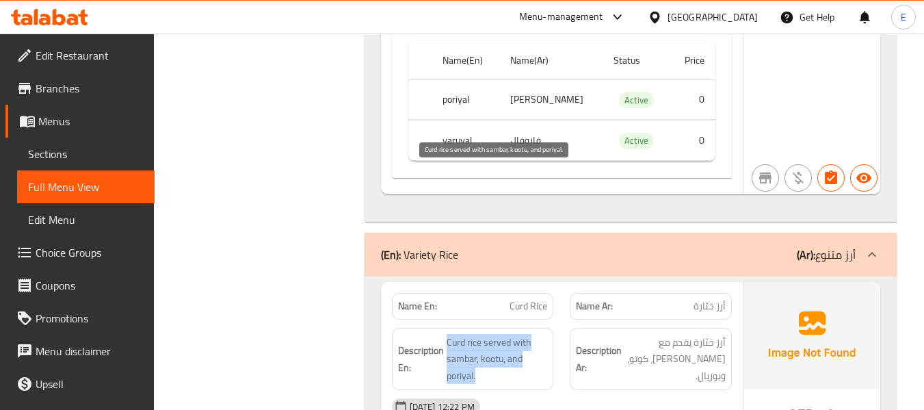
drag, startPoint x: 445, startPoint y: 163, endPoint x: 534, endPoint y: 210, distance: 99.8
click at [534, 328] on div "Description En: Curd rice served with sambar, kootu, and poriyal." at bounding box center [473, 359] width 162 height 63
click at [534, 334] on span "Curd rice served with sambar, kootu, and poriyal." at bounding box center [497, 359] width 101 height 51
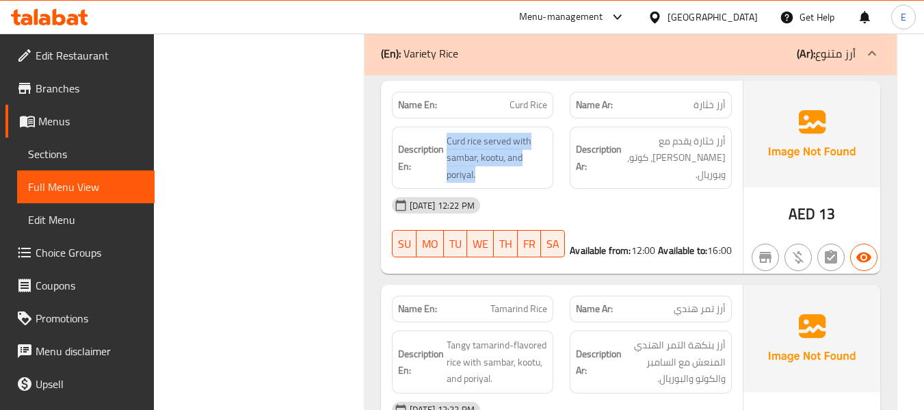
scroll to position [12015, 0]
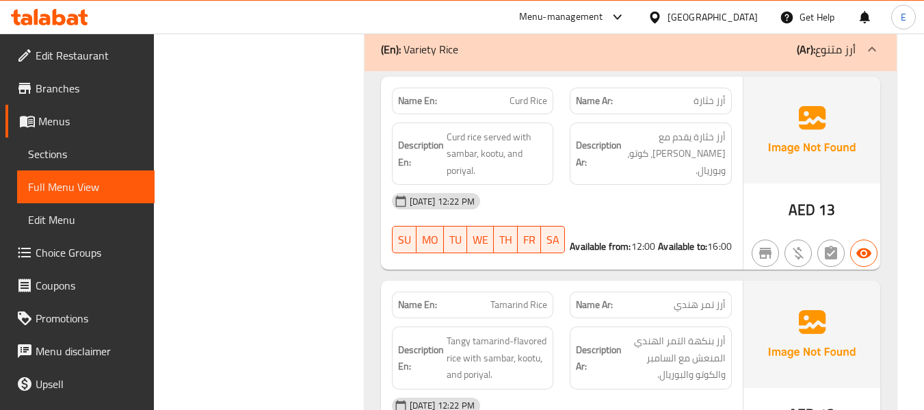
click at [812, 401] on span "AED" at bounding box center [802, 414] width 27 height 27
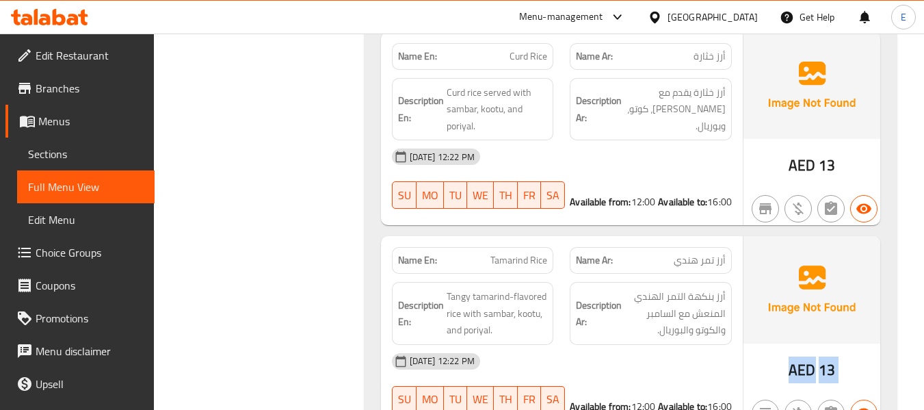
scroll to position [12084, 0]
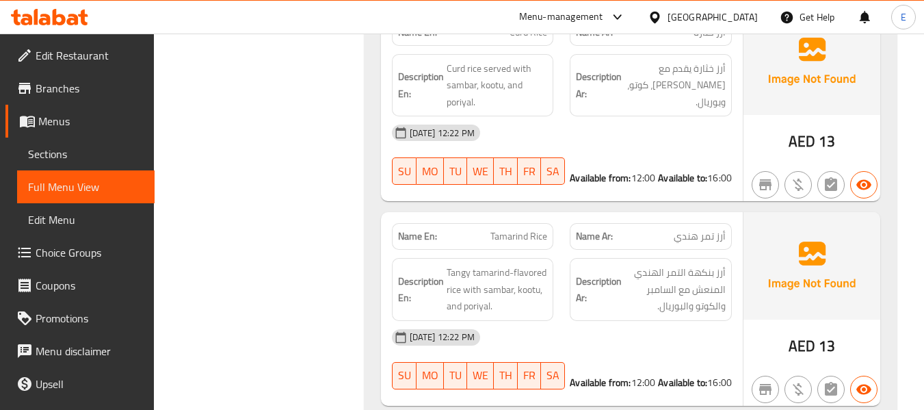
click at [708, 229] on span "أرز تمر هندي" at bounding box center [700, 236] width 52 height 14
click at [526, 229] on span "Tamarind Rice" at bounding box center [518, 236] width 57 height 14
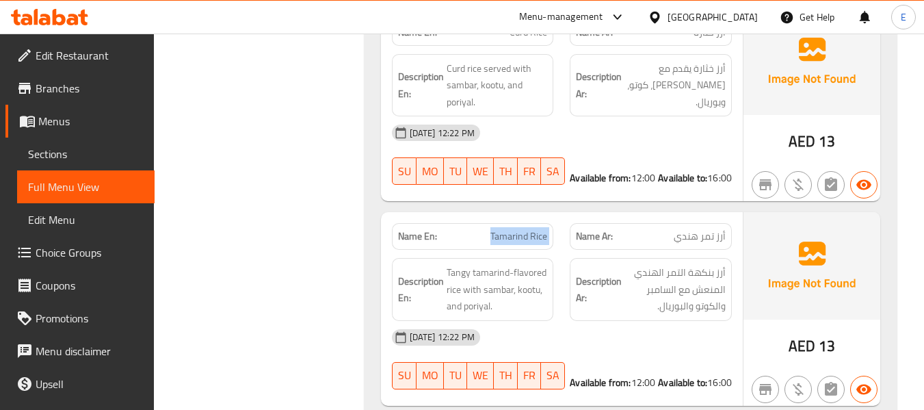
click at [526, 229] on span "Tamarind Rice" at bounding box center [518, 236] width 57 height 14
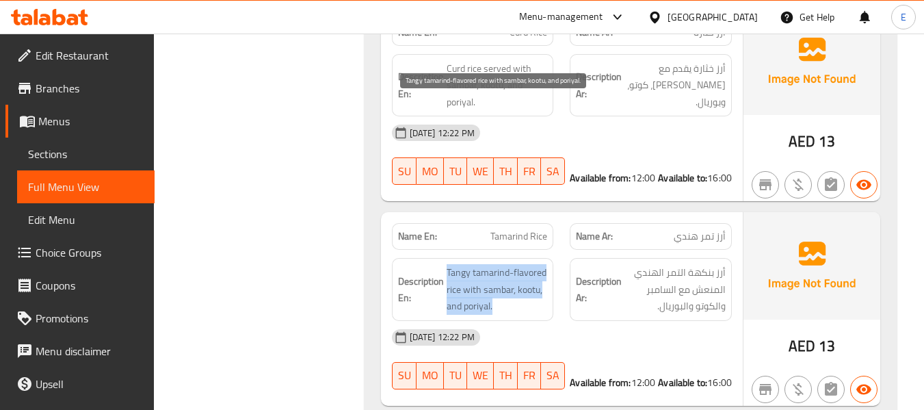
drag, startPoint x: 446, startPoint y: 104, endPoint x: 535, endPoint y: 141, distance: 96.3
click at [535, 264] on span "Tangy tamarind-flavored rice with sambar, kootu, and poriyal." at bounding box center [497, 289] width 101 height 51
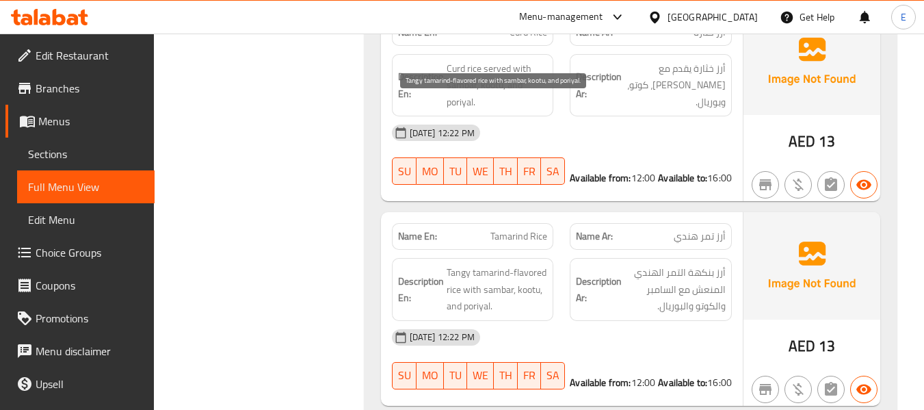
click at [535, 264] on span "Tangy tamarind-flavored rice with sambar, kootu, and poriyal." at bounding box center [497, 289] width 101 height 51
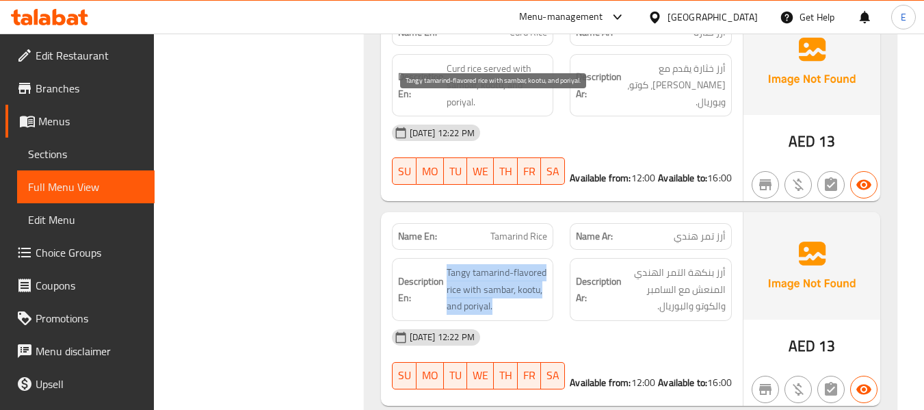
click at [535, 264] on span "Tangy tamarind-flavored rice with sambar, kootu, and poriyal." at bounding box center [497, 289] width 101 height 51
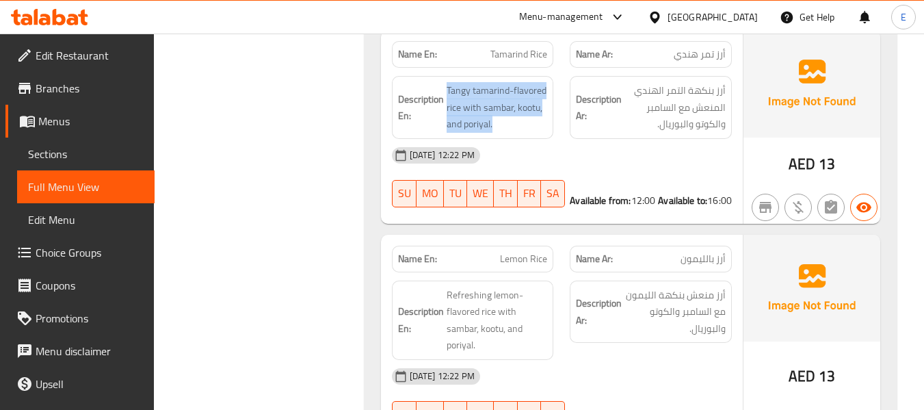
scroll to position [12289, 0]
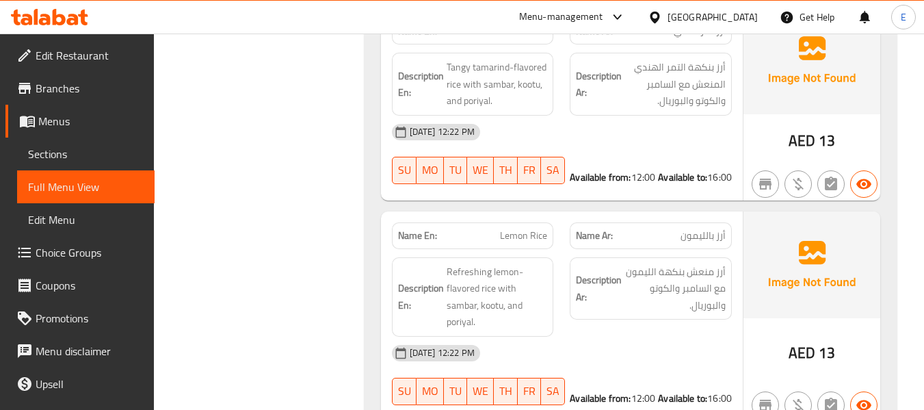
click at [532, 228] on span "Lemon Rice" at bounding box center [523, 235] width 47 height 14
click at [694, 228] on span "أرز بالليمون" at bounding box center [703, 235] width 45 height 14
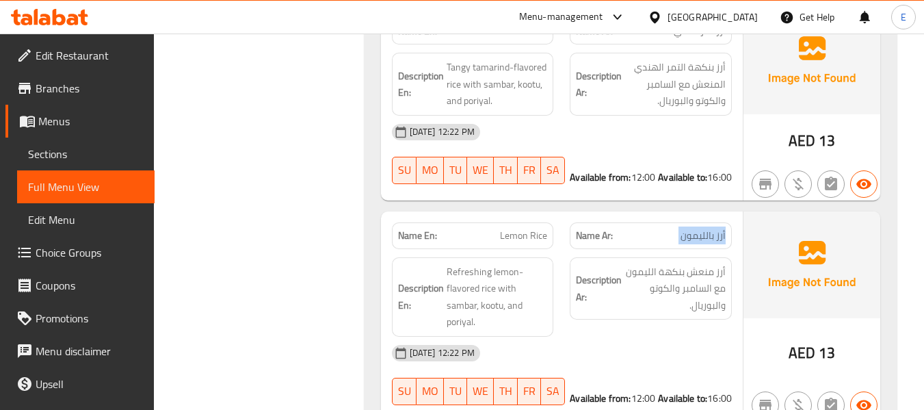
click at [694, 228] on span "أرز بالليمون" at bounding box center [703, 235] width 45 height 14
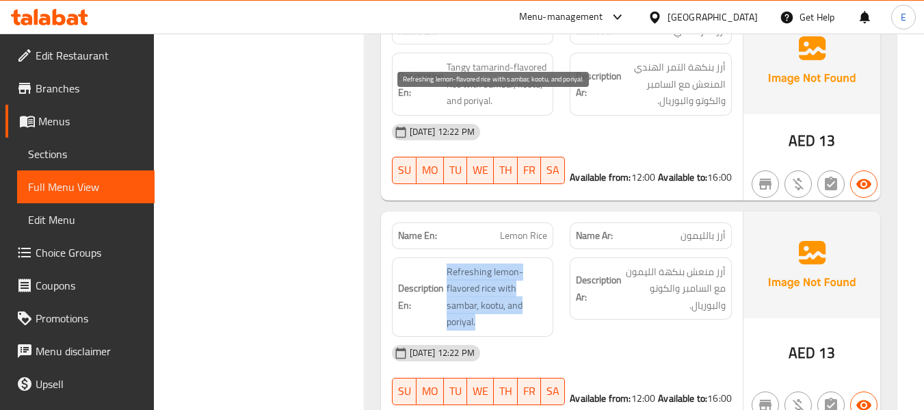
drag, startPoint x: 440, startPoint y: 93, endPoint x: 529, endPoint y: 147, distance: 104.6
click at [529, 257] on div "Description En: Refreshing lemon-flavored rice with sambar, kootu, and poriyal." at bounding box center [473, 296] width 162 height 79
click at [529, 263] on span "Refreshing lemon-flavored rice with sambar, kootu, and poriyal." at bounding box center [497, 296] width 101 height 67
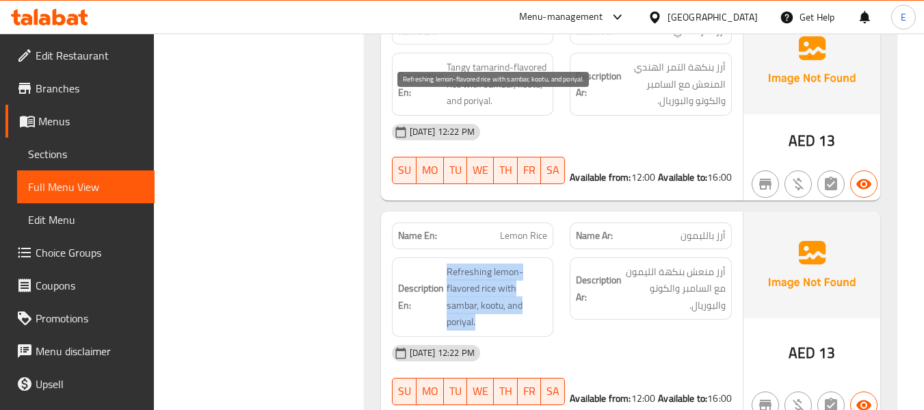
click at [529, 263] on span "Refreshing lemon-flavored rice with sambar, kootu, and poriyal." at bounding box center [497, 296] width 101 height 67
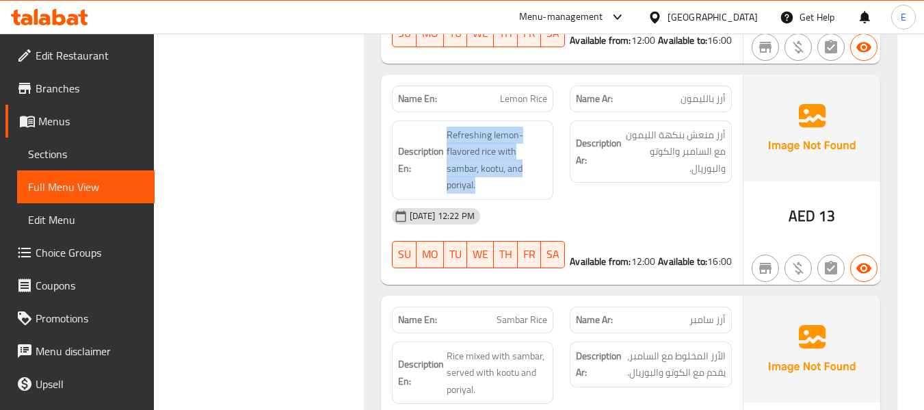
scroll to position [12494, 0]
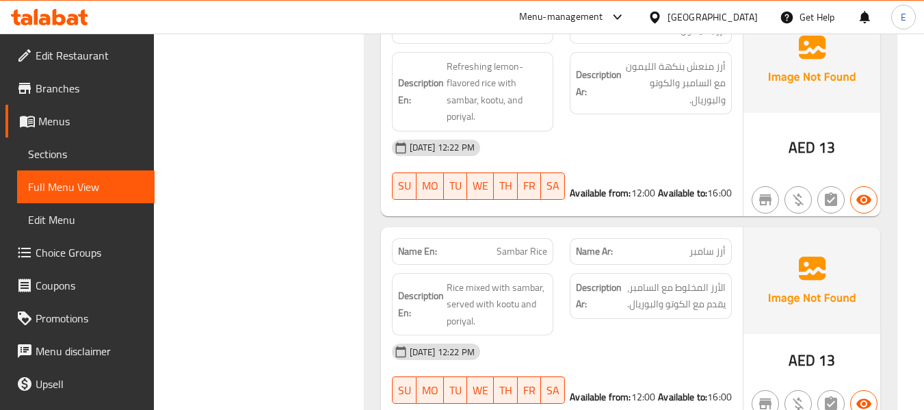
click at [512, 244] on span "Sambar Rice" at bounding box center [522, 251] width 51 height 14
click at [724, 244] on span "أرز سامبر" at bounding box center [708, 251] width 36 height 14
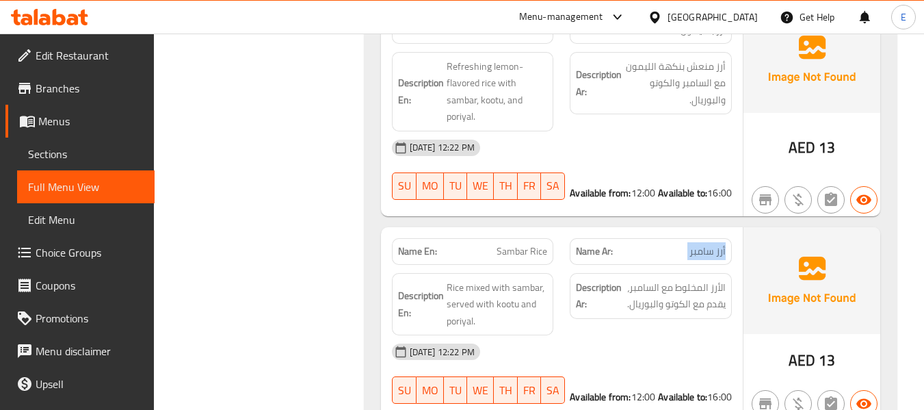
click at [724, 244] on span "أرز سامبر" at bounding box center [708, 251] width 36 height 14
click at [708, 273] on div "Description Ar: الأرز المخلوط مع السامبر، يقدم مع الكوتو والبوريال." at bounding box center [651, 296] width 162 height 46
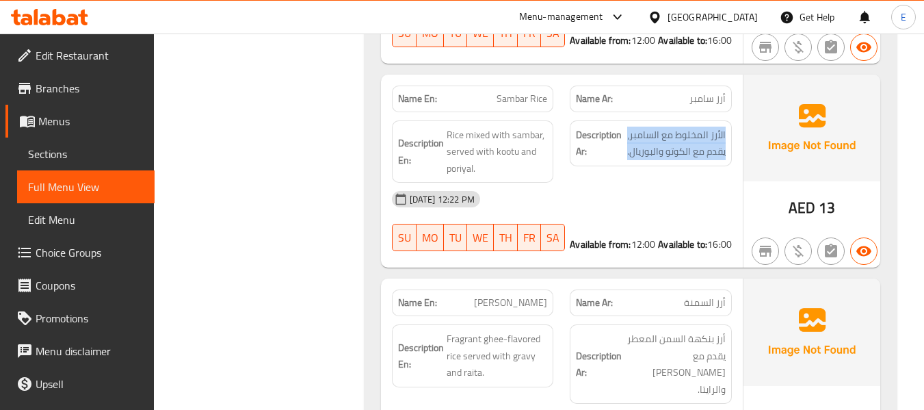
scroll to position [12699, 0]
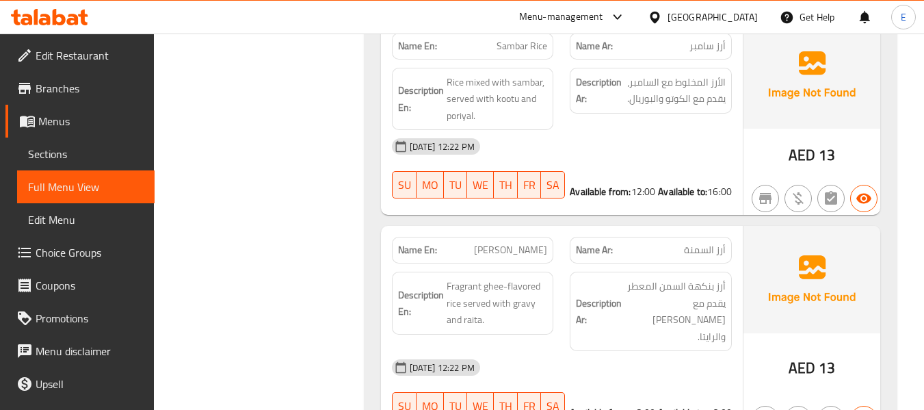
click at [720, 243] on span "أرز السمنة" at bounding box center [705, 250] width 42 height 14
click at [531, 243] on span "Ghee Rice" at bounding box center [510, 250] width 73 height 14
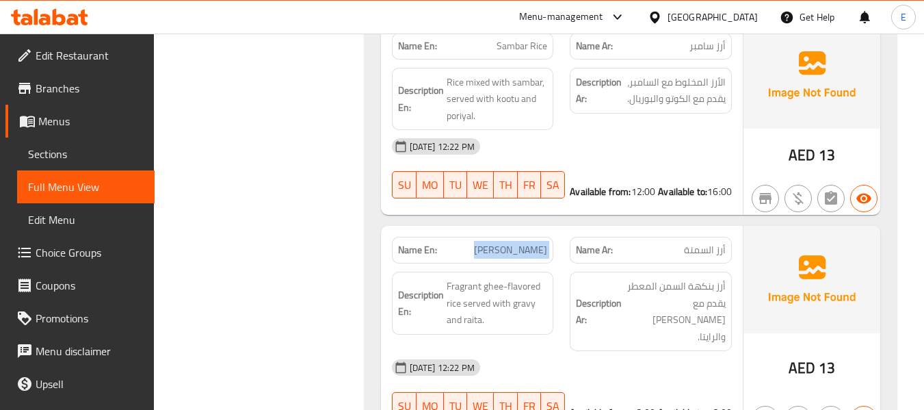
click at [531, 243] on span "Ghee Rice" at bounding box center [510, 250] width 73 height 14
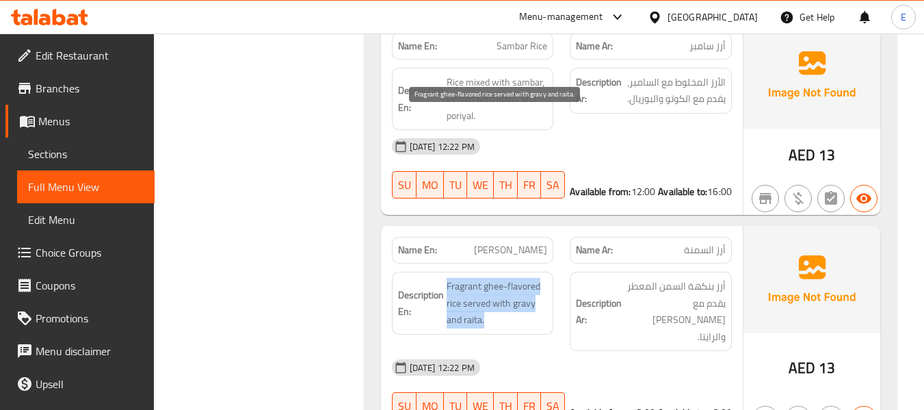
drag, startPoint x: 447, startPoint y: 120, endPoint x: 542, endPoint y: 146, distance: 98.6
click at [542, 278] on span "Fragrant ghee-flavored rice served with gravy and raita." at bounding box center [497, 303] width 101 height 51
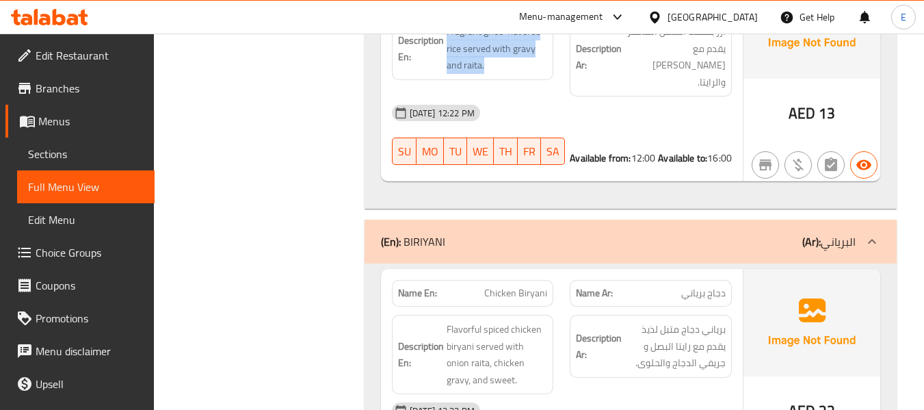
scroll to position [12973, 0]
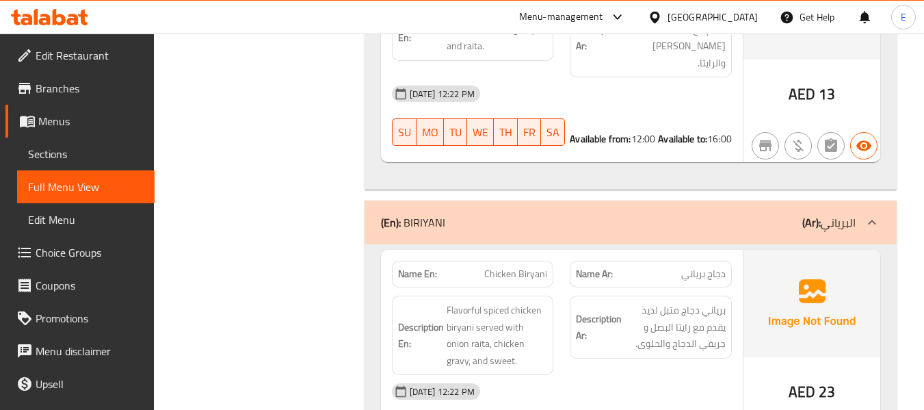
click at [822, 378] on span "23" at bounding box center [827, 391] width 16 height 27
click at [516, 267] on span "Chicken Biryani" at bounding box center [515, 274] width 63 height 14
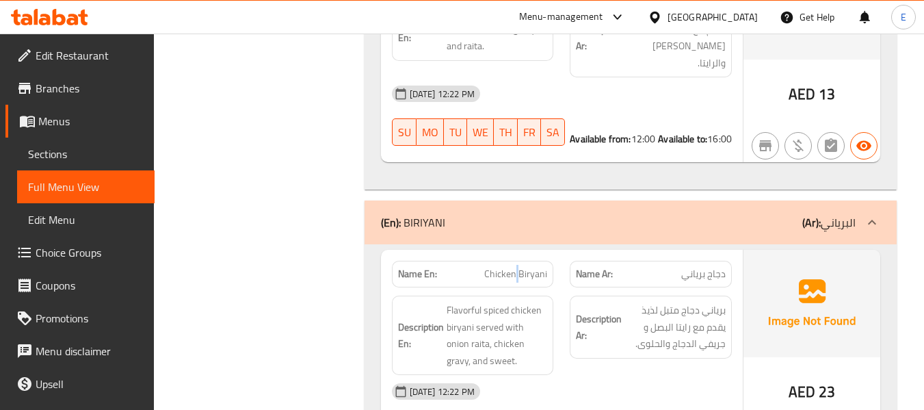
click at [516, 267] on span "Chicken Biryani" at bounding box center [515, 274] width 63 height 14
click at [711, 267] on span "دجاج برياني" at bounding box center [703, 274] width 44 height 14
click at [711, 261] on div "Name Ar: دجاج برياني" at bounding box center [651, 274] width 162 height 27
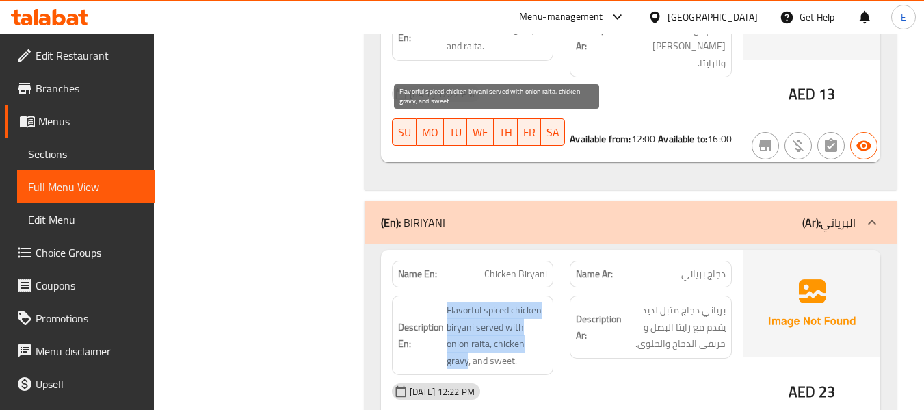
drag, startPoint x: 438, startPoint y: 116, endPoint x: 523, endPoint y: 168, distance: 99.9
click at [523, 296] on div "Description En: Flavorful spiced chicken biryani served with onion raita, chick…" at bounding box center [473, 335] width 162 height 79
click at [523, 302] on span "Flavorful spiced chicken biryani served with onion raita, chicken gravy, and sw…" at bounding box center [497, 335] width 101 height 67
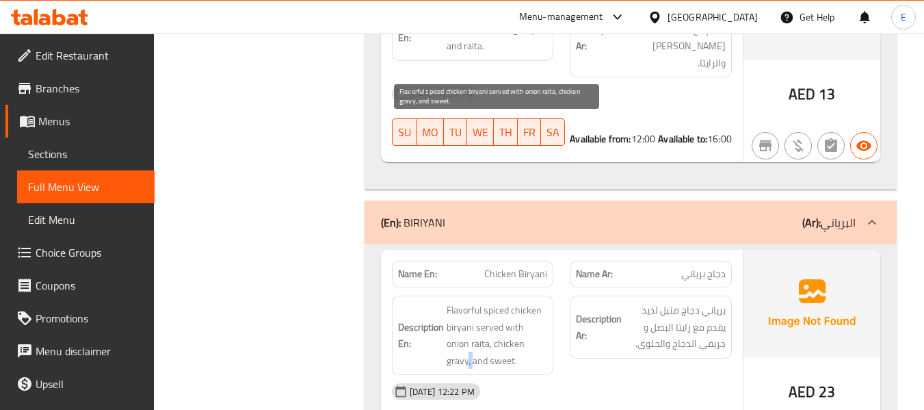
click at [523, 302] on span "Flavorful spiced chicken biryani served with onion raita, chicken gravy, and sw…" at bounding box center [497, 335] width 101 height 67
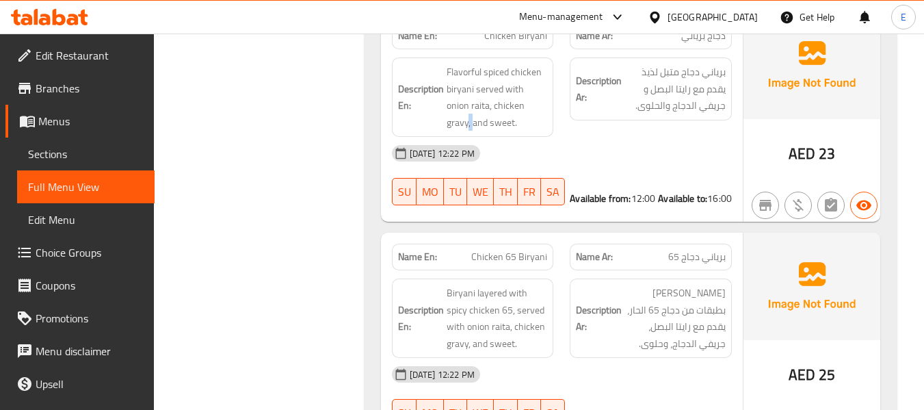
scroll to position [13178, 0]
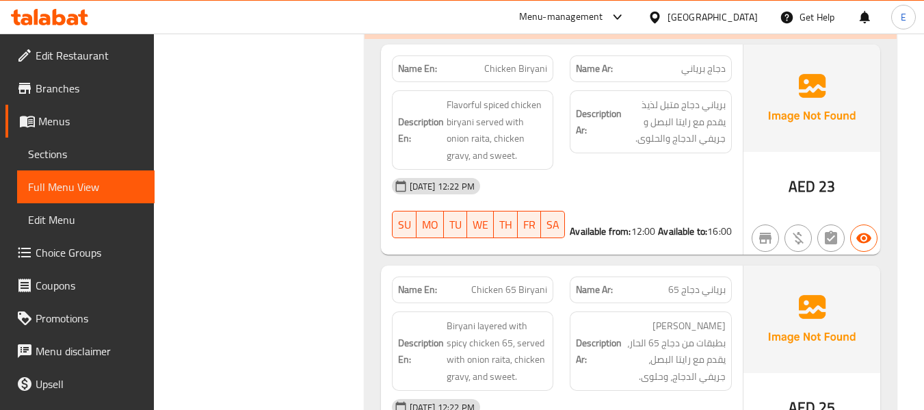
click at [717, 283] on span "برياني دجاج 65" at bounding box center [696, 290] width 57 height 14
click at [537, 283] on span "Chicken 65 Biryani" at bounding box center [509, 290] width 76 height 14
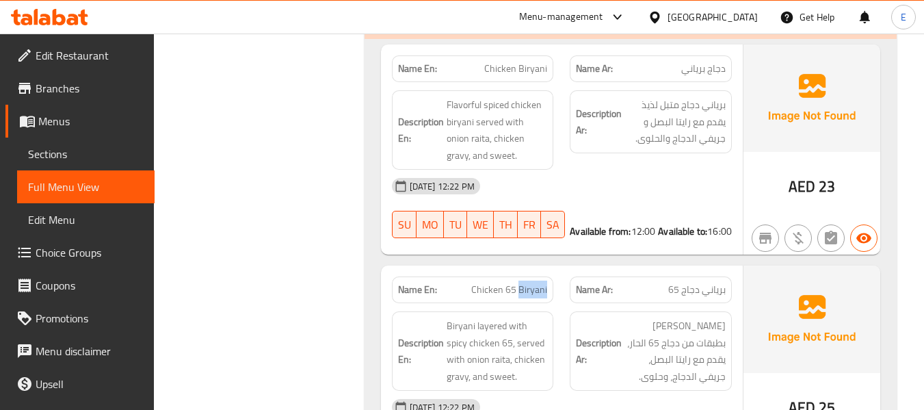
click at [537, 283] on span "Chicken 65 Biryani" at bounding box center [509, 290] width 76 height 14
click at [665, 283] on p "Name Ar: برياني دجاج 65" at bounding box center [651, 290] width 150 height 14
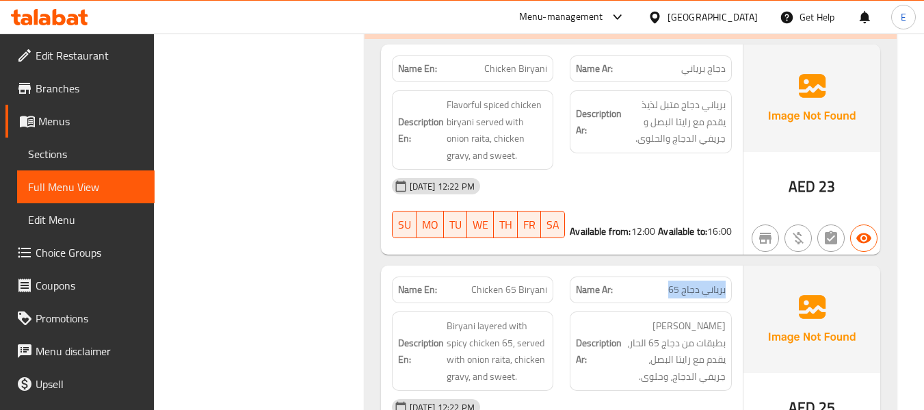
click at [665, 283] on p "Name Ar: برياني دجاج 65" at bounding box center [651, 290] width 150 height 14
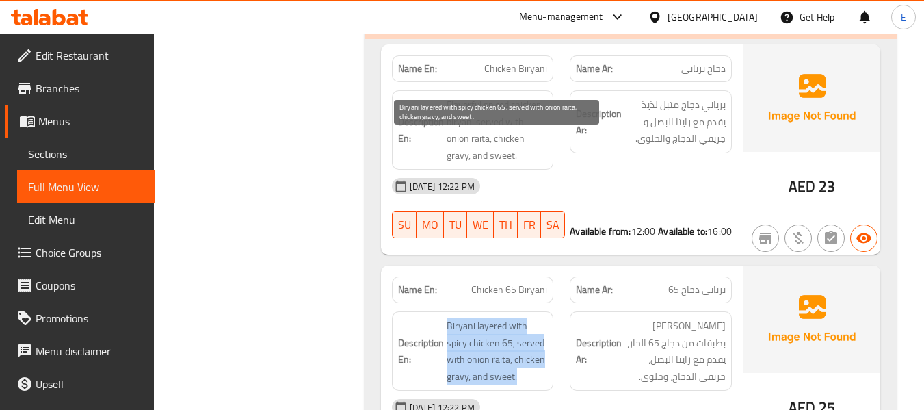
drag, startPoint x: 441, startPoint y: 142, endPoint x: 540, endPoint y: 201, distance: 116.3
click at [540, 317] on h6 "Description En: Biryani layered with spicy chicken 65, served with onion raita,…" at bounding box center [473, 350] width 150 height 67
click at [540, 317] on span "Biryani layered with spicy chicken 65, served with onion raita, chicken gravy, …" at bounding box center [497, 350] width 101 height 67
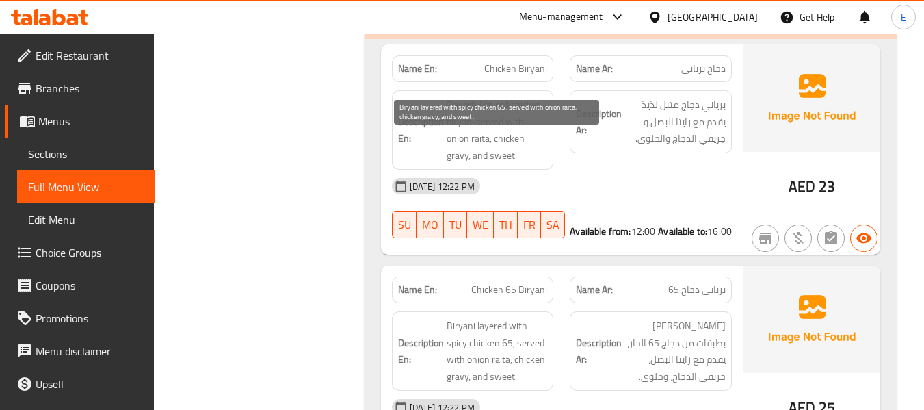
click at [540, 317] on span "Biryani layered with spicy chicken 65, served with onion raita, chicken gravy, …" at bounding box center [497, 350] width 101 height 67
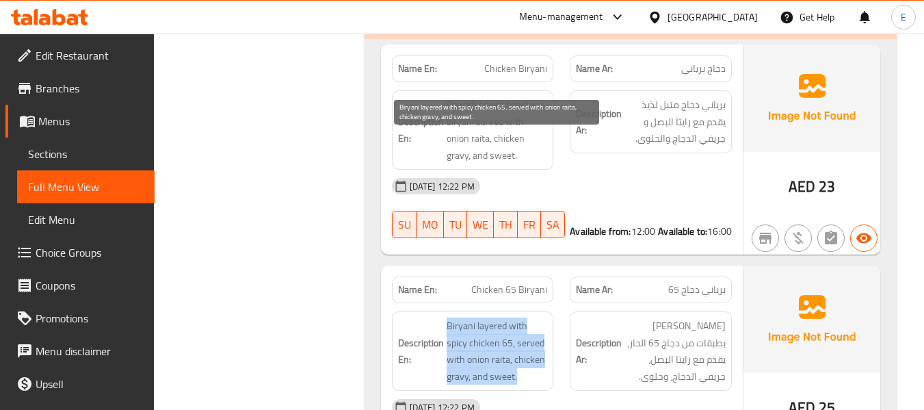
click at [540, 317] on span "Biryani layered with spicy chicken 65, served with onion raita, chicken gravy, …" at bounding box center [497, 350] width 101 height 67
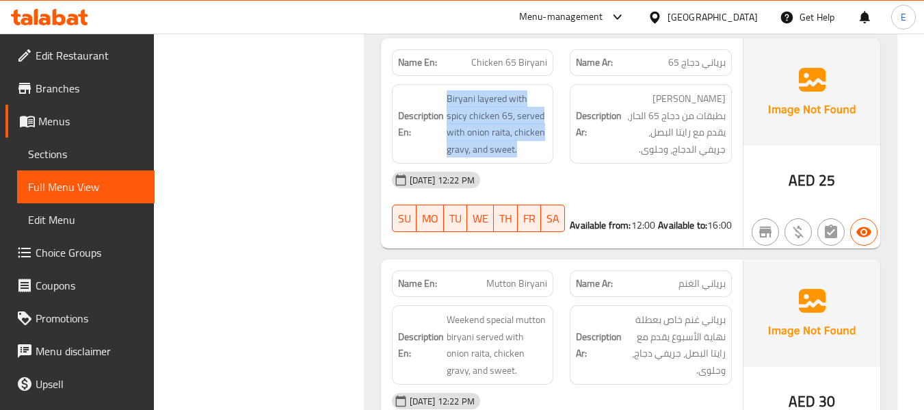
scroll to position [13452, 0]
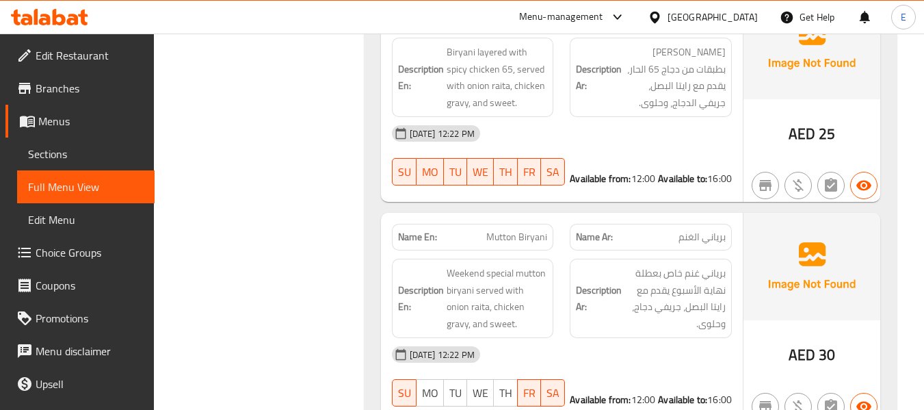
click at [508, 230] on span "Mutton Biryani" at bounding box center [516, 237] width 61 height 14
click at [700, 230] on span "برياني الغنم" at bounding box center [702, 237] width 47 height 14
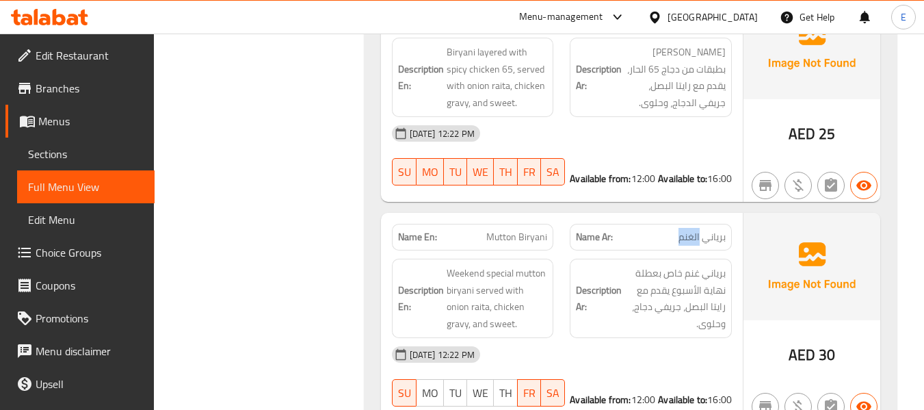
click at [700, 230] on span "برياني الغنم" at bounding box center [702, 237] width 47 height 14
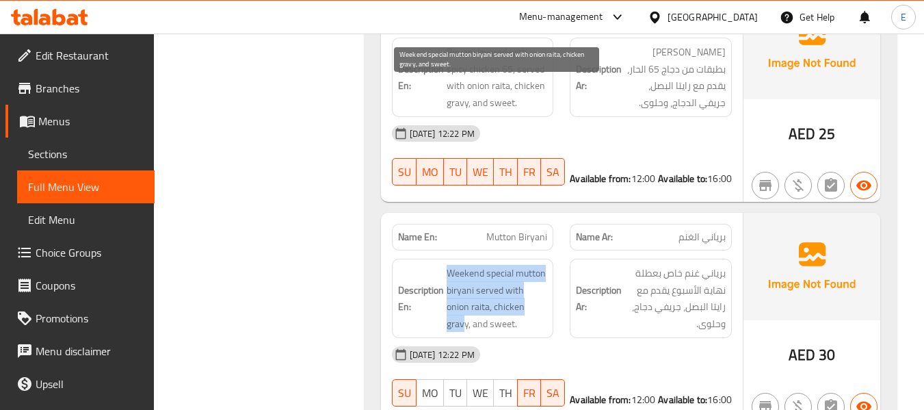
drag, startPoint x: 441, startPoint y: 84, endPoint x: 519, endPoint y: 127, distance: 89.4
click at [519, 265] on h6 "Description En: Weekend special mutton biryani served with onion raita, chicken…" at bounding box center [473, 298] width 150 height 67
click at [519, 265] on span "Weekend special mutton biryani served with onion raita, chicken gravy, and swee…" at bounding box center [497, 298] width 101 height 67
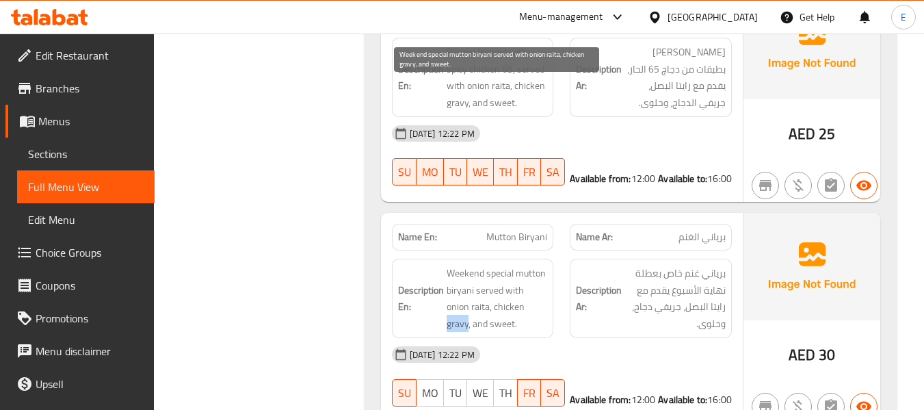
click at [519, 265] on span "Weekend special mutton biryani served with onion raita, chicken gravy, and swee…" at bounding box center [497, 298] width 101 height 67
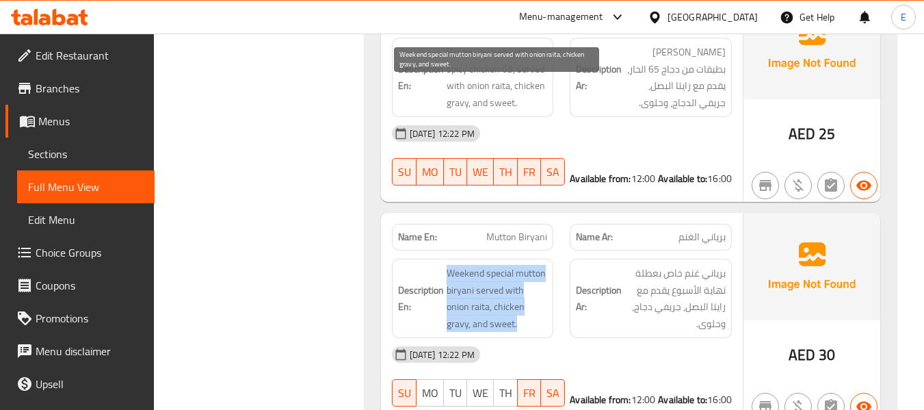
click at [519, 265] on span "Weekend special mutton biryani served with onion raita, chicken gravy, and swee…" at bounding box center [497, 298] width 101 height 67
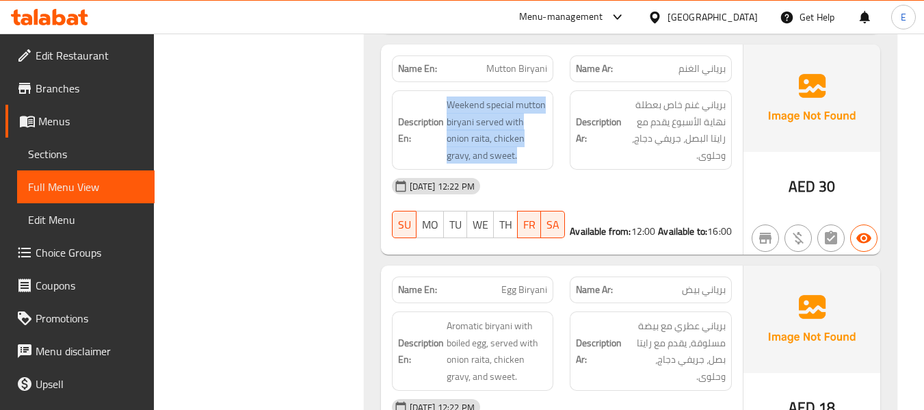
scroll to position [13657, 0]
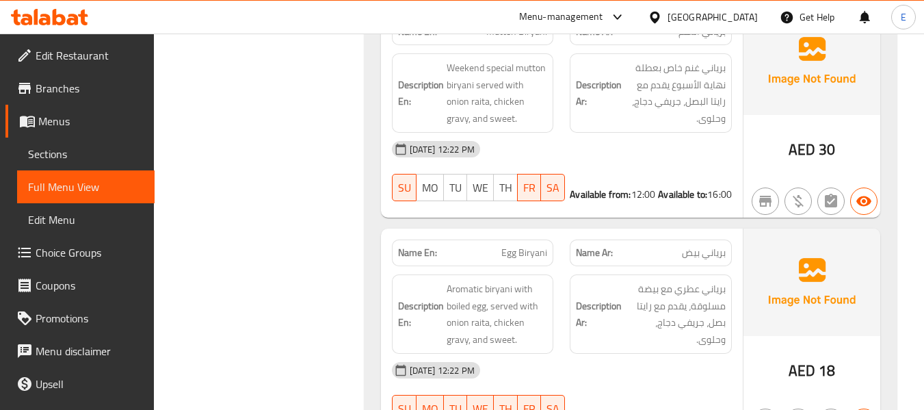
click at [705, 246] on span "برياني بيض" at bounding box center [704, 253] width 44 height 14
click at [530, 246] on span "Egg Biryani" at bounding box center [524, 253] width 46 height 14
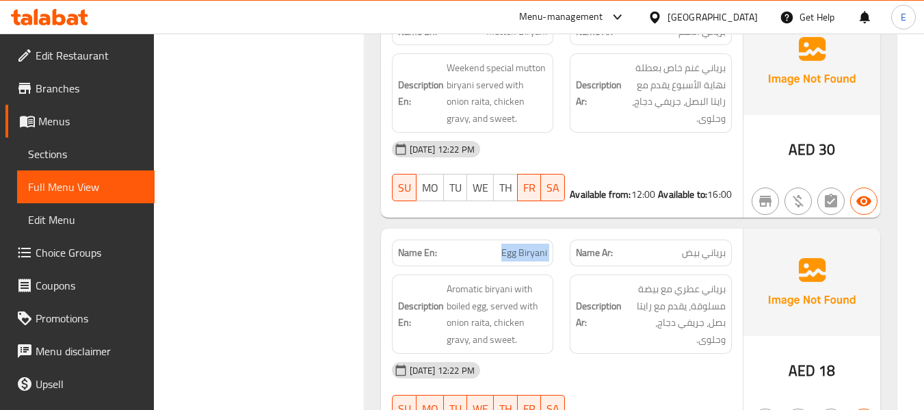
click at [530, 246] on span "Egg Biryani" at bounding box center [524, 253] width 46 height 14
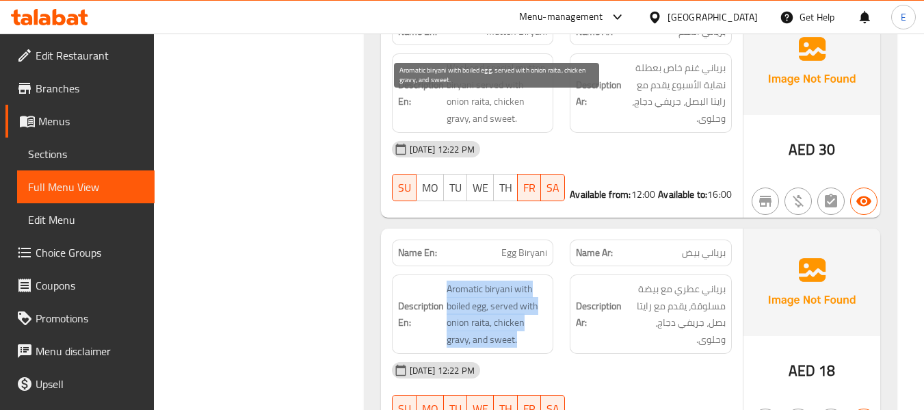
drag, startPoint x: 441, startPoint y: 102, endPoint x: 529, endPoint y: 155, distance: 102.8
click at [529, 280] on h6 "Description En: Aromatic biryani with boiled egg, served with onion raita, chic…" at bounding box center [473, 313] width 150 height 67
click at [529, 280] on span "Aromatic biryani with boiled egg, served with onion raita, chicken gravy, and s…" at bounding box center [497, 313] width 101 height 67
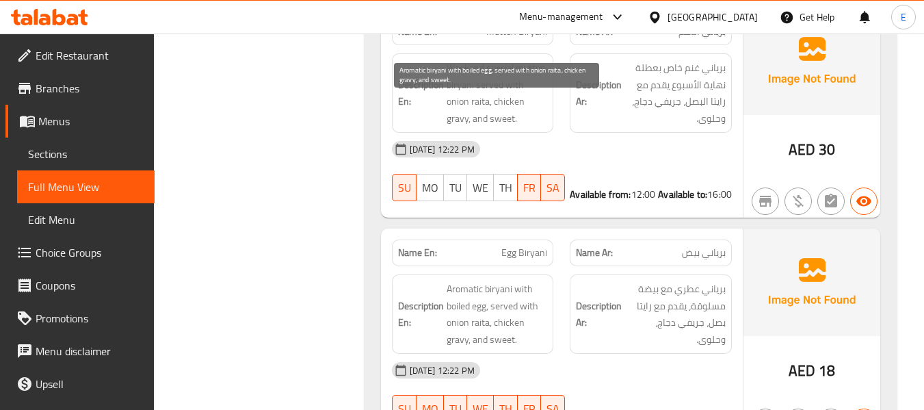
click at [529, 280] on span "Aromatic biryani with boiled egg, served with onion raita, chicken gravy, and s…" at bounding box center [497, 313] width 101 height 67
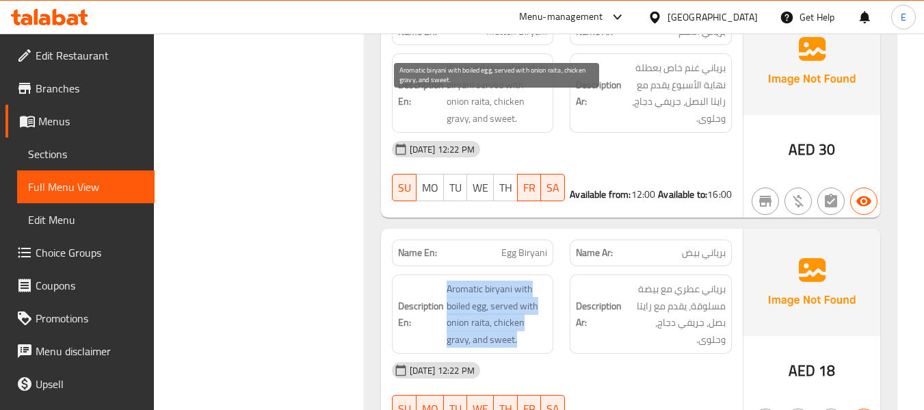
click at [529, 280] on span "Aromatic biryani with boiled egg, served with onion raita, chicken gravy, and s…" at bounding box center [497, 313] width 101 height 67
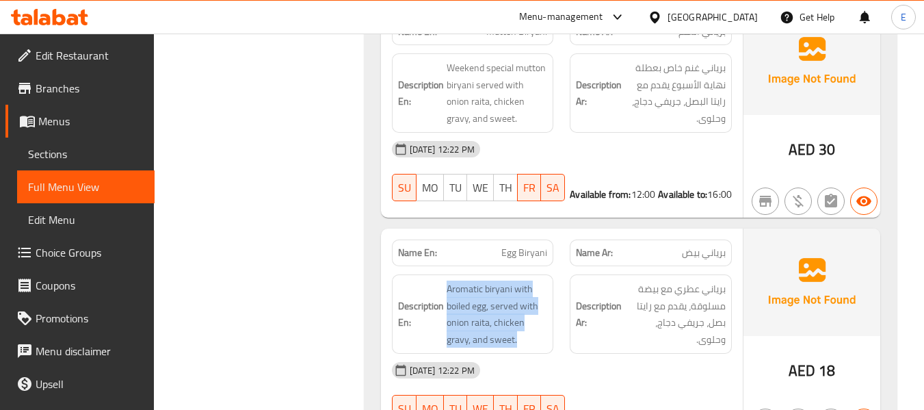
click at [520, 280] on span "Aromatic biryani with boiled egg, served with onion raita, chicken gravy, and s…" at bounding box center [497, 313] width 101 height 67
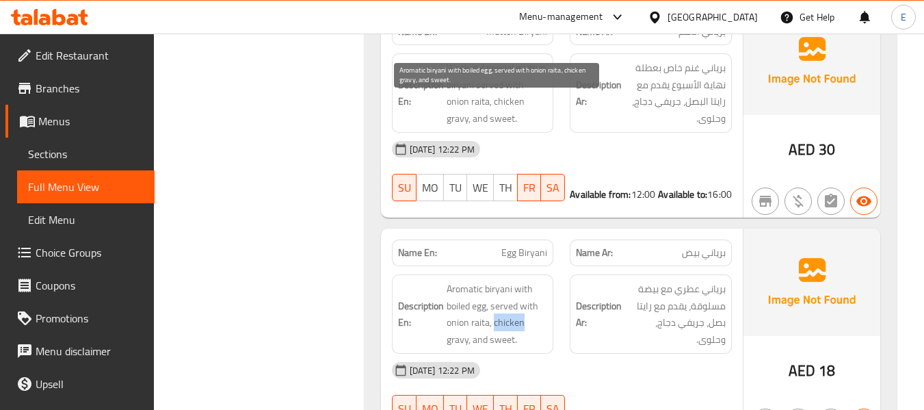
click at [520, 280] on span "Aromatic biryani with boiled egg, served with onion raita, chicken gravy, and s…" at bounding box center [497, 313] width 101 height 67
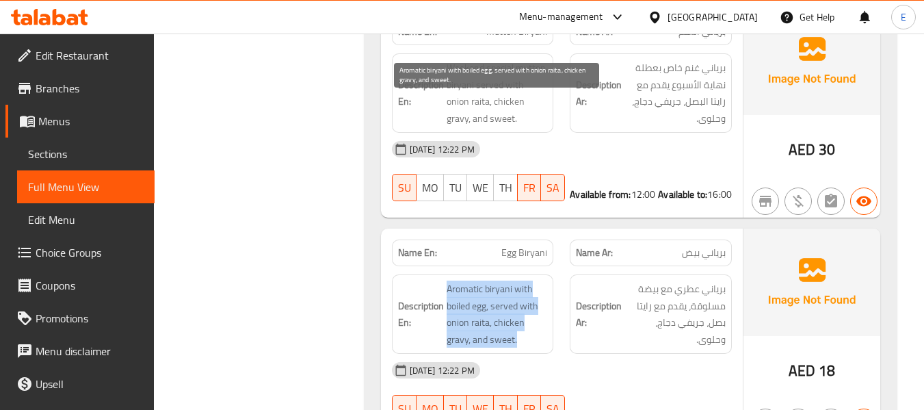
click at [520, 280] on span "Aromatic biryani with boiled egg, served with onion raita, chicken gravy, and s…" at bounding box center [497, 313] width 101 height 67
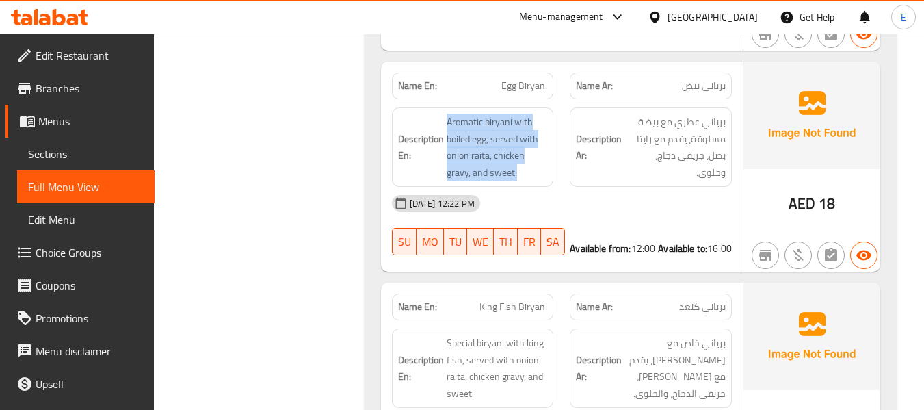
scroll to position [13862, 0]
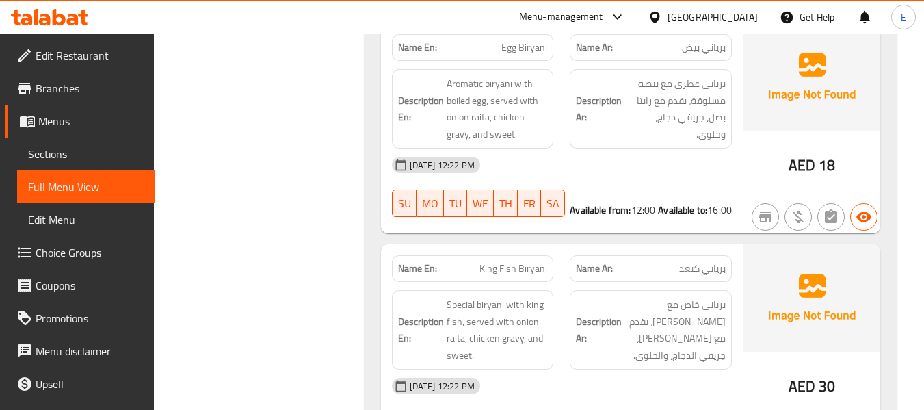
click at [694, 261] on span "برياني كنعد" at bounding box center [702, 268] width 47 height 14
click at [491, 261] on span "King Fish Biryani" at bounding box center [514, 268] width 68 height 14
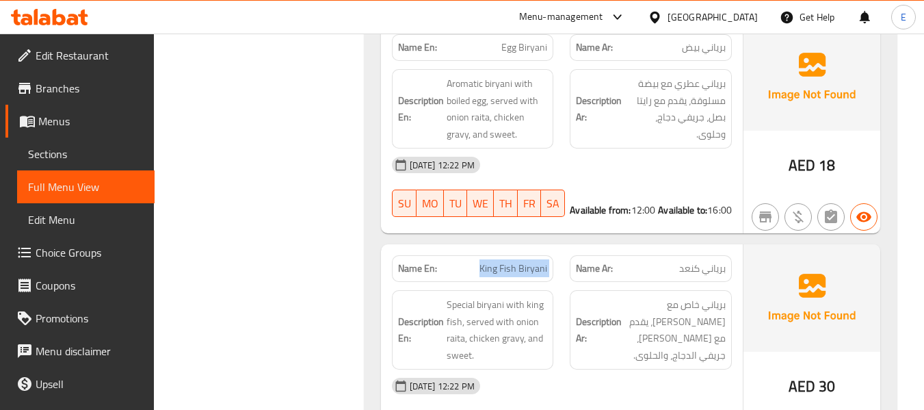
click at [491, 261] on span "King Fish Biryani" at bounding box center [514, 268] width 68 height 14
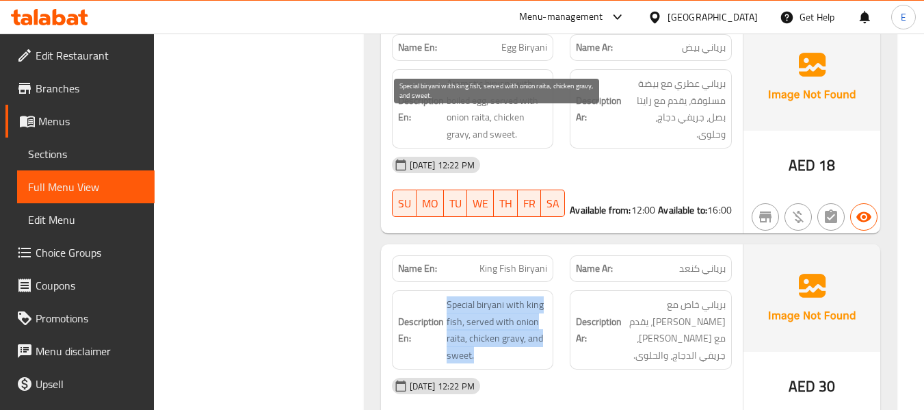
drag, startPoint x: 440, startPoint y: 116, endPoint x: 541, endPoint y: 164, distance: 112.0
click at [541, 296] on h6 "Description En: Special biryani with king fish, served with onion raita, chicke…" at bounding box center [473, 329] width 150 height 67
click at [541, 296] on span "Special biryani with king fish, served with onion raita, chicken gravy, and swe…" at bounding box center [497, 329] width 101 height 67
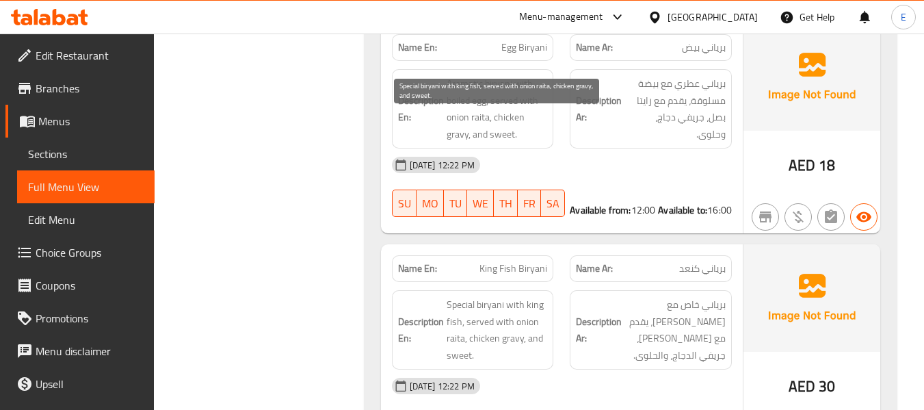
click at [541, 296] on span "Special biryani with king fish, served with onion raita, chicken gravy, and swe…" at bounding box center [497, 329] width 101 height 67
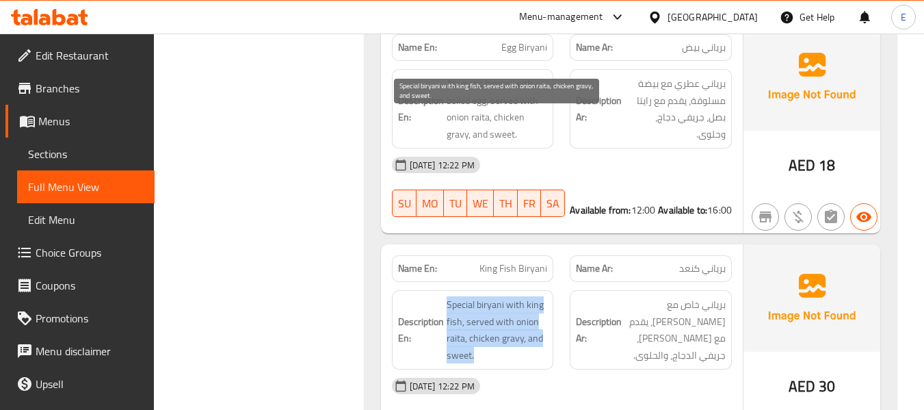
click at [541, 296] on span "Special biryani with king fish, served with onion raita, chicken gravy, and swe…" at bounding box center [497, 329] width 101 height 67
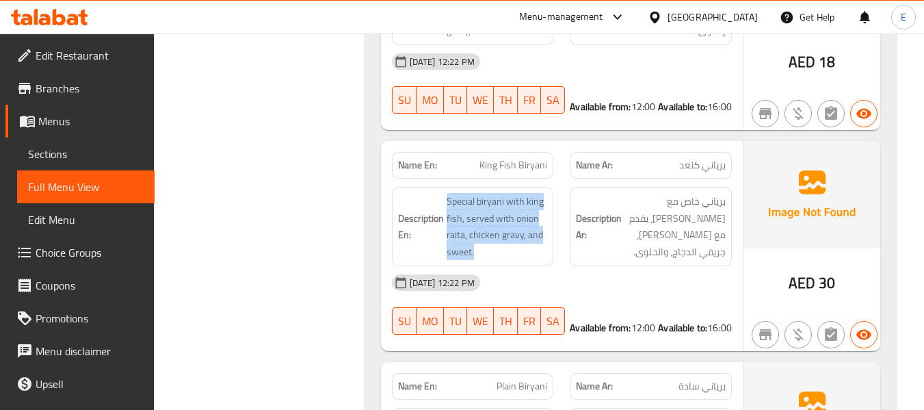
scroll to position [14068, 0]
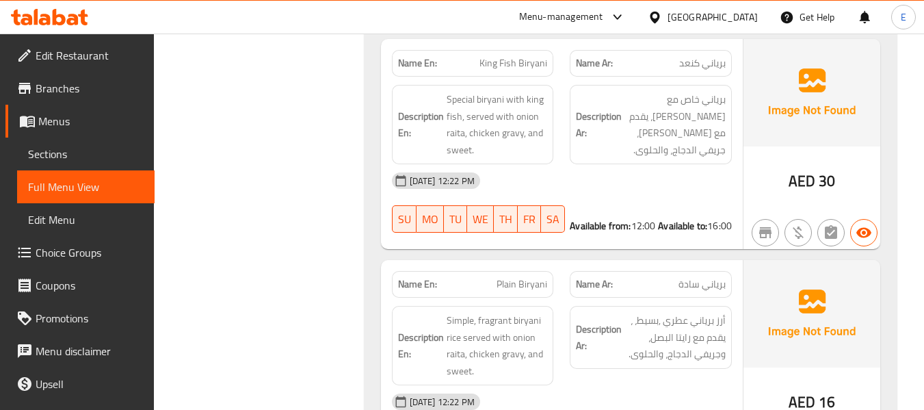
click at [699, 277] on span "برياني سادة" at bounding box center [702, 284] width 47 height 14
click at [700, 277] on span "برياني سادة" at bounding box center [702, 284] width 47 height 14
click at [532, 277] on span "Plain Biryani" at bounding box center [522, 284] width 51 height 14
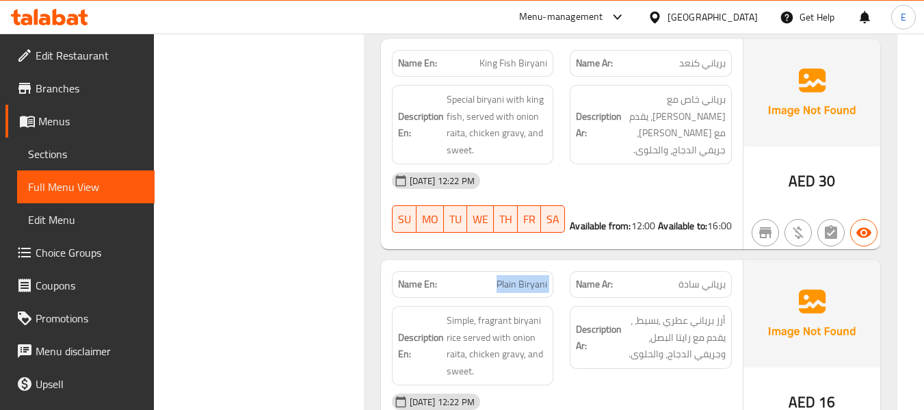
click at [532, 277] on span "Plain Biryani" at bounding box center [522, 284] width 51 height 14
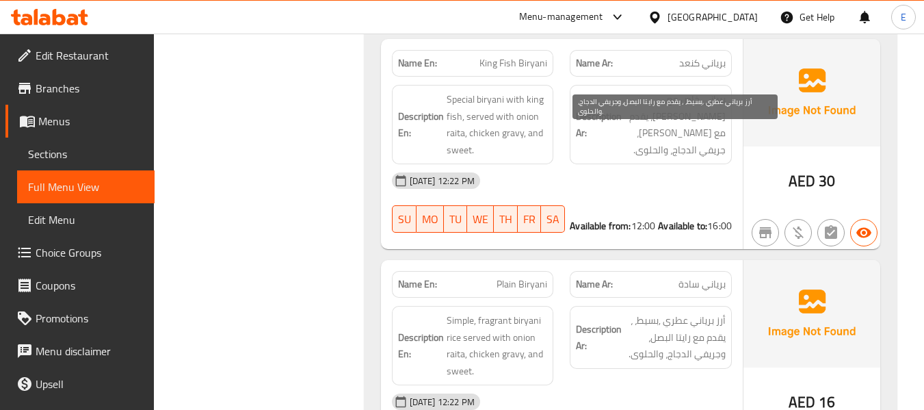
click at [679, 312] on span "أرز برياني عطري ,بسيط، ، يقدم مع رايتا البصل، وجريفي الدجاج، والحلوى." at bounding box center [675, 337] width 101 height 51
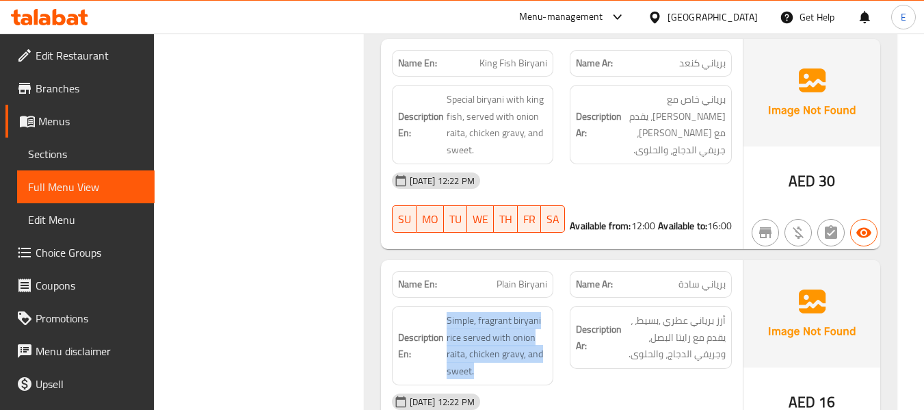
drag, startPoint x: 444, startPoint y: 129, endPoint x: 549, endPoint y: 185, distance: 119.4
click at [549, 306] on div "Description En: Simple, fragrant biryani rice served with onion raita, chicken …" at bounding box center [473, 345] width 162 height 79
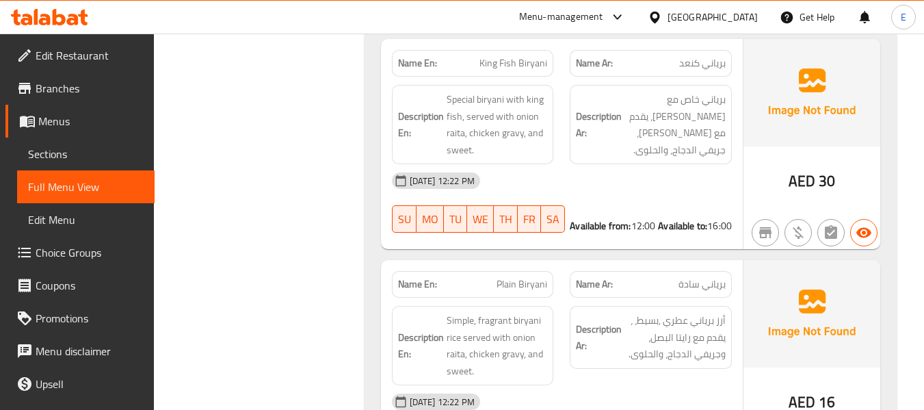
click at [549, 306] on div "Description En: Simple, fragrant biryani rice served with onion raita, chicken …" at bounding box center [473, 345] width 162 height 79
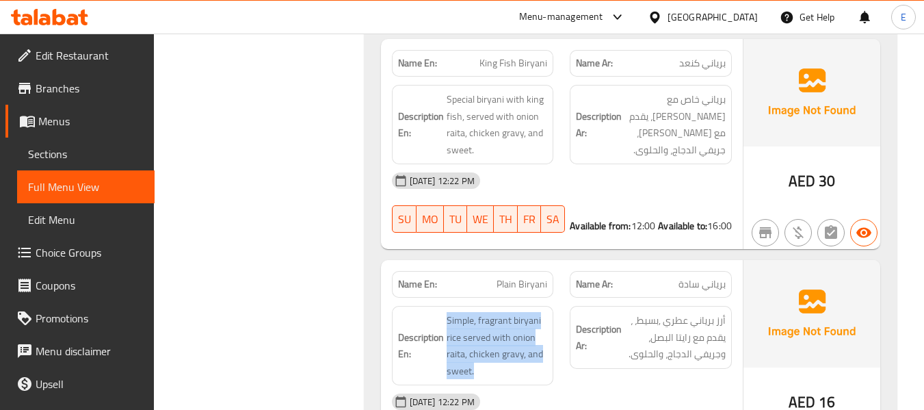
click at [549, 306] on div "Description En: Simple, fragrant biryani rice served with onion raita, chicken …" at bounding box center [473, 345] width 162 height 79
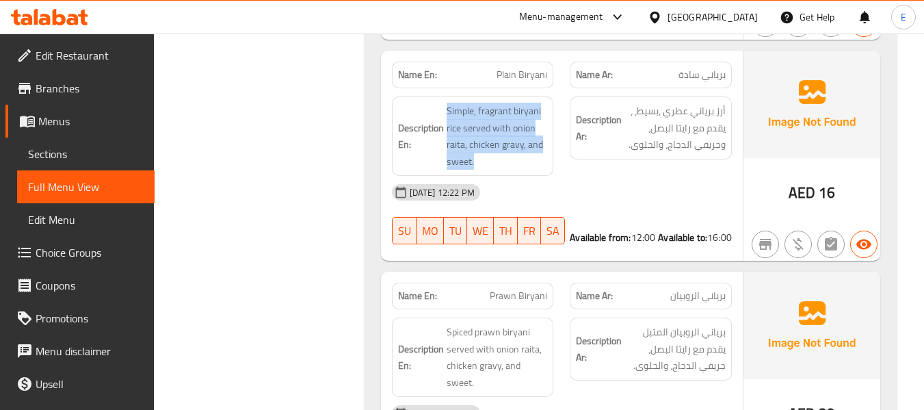
scroll to position [14341, 0]
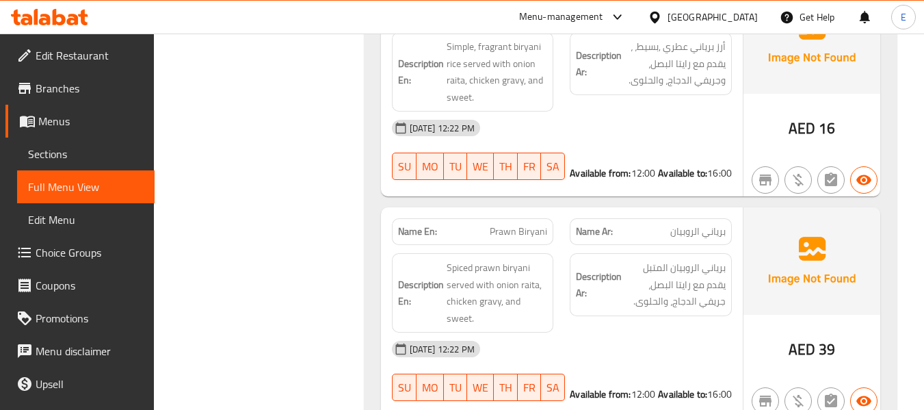
click at [703, 224] on span "برياني الروبيان" at bounding box center [697, 231] width 55 height 14
click at [536, 224] on span "Prawn Biryani" at bounding box center [518, 231] width 57 height 14
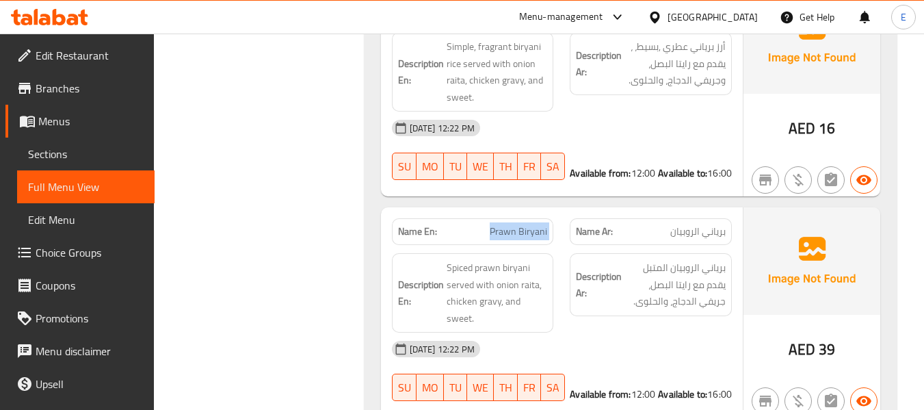
click at [536, 224] on span "Prawn Biryani" at bounding box center [518, 231] width 57 height 14
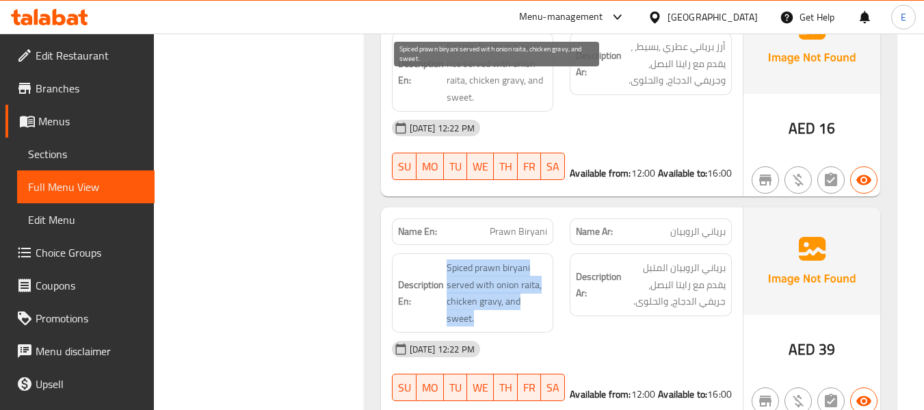
drag, startPoint x: 436, startPoint y: 80, endPoint x: 540, endPoint y: 133, distance: 116.0
click at [540, 259] on h6 "Description En: Spiced prawn biryani served with onion raita, chicken gravy, an…" at bounding box center [473, 292] width 150 height 67
click at [540, 259] on span "Spiced prawn biryani served with onion raita, chicken gravy, and sweet." at bounding box center [497, 292] width 101 height 67
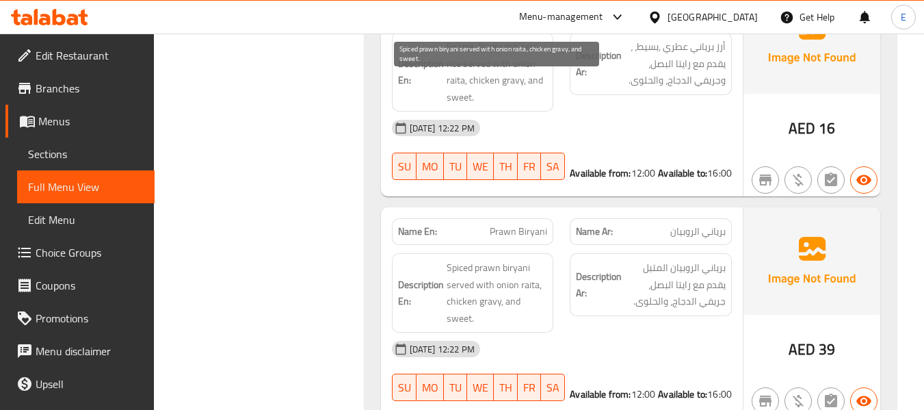
click at [540, 259] on span "Spiced prawn biryani served with onion raita, chicken gravy, and sweet." at bounding box center [497, 292] width 101 height 67
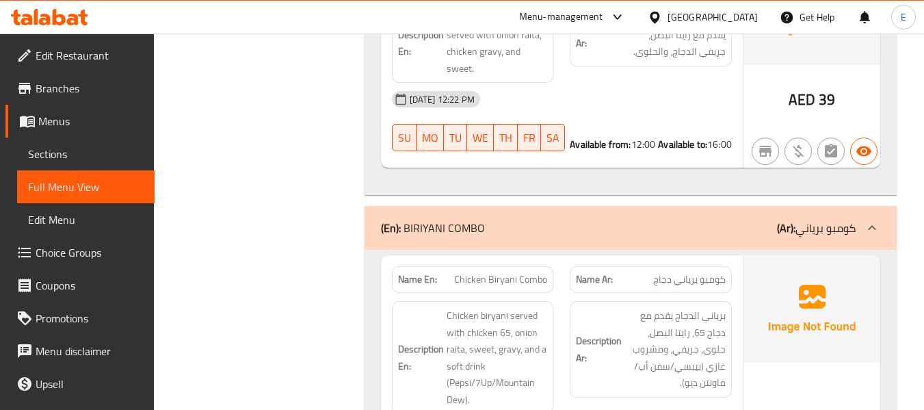
scroll to position [14615, 0]
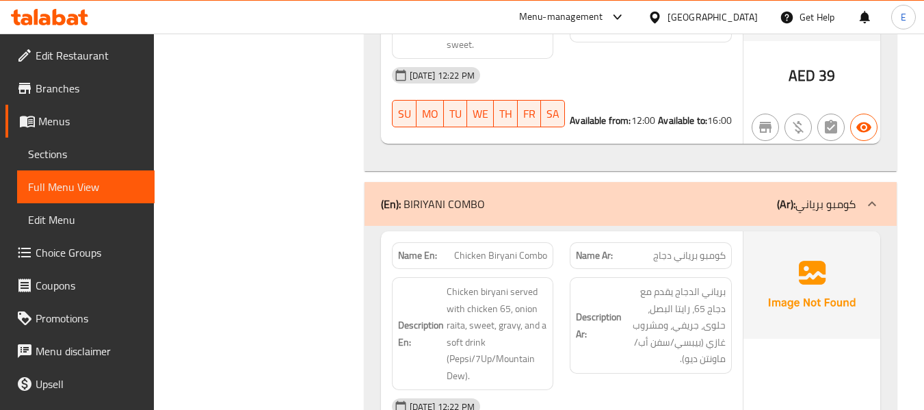
click at [676, 248] on span "كومبو برياني دجاج" at bounding box center [689, 255] width 73 height 14
click at [492, 248] on span "Chicken Biryani Combo" at bounding box center [500, 255] width 93 height 14
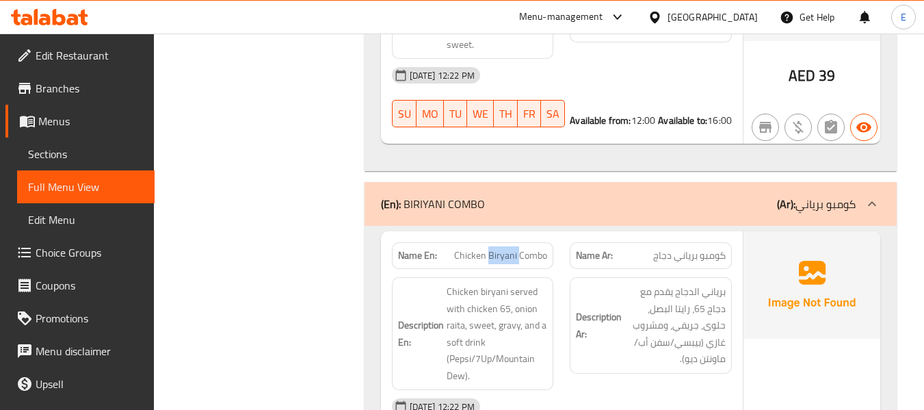
click at [492, 248] on span "Chicken Biryani Combo" at bounding box center [500, 255] width 93 height 14
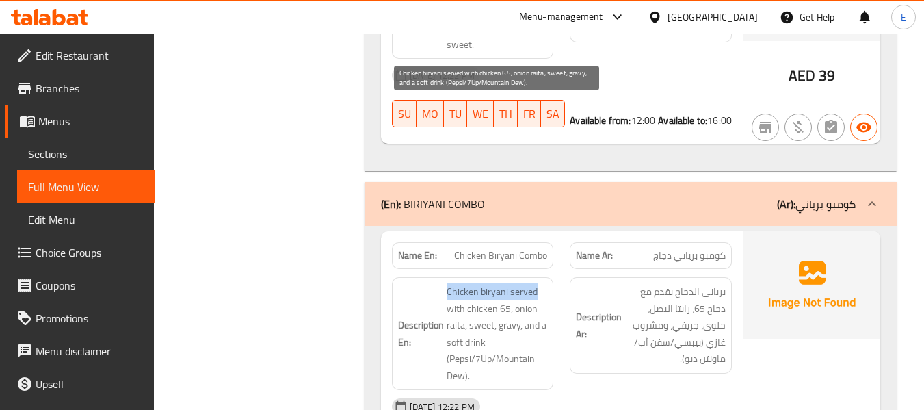
drag, startPoint x: 441, startPoint y: 107, endPoint x: 539, endPoint y: 107, distance: 97.8
click at [539, 283] on h6 "Description En: Chicken biryani served with chicken 65, onion raita, sweet, gra…" at bounding box center [473, 333] width 150 height 101
click at [539, 283] on span "Chicken biryani served with chicken 65, onion raita, sweet, gravy, and a soft d…" at bounding box center [497, 333] width 101 height 101
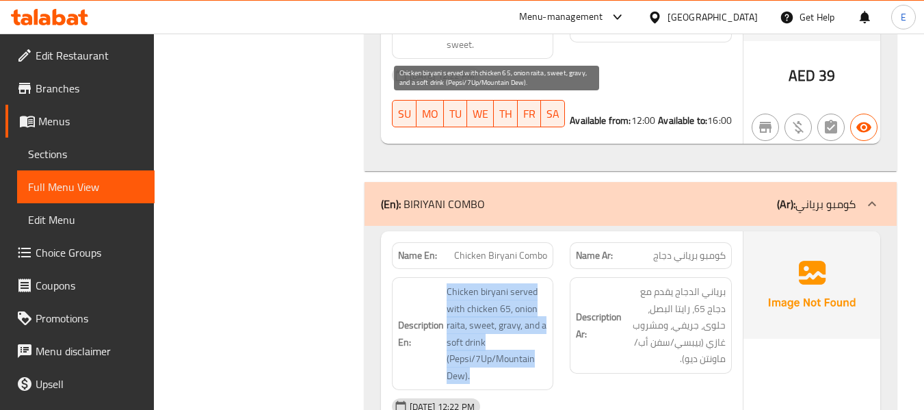
drag, startPoint x: 462, startPoint y: 105, endPoint x: 525, endPoint y: 189, distance: 105.1
click at [525, 283] on h6 "Description En: Chicken biryani served with chicken 65, onion raita, sweet, gra…" at bounding box center [473, 333] width 150 height 101
click at [525, 283] on span "Chicken biryani served with chicken 65, onion raita, sweet, gravy, and a soft d…" at bounding box center [497, 333] width 101 height 101
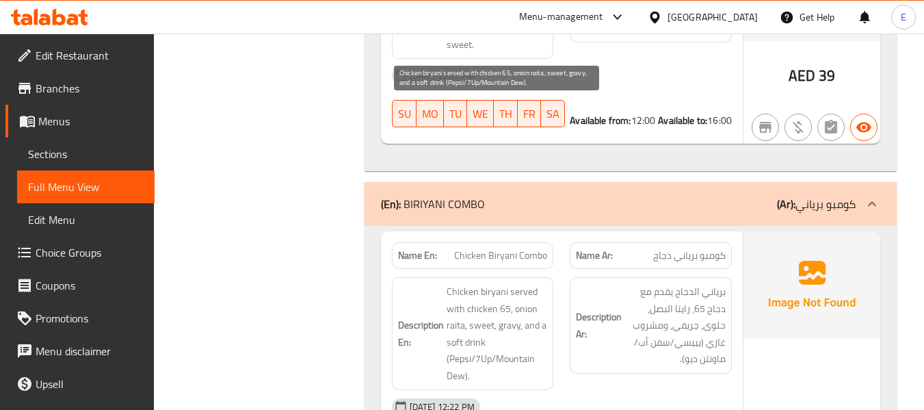
click at [525, 283] on span "Chicken biryani served with chicken 65, onion raita, sweet, gravy, and a soft d…" at bounding box center [497, 333] width 101 height 101
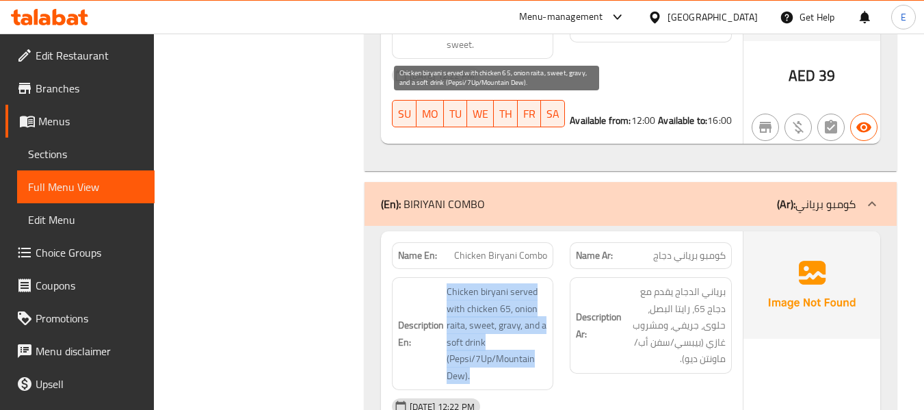
click at [525, 283] on span "Chicken biryani served with chicken 65, onion raita, sweet, gravy, and a soft d…" at bounding box center [497, 333] width 101 height 101
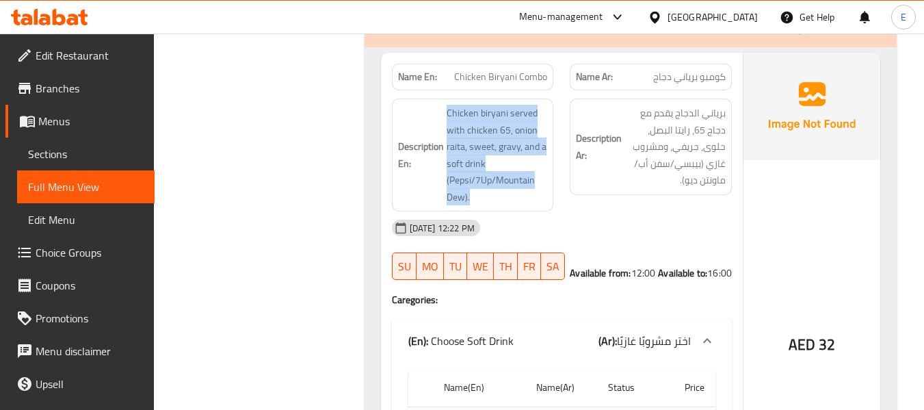
scroll to position [14820, 0]
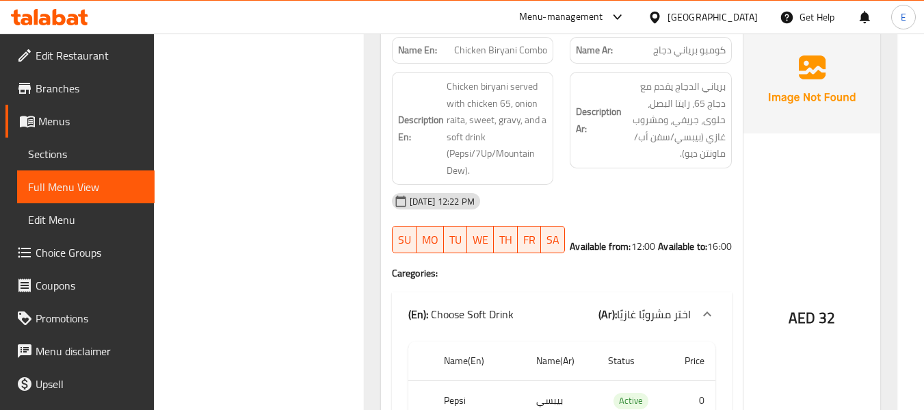
click at [549, 380] on td "بيبسي" at bounding box center [561, 400] width 72 height 40
click at [482, 380] on th "Pepsi" at bounding box center [479, 400] width 92 height 40
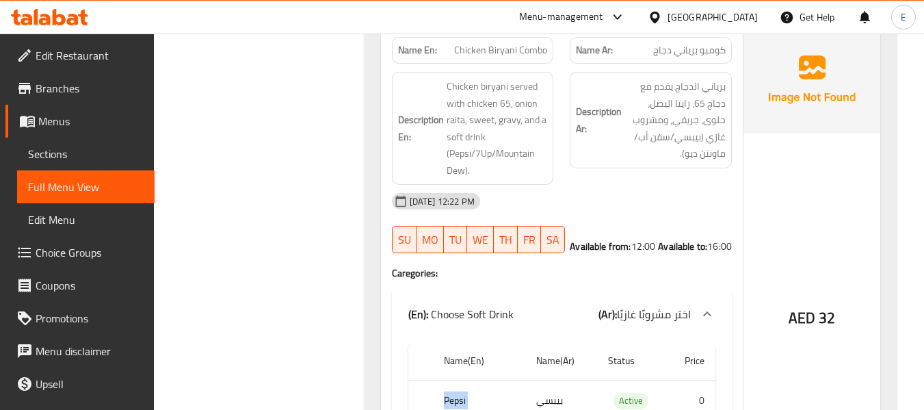
click at [482, 380] on th "Pepsi" at bounding box center [479, 400] width 92 height 40
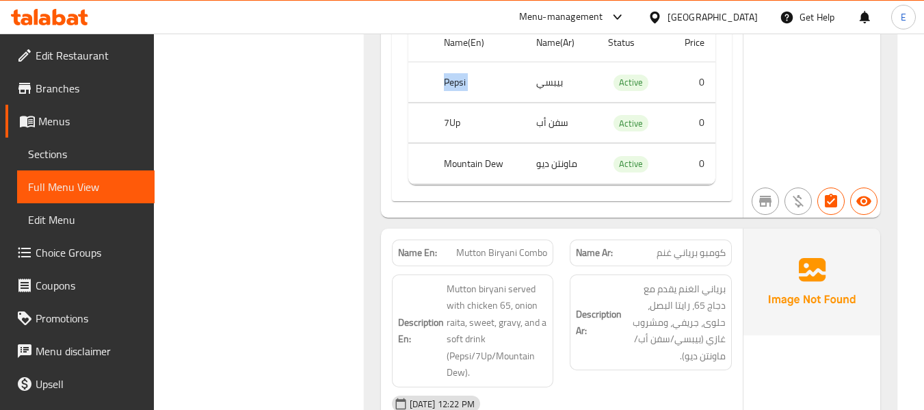
scroll to position [15162, 0]
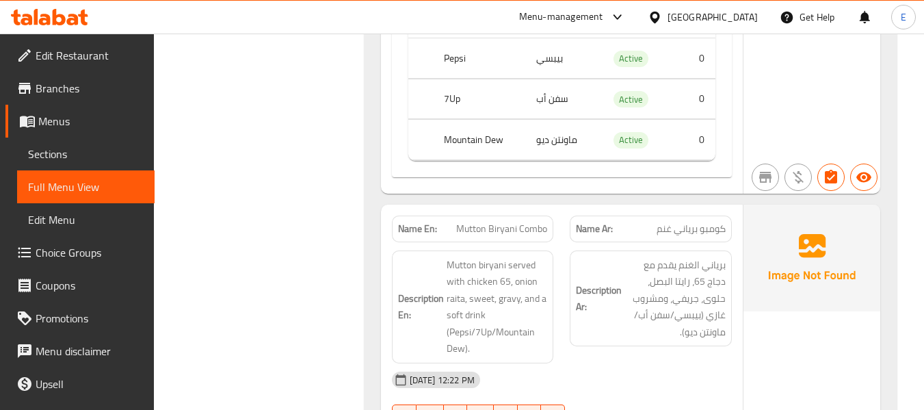
click at [702, 242] on div "Description Ar: برياني الغنم يقدم مع دجاج 65، رايتا البصل، حلوى، جريفي، ومشروب …" at bounding box center [651, 306] width 179 height 129
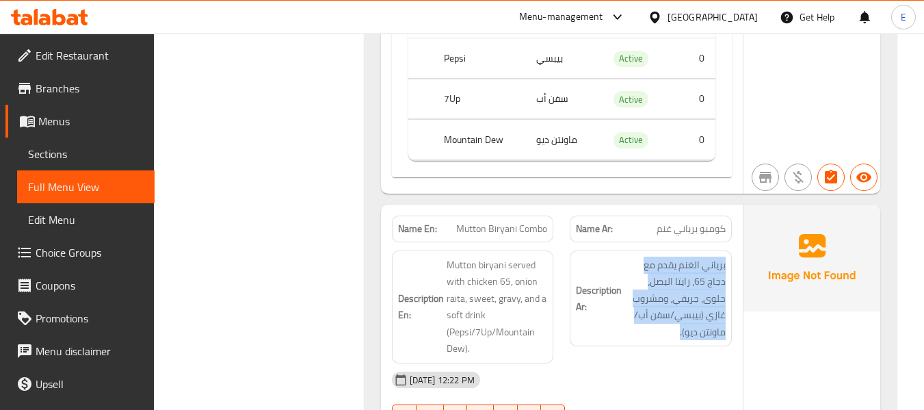
click at [702, 242] on div "Description Ar: برياني الغنم يقدم مع دجاج 65، رايتا البصل، حلوى، جريفي، ومشروب …" at bounding box center [651, 306] width 179 height 129
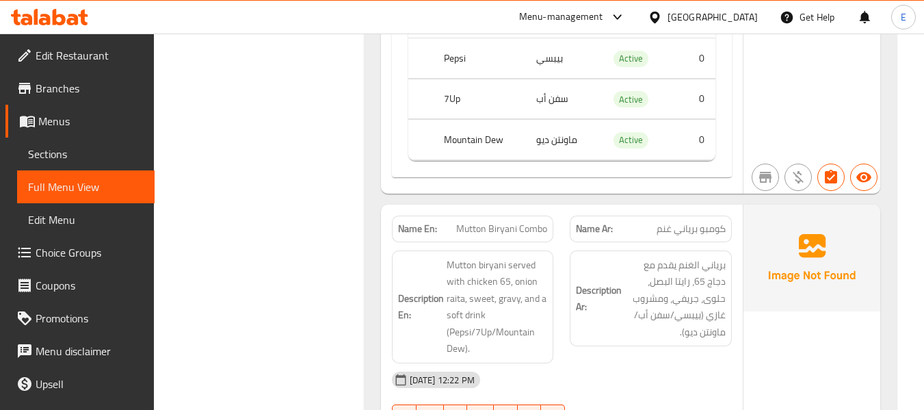
click at [697, 222] on span "كومبو برياني غنم" at bounding box center [691, 229] width 69 height 14
click at [510, 222] on span "Mutton Biryani Combo" at bounding box center [501, 229] width 91 height 14
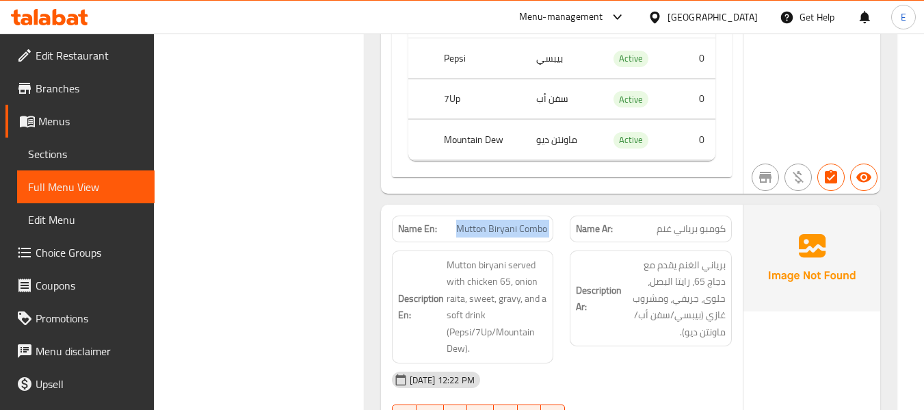
click at [510, 222] on span "Mutton Biryani Combo" at bounding box center [501, 229] width 91 height 14
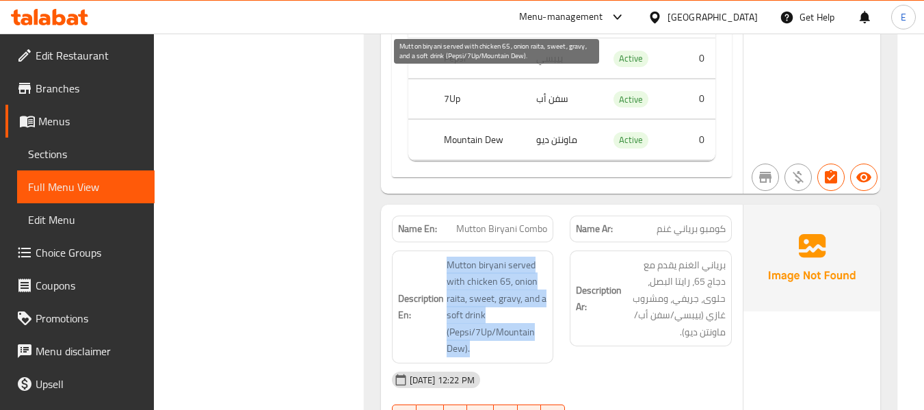
drag, startPoint x: 446, startPoint y: 83, endPoint x: 542, endPoint y: 161, distance: 123.9
click at [542, 257] on span "Mutton biryani served with chicken 65, onion raita, sweet, gravy, and a soft dr…" at bounding box center [497, 307] width 101 height 101
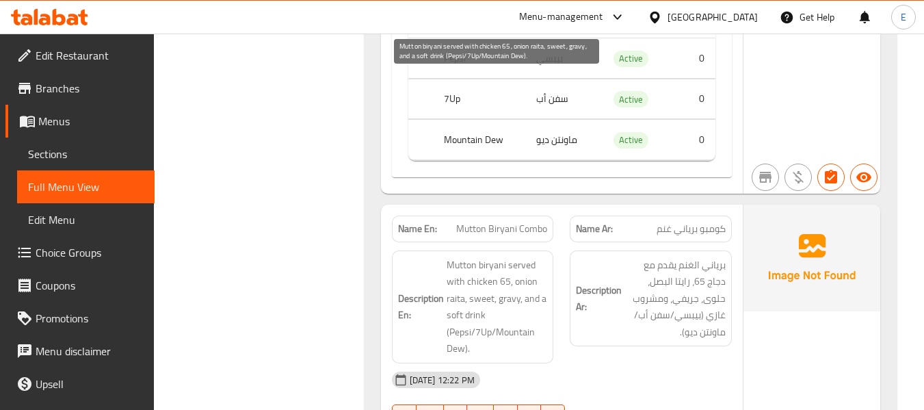
click at [542, 257] on span "Mutton biryani served with chicken 65, onion raita, sweet, gravy, and a soft dr…" at bounding box center [497, 307] width 101 height 101
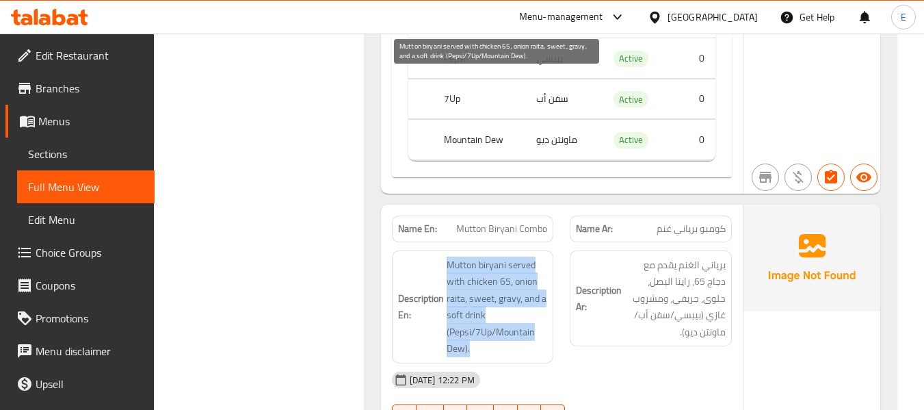
click at [542, 257] on span "Mutton biryani served with chicken 65, onion raita, sweet, gravy, and a soft dr…" at bounding box center [497, 307] width 101 height 101
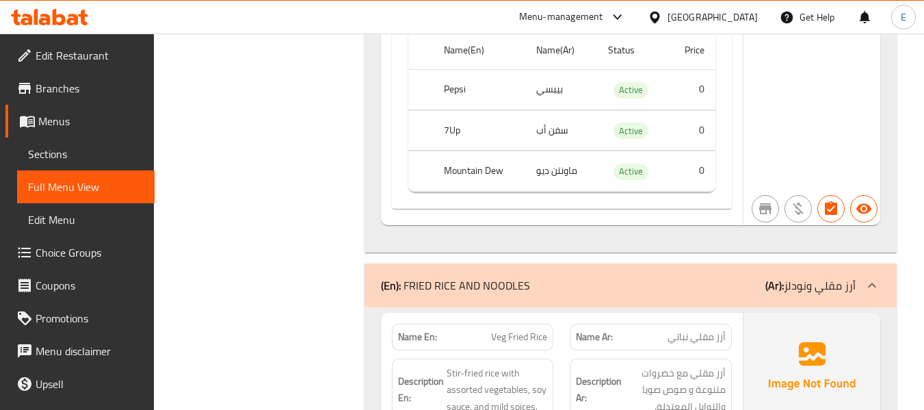
scroll to position [15709, 0]
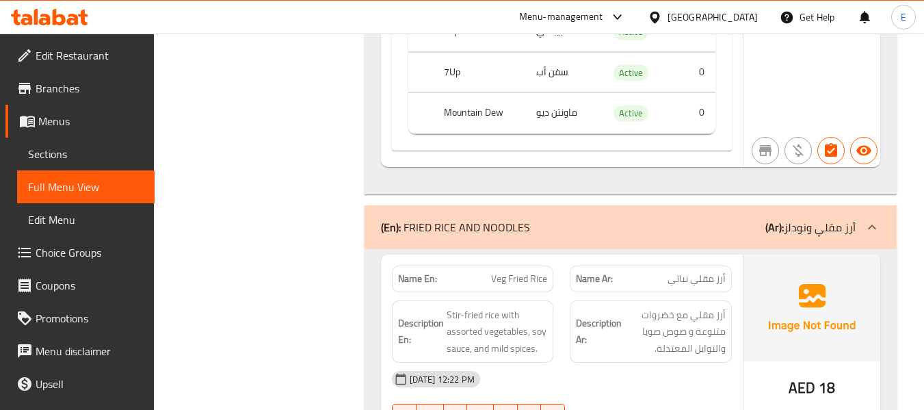
click at [685, 272] on span "أرز مقلي نباتي" at bounding box center [697, 279] width 58 height 14
click at [535, 272] on span "Veg Fried Rice" at bounding box center [519, 279] width 56 height 14
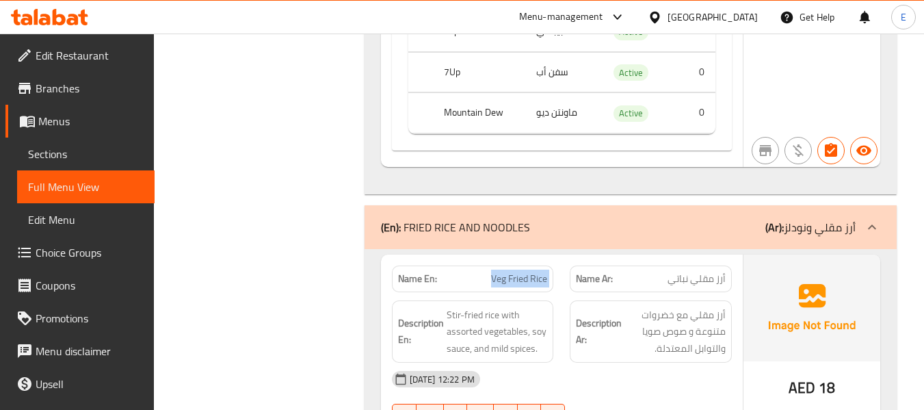
click at [535, 272] on span "Veg Fried Rice" at bounding box center [519, 279] width 56 height 14
click at [692, 272] on span "أرز مقلي نباتي" at bounding box center [697, 279] width 58 height 14
click at [693, 272] on span "أرز مقلي نباتي" at bounding box center [697, 279] width 58 height 14
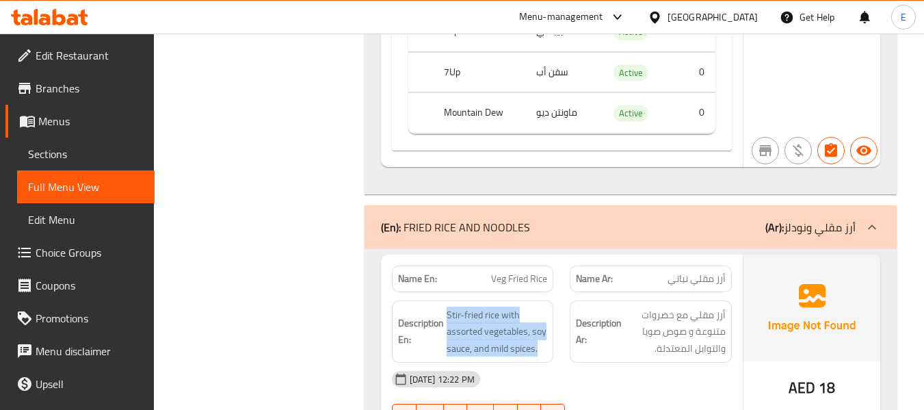
drag, startPoint x: 445, startPoint y: 125, endPoint x: 553, endPoint y: 166, distance: 115.6
click at [553, 300] on div "Description En: Stir-fried rice with assorted vegetables, soy sauce, and mild s…" at bounding box center [473, 331] width 162 height 63
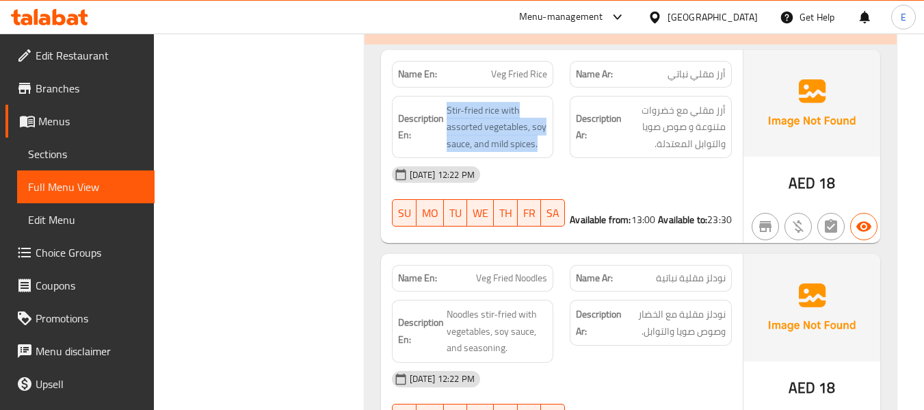
scroll to position [15915, 0]
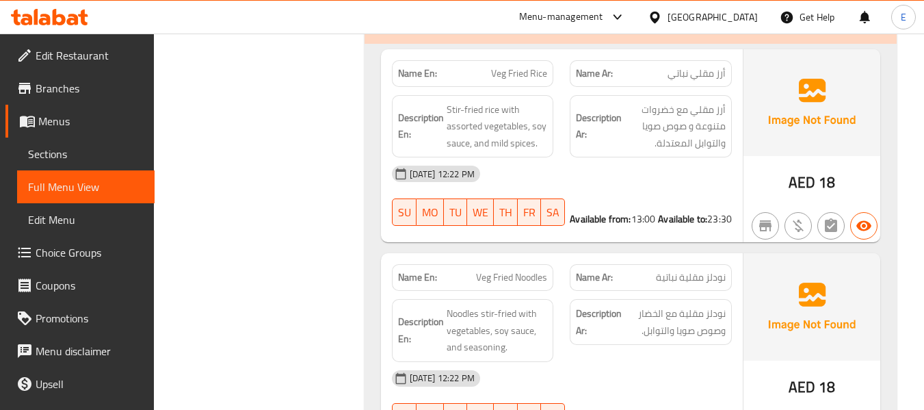
click at [804, 374] on span "AED" at bounding box center [802, 387] width 27 height 27
click at [510, 270] on span "Veg Fried Noodles" at bounding box center [511, 277] width 71 height 14
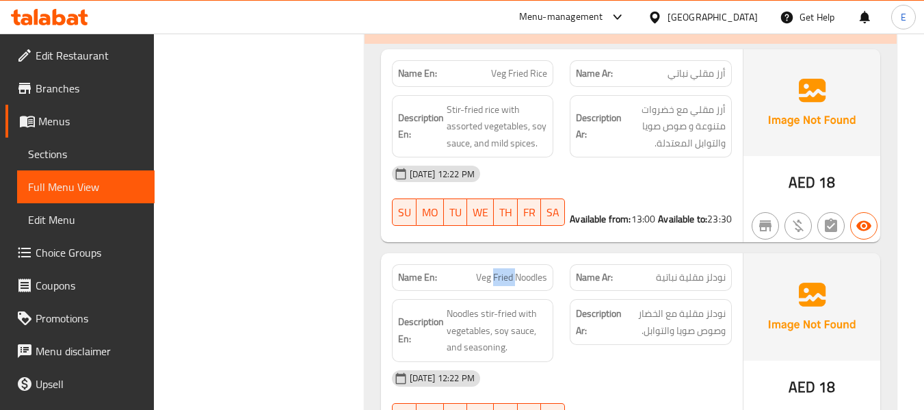
click at [510, 270] on span "Veg Fried Noodles" at bounding box center [511, 277] width 71 height 14
click at [668, 270] on span "نودلز مقلية نباتية" at bounding box center [691, 277] width 70 height 14
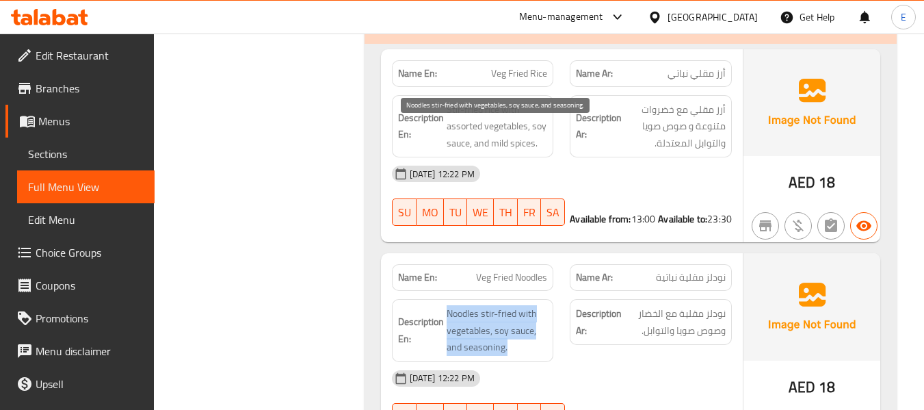
drag, startPoint x: 443, startPoint y: 123, endPoint x: 516, endPoint y: 162, distance: 82.9
click at [516, 305] on h6 "Description En: Noodles stir-fried with vegetables, soy sauce, and seasoning." at bounding box center [473, 330] width 150 height 51
click at [516, 305] on span "Noodles stir-fried with vegetables, soy sauce, and seasoning." at bounding box center [497, 330] width 101 height 51
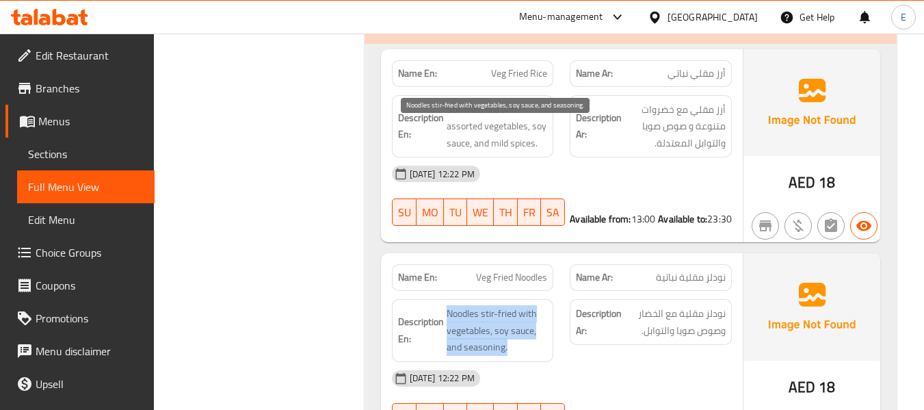
click at [516, 305] on span "Noodles stir-fried with vegetables, soy sauce, and seasoning." at bounding box center [497, 330] width 101 height 51
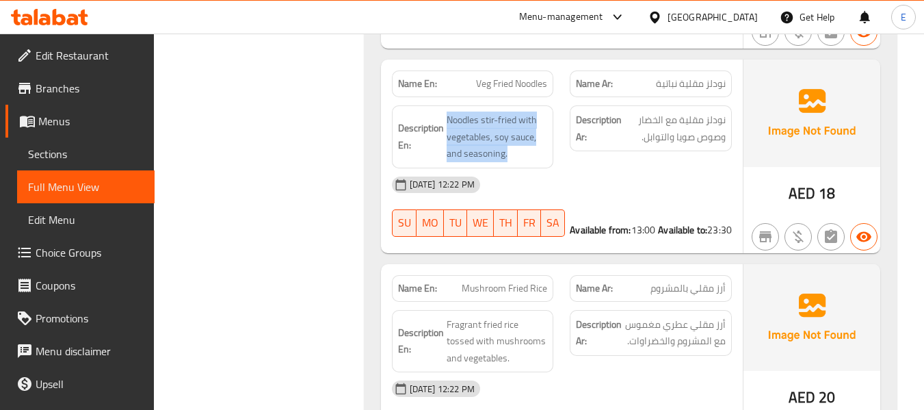
scroll to position [16120, 0]
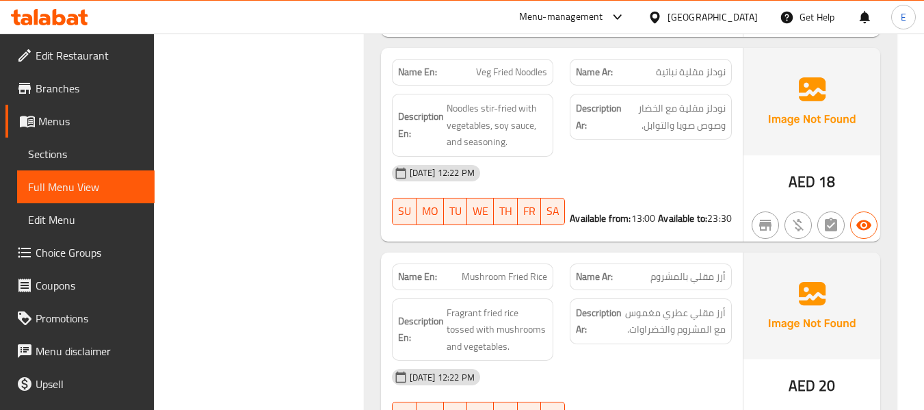
click at [707, 263] on div "Name Ar: أرز مقلي بالمشروم" at bounding box center [651, 276] width 162 height 27
click at [510, 270] on span "Mushroom Fried Rice" at bounding box center [505, 277] width 86 height 14
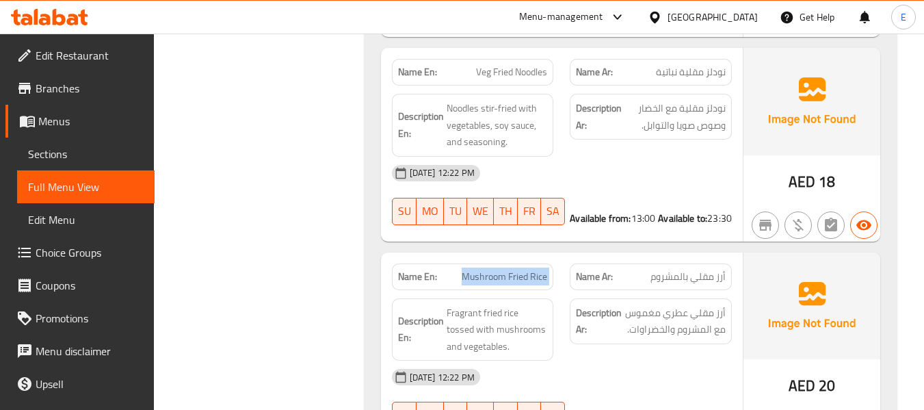
click at [510, 270] on span "Mushroom Fried Rice" at bounding box center [505, 277] width 86 height 14
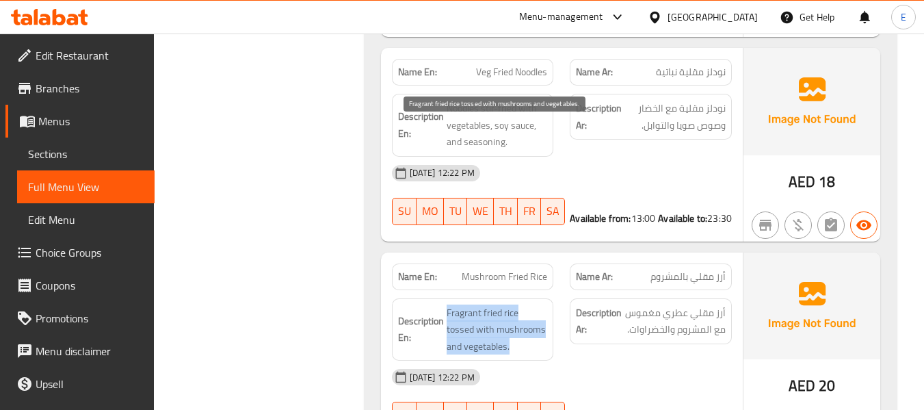
drag, startPoint x: 443, startPoint y: 121, endPoint x: 547, endPoint y: 159, distance: 110.8
click at [547, 304] on h6 "Description En: Fragrant fried rice tossed with mushrooms and vegetables." at bounding box center [473, 329] width 150 height 51
click at [547, 304] on span "Fragrant fried rice tossed with mushrooms and vegetables." at bounding box center [497, 329] width 101 height 51
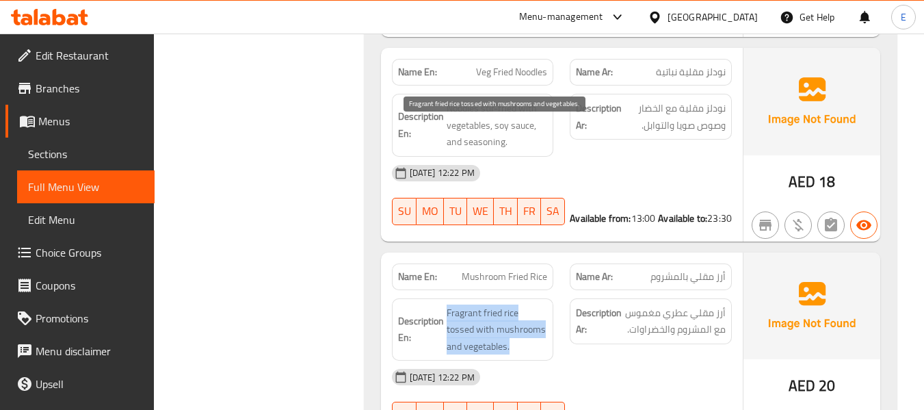
click at [547, 304] on span "Fragrant fried rice tossed with mushrooms and vegetables." at bounding box center [497, 329] width 101 height 51
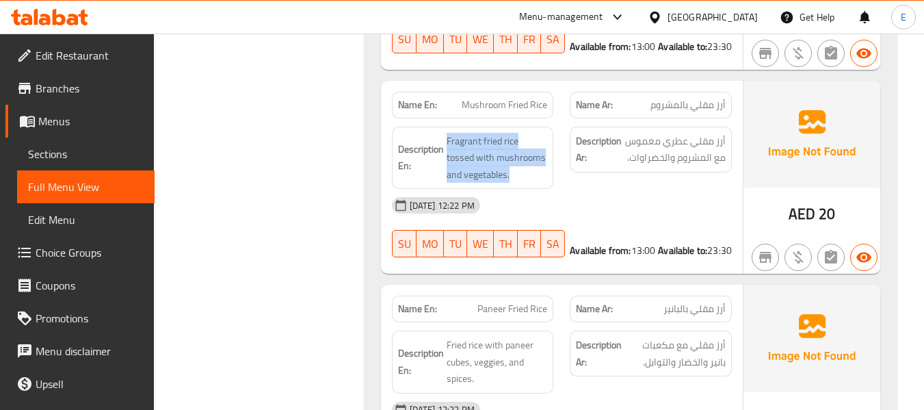
scroll to position [16257, 0]
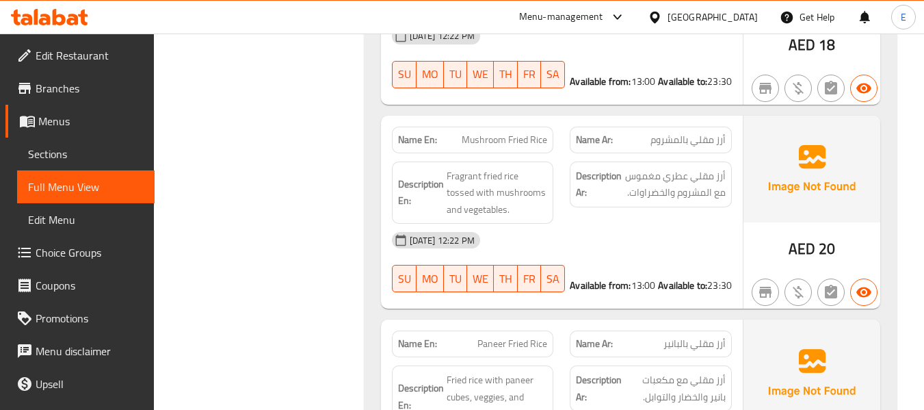
click at [526, 330] on div "Name En: Paneer Fried Rice" at bounding box center [473, 343] width 162 height 27
click at [712, 337] on span "أرز مقلي بالبانير" at bounding box center [695, 344] width 62 height 14
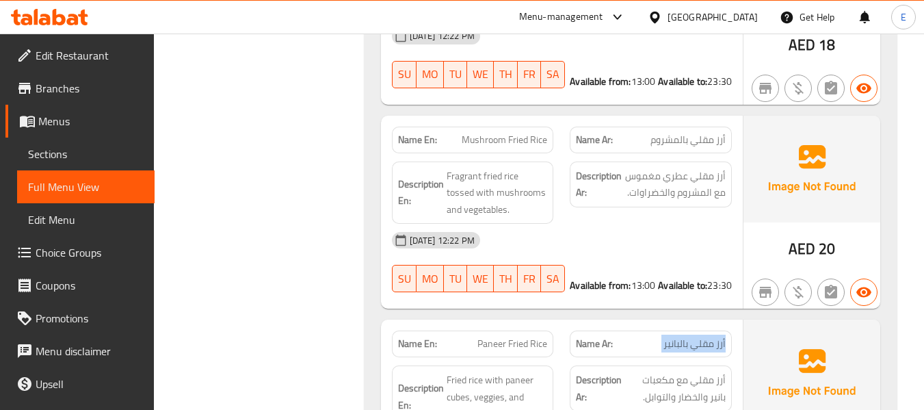
click at [712, 337] on span "أرز مقلي بالبانير" at bounding box center [695, 344] width 62 height 14
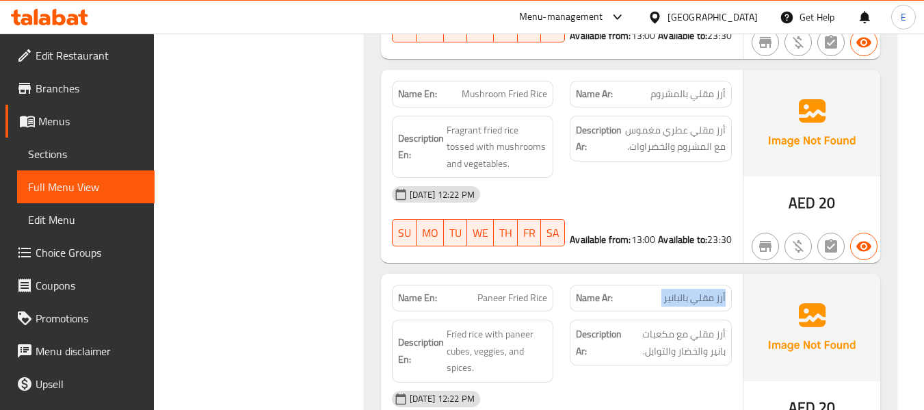
scroll to position [16325, 0]
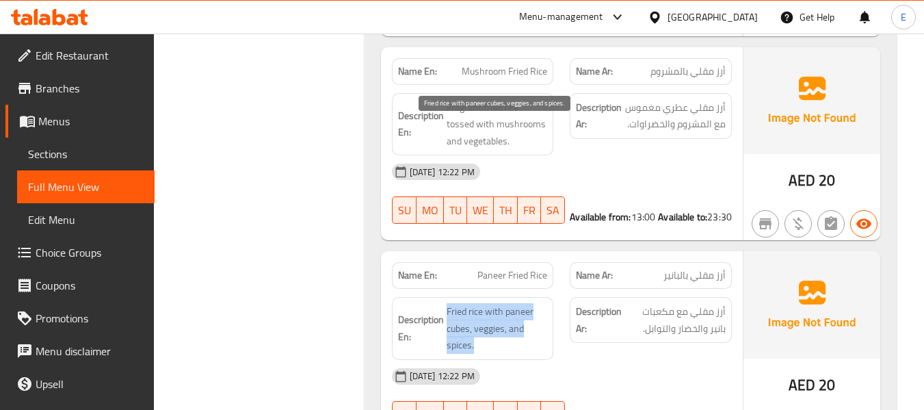
drag, startPoint x: 445, startPoint y: 124, endPoint x: 529, endPoint y: 166, distance: 93.3
click at [529, 303] on h6 "Description En: Fried rice with paneer cubes, veggies, and spices." at bounding box center [473, 328] width 150 height 51
click at [529, 303] on span "Fried rice with paneer cubes, veggies, and spices." at bounding box center [497, 328] width 101 height 51
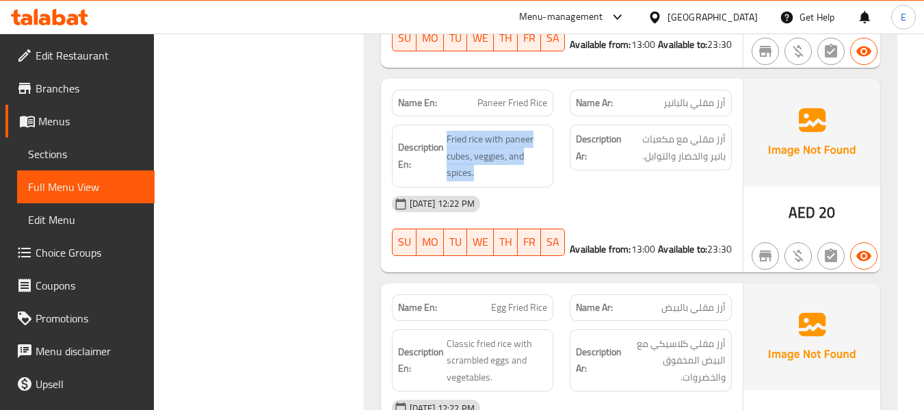
scroll to position [16530, 0]
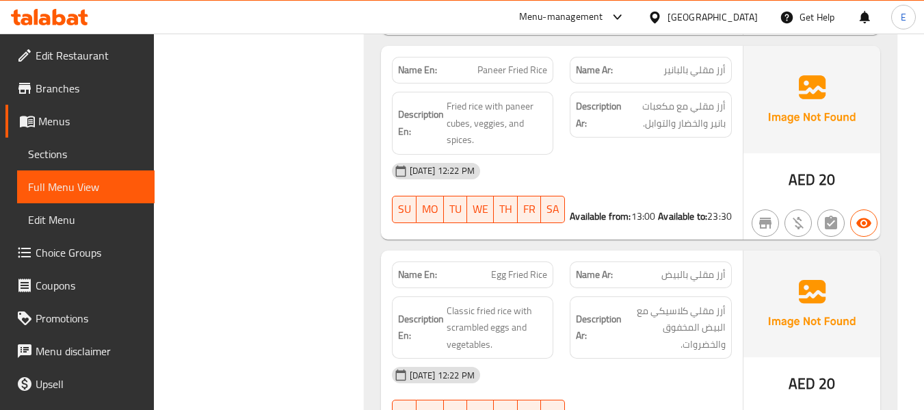
click at [696, 267] on span "أرز مقلي بالبيض" at bounding box center [694, 274] width 64 height 14
click at [543, 267] on span "Egg Fried Rice" at bounding box center [519, 274] width 56 height 14
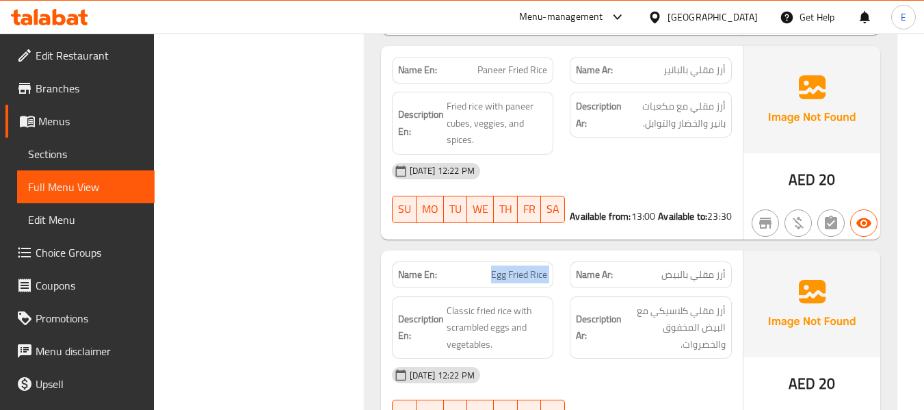
click at [543, 267] on span "Egg Fried Rice" at bounding box center [519, 274] width 56 height 14
click at [677, 267] on span "أرز مقلي بالبيض" at bounding box center [694, 274] width 64 height 14
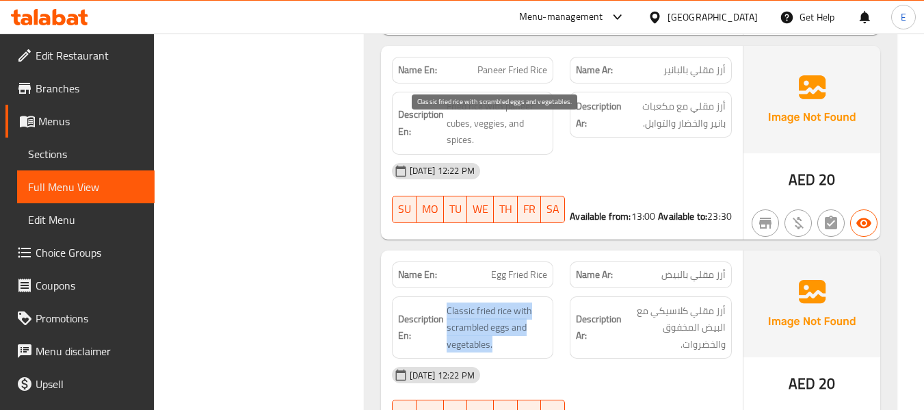
drag, startPoint x: 442, startPoint y: 120, endPoint x: 534, endPoint y: 166, distance: 102.5
click at [534, 302] on h6 "Description En: Classic fried rice with scrambled eggs and vegetables." at bounding box center [473, 327] width 150 height 51
click at [534, 302] on span "Classic fried rice with scrambled eggs and vegetables." at bounding box center [497, 327] width 101 height 51
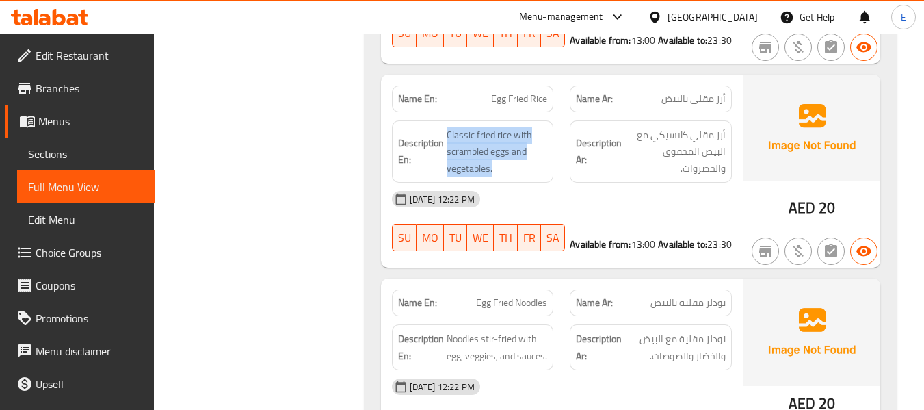
scroll to position [16735, 0]
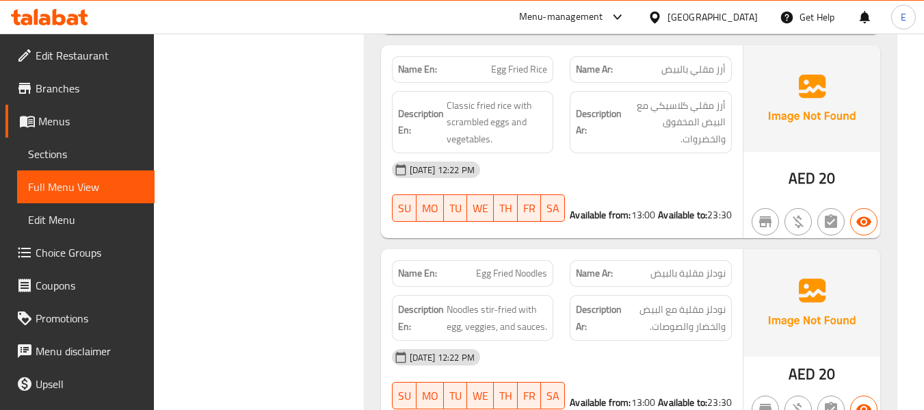
click at [815, 364] on div "AED 20" at bounding box center [812, 374] width 47 height 21
click at [709, 266] on span "نودلز مقلية بالبيض" at bounding box center [688, 273] width 75 height 14
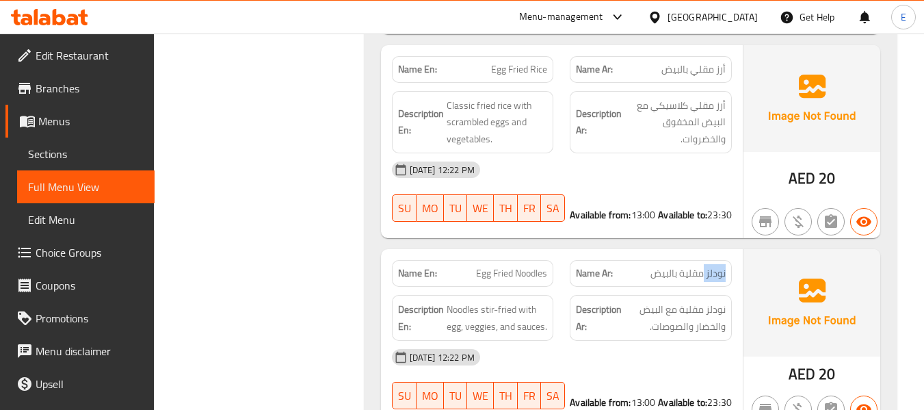
click at [709, 266] on span "نودلز مقلية بالبيض" at bounding box center [688, 273] width 75 height 14
click at [512, 266] on span "Egg Fried Noodles" at bounding box center [511, 273] width 71 height 14
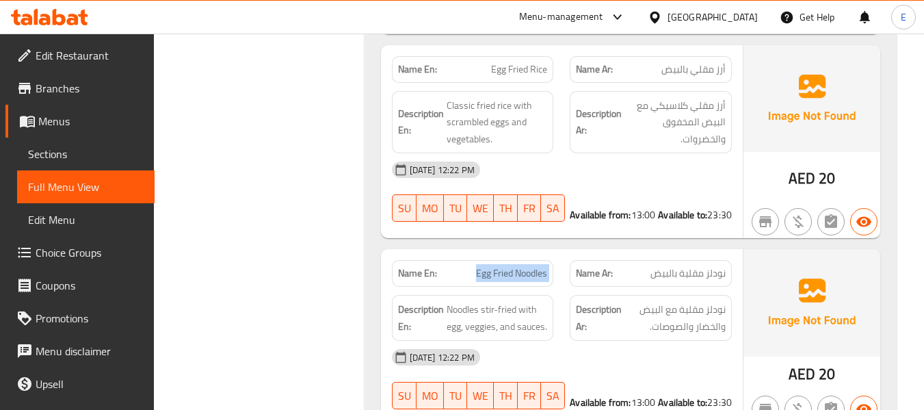
click at [512, 266] on span "Egg Fried Noodles" at bounding box center [511, 273] width 71 height 14
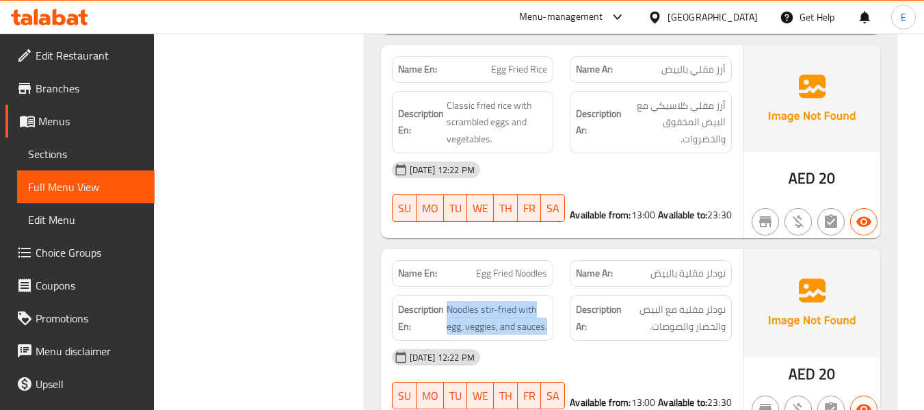
drag, startPoint x: 445, startPoint y: 128, endPoint x: 548, endPoint y: 146, distance: 104.9
click at [548, 295] on div "Description En: Noodles stir-fried with egg, veggies, and sauces." at bounding box center [473, 318] width 162 height 46
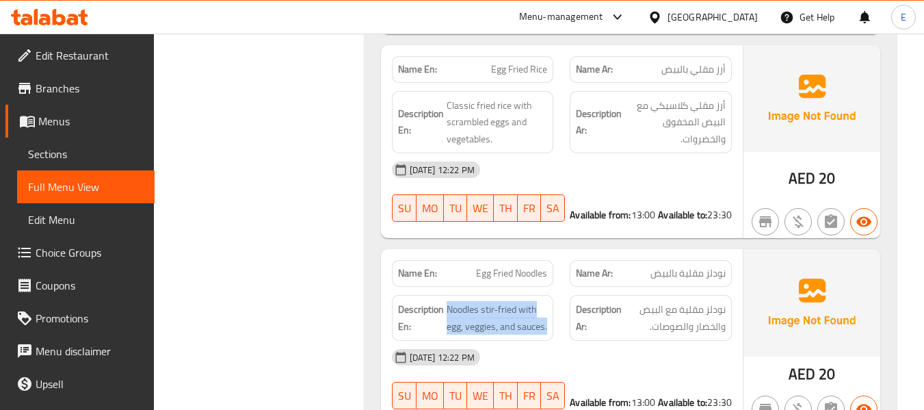
click at [548, 295] on div "Description En: Noodles stir-fried with egg, veggies, and sauces." at bounding box center [473, 318] width 162 height 46
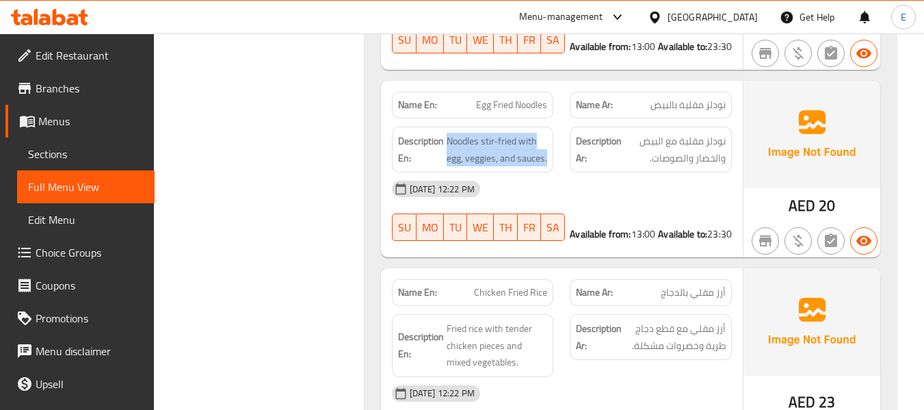
scroll to position [16941, 0]
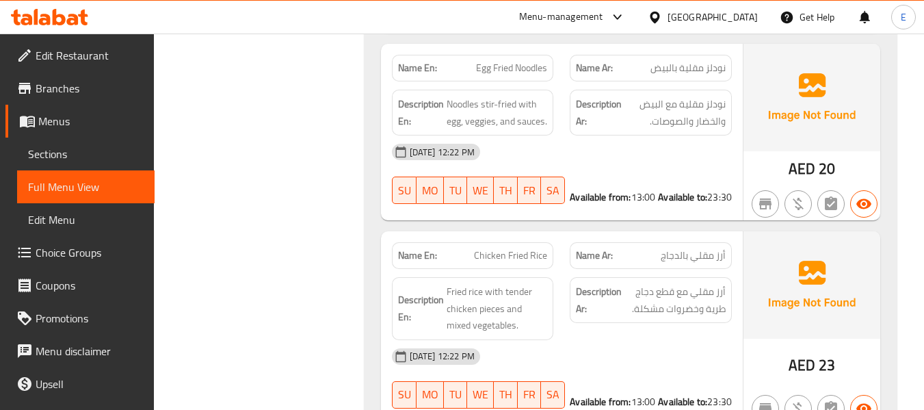
click at [694, 248] on span "أرز مقلي بالدجاج" at bounding box center [693, 255] width 65 height 14
click at [522, 248] on span "Chicken Fried Rice" at bounding box center [510, 255] width 73 height 14
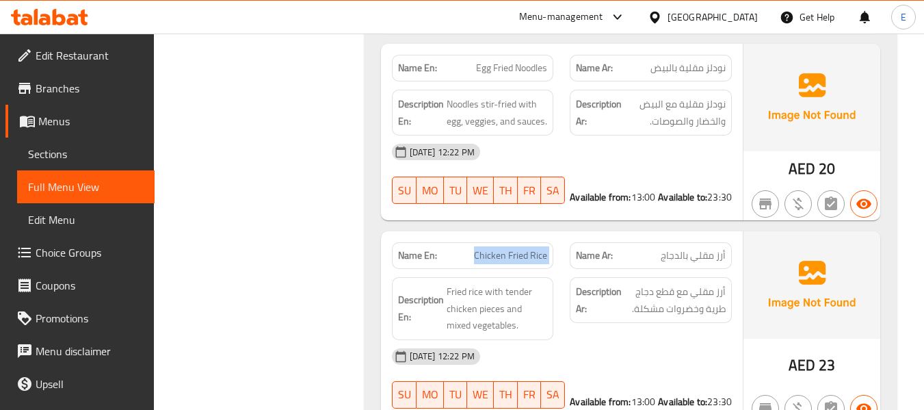
click at [522, 248] on span "Chicken Fried Rice" at bounding box center [510, 255] width 73 height 14
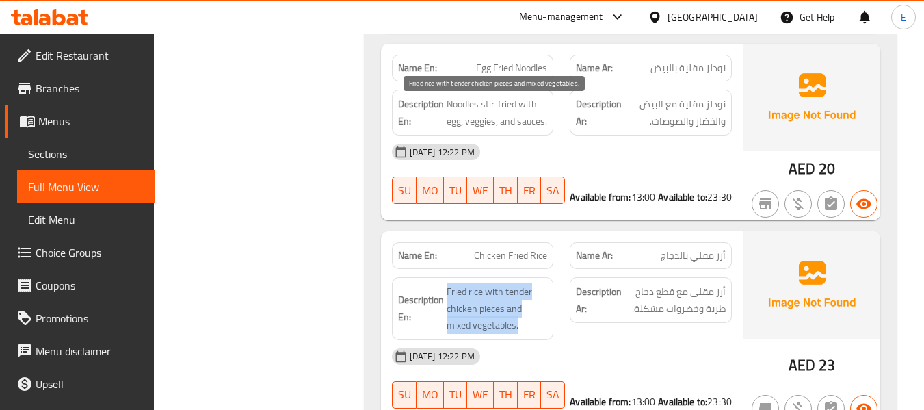
drag, startPoint x: 442, startPoint y: 96, endPoint x: 544, endPoint y: 135, distance: 109.1
click at [544, 277] on div "Description En: Fried rice with tender chicken pieces and mixed vegetables." at bounding box center [473, 308] width 162 height 63
click at [544, 283] on span "Fried rice with tender chicken pieces and mixed vegetables." at bounding box center [497, 308] width 101 height 51
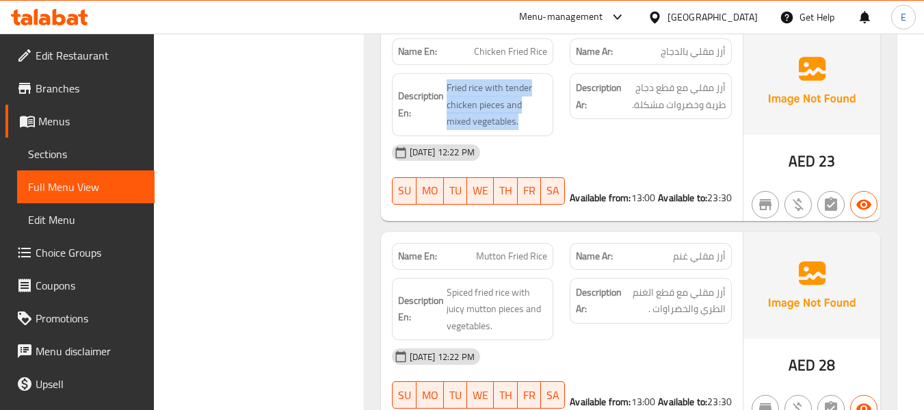
scroll to position [17146, 0]
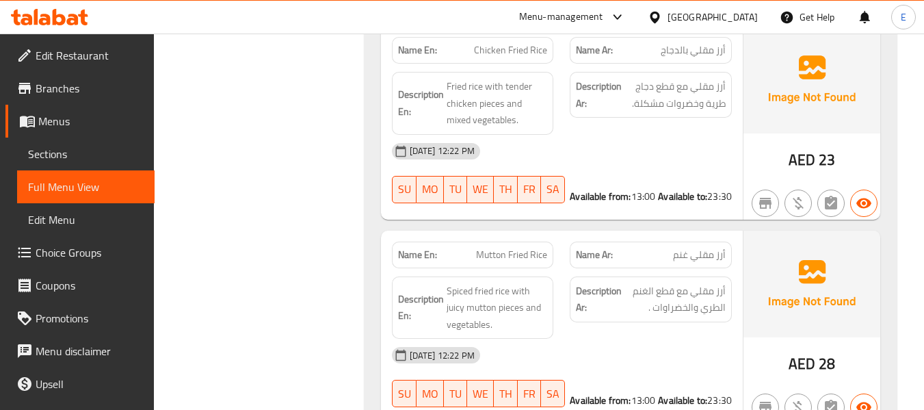
click at [807, 350] on span "AED" at bounding box center [802, 363] width 27 height 27
click at [711, 248] on span "أرز مقلي غنم" at bounding box center [699, 255] width 53 height 14
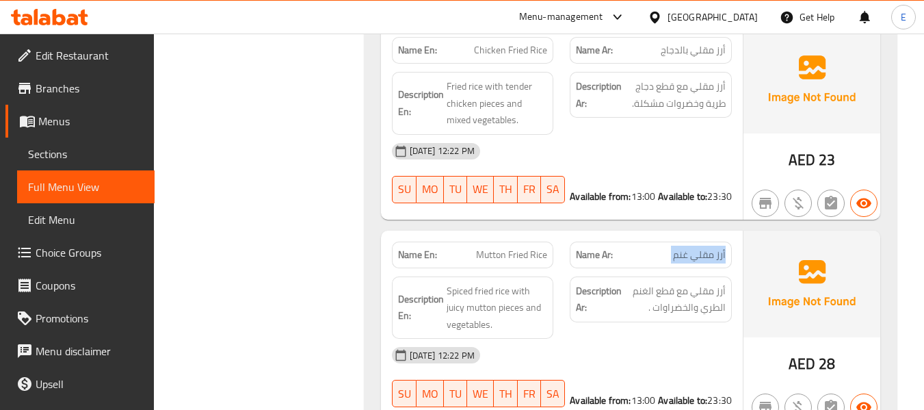
click at [711, 248] on span "أرز مقلي غنم" at bounding box center [699, 255] width 53 height 14
click at [503, 248] on span "Mutton Fried Rice" at bounding box center [511, 255] width 71 height 14
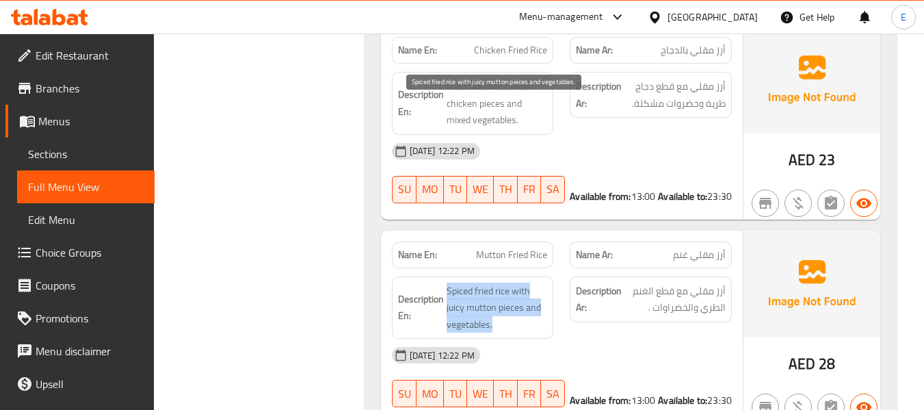
drag, startPoint x: 442, startPoint y: 99, endPoint x: 538, endPoint y: 139, distance: 103.9
click at [538, 276] on div "Description En: Spiced fried rice with juicy mutton pieces and vegetables." at bounding box center [473, 307] width 162 height 63
click at [538, 283] on span "Spiced fried rice with juicy mutton pieces and vegetables." at bounding box center [497, 308] width 101 height 51
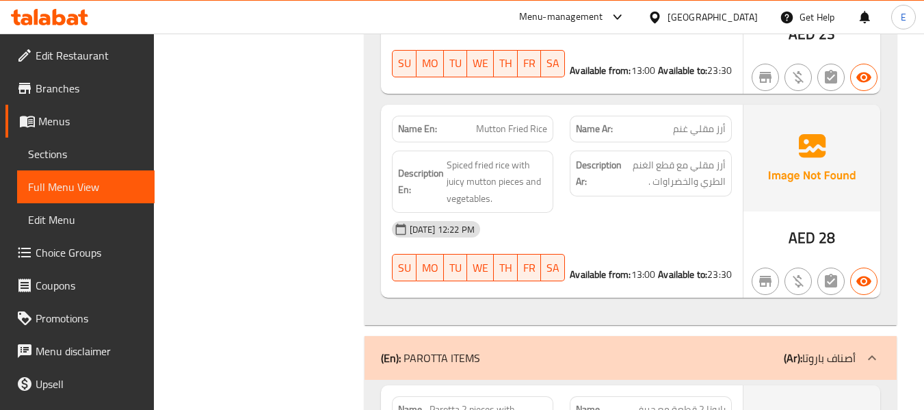
scroll to position [17351, 0]
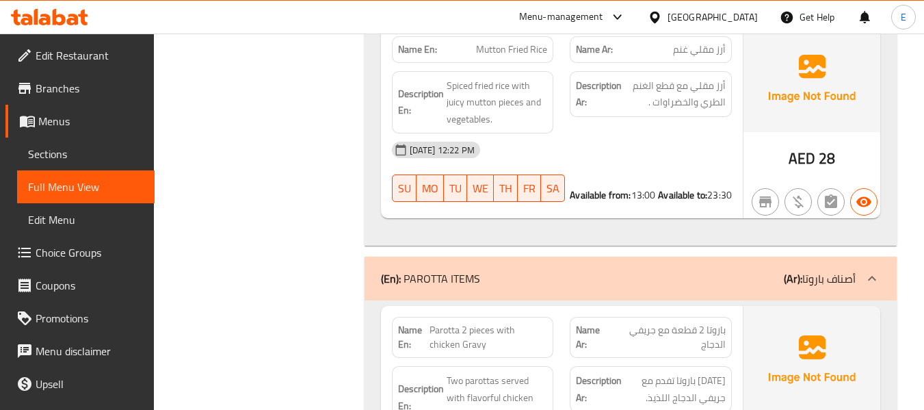
click at [467, 323] on span "Parotta 2 pieces with chicken Gravy" at bounding box center [489, 337] width 118 height 29
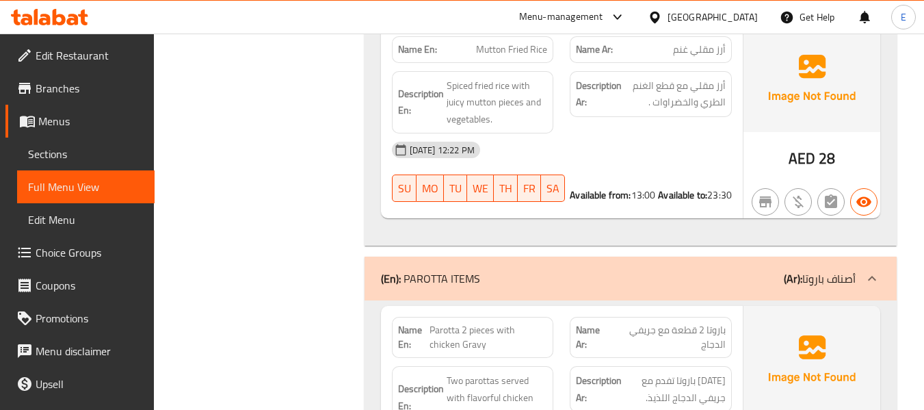
click at [719, 323] on span "باروتا 2 قطعة مع جريفي الدجاج" at bounding box center [668, 337] width 115 height 29
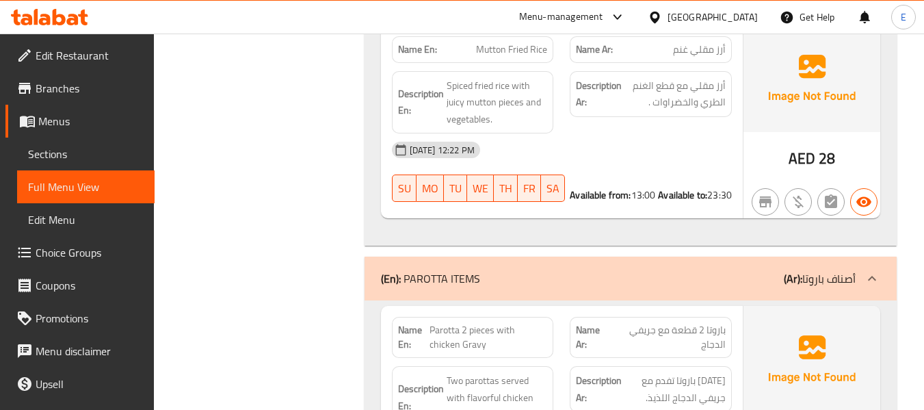
click at [426, 323] on strong "Name En:" at bounding box center [414, 337] width 32 height 29
drag, startPoint x: 447, startPoint y: 145, endPoint x: 545, endPoint y: 159, distance: 98.2
click at [545, 323] on p "Name En: Parotta 2 pieces with chicken Gravy" at bounding box center [473, 337] width 150 height 29
click at [545, 323] on span "Parotta 2 pieces with chicken Gravy" at bounding box center [489, 337] width 118 height 29
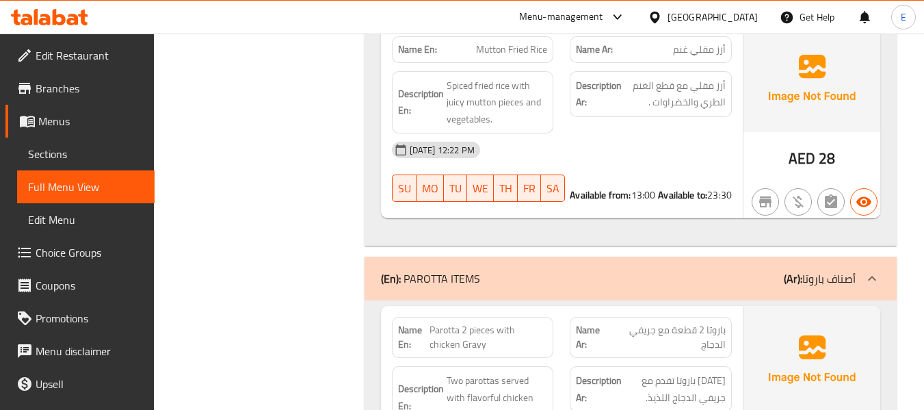
drag, startPoint x: 444, startPoint y: 192, endPoint x: 548, endPoint y: 236, distance: 113.1
click at [548, 366] on div "Description En: Two parottas served with flavorful chicken gravy." at bounding box center [473, 397] width 162 height 63
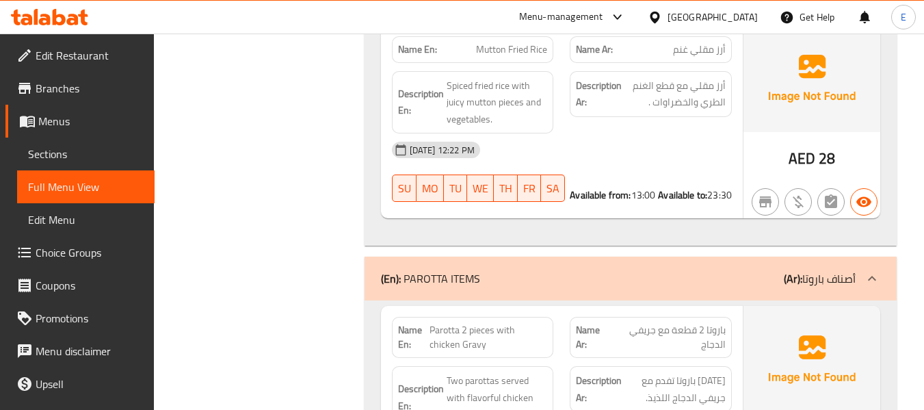
click at [548, 366] on div "Description En: Two parottas served with flavorful chicken gravy." at bounding box center [473, 397] width 162 height 63
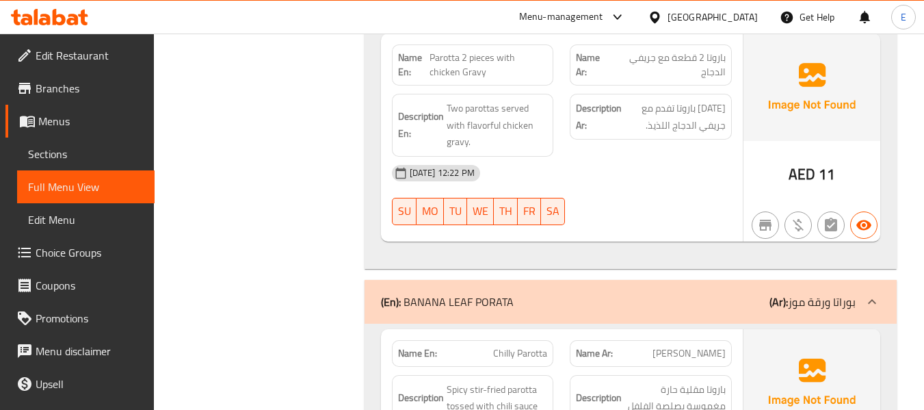
scroll to position [17625, 0]
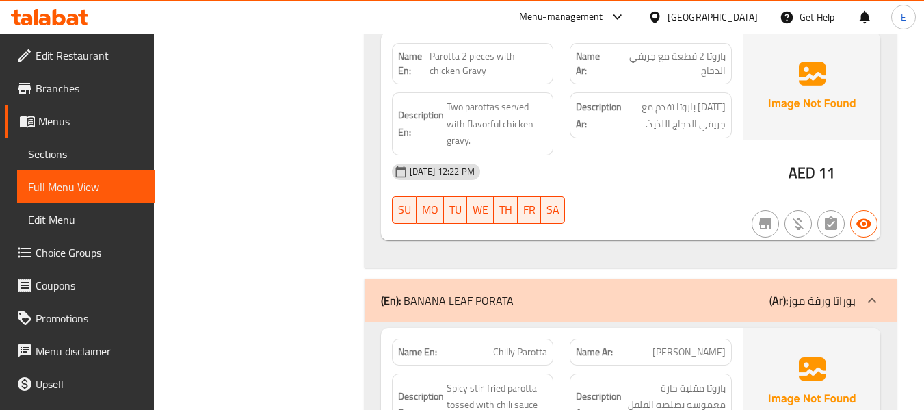
click at [530, 345] on span "Chilly Parotta" at bounding box center [520, 352] width 54 height 14
click at [696, 345] on span "باروتا تشيلي" at bounding box center [689, 352] width 73 height 14
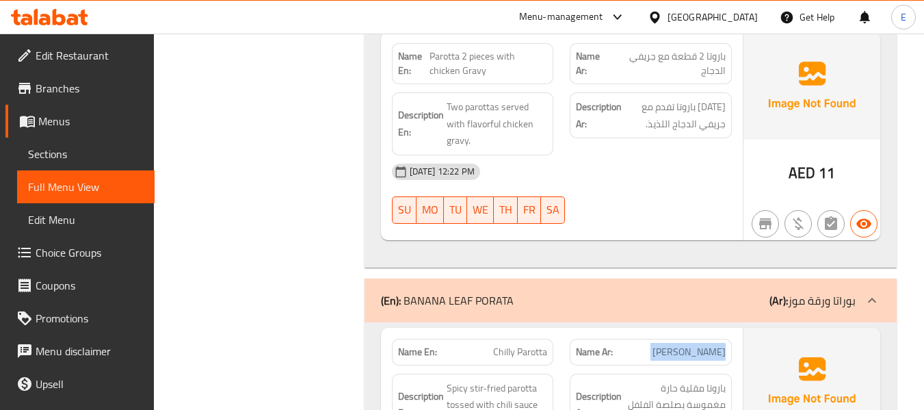
click at [696, 345] on span "باروتا تشيلي" at bounding box center [689, 352] width 73 height 14
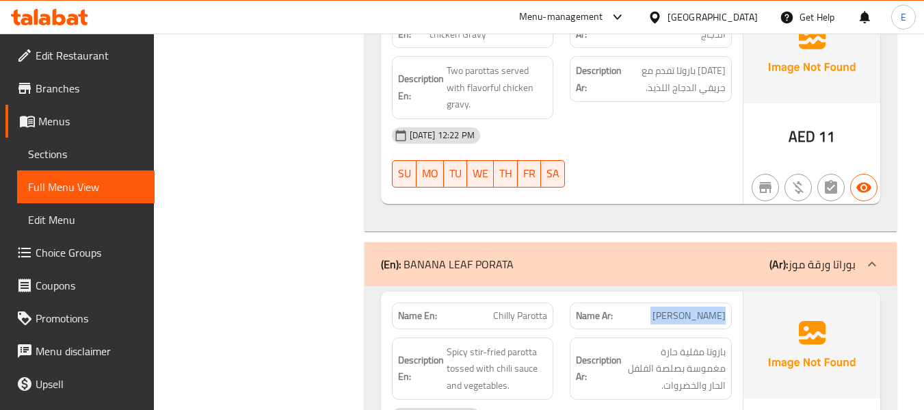
scroll to position [17693, 0]
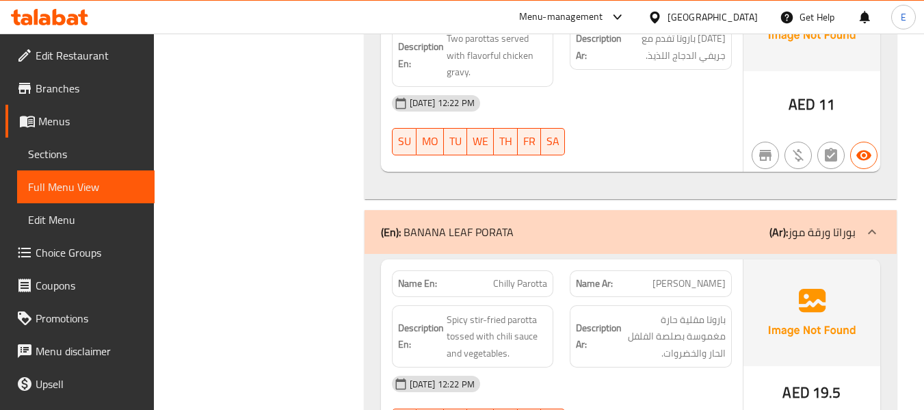
click at [521, 276] on span "Chilly Parotta" at bounding box center [520, 283] width 54 height 14
click at [720, 276] on span "باروتا تشيلي" at bounding box center [689, 283] width 73 height 14
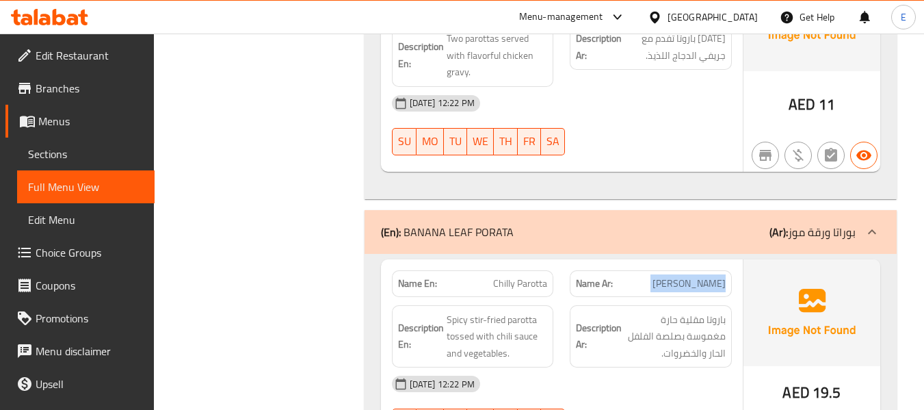
click at [720, 276] on span "باروتا تشيلي" at bounding box center [689, 283] width 73 height 14
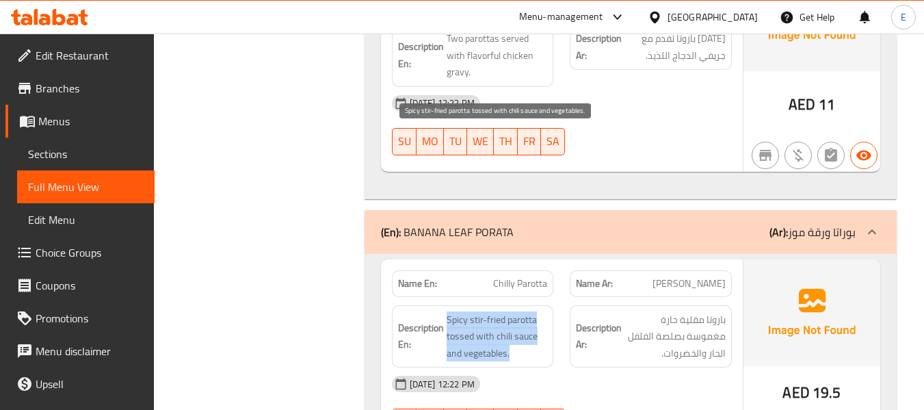
drag, startPoint x: 444, startPoint y: 128, endPoint x: 539, endPoint y: 174, distance: 105.6
click at [539, 311] on h6 "Description En: Spicy stir-fried parotta tossed with chili sauce and vegetables." at bounding box center [473, 336] width 150 height 51
click at [539, 311] on span "Spicy stir-fried parotta tossed with chili sauce and vegetables." at bounding box center [497, 336] width 101 height 51
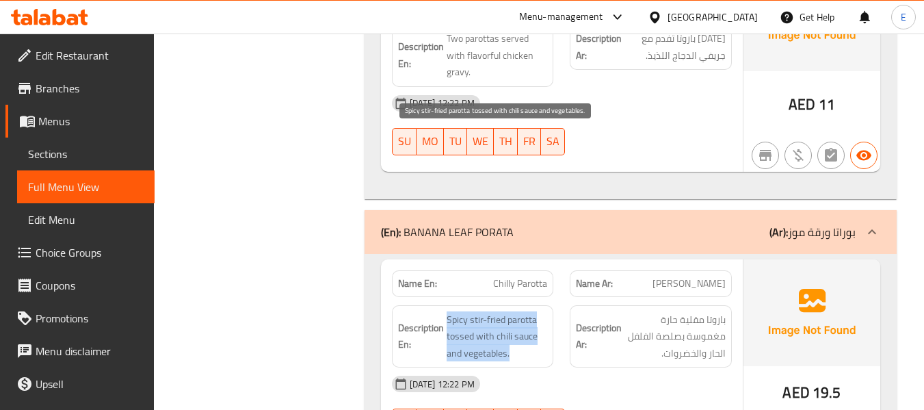
click at [539, 311] on span "Spicy stir-fried parotta tossed with chili sauce and vegetables." at bounding box center [497, 336] width 101 height 51
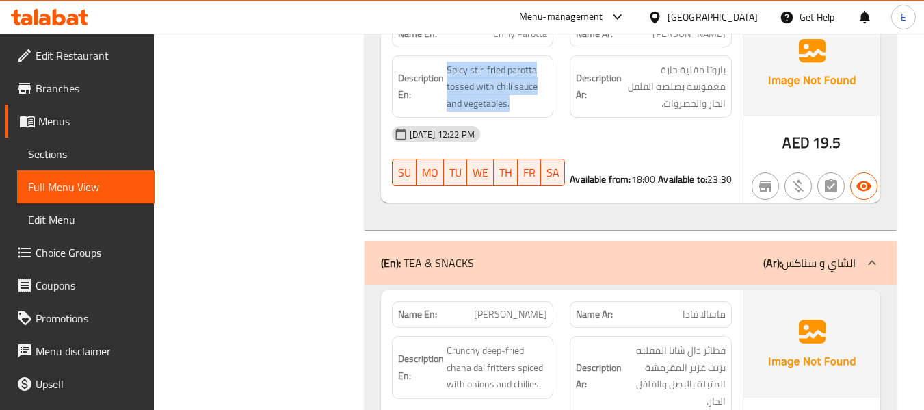
scroll to position [17967, 0]
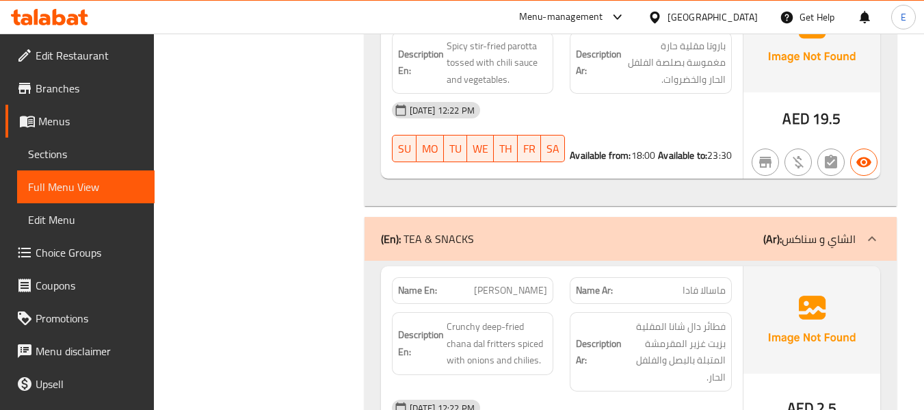
click at [719, 283] on span "ماسالا فادا" at bounding box center [704, 290] width 43 height 14
click at [503, 283] on span "Masala Vada" at bounding box center [510, 290] width 73 height 14
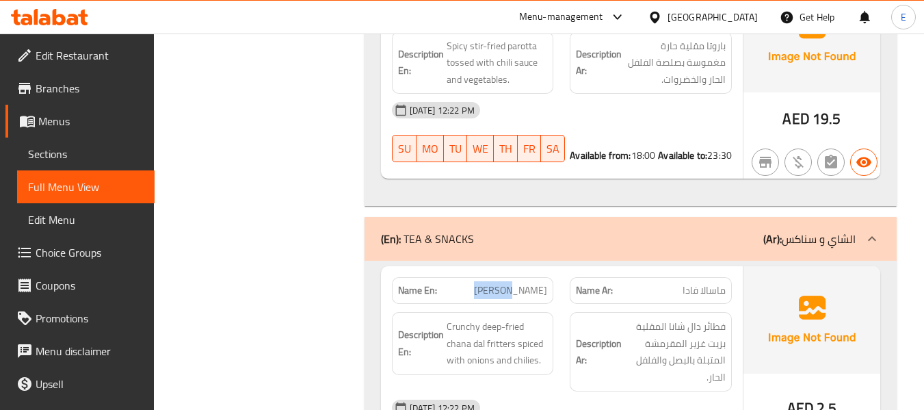
click at [503, 283] on span "Masala Vada" at bounding box center [510, 290] width 73 height 14
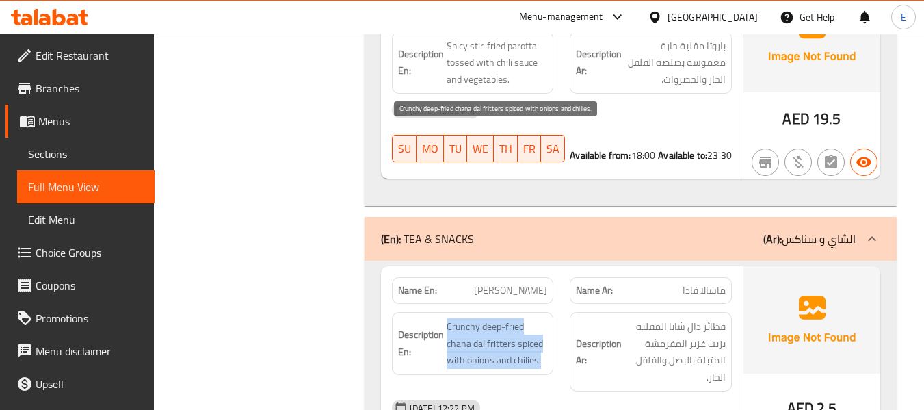
drag, startPoint x: 445, startPoint y: 139, endPoint x: 546, endPoint y: 176, distance: 107.1
click at [546, 318] on h6 "Description En: Crunchy deep-fried chana dal fritters spiced with onions and ch…" at bounding box center [473, 343] width 150 height 51
click at [546, 318] on span "Crunchy deep-fried chana dal fritters spiced with onions and chilies." at bounding box center [497, 343] width 101 height 51
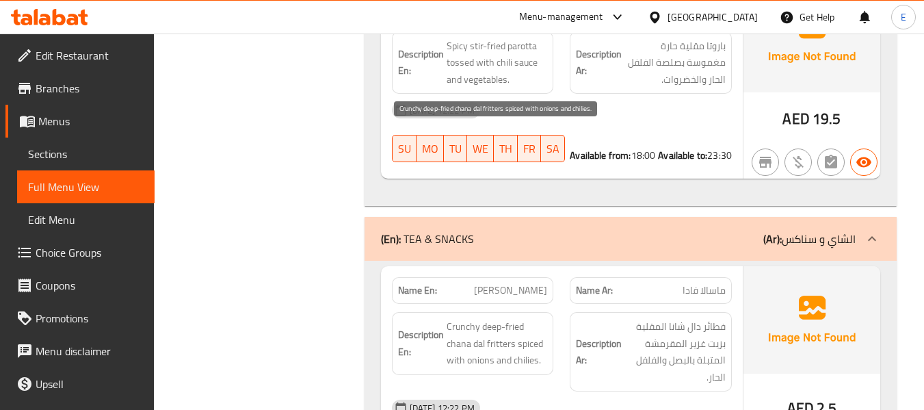
click at [546, 318] on span "Crunchy deep-fried chana dal fritters spiced with onions and chilies." at bounding box center [497, 343] width 101 height 51
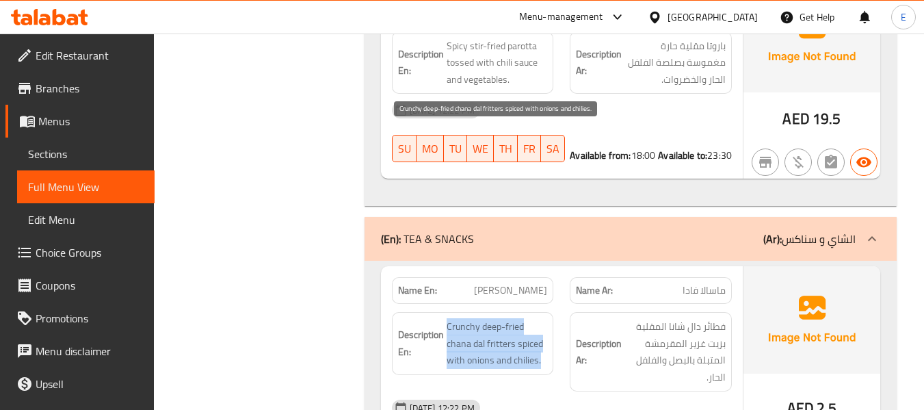
click at [546, 318] on span "Crunchy deep-fried chana dal fritters spiced with onions and chilies." at bounding box center [497, 343] width 101 height 51
click at [532, 318] on span "Crunchy deep-fried chana dal fritters spiced with onions and chilies." at bounding box center [497, 343] width 101 height 51
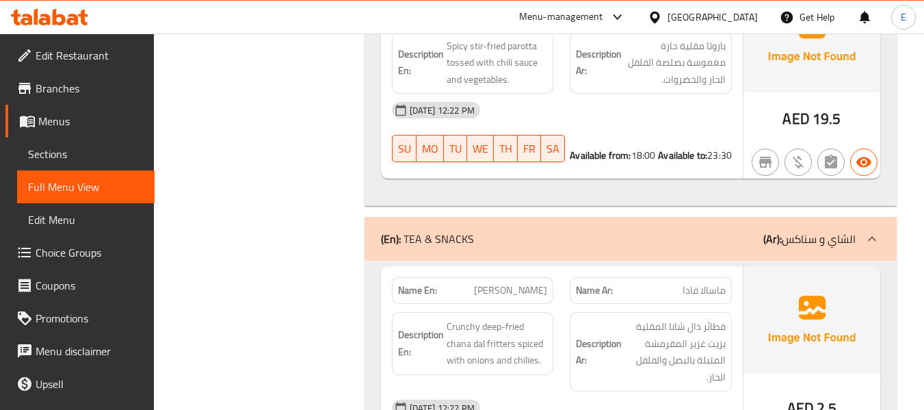
click at [518, 283] on span "Masala Vada" at bounding box center [510, 290] width 73 height 14
copy span "Masala Vada"
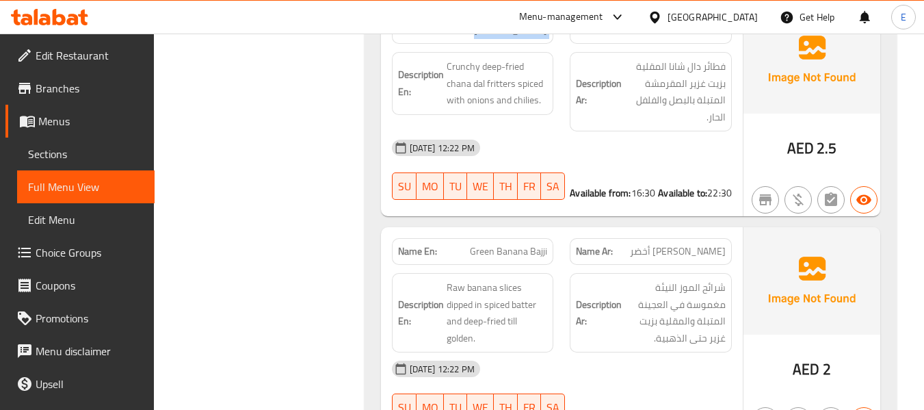
scroll to position [18240, 0]
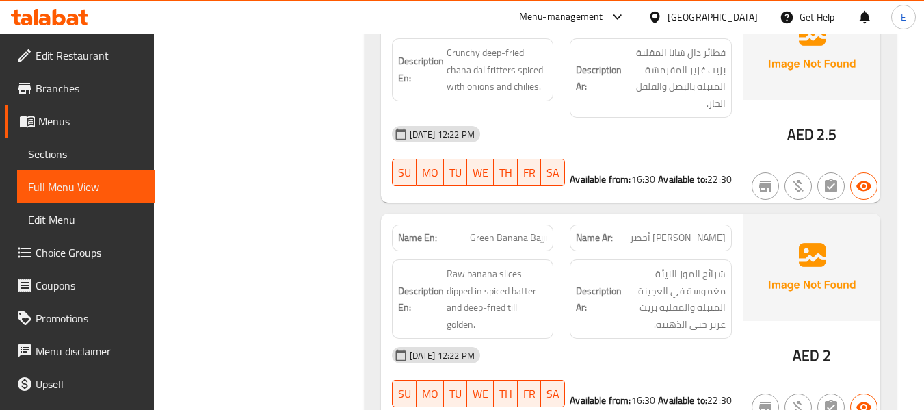
click at [724, 231] on span "باجي موز أخضر" at bounding box center [678, 238] width 96 height 14
click at [536, 231] on span "Green Banana Bajji" at bounding box center [508, 238] width 77 height 14
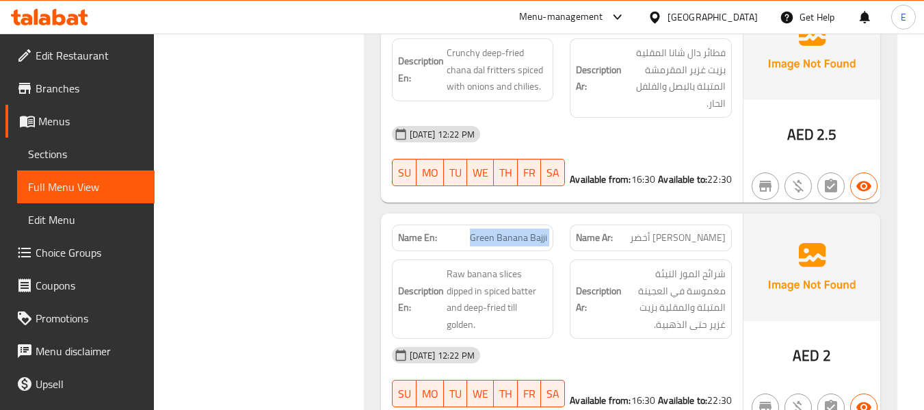
click at [536, 231] on span "Green Banana Bajji" at bounding box center [508, 238] width 77 height 14
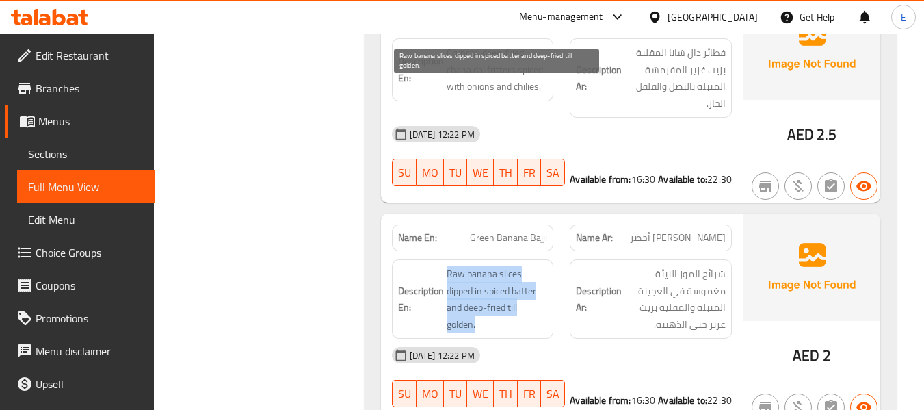
drag, startPoint x: 441, startPoint y: 88, endPoint x: 534, endPoint y: 138, distance: 105.9
click at [534, 265] on h6 "Description En: Raw banana slices dipped in spiced batter and deep-fried till g…" at bounding box center [473, 298] width 150 height 67
click at [534, 265] on span "Raw banana slices dipped in spiced batter and deep-fried till golden." at bounding box center [497, 298] width 101 height 67
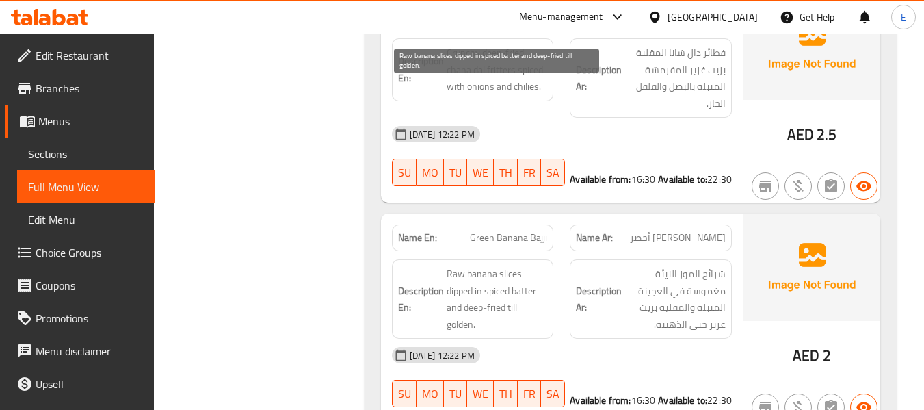
click at [534, 265] on span "Raw banana slices dipped in spiced batter and deep-fried till golden." at bounding box center [497, 298] width 101 height 67
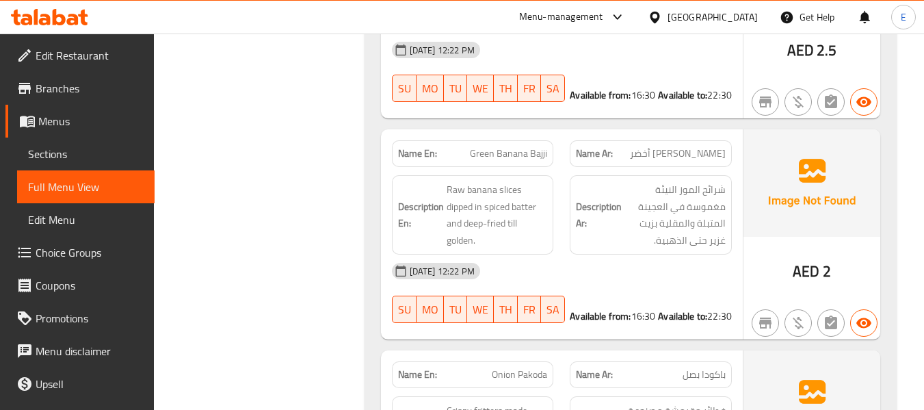
scroll to position [18330, 0]
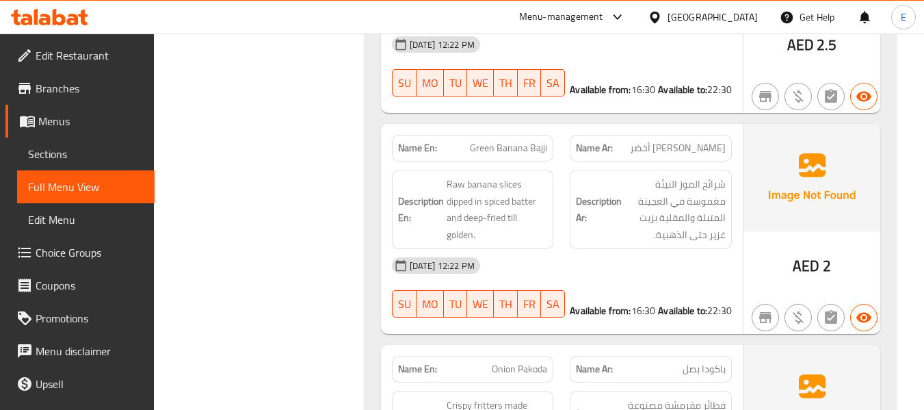
click at [709, 362] on span "باكودا بصل" at bounding box center [704, 369] width 43 height 14
click at [506, 362] on span "Onion Pakoda" at bounding box center [519, 369] width 55 height 14
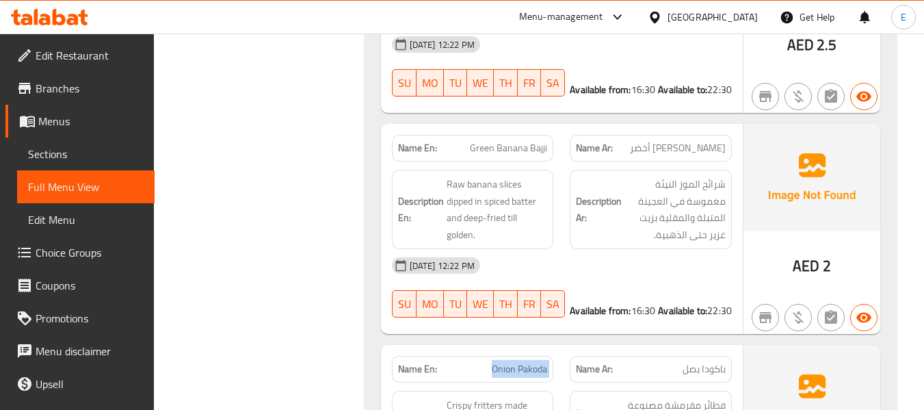
click at [506, 362] on span "Onion Pakoda" at bounding box center [519, 369] width 55 height 14
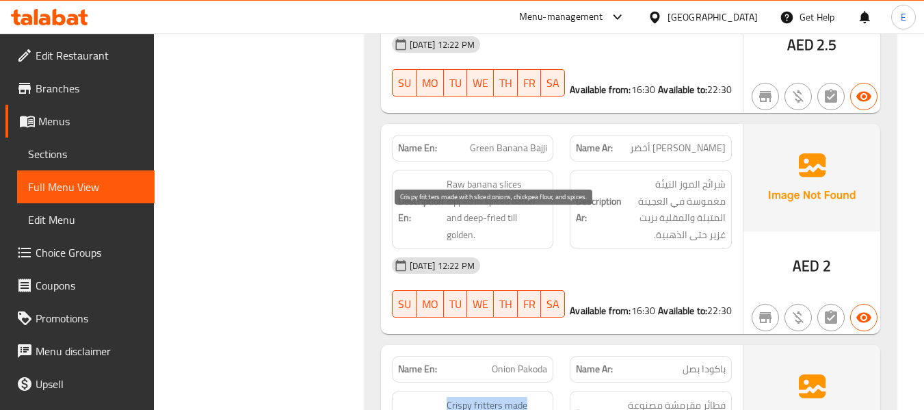
drag, startPoint x: 441, startPoint y: 218, endPoint x: 535, endPoint y: 257, distance: 101.5
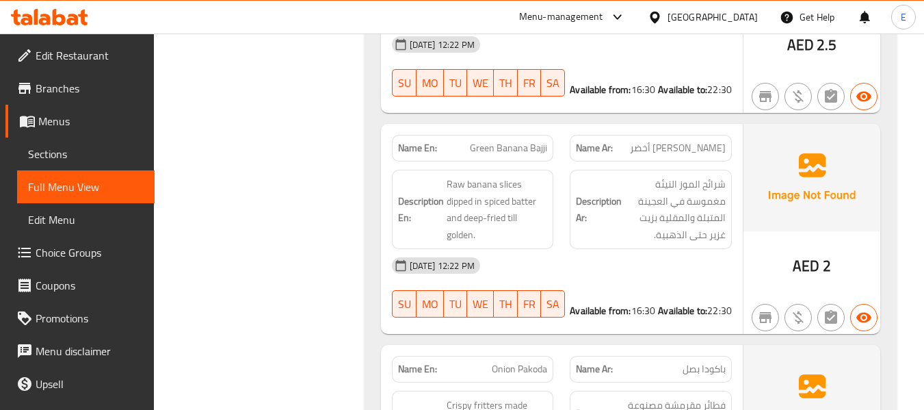
click at [515, 348] on div "Name En: Onion Pakoda" at bounding box center [473, 369] width 179 height 43
copy span "Onion Pakoda"
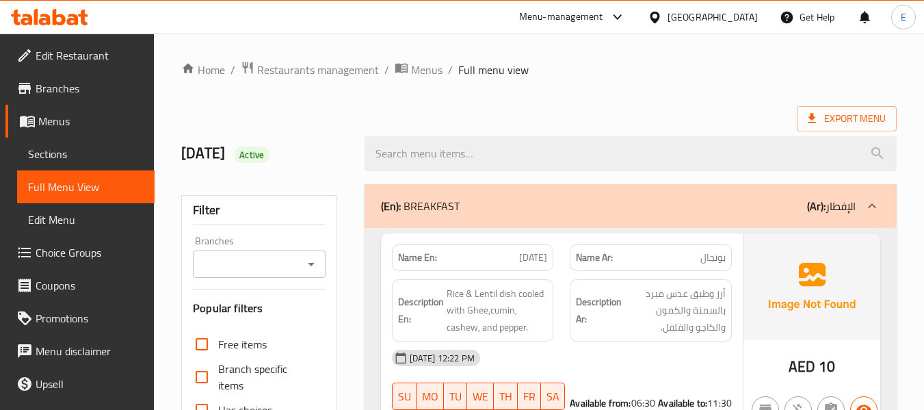
click at [66, 156] on span "Sections" at bounding box center [86, 154] width 116 height 16
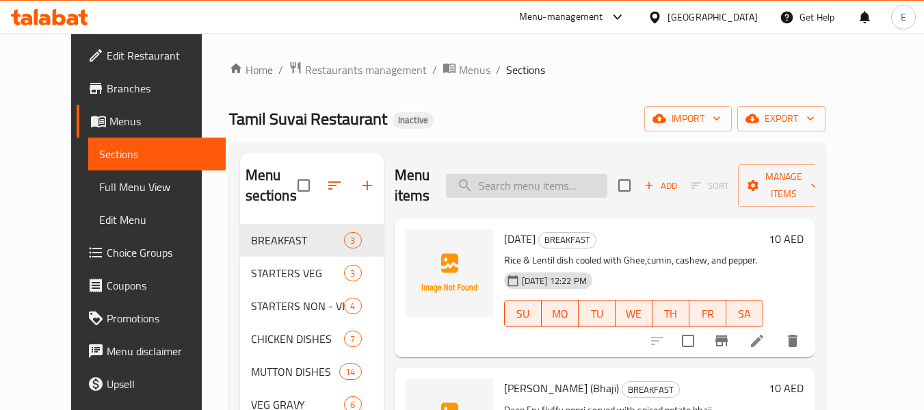
click at [553, 179] on input "search" at bounding box center [526, 186] width 161 height 24
paste input "Chicken Lolli Pop"
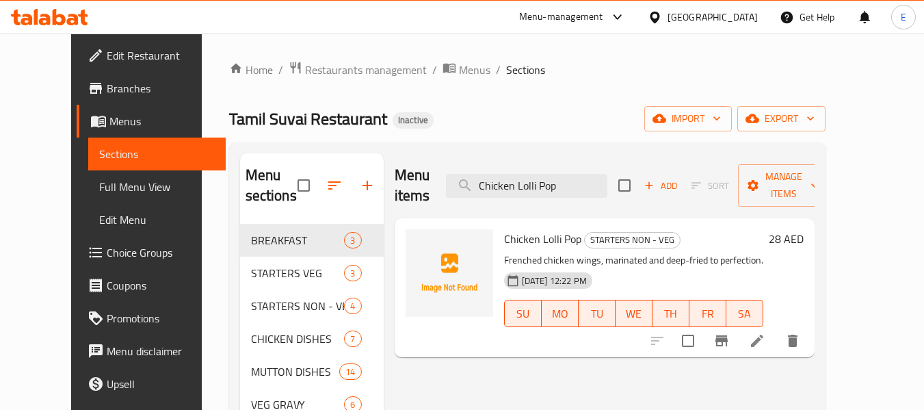
type input "Chicken Lolli Pop"
click at [765, 332] on icon at bounding box center [757, 340] width 16 height 16
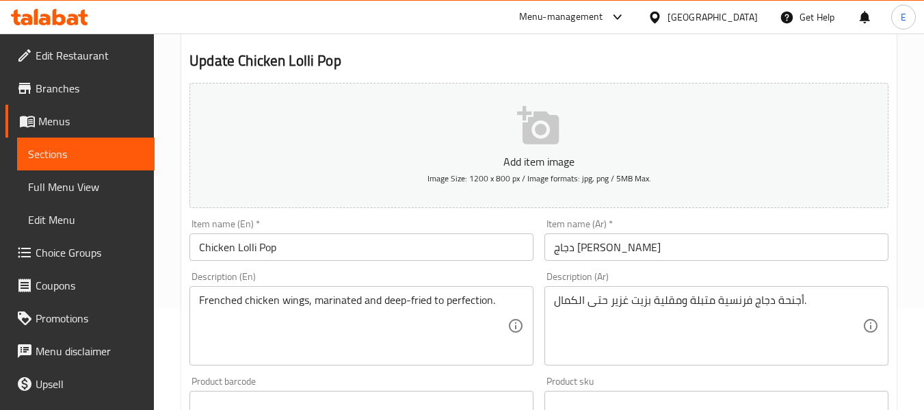
scroll to position [137, 0]
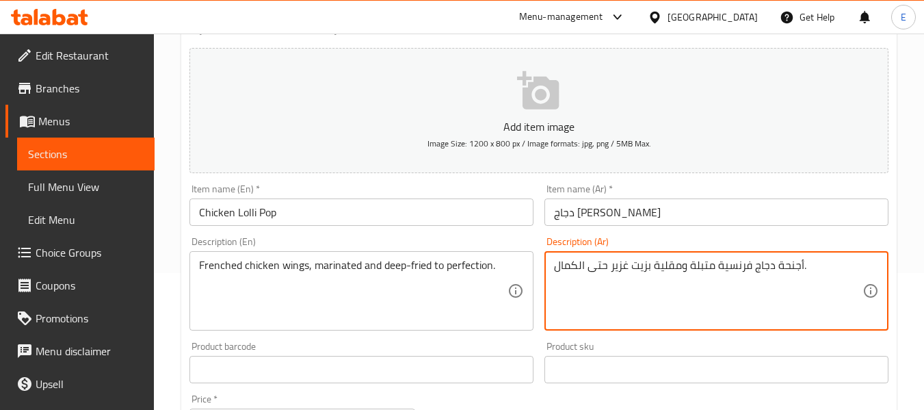
click at [734, 269] on textarea "أجنحة دجاج فرنسية متبلة ومقلية بزيت غزير حتى الكمال." at bounding box center [708, 291] width 309 height 65
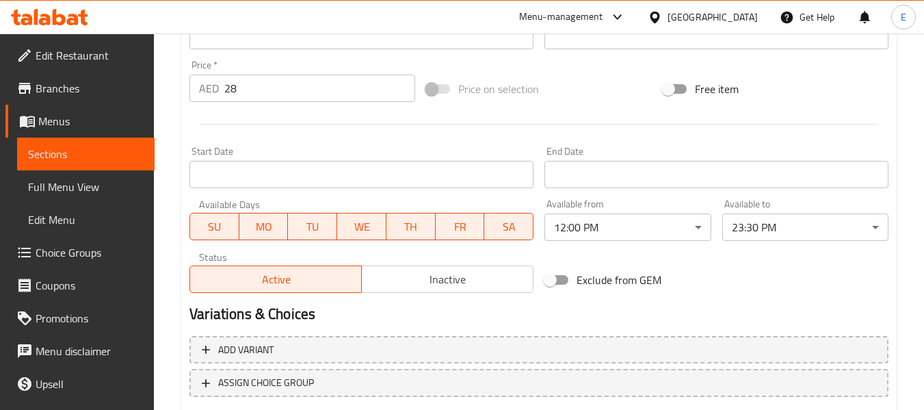
scroll to position [557, 0]
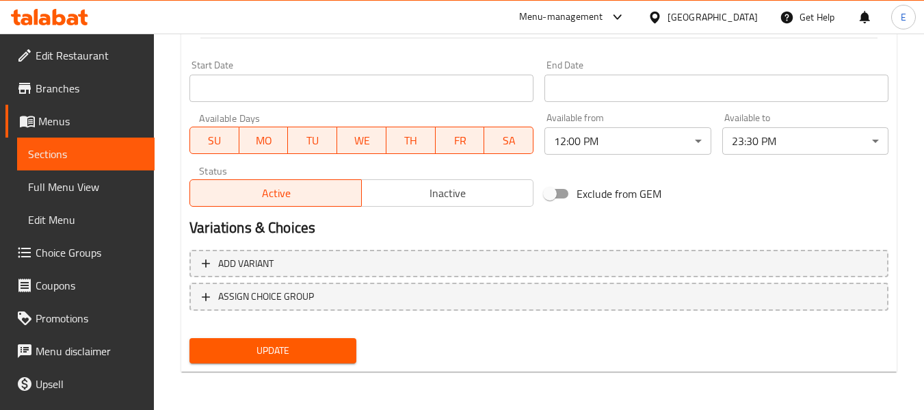
type textarea "أجنحة دجاج فرينشد متبلة ومقلية بزيت غزير حتى الكمال."
click at [317, 354] on span "Update" at bounding box center [272, 350] width 144 height 17
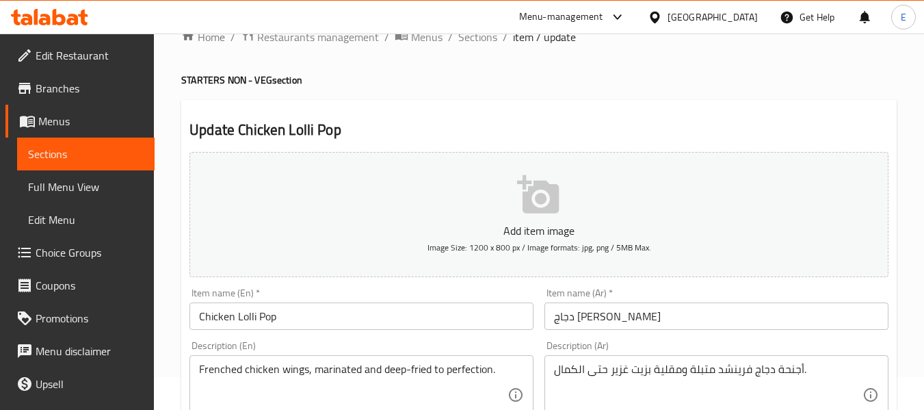
scroll to position [0, 0]
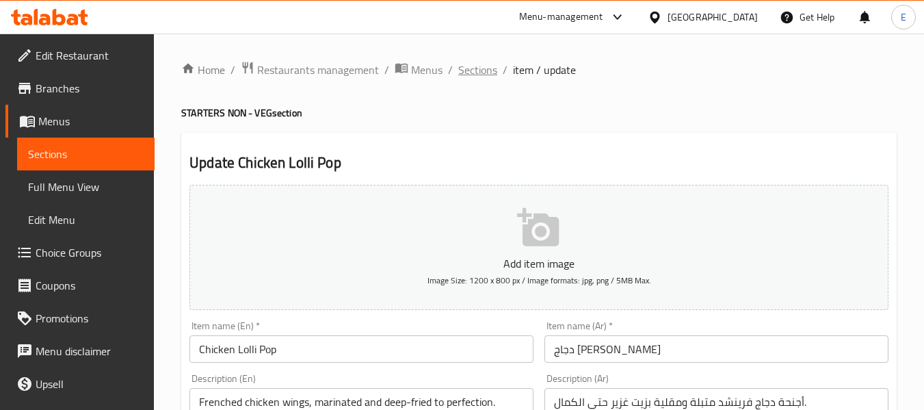
click at [473, 70] on span "Sections" at bounding box center [477, 70] width 39 height 16
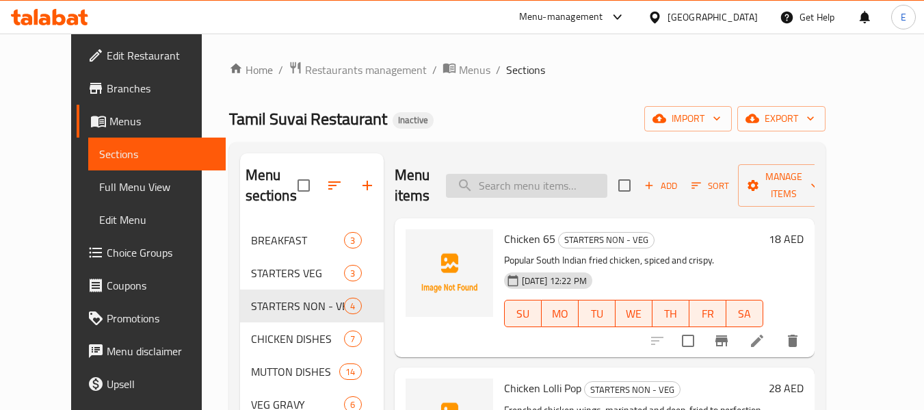
click at [568, 177] on input "search" at bounding box center [526, 186] width 161 height 24
paste input "Paneer Butter Masala"
type input "Paneer Butter Masala"
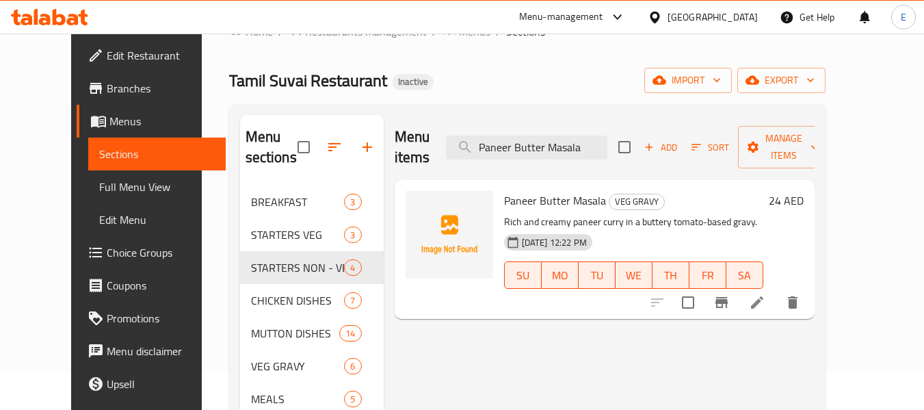
scroll to position [68, 0]
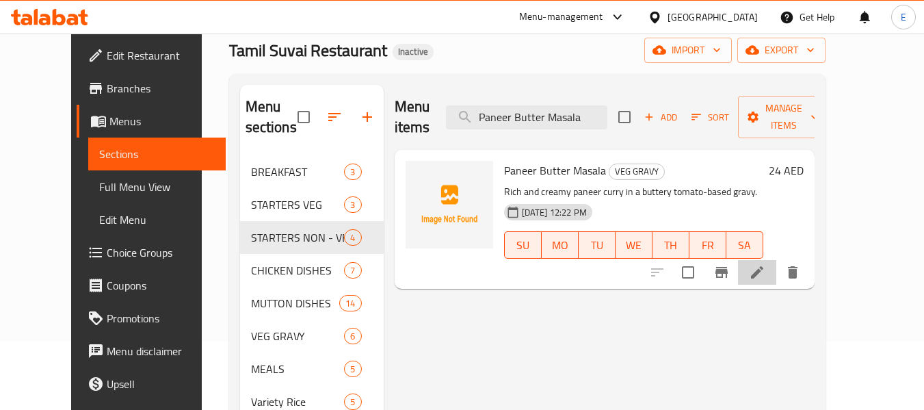
click at [776, 262] on li at bounding box center [757, 272] width 38 height 25
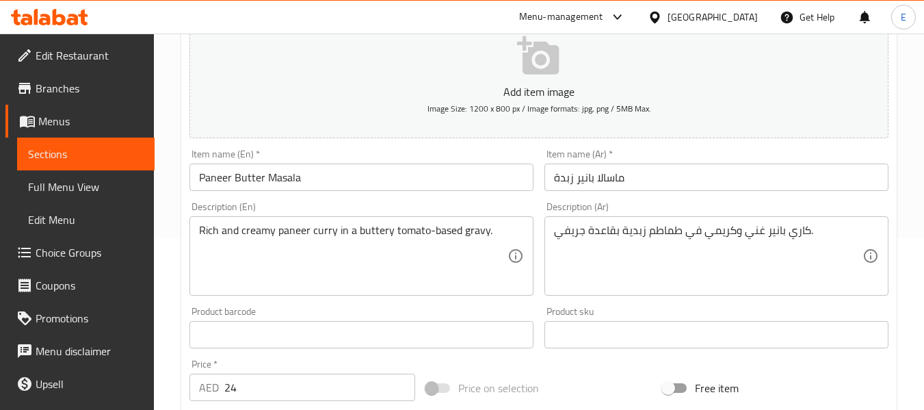
scroll to position [205, 0]
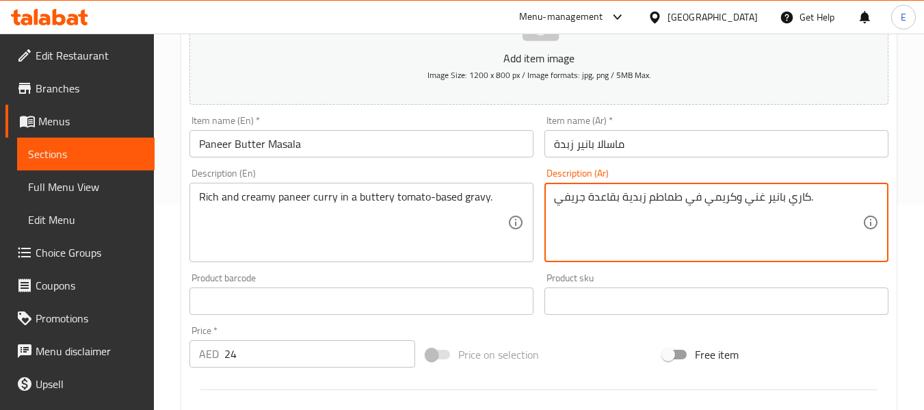
click at [689, 235] on textarea "كاري بانير غني وكريمي في طماطم زبدية بقاعدة جريفي." at bounding box center [708, 222] width 309 height 65
click at [701, 207] on textarea "كاري بانير غني وكريمي في طماطم زبدية بقاعدة جريفي." at bounding box center [708, 222] width 309 height 65
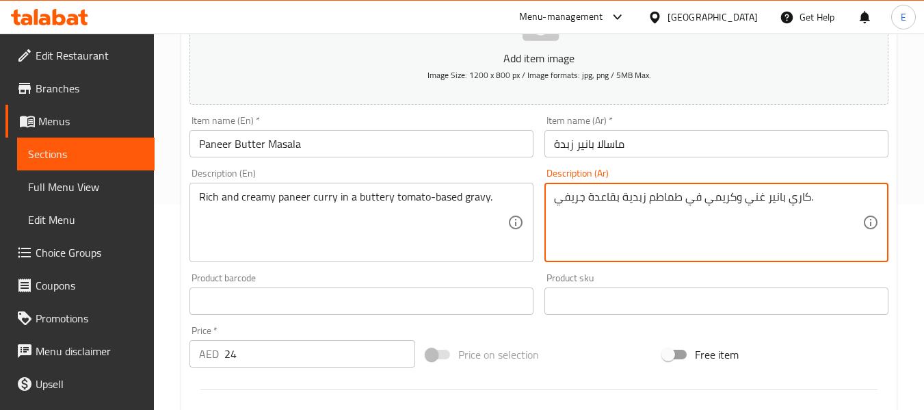
click at [701, 207] on textarea "كاري بانير غني وكريمي في طماطم زبدية بقاعدة جريفي." at bounding box center [708, 222] width 309 height 65
click at [742, 215] on textarea "كاري بانير غني وكريمي في طماطم زبدية بقاعدة جريفي." at bounding box center [708, 222] width 309 height 65
click at [744, 202] on textarea "كاري بانير غني وكريمي في طماطم زبدية بقاعدة جريفي." at bounding box center [708, 222] width 309 height 65
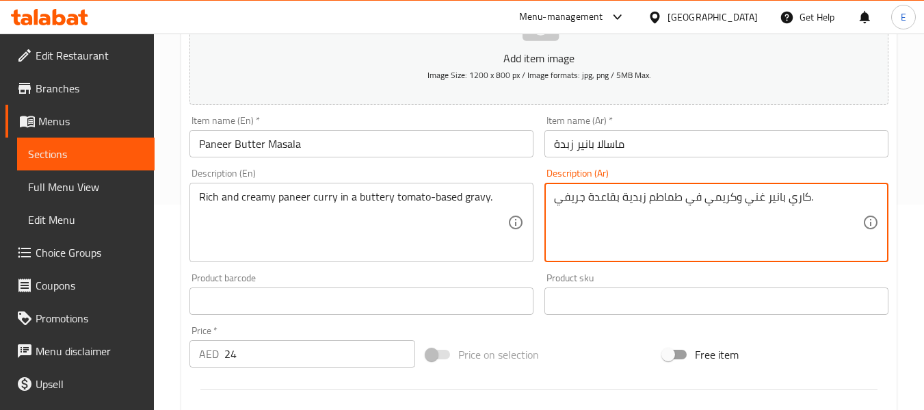
click at [733, 250] on textarea "كاري بانير غني وكريمي في طماطم زبدية بقاعدة جريفي." at bounding box center [708, 222] width 309 height 65
drag, startPoint x: 585, startPoint y: 198, endPoint x: 548, endPoint y: 196, distance: 37.0
click at [548, 196] on div "كاري بانير غني وكريمي في طماطم زبدية بقاعدة جريفي. Description (Ar)" at bounding box center [717, 222] width 344 height 79
drag, startPoint x: 678, startPoint y: 199, endPoint x: 548, endPoint y: 204, distance: 130.1
click at [548, 204] on div "كاري بانير غني وكريمي في طماطم زبدية بقاعدة جريفي. Description (Ar)" at bounding box center [717, 222] width 344 height 79
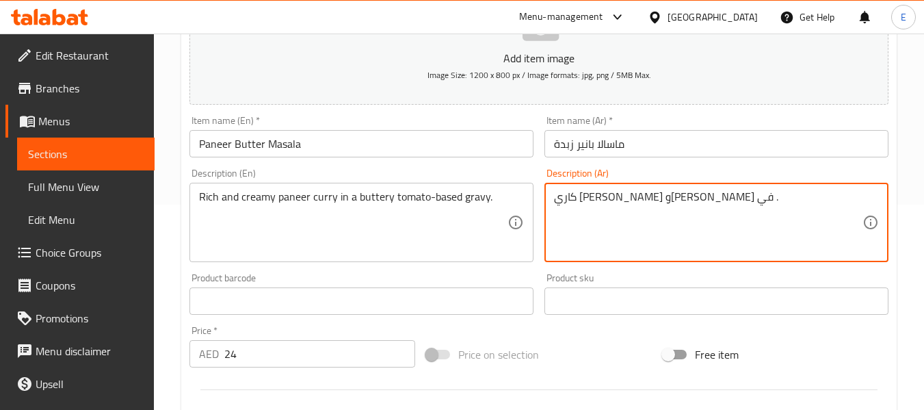
click at [685, 198] on textarea "كاري بانير غني وكريمي في ." at bounding box center [708, 222] width 309 height 65
type textarea "كاري بانير غني وكريمي في جريفي بقاعدة طماطم باتري"
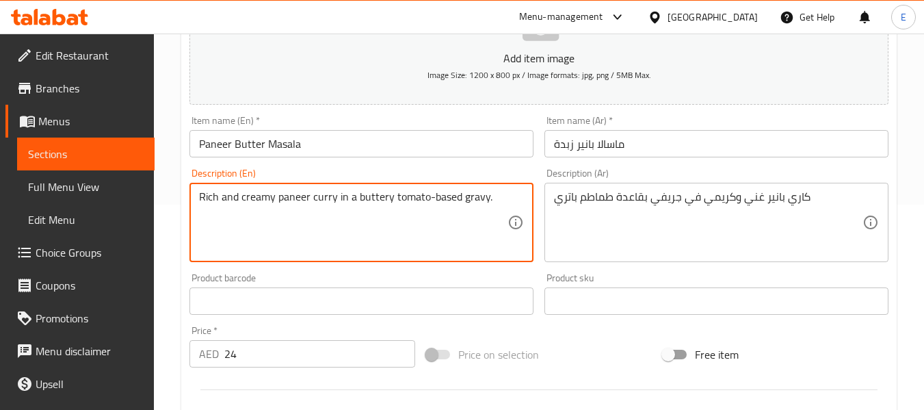
click at [322, 190] on textarea "Rich and creamy paneer curry in a buttery tomato-based gravy." at bounding box center [353, 222] width 309 height 65
click at [369, 228] on textarea "Rich and creamy paneer curry in a buttery tomato-based gravy." at bounding box center [353, 222] width 309 height 65
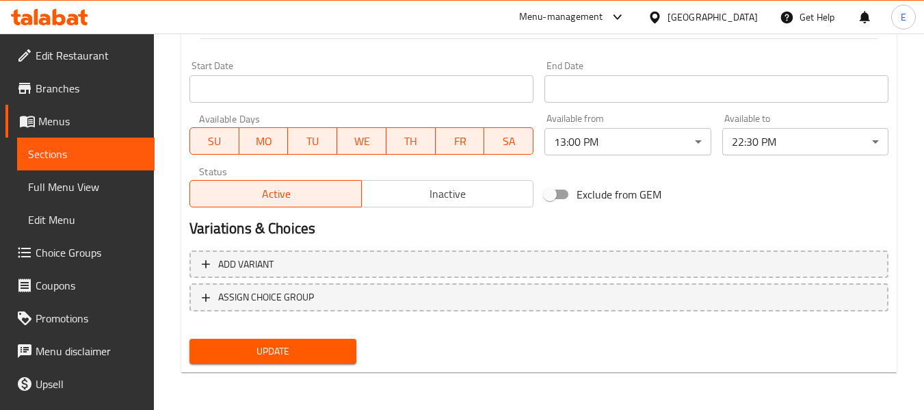
scroll to position [557, 0]
click at [304, 353] on span "Update" at bounding box center [272, 350] width 144 height 17
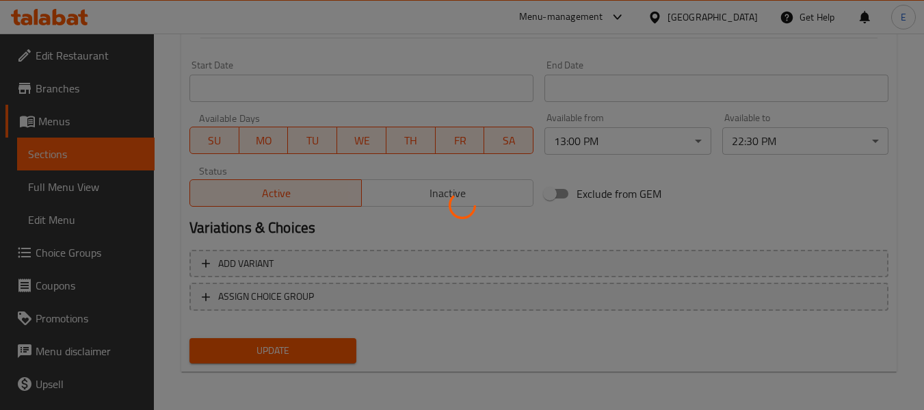
click at [304, 353] on div at bounding box center [462, 205] width 924 height 410
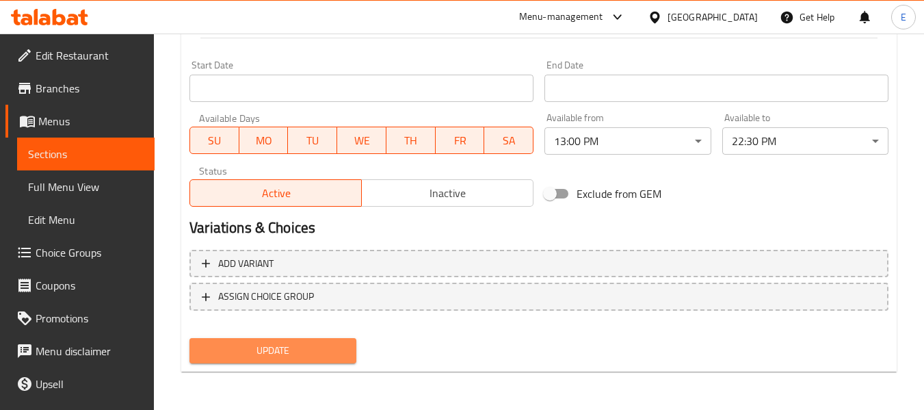
click at [340, 339] on button "Update" at bounding box center [272, 350] width 166 height 25
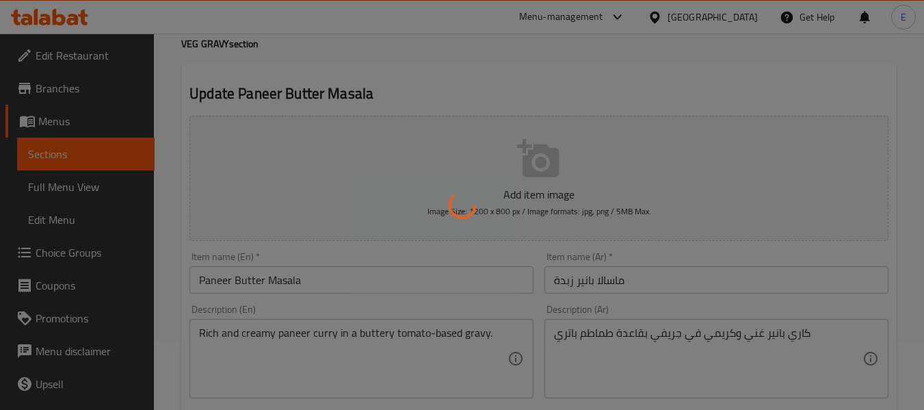
scroll to position [0, 0]
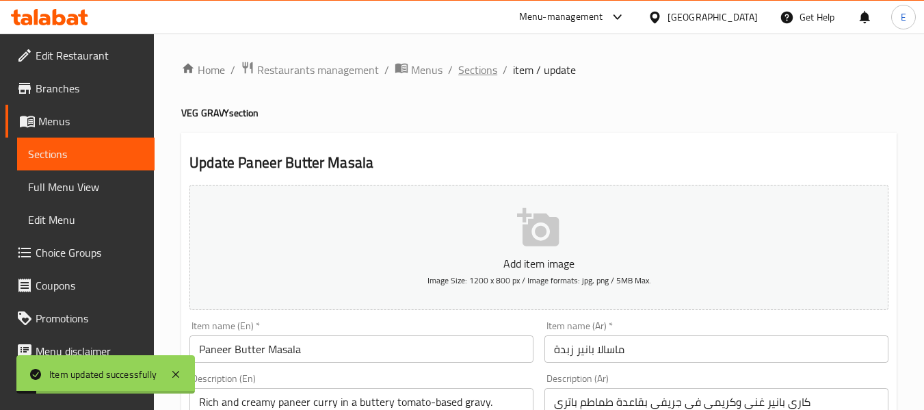
click at [477, 62] on span "Sections" at bounding box center [477, 70] width 39 height 16
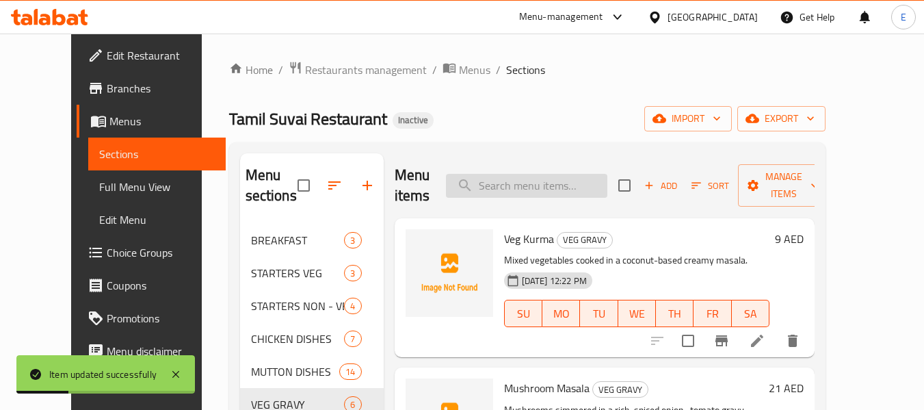
click at [578, 182] on input "search" at bounding box center [526, 186] width 161 height 24
paste input "Masala Vada"
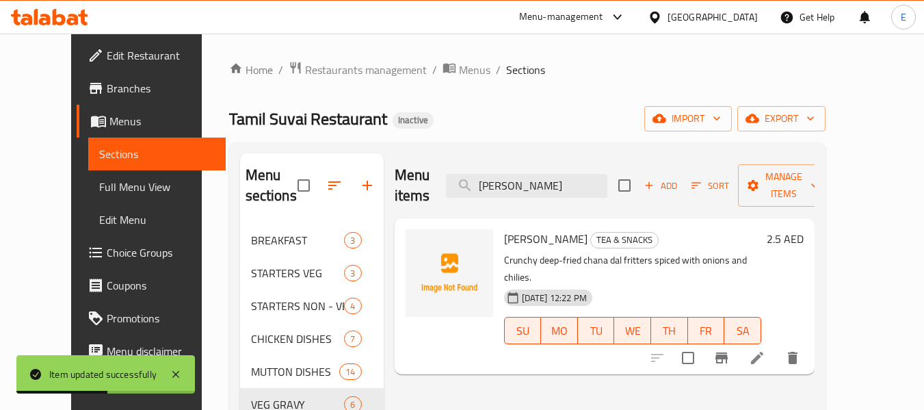
type input "Masala Vada"
click at [765, 350] on icon at bounding box center [757, 358] width 16 height 16
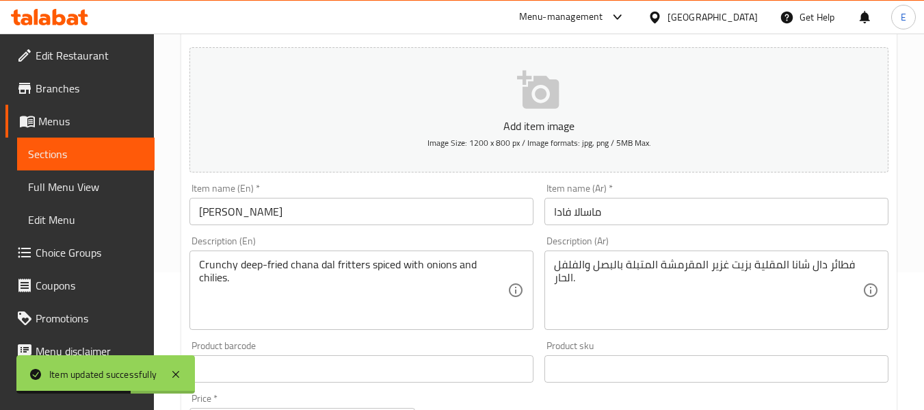
scroll to position [205, 0]
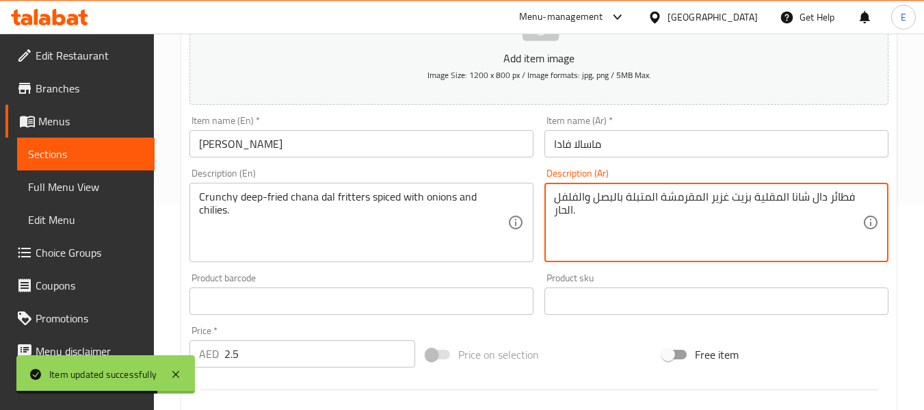
click at [824, 200] on textarea "فطائر دال شانا المقلية بزيت غزير المقرمشة المتبلة بالبصل والفلفل الحار." at bounding box center [708, 222] width 309 height 65
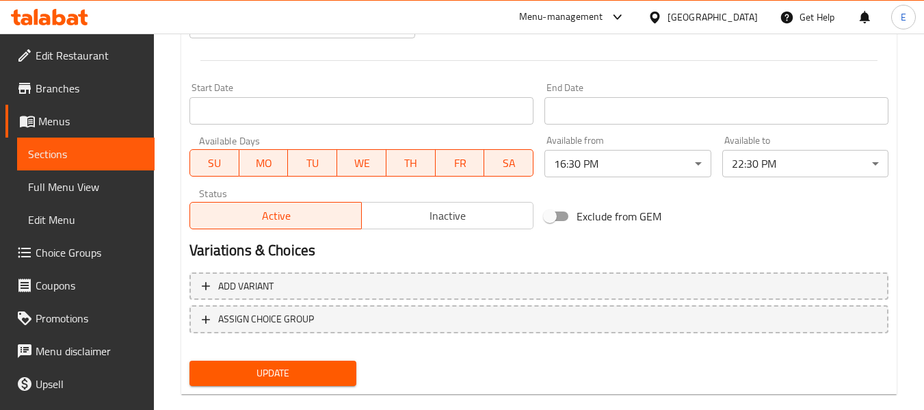
scroll to position [557, 0]
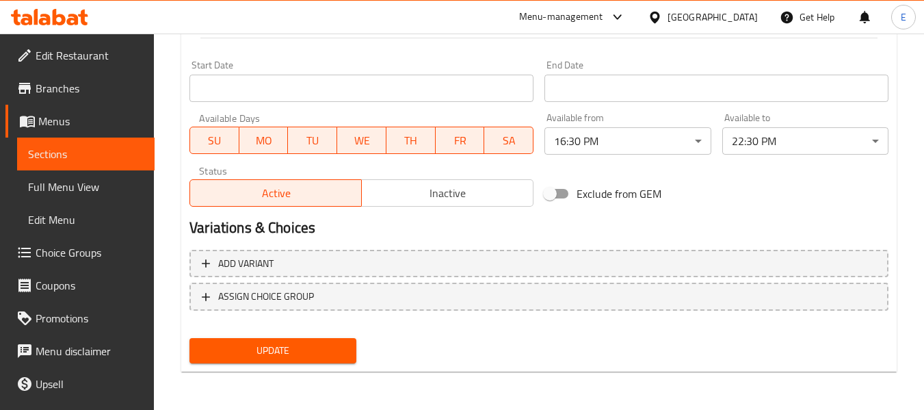
type textarea "فطائر مقلية دال شانا المقلية بزيت غزير المقرمشة المتبلة بالبصل والفلفل الحار."
click at [296, 354] on span "Update" at bounding box center [272, 350] width 144 height 17
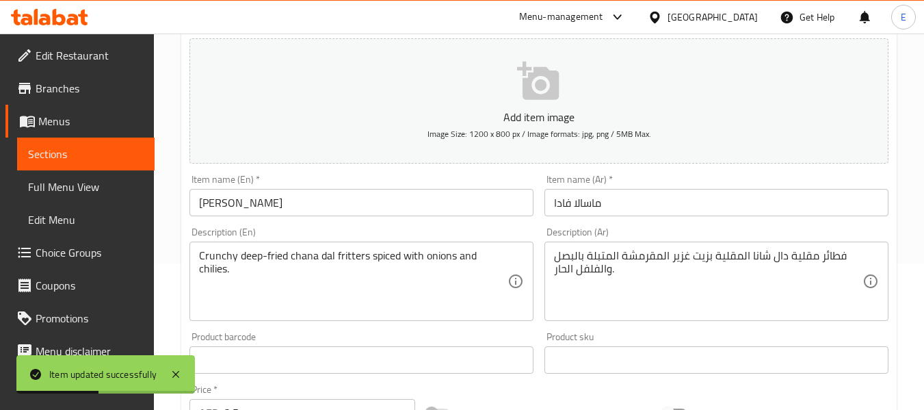
scroll to position [0, 0]
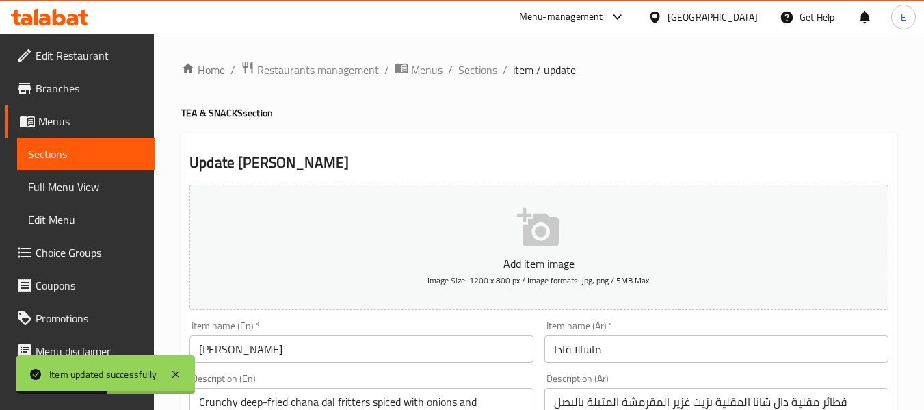
click at [477, 75] on span "Sections" at bounding box center [477, 70] width 39 height 16
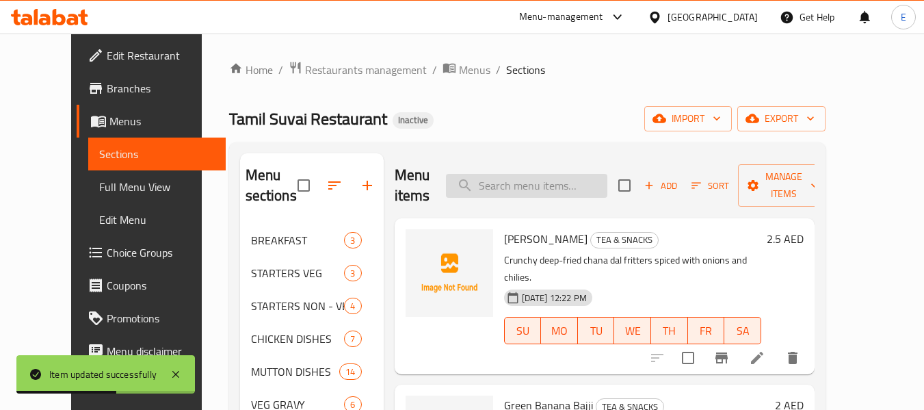
click at [541, 174] on input "search" at bounding box center [526, 186] width 161 height 24
paste input "Onion Pakoda"
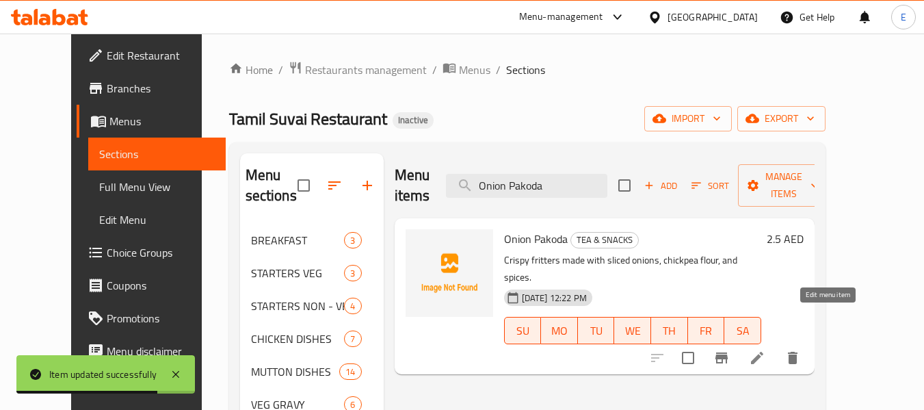
type input "Onion Pakoda"
click at [765, 350] on icon at bounding box center [757, 358] width 16 height 16
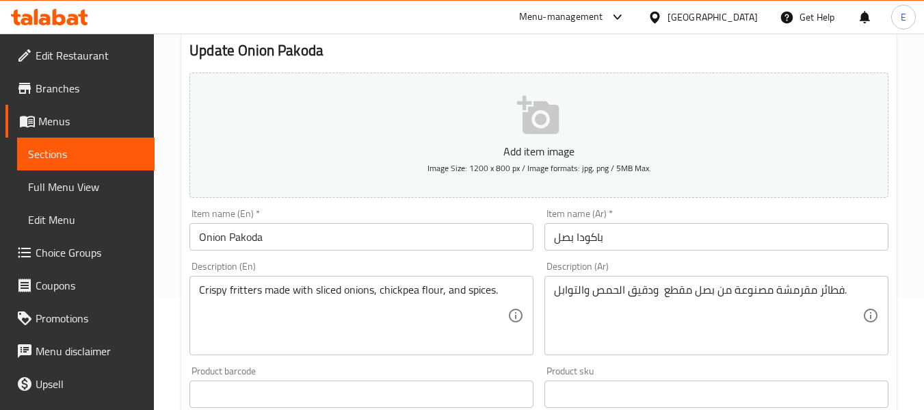
scroll to position [137, 0]
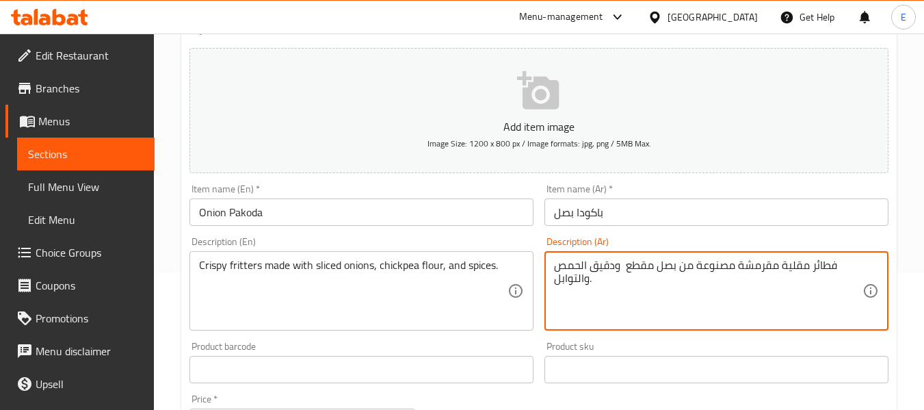
click at [691, 289] on textarea "فطائر مقلية مقرمشة مصنوعة من بصل مقطع ودقيق الحمص والتوابل." at bounding box center [708, 291] width 309 height 65
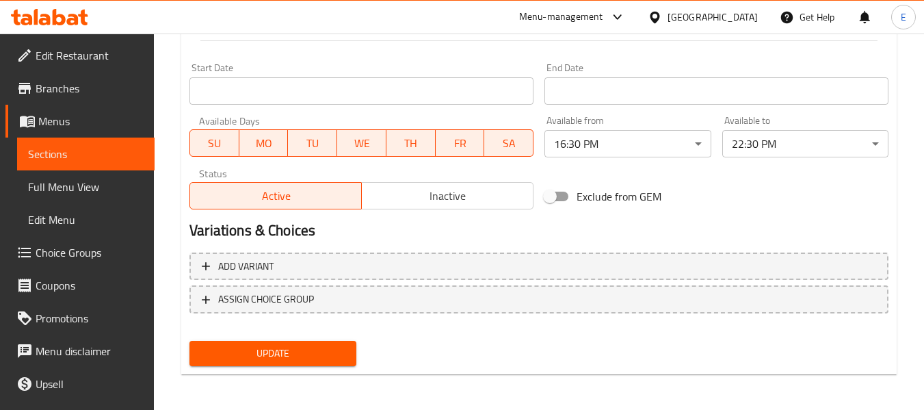
scroll to position [557, 0]
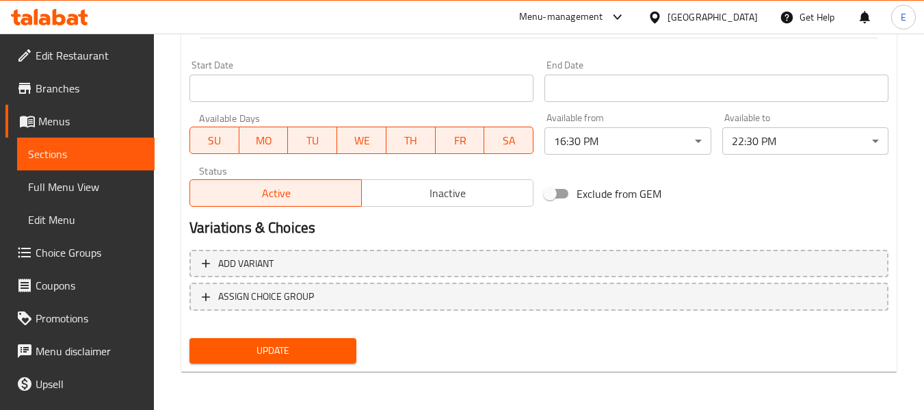
type textarea "فطائر مقلية مقرمشة مصنوعة من بصل مقطع ودقيق الحمص والتوابل."
click at [329, 361] on button "Update" at bounding box center [272, 350] width 166 height 25
